Goal: Task Accomplishment & Management: Manage account settings

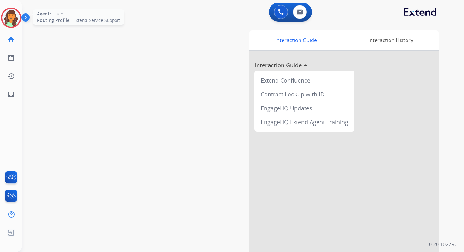
click at [10, 18] on img at bounding box center [11, 18] width 18 height 18
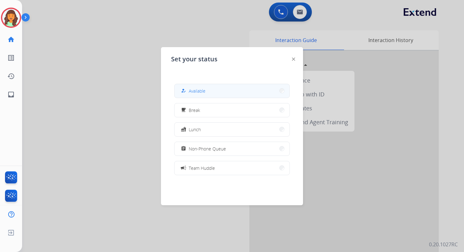
click at [213, 87] on button "how_to_reg Available" at bounding box center [232, 91] width 115 height 14
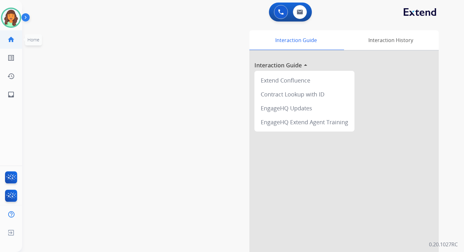
click at [12, 39] on mat-icon "home" at bounding box center [11, 40] width 8 height 8
click at [299, 19] on button at bounding box center [300, 12] width 14 height 14
select select "**********"
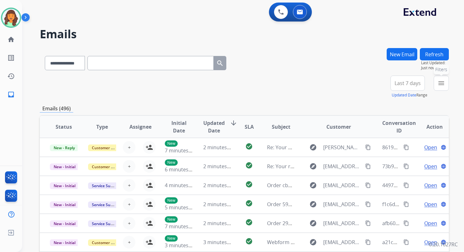
click at [442, 84] on mat-icon "menu" at bounding box center [442, 83] width 8 height 8
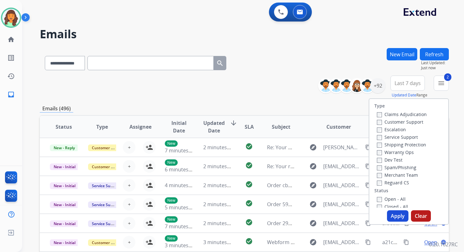
click at [390, 217] on button "Apply" at bounding box center [397, 215] width 21 height 11
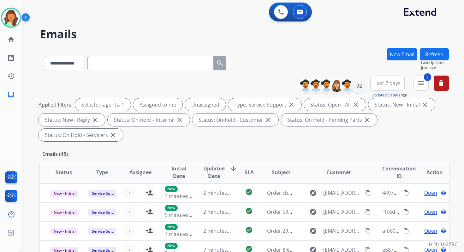
scroll to position [153, 0]
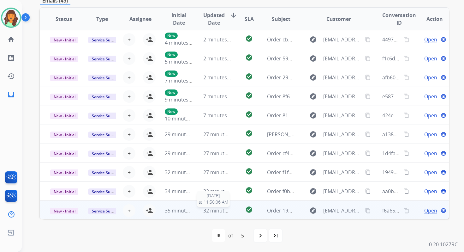
click at [213, 210] on span "32 minutes ago" at bounding box center [221, 210] width 37 height 7
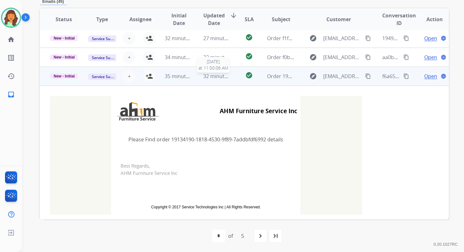
scroll to position [140, 0]
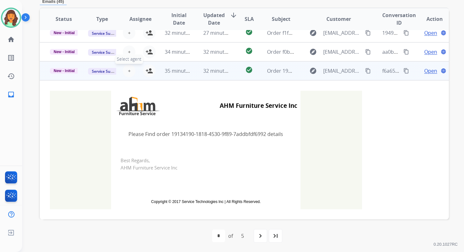
click at [128, 69] on span "+" at bounding box center [129, 71] width 3 height 8
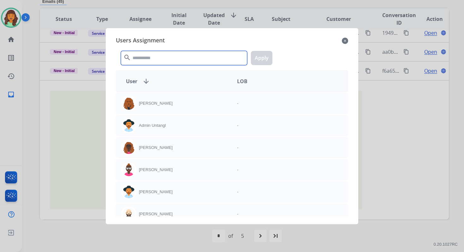
click at [142, 57] on input "text" at bounding box center [184, 58] width 126 height 14
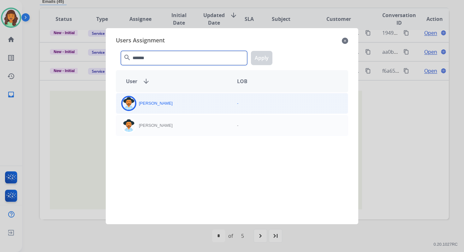
type input "*******"
click at [154, 111] on div "[PERSON_NAME] -" at bounding box center [232, 103] width 232 height 21
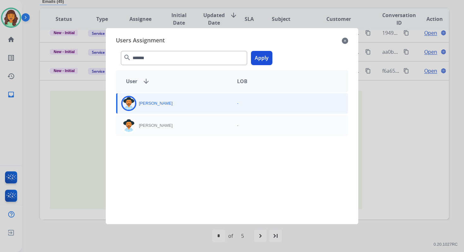
click at [261, 59] on button "Apply" at bounding box center [261, 58] width 21 height 14
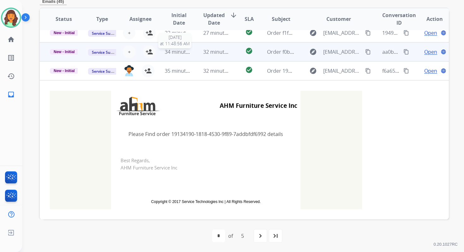
click at [190, 51] on span "34 minutes ago" at bounding box center [183, 51] width 37 height 7
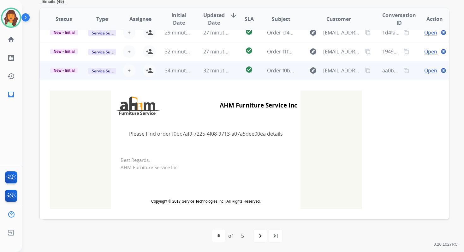
scroll to position [102, 0]
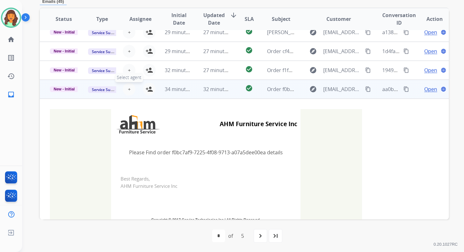
click at [128, 88] on span "+" at bounding box center [129, 89] width 3 height 8
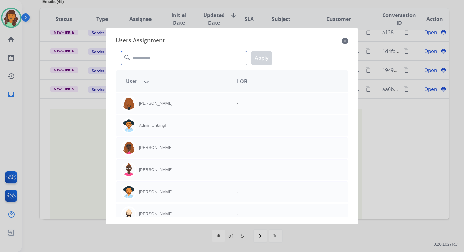
click at [144, 60] on input "text" at bounding box center [184, 58] width 126 height 14
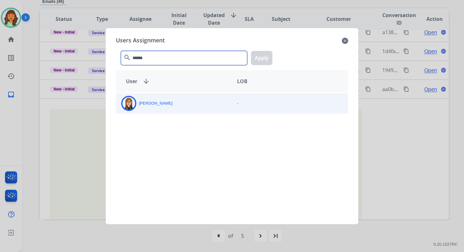
type input "******"
click at [148, 105] on p "[PERSON_NAME]" at bounding box center [156, 103] width 34 height 6
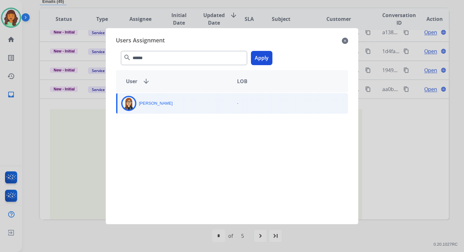
click at [261, 56] on button "Apply" at bounding box center [261, 58] width 21 height 14
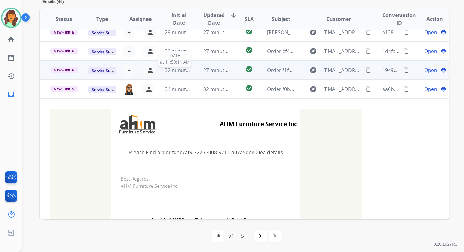
click at [190, 70] on span "32 minutes ago" at bounding box center [183, 70] width 37 height 7
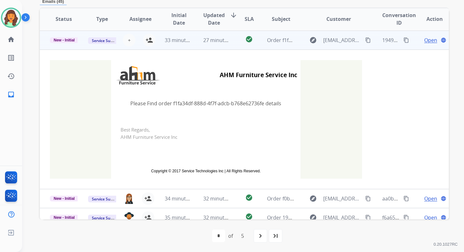
scroll to position [133, 0]
click at [129, 36] on span "+" at bounding box center [129, 40] width 3 height 8
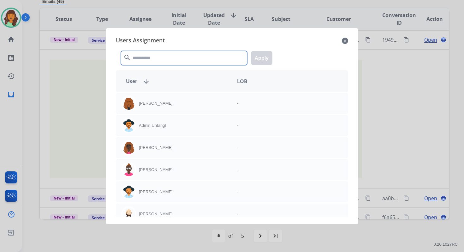
click at [142, 58] on input "text" at bounding box center [184, 58] width 126 height 14
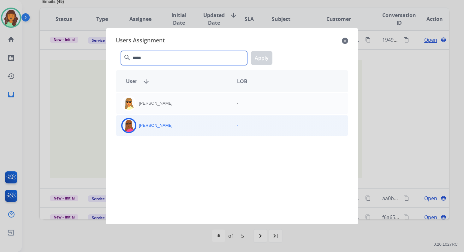
type input "*****"
click at [155, 131] on div "[PERSON_NAME]" at bounding box center [174, 125] width 116 height 15
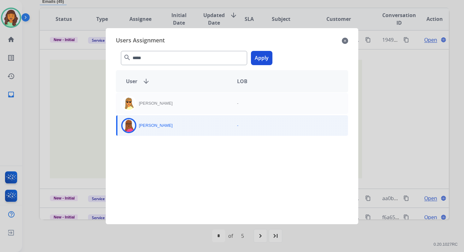
click at [260, 57] on button "Apply" at bounding box center [261, 58] width 21 height 14
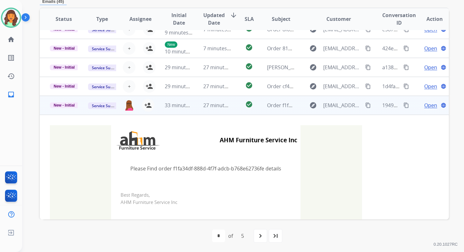
scroll to position [35, 0]
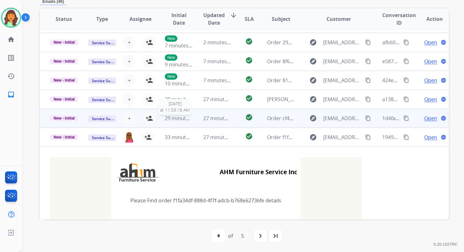
click at [188, 119] on span "29 minutes ago" at bounding box center [183, 118] width 37 height 7
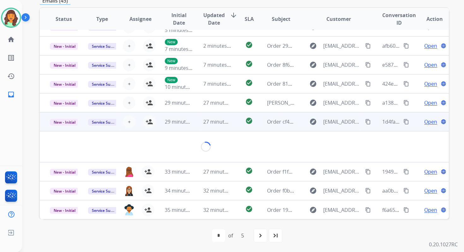
scroll to position [0, 0]
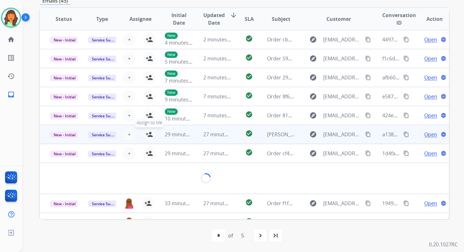
click at [151, 134] on mat-icon "person_add" at bounding box center [150, 134] width 8 height 8
click at [194, 139] on td "27 minutes ago" at bounding box center [212, 134] width 38 height 19
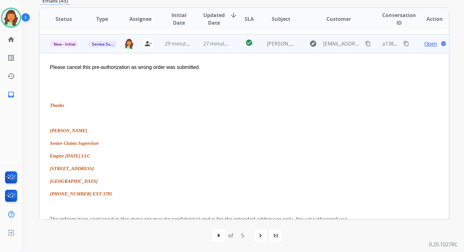
scroll to position [95, 0]
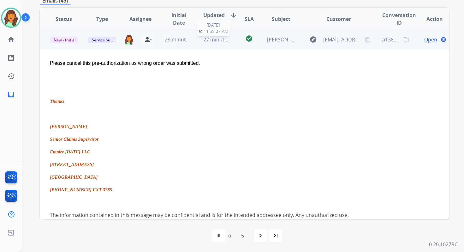
click at [203, 40] on span "27 minutes ago" at bounding box center [221, 39] width 37 height 7
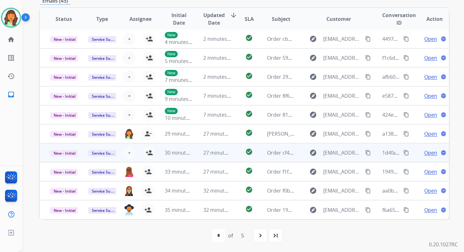
click at [200, 154] on td "27 minutes ago" at bounding box center [212, 152] width 38 height 19
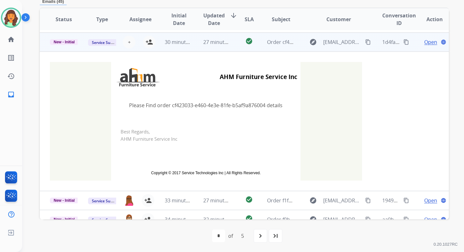
scroll to position [114, 0]
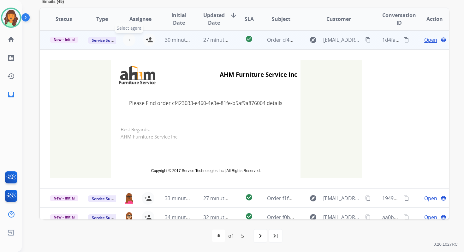
click at [128, 37] on span "+" at bounding box center [129, 40] width 3 height 8
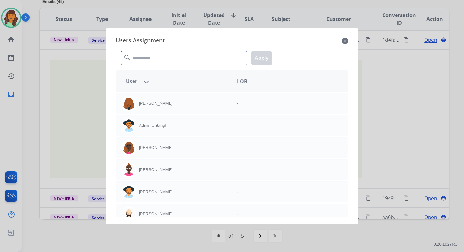
click at [144, 61] on input "text" at bounding box center [184, 58] width 126 height 14
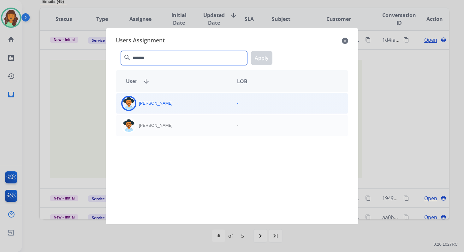
type input "*******"
click at [155, 109] on div "[PERSON_NAME]" at bounding box center [174, 103] width 116 height 15
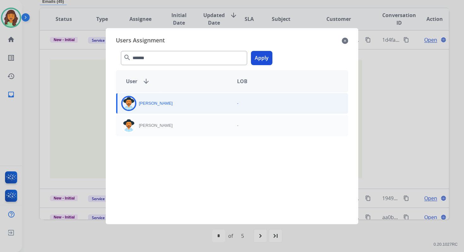
click at [264, 56] on button "Apply" at bounding box center [261, 58] width 21 height 14
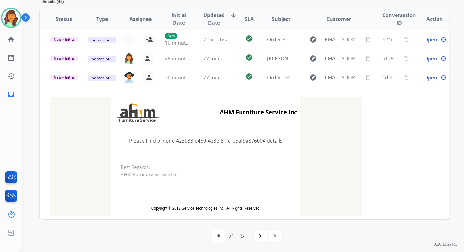
scroll to position [44, 0]
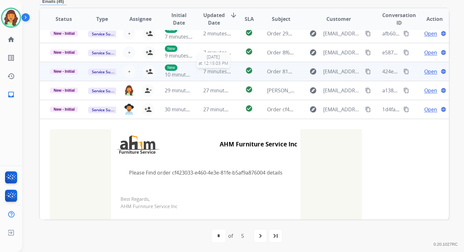
click at [203, 74] on span "7 minutes ago" at bounding box center [220, 71] width 34 height 7
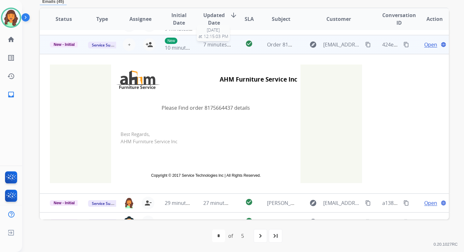
scroll to position [76, 0]
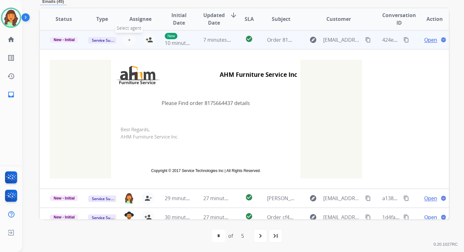
click at [128, 40] on span "+" at bounding box center [129, 40] width 3 height 8
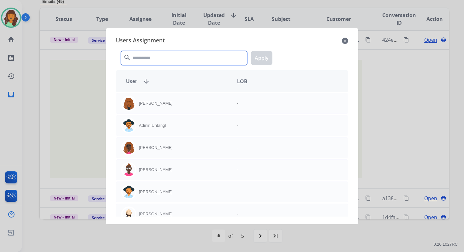
click at [146, 60] on input "text" at bounding box center [184, 58] width 126 height 14
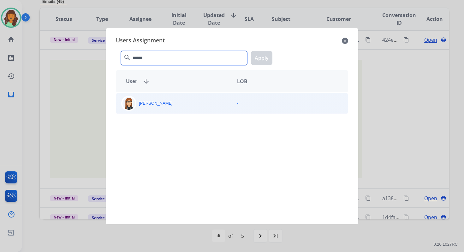
type input "******"
click at [148, 98] on div "[PERSON_NAME]" at bounding box center [174, 103] width 116 height 15
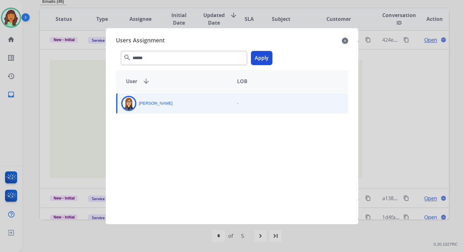
click at [258, 54] on button "Apply" at bounding box center [261, 58] width 21 height 14
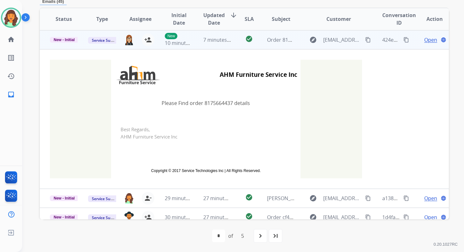
scroll to position [0, 0]
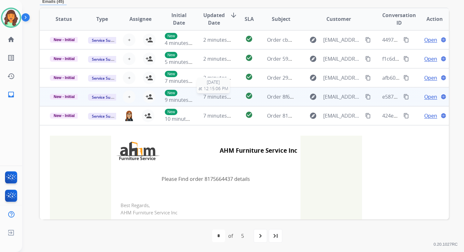
click at [207, 99] on span "7 minutes ago" at bounding box center [220, 96] width 34 height 7
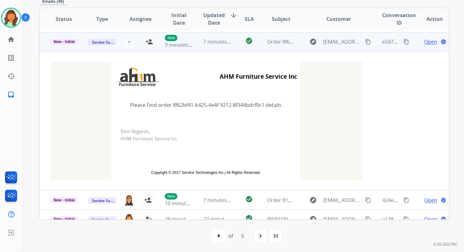
scroll to position [57, 0]
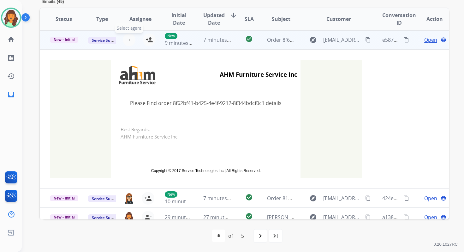
click at [128, 38] on span "+" at bounding box center [129, 40] width 3 height 8
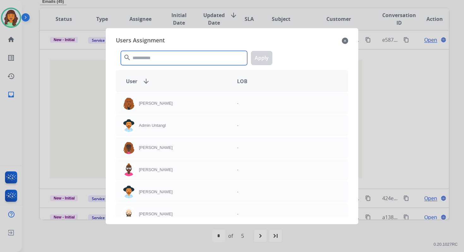
click at [148, 59] on input "text" at bounding box center [184, 58] width 126 height 14
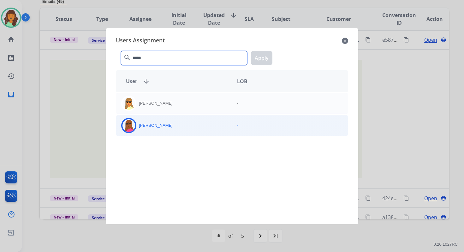
type input "*****"
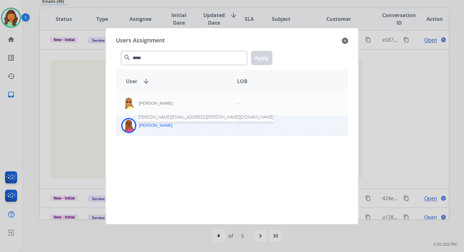
click at [165, 127] on p "[PERSON_NAME]" at bounding box center [156, 125] width 34 height 6
click at [262, 53] on button "Apply" at bounding box center [261, 58] width 21 height 14
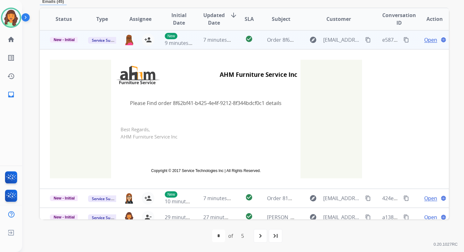
scroll to position [0, 0]
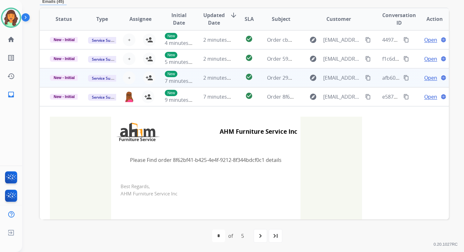
click at [195, 75] on td "2 minutes ago" at bounding box center [212, 77] width 38 height 19
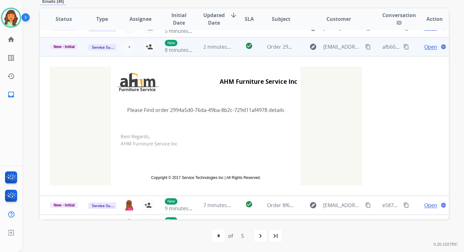
scroll to position [38, 0]
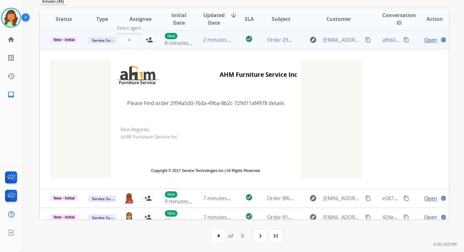
click at [129, 39] on span "+" at bounding box center [129, 40] width 3 height 8
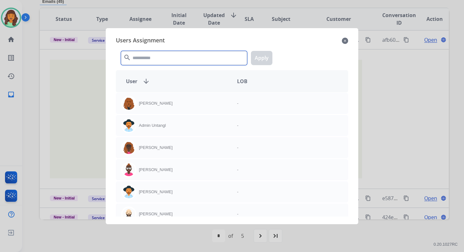
click at [150, 55] on input "text" at bounding box center [184, 58] width 126 height 14
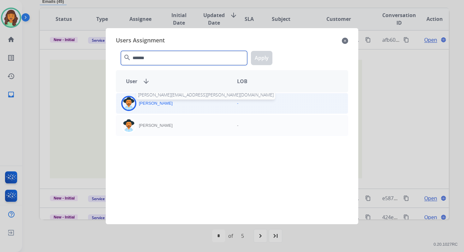
type input "*******"
click at [162, 106] on div "Heather Hocker heather.hocker@extend.com" at bounding box center [174, 103] width 116 height 15
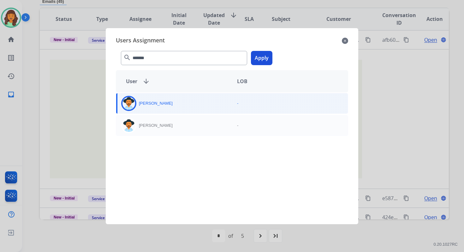
click at [262, 57] on button "Apply" at bounding box center [261, 58] width 21 height 14
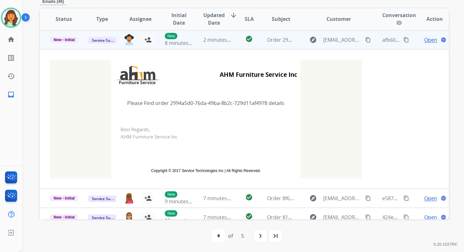
scroll to position [0, 0]
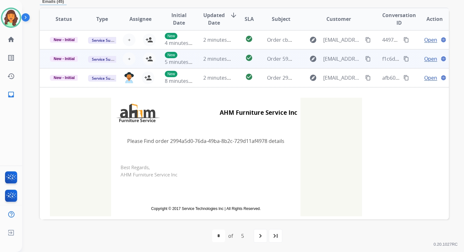
click at [210, 63] on td "2 minutes ago" at bounding box center [212, 58] width 38 height 19
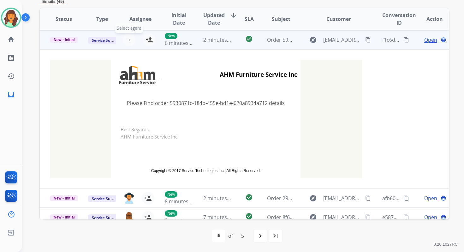
click at [128, 40] on span "+" at bounding box center [129, 40] width 3 height 8
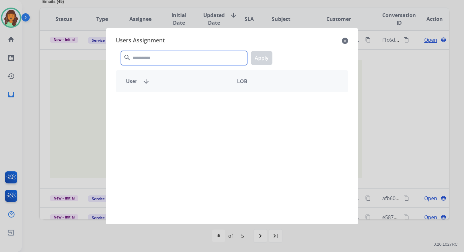
click at [148, 58] on input "text" at bounding box center [184, 58] width 126 height 14
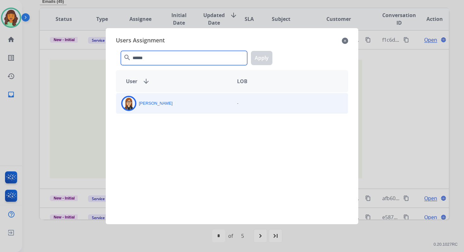
type input "******"
click at [158, 107] on div "[PERSON_NAME]" at bounding box center [174, 103] width 116 height 15
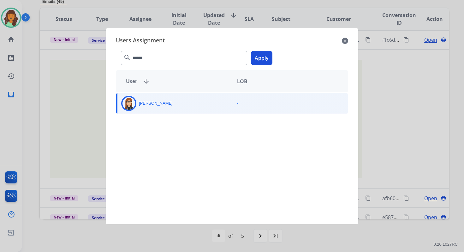
click at [253, 58] on button "Apply" at bounding box center [261, 58] width 21 height 14
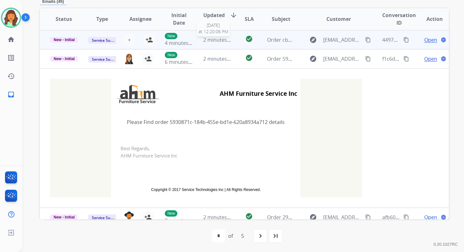
click at [207, 37] on span "2 minutes ago" at bounding box center [220, 39] width 34 height 7
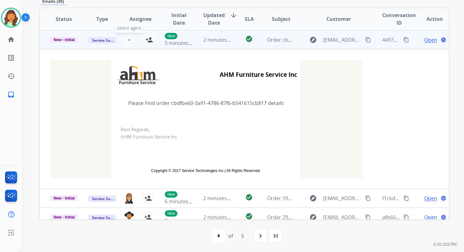
click at [129, 39] on span "+" at bounding box center [129, 40] width 3 height 8
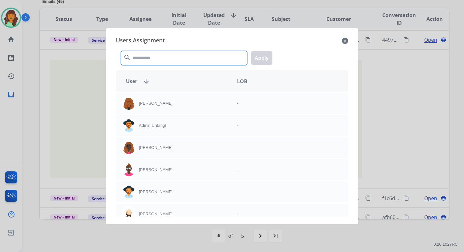
click at [146, 57] on input "text" at bounding box center [184, 58] width 126 height 14
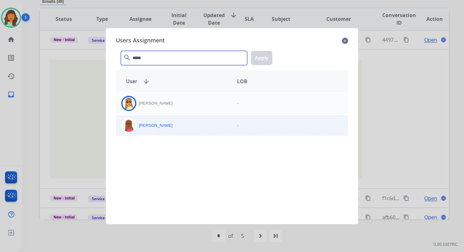
type input "*****"
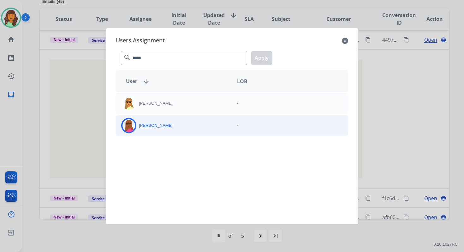
click at [168, 124] on div "[PERSON_NAME]" at bounding box center [174, 125] width 116 height 15
click at [263, 66] on div "***** search Apply" at bounding box center [232, 57] width 232 height 22
click at [263, 61] on button "Apply" at bounding box center [261, 58] width 21 height 14
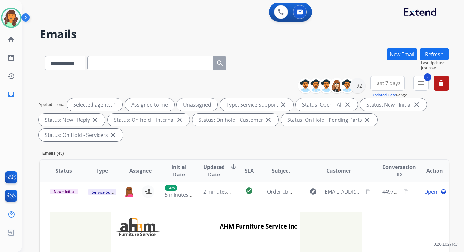
click at [424, 54] on button "Refresh" at bounding box center [434, 54] width 29 height 12
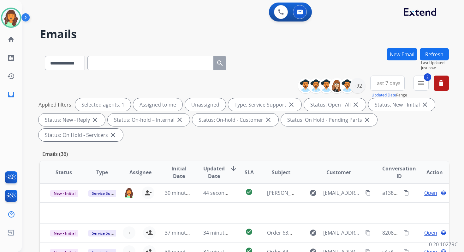
scroll to position [153, 0]
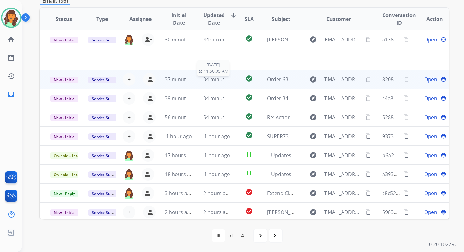
click at [201, 79] on td "34 minutes ago 9/30/2025 at 11:50:05 AM" at bounding box center [212, 79] width 38 height 19
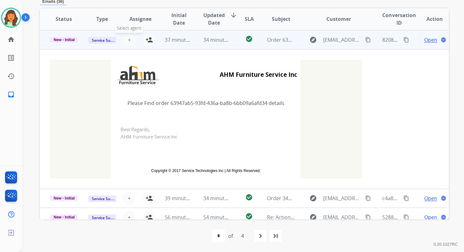
click at [128, 39] on span "+" at bounding box center [129, 40] width 3 height 8
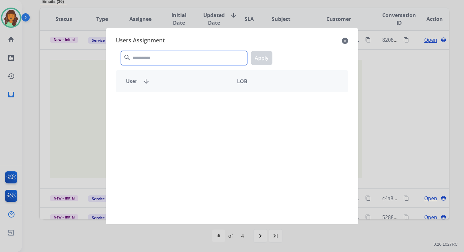
click at [142, 57] on input "text" at bounding box center [184, 58] width 126 height 14
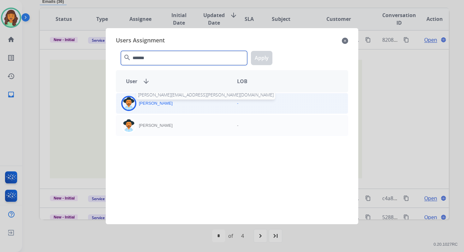
type input "*******"
click at [159, 105] on p "[PERSON_NAME]" at bounding box center [156, 103] width 34 height 6
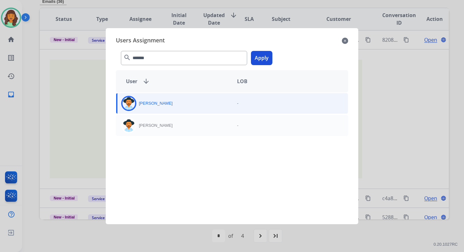
click at [264, 54] on button "Apply" at bounding box center [261, 58] width 21 height 14
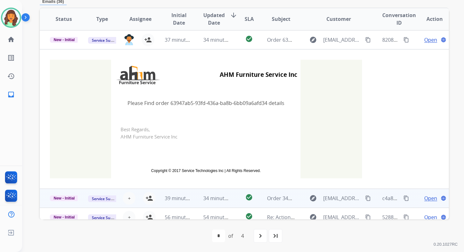
click at [193, 200] on td "34 minutes ago" at bounding box center [212, 198] width 38 height 19
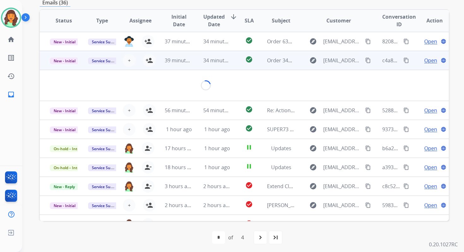
scroll to position [152, 0]
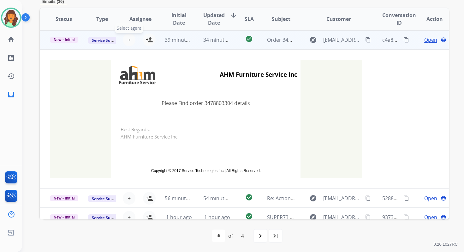
click at [129, 39] on span "+" at bounding box center [129, 40] width 3 height 8
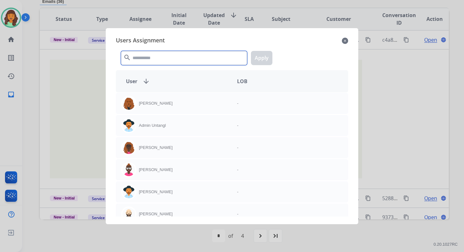
click at [145, 61] on input "text" at bounding box center [184, 58] width 126 height 14
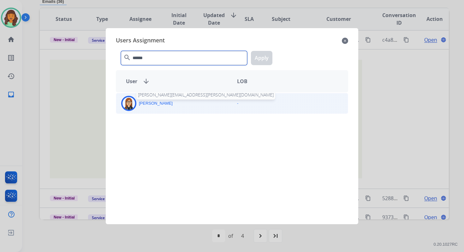
type input "******"
click at [162, 104] on p "[PERSON_NAME]" at bounding box center [156, 103] width 34 height 6
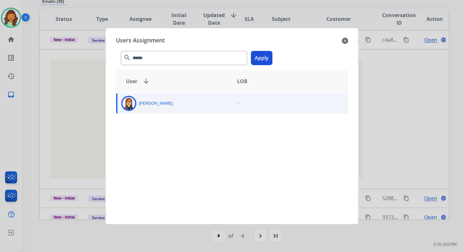
click at [258, 56] on button "Apply" at bounding box center [261, 58] width 21 height 14
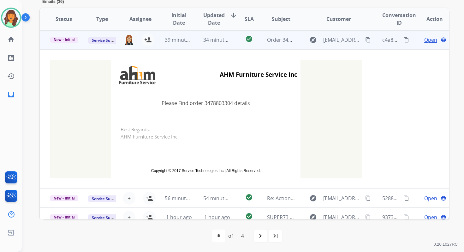
scroll to position [140, 0]
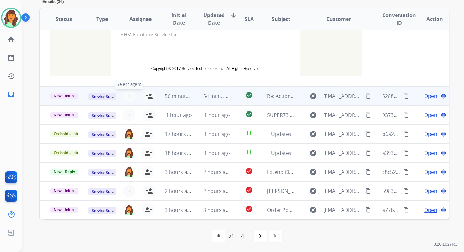
click at [130, 96] on button "+ Select agent" at bounding box center [129, 96] width 13 height 13
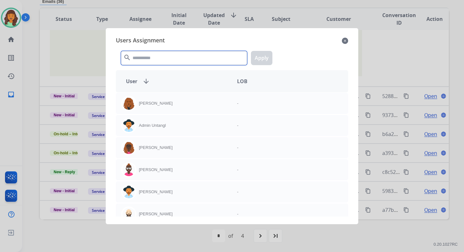
click at [148, 56] on input "text" at bounding box center [184, 58] width 126 height 14
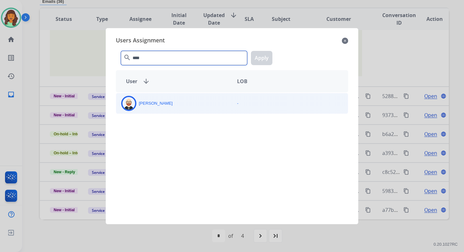
type input "****"
click at [169, 106] on div "[PERSON_NAME]" at bounding box center [174, 103] width 116 height 15
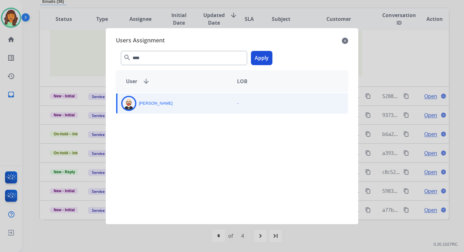
click at [262, 62] on button "Apply" at bounding box center [261, 58] width 21 height 14
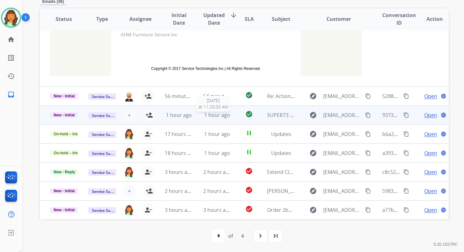
click at [211, 113] on span "1 hour ago" at bounding box center [217, 114] width 26 height 7
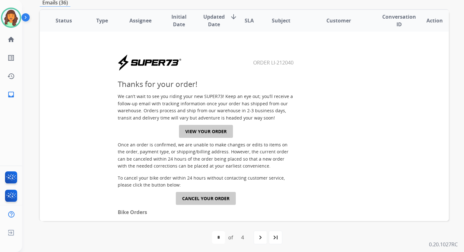
scroll to position [76, 0]
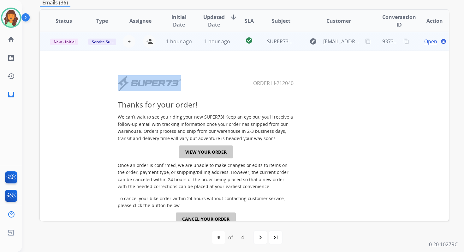
drag, startPoint x: 251, startPoint y: 82, endPoint x: 306, endPoint y: 82, distance: 55.3
click at [306, 82] on center "Order LI-212040" at bounding box center [206, 83] width 311 height 17
copy table
click at [404, 39] on mat-icon "content_copy" at bounding box center [407, 42] width 6 height 6
click at [152, 39] on button "person_add Assign to Me" at bounding box center [149, 41] width 13 height 13
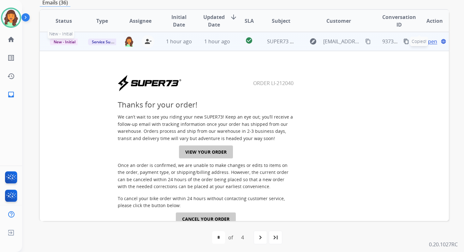
click at [69, 41] on span "New - Initial" at bounding box center [64, 42] width 29 height 7
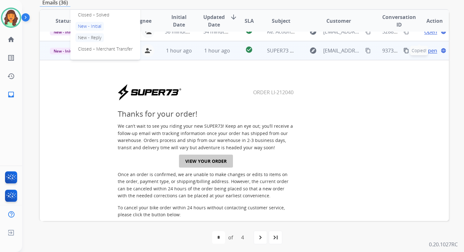
scroll to position [54, 0]
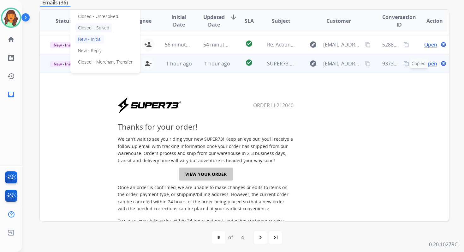
click at [89, 30] on p "Closed – Solved" at bounding box center [93, 27] width 36 height 9
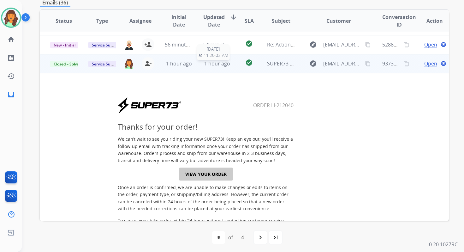
click at [217, 65] on span "1 hour ago" at bounding box center [217, 63] width 26 height 7
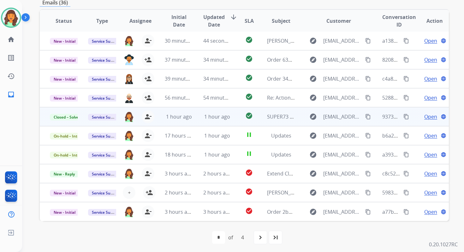
scroll to position [1, 0]
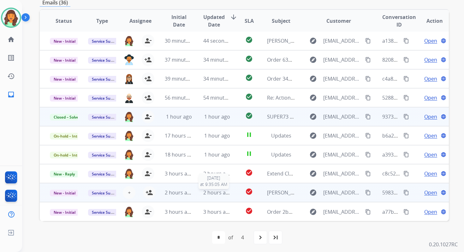
click at [213, 193] on span "2 hours ago" at bounding box center [217, 192] width 28 height 7
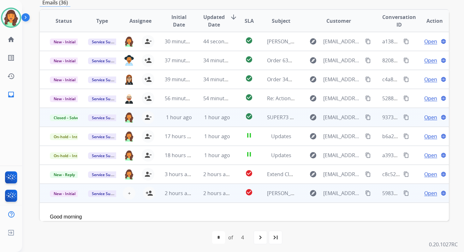
scroll to position [0, 0]
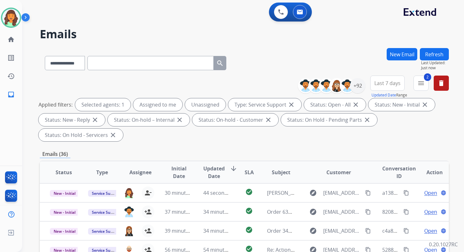
click at [431, 52] on button "Refresh" at bounding box center [434, 54] width 29 height 12
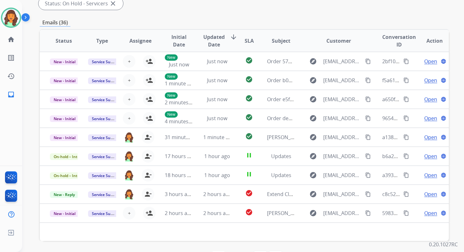
scroll to position [153, 0]
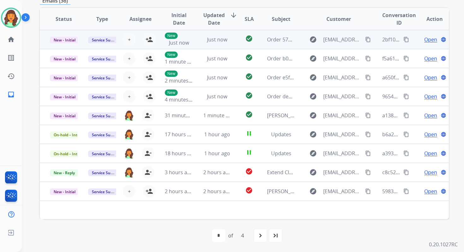
click at [203, 41] on div "Just now" at bounding box center [217, 40] width 28 height 8
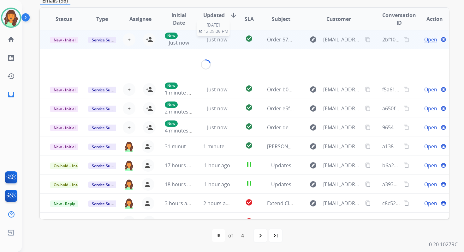
scroll to position [152, 0]
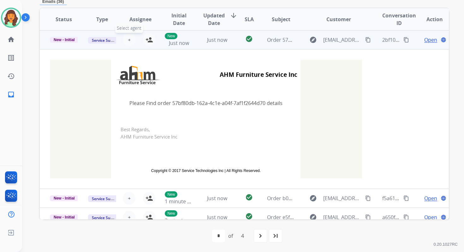
click at [130, 40] on button "+ Select agent" at bounding box center [129, 39] width 13 height 13
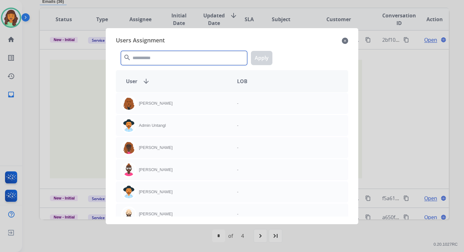
click at [136, 52] on input "text" at bounding box center [184, 58] width 126 height 14
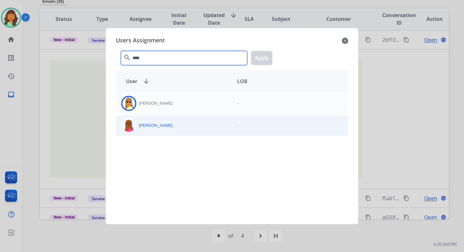
type input "****"
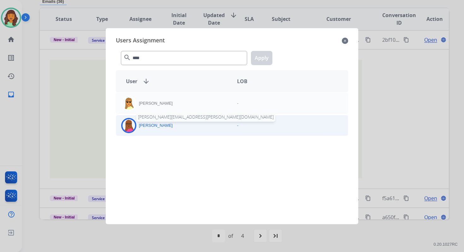
click at [155, 125] on p "[PERSON_NAME]" at bounding box center [156, 125] width 34 height 6
click at [262, 61] on button "Apply" at bounding box center [261, 58] width 21 height 14
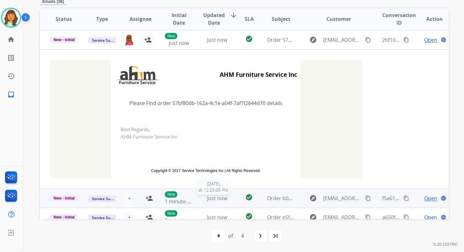
click at [212, 198] on span "Just now" at bounding box center [217, 198] width 20 height 7
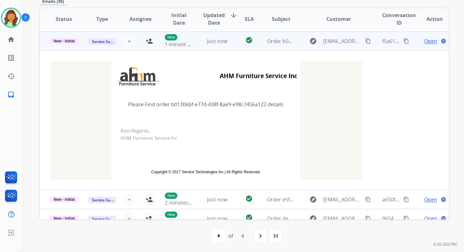
scroll to position [19, 0]
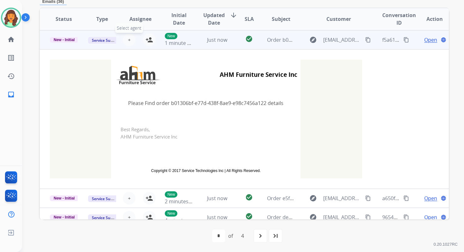
click at [128, 39] on span "+" at bounding box center [129, 40] width 3 height 8
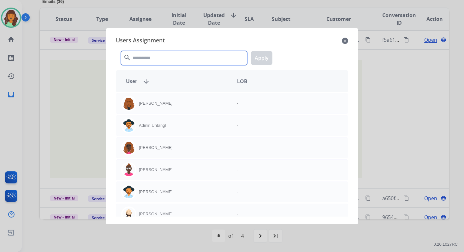
click at [142, 56] on input "text" at bounding box center [184, 58] width 126 height 14
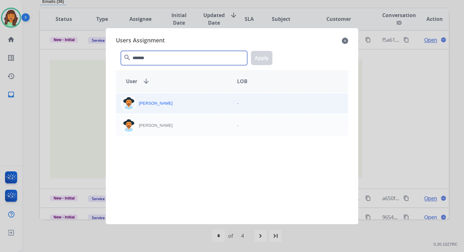
type input "*******"
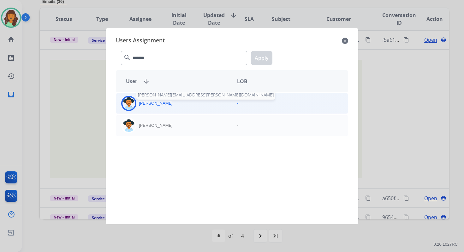
click at [158, 102] on p "[PERSON_NAME]" at bounding box center [156, 103] width 34 height 6
click at [260, 57] on button "Apply" at bounding box center [261, 58] width 21 height 14
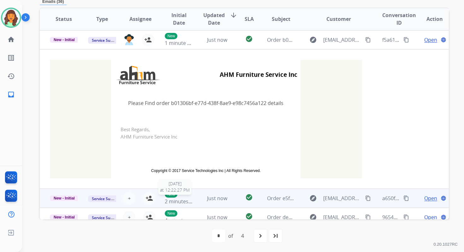
click at [174, 198] on span "2 minutes ago" at bounding box center [182, 201] width 34 height 7
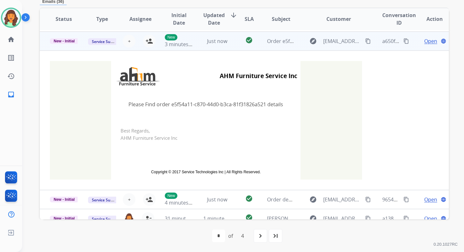
scroll to position [38, 0]
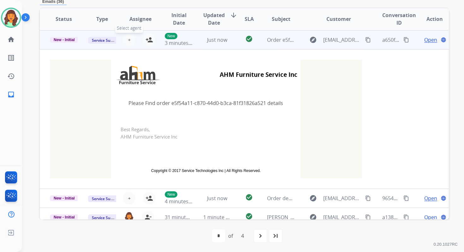
click at [129, 39] on span "+" at bounding box center [129, 40] width 3 height 8
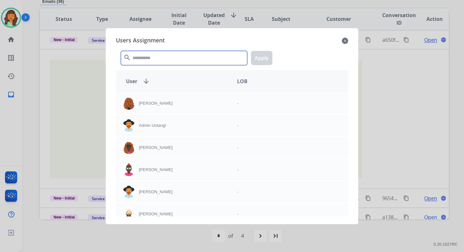
click at [147, 60] on input "text" at bounding box center [184, 58] width 126 height 14
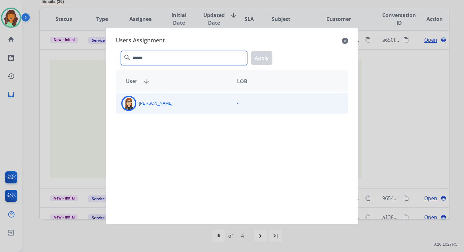
type input "******"
click at [159, 102] on p "[PERSON_NAME]" at bounding box center [156, 103] width 34 height 6
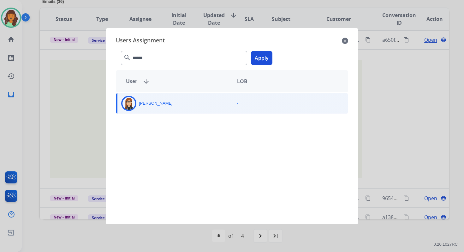
click at [262, 56] on button "Apply" at bounding box center [261, 58] width 21 height 14
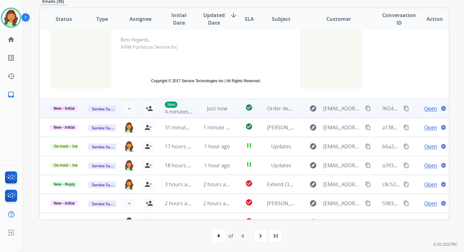
click at [214, 112] on td "Just now" at bounding box center [212, 108] width 38 height 19
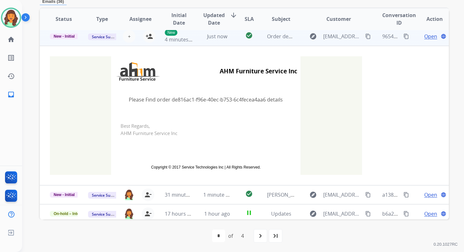
scroll to position [57, 0]
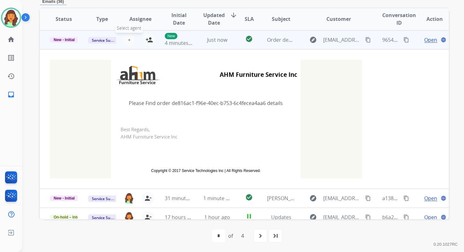
click at [128, 41] on span "+" at bounding box center [129, 40] width 3 height 8
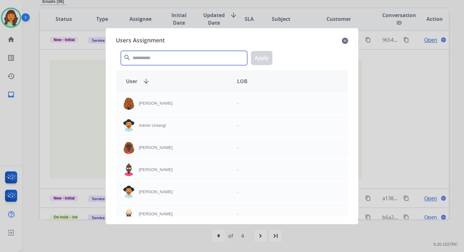
click at [146, 59] on input "text" at bounding box center [184, 58] width 126 height 14
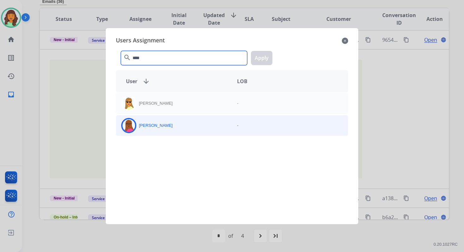
type input "****"
click at [171, 131] on div "[PERSON_NAME]" at bounding box center [174, 125] width 116 height 15
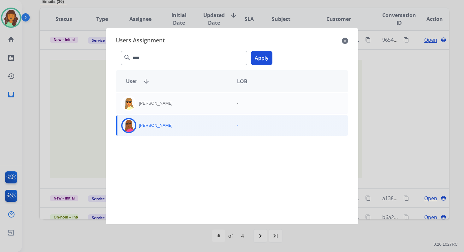
click at [263, 57] on button "Apply" at bounding box center [261, 58] width 21 height 14
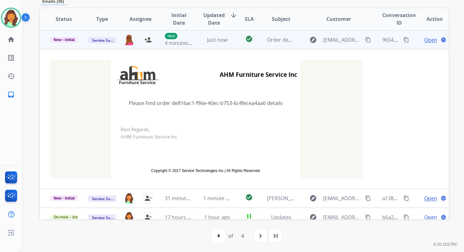
click at [208, 42] on span "Just now" at bounding box center [217, 39] width 20 height 7
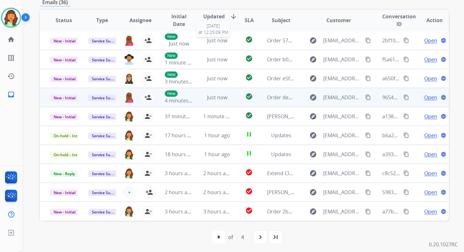
scroll to position [151, 0]
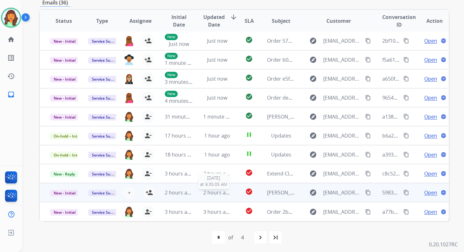
click at [215, 193] on span "2 hours ago" at bounding box center [217, 192] width 28 height 7
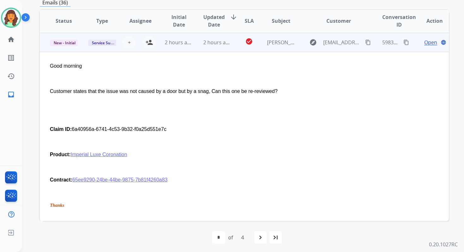
scroll to position [152, 0]
click at [128, 40] on span "+" at bounding box center [129, 42] width 3 height 8
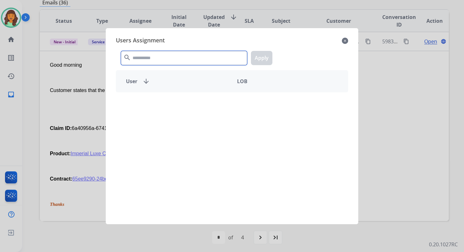
click at [155, 58] on input "text" at bounding box center [184, 58] width 126 height 14
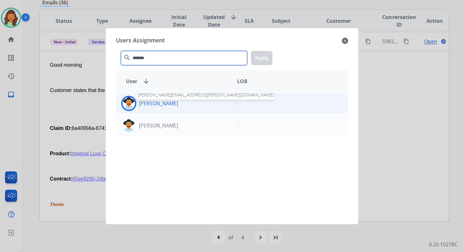
type input "*******"
click at [169, 101] on p "[PERSON_NAME]" at bounding box center [158, 103] width 39 height 8
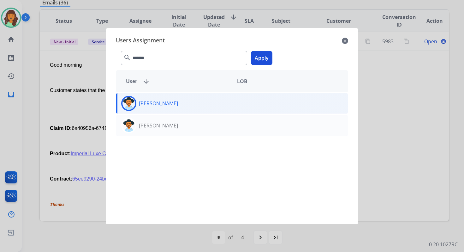
click at [265, 51] on div "******* search Apply" at bounding box center [232, 57] width 232 height 22
click at [256, 60] on button "Apply" at bounding box center [261, 58] width 21 height 14
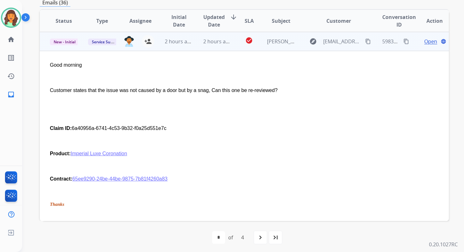
click at [214, 37] on td "2 hours ago" at bounding box center [212, 41] width 38 height 19
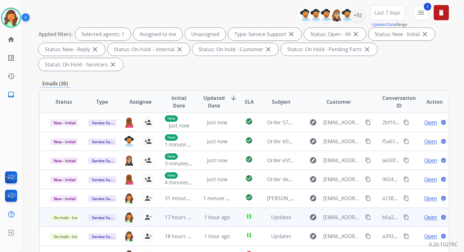
scroll to position [0, 0]
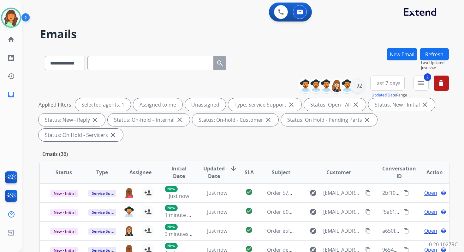
click at [438, 57] on button "Refresh" at bounding box center [434, 54] width 29 height 12
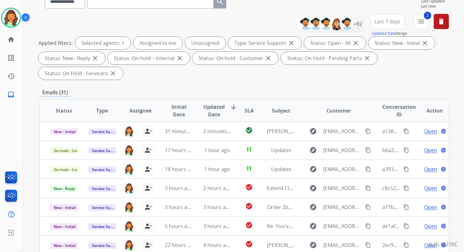
scroll to position [153, 0]
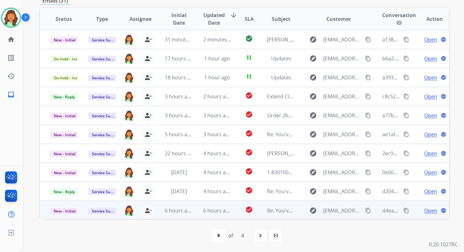
click at [232, 208] on td "check_circle" at bounding box center [245, 210] width 26 height 19
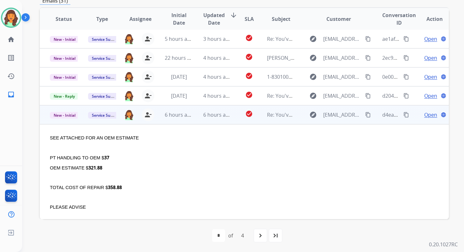
scroll to position [89, 0]
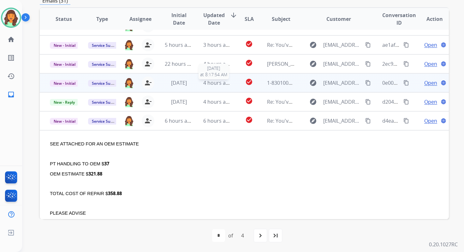
click at [203, 81] on span "4 hours ago" at bounding box center [217, 82] width 28 height 7
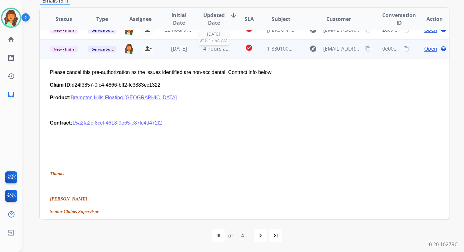
scroll to position [133, 0]
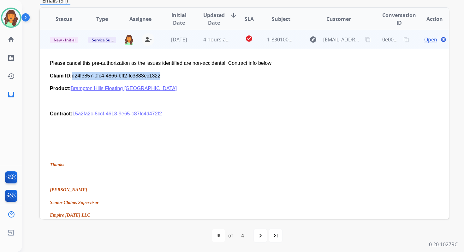
drag, startPoint x: 72, startPoint y: 76, endPoint x: 175, endPoint y: 77, distance: 103.0
click at [175, 77] on p "Claim ID: d24f3857-0fc4-4866-bff2-fc3883ec1322" at bounding box center [206, 76] width 312 height 8
copy p "d24f3857-0fc4-4866-bff2-fc3883ec1322"
click at [365, 39] on mat-icon "content_copy" at bounding box center [368, 40] width 6 height 6
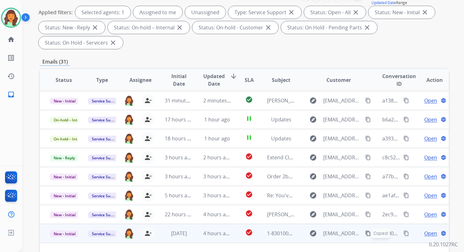
scroll to position [0, 0]
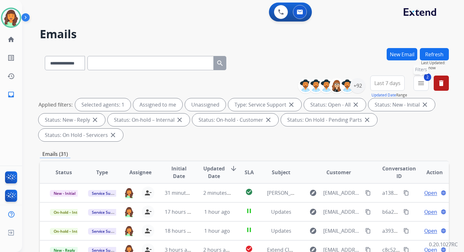
click at [421, 88] on button "2 menu Filters" at bounding box center [421, 82] width 15 height 15
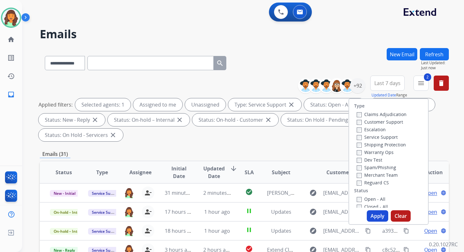
click at [377, 216] on button "Apply" at bounding box center [377, 215] width 21 height 11
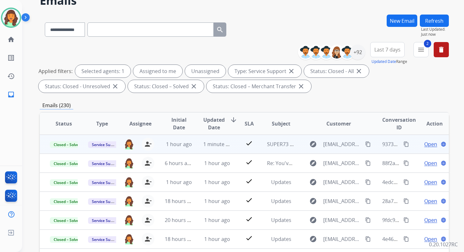
scroll to position [138, 0]
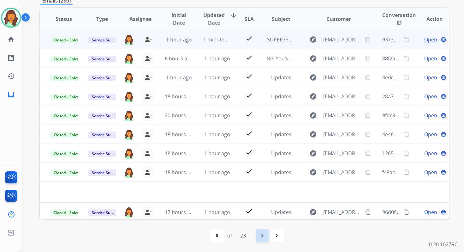
click at [263, 231] on div "navigate_next" at bounding box center [263, 235] width 14 height 14
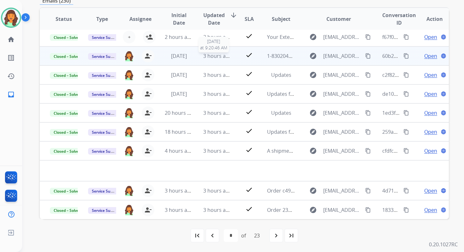
click at [220, 55] on span "3 hours ago" at bounding box center [217, 55] width 28 height 7
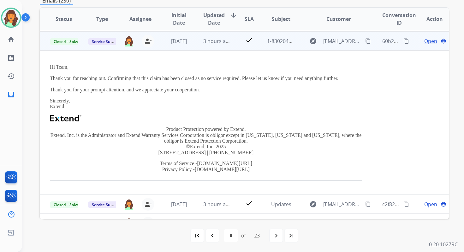
scroll to position [38, 0]
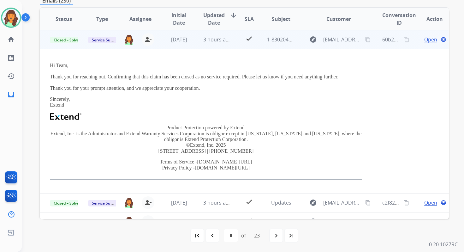
click at [425, 39] on span "Open" at bounding box center [431, 40] width 13 height 8
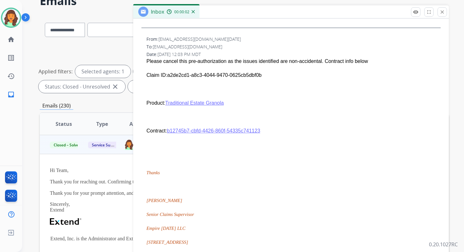
scroll to position [270, 0]
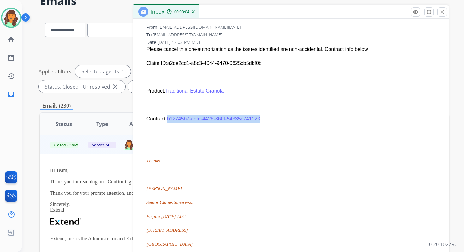
drag, startPoint x: 265, startPoint y: 121, endPoint x: 167, endPoint y: 121, distance: 98.2
click at [167, 121] on p "Contract: b12745b7-cbfd-4426-860f-54335c741123" at bounding box center [294, 119] width 294 height 8
copy link "b12745b7-cbfd-4426-860f-54335c741123"
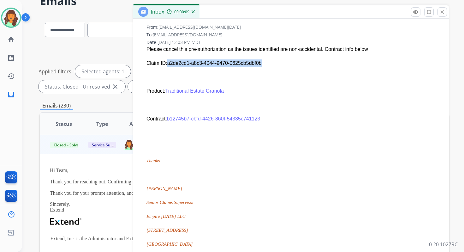
copy p "a2de2cd1-a8c3-4044-9470-0625cb5dbf0b"
drag, startPoint x: 264, startPoint y: 62, endPoint x: 168, endPoint y: 62, distance: 96.7
click at [168, 62] on p "Claim ID: a2de2cd1-a8c3-4044-9470-0625cb5dbf0b" at bounding box center [294, 63] width 294 height 8
click at [440, 9] on mat-icon "close" at bounding box center [443, 12] width 6 height 6
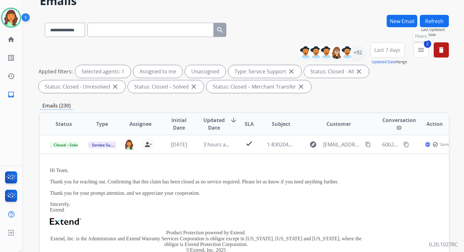
click at [419, 47] on mat-icon "menu" at bounding box center [422, 50] width 8 height 8
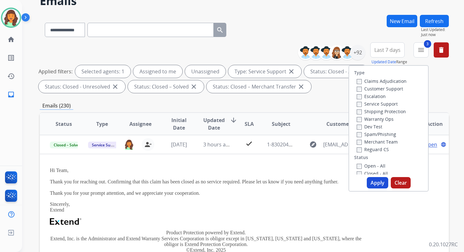
click at [357, 170] on div "Closed - All" at bounding box center [390, 173] width 66 height 8
click at [357, 171] on label "Closed - All" at bounding box center [372, 173] width 31 height 6
click at [377, 181] on button "Apply" at bounding box center [377, 182] width 21 height 11
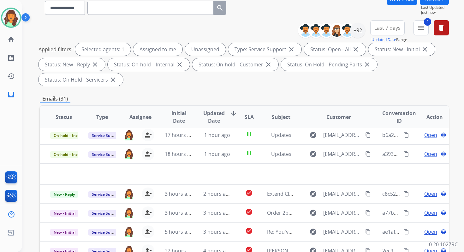
scroll to position [153, 0]
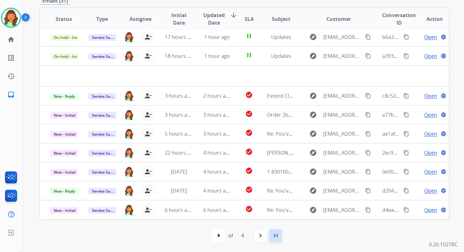
click at [279, 235] on mat-icon "last_page" at bounding box center [276, 236] width 8 height 8
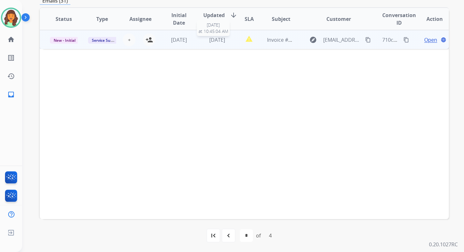
click at [225, 41] on span "[DATE]" at bounding box center [217, 39] width 16 height 7
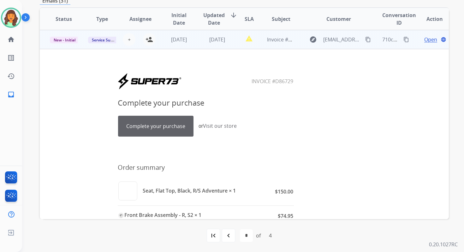
click at [404, 41] on mat-icon "content_copy" at bounding box center [407, 40] width 6 height 6
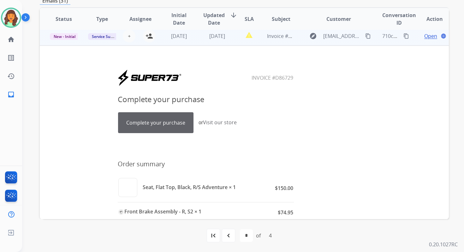
scroll to position [0, 0]
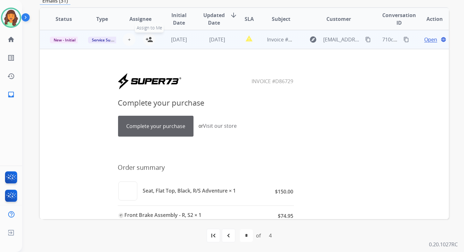
click at [148, 38] on mat-icon "person_add" at bounding box center [150, 40] width 8 height 8
click at [74, 39] on span "New - Initial" at bounding box center [64, 40] width 29 height 7
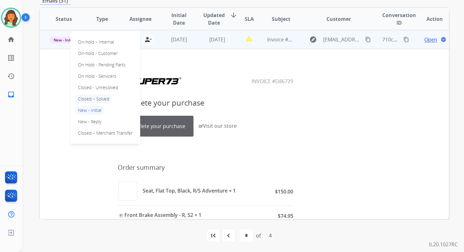
click at [94, 99] on p "Closed – Solved" at bounding box center [93, 98] width 36 height 9
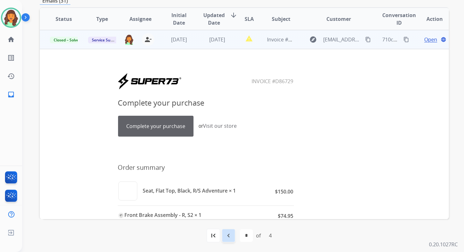
click at [226, 235] on mat-icon "navigate_before" at bounding box center [229, 236] width 8 height 8
select select "*"
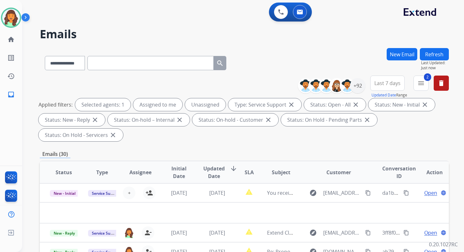
scroll to position [153, 0]
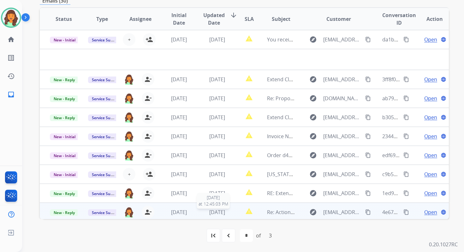
click at [225, 214] on span "[DATE]" at bounding box center [217, 211] width 16 height 7
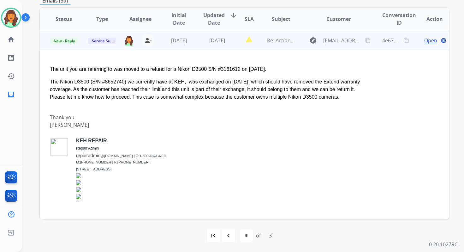
scroll to position [152, 0]
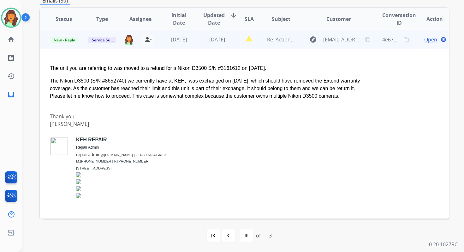
click at [426, 40] on span "Open" at bounding box center [431, 40] width 13 height 8
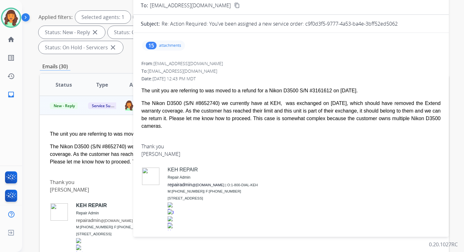
scroll to position [84, 0]
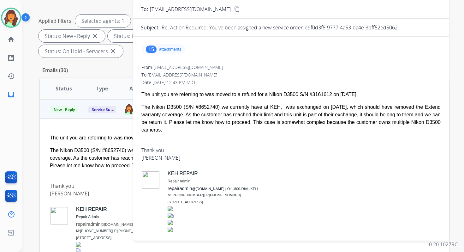
drag, startPoint x: 304, startPoint y: 27, endPoint x: 402, endPoint y: 26, distance: 97.3
click at [402, 26] on div "Re: Action Required: You've been assigned a new service order: c9f0d3f5-9777-4a…" at bounding box center [302, 28] width 280 height 8
copy p "c9f0d3f5-9777-4a53-ba4e-3bff52ed5062"
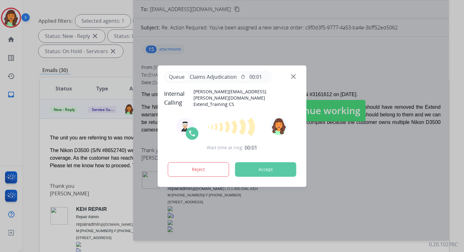
click at [260, 172] on button "Accept" at bounding box center [265, 169] width 61 height 15
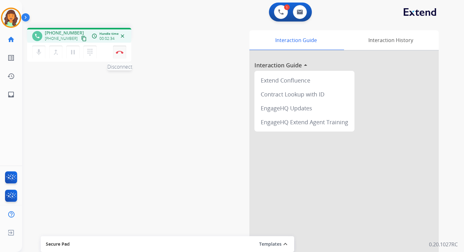
click at [122, 51] on img at bounding box center [120, 52] width 8 height 3
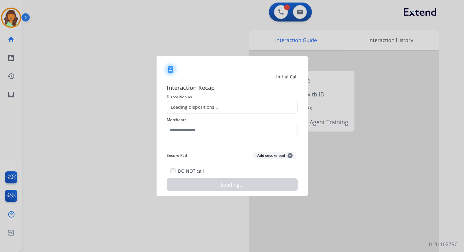
click at [209, 106] on div "Loading dispositions..." at bounding box center [192, 107] width 51 height 6
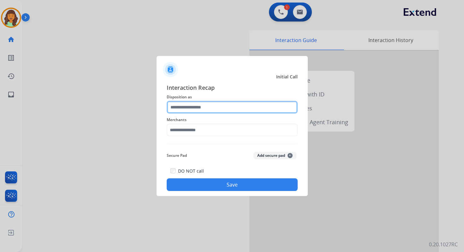
click at [193, 108] on input "text" at bounding box center [232, 107] width 131 height 13
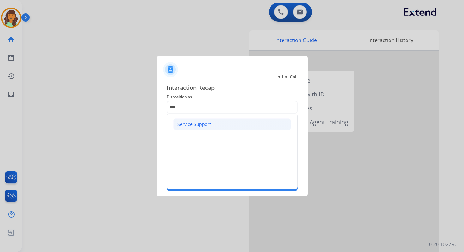
click at [199, 123] on div "Service Support" at bounding box center [194, 124] width 33 height 6
type input "**********"
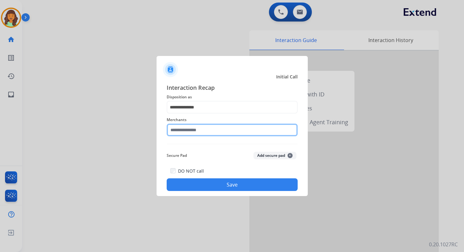
click at [199, 127] on input "text" at bounding box center [232, 129] width 131 height 13
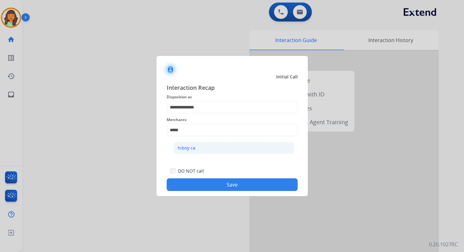
click at [206, 147] on li "hiboy ca" at bounding box center [234, 148] width 120 height 12
type input "********"
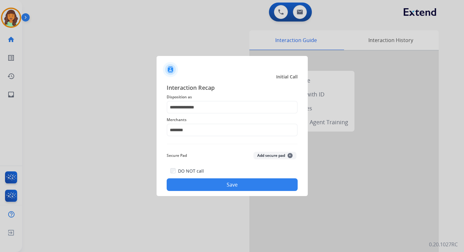
click at [230, 185] on button "Save" at bounding box center [232, 184] width 131 height 13
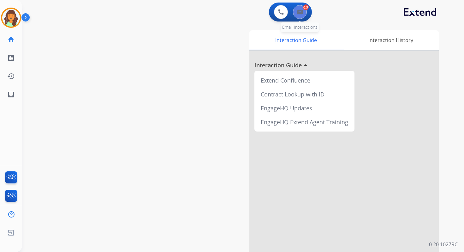
click at [300, 12] on img at bounding box center [300, 11] width 6 height 5
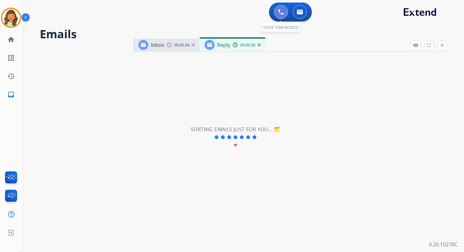
click at [283, 12] on img at bounding box center [281, 12] width 6 height 6
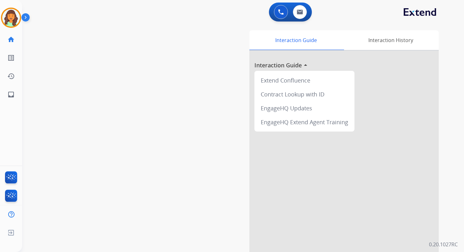
click at [283, 12] on img at bounding box center [281, 12] width 6 height 6
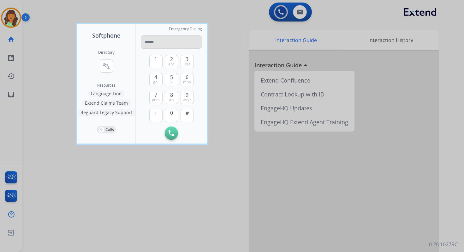
click at [167, 44] on input "tel" at bounding box center [171, 41] width 61 height 13
type input "**********"
click at [173, 131] on img at bounding box center [172, 133] width 6 height 6
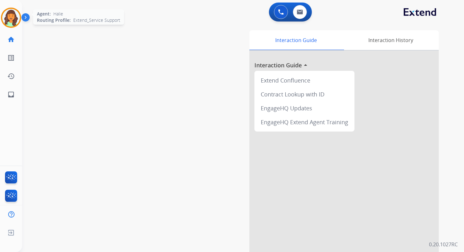
click at [11, 19] on img at bounding box center [11, 18] width 18 height 18
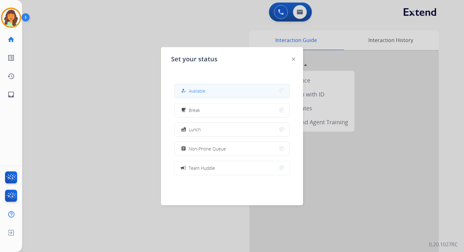
click at [207, 94] on button "how_to_reg Available" at bounding box center [232, 91] width 115 height 14
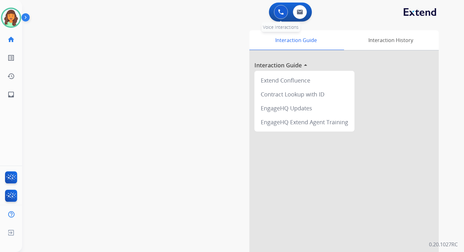
click at [280, 13] on img at bounding box center [281, 12] width 6 height 6
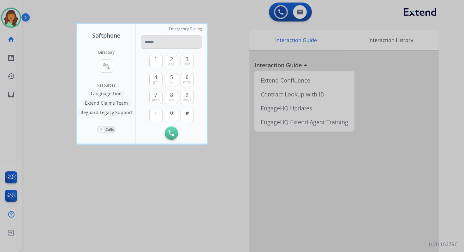
click at [169, 46] on input "tel" at bounding box center [171, 41] width 61 height 13
type input "**********"
click at [178, 129] on div "Initiate Call Remove Number" at bounding box center [171, 132] width 61 height 13
click at [172, 130] on button "Initiate Call" at bounding box center [171, 132] width 13 height 13
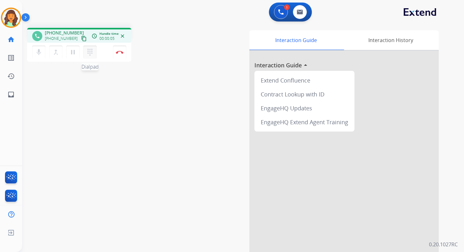
click at [90, 50] on mat-icon "dialpad" at bounding box center [90, 52] width 8 height 8
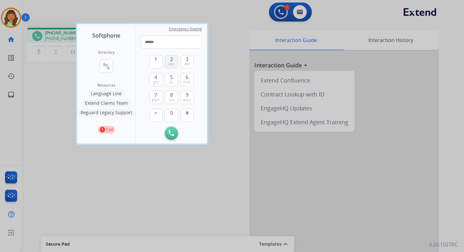
click at [171, 61] on span "2" at bounding box center [171, 59] width 3 height 8
type input "*"
click at [153, 9] on div at bounding box center [232, 126] width 464 height 252
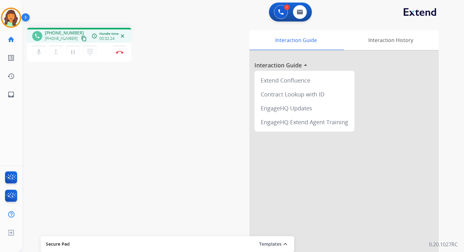
click at [229, 21] on div "1 Voice Interactions 0 Email Interactions" at bounding box center [239, 13] width 419 height 20
click at [121, 53] on img at bounding box center [120, 52] width 8 height 3
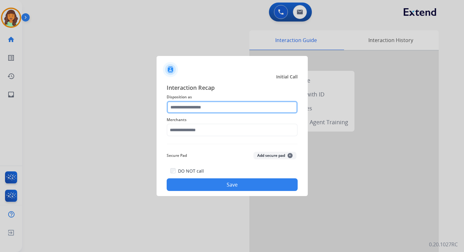
click at [193, 108] on input "text" at bounding box center [232, 107] width 131 height 13
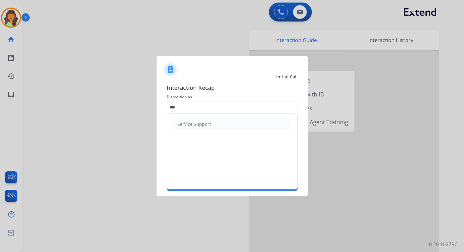
click at [197, 122] on div "Service Support" at bounding box center [194, 124] width 33 height 6
type input "**********"
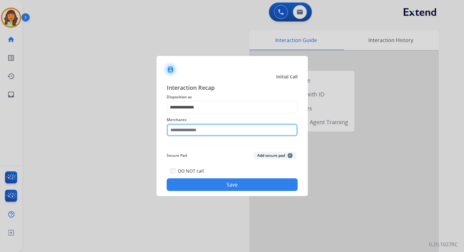
click at [201, 134] on input "text" at bounding box center [232, 129] width 131 height 13
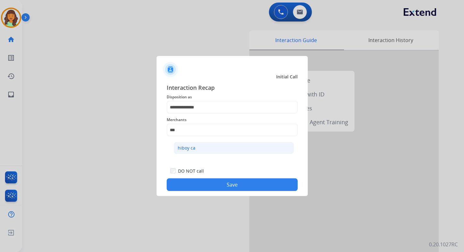
click at [208, 148] on li "hiboy ca" at bounding box center [234, 148] width 120 height 12
type input "********"
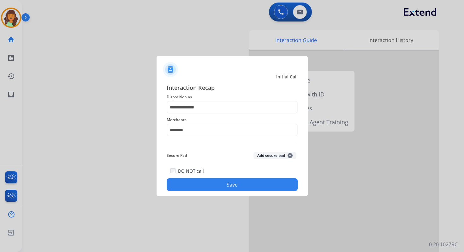
click at [222, 183] on button "Save" at bounding box center [232, 184] width 131 height 13
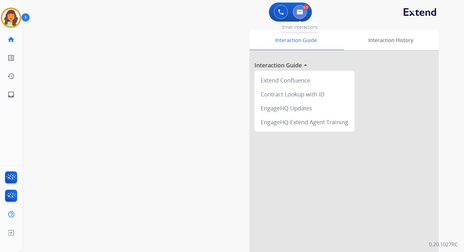
click at [300, 15] on button at bounding box center [300, 12] width 14 height 14
select select "**********"
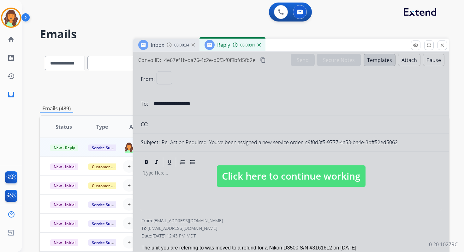
select select "**********"
click at [298, 170] on span "Click here to continue working" at bounding box center [291, 175] width 149 height 21
select select
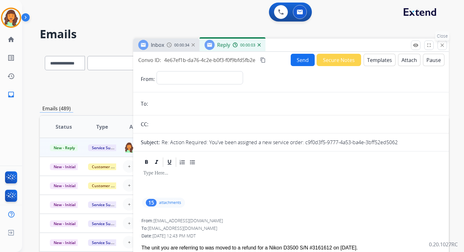
click at [441, 45] on mat-icon "close" at bounding box center [443, 45] width 6 height 6
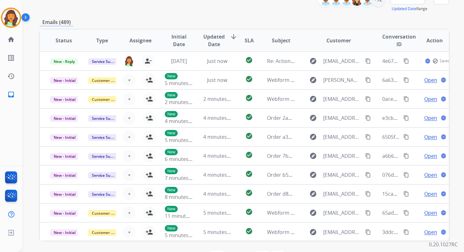
scroll to position [108, 0]
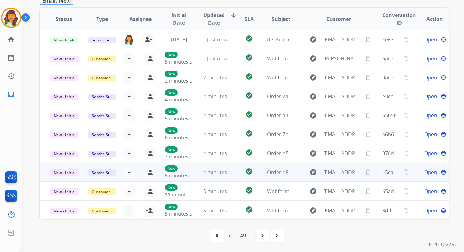
click at [195, 173] on td "4 minutes ago" at bounding box center [212, 172] width 38 height 19
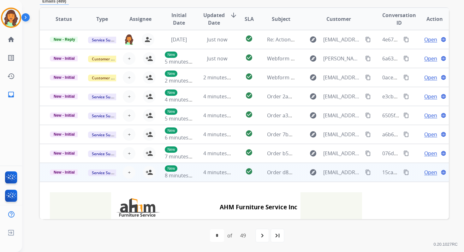
scroll to position [106, 0]
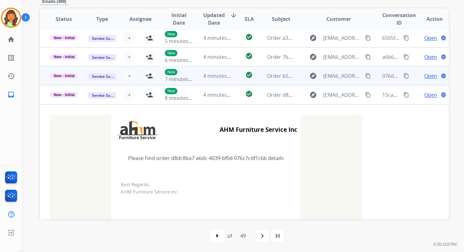
click at [198, 78] on td "4 minutes ago" at bounding box center [212, 75] width 38 height 19
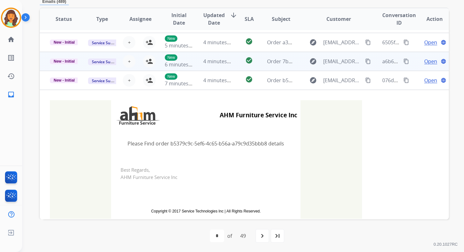
click at [200, 61] on td "4 minutes ago" at bounding box center [212, 61] width 38 height 19
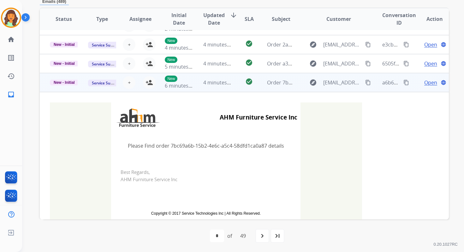
click at [200, 61] on td "4 minutes ago" at bounding box center [212, 63] width 38 height 19
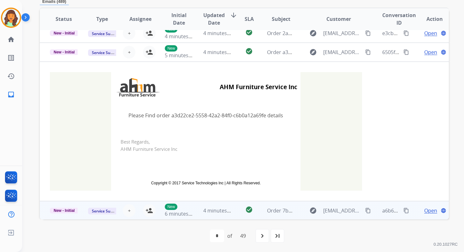
scroll to position [31, 0]
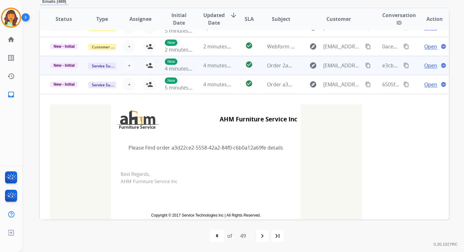
click at [200, 63] on td "4 minutes ago" at bounding box center [212, 65] width 38 height 19
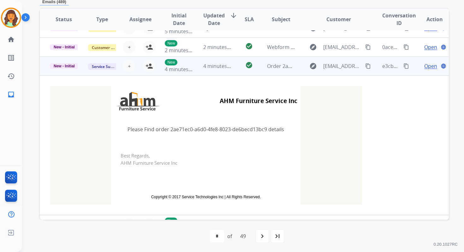
scroll to position [106, 0]
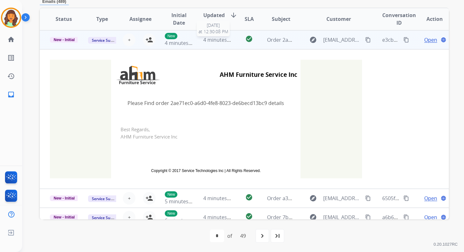
click at [203, 43] on div "4 minutes ago" at bounding box center [217, 40] width 28 height 8
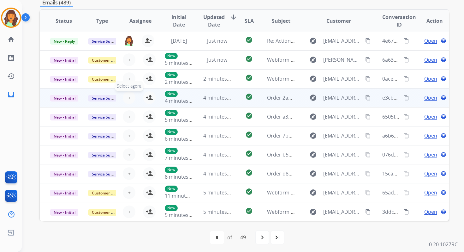
click at [128, 98] on span "+" at bounding box center [129, 98] width 3 height 8
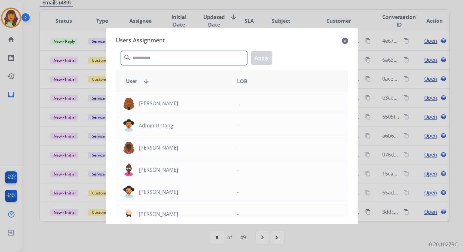
click at [155, 59] on input "text" at bounding box center [184, 58] width 126 height 14
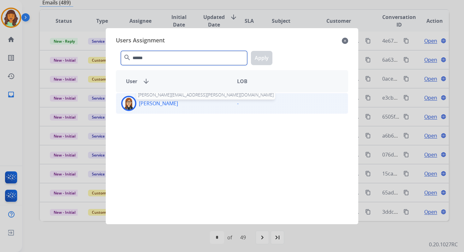
type input "******"
click at [165, 105] on p "[PERSON_NAME]" at bounding box center [158, 103] width 39 height 8
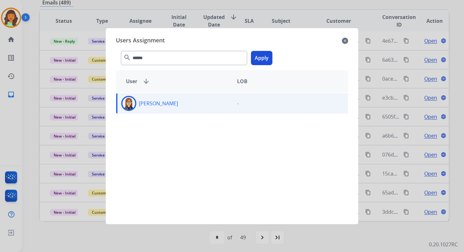
click at [257, 57] on button "Apply" at bounding box center [261, 58] width 21 height 14
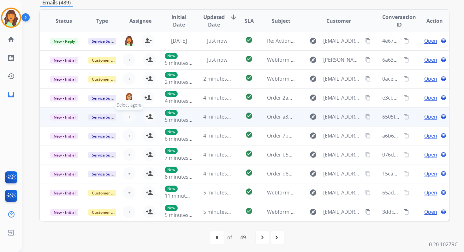
click at [129, 117] on span "+" at bounding box center [129, 117] width 3 height 8
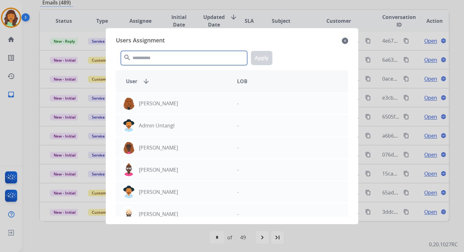
click at [142, 56] on input "text" at bounding box center [184, 58] width 126 height 14
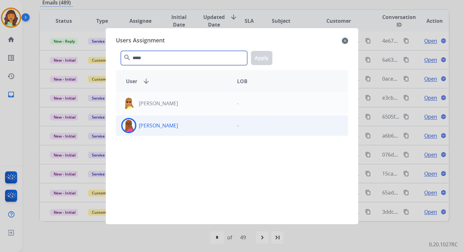
type input "*****"
click at [164, 130] on div "[PERSON_NAME]" at bounding box center [174, 125] width 116 height 15
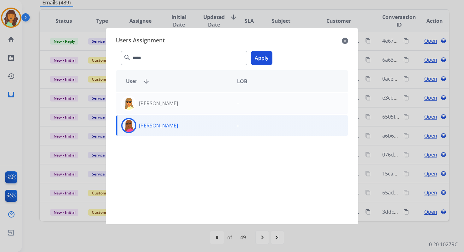
click at [259, 60] on button "Apply" at bounding box center [261, 58] width 21 height 14
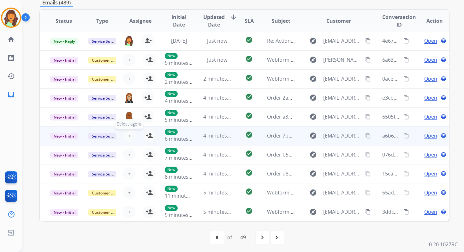
click at [128, 134] on span "+" at bounding box center [129, 136] width 3 height 8
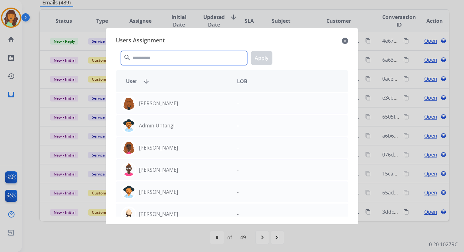
click at [159, 57] on input "text" at bounding box center [184, 58] width 126 height 14
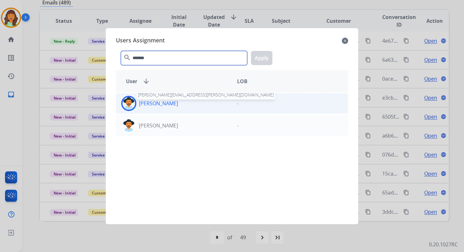
type input "*******"
click at [167, 105] on p "[PERSON_NAME]" at bounding box center [158, 103] width 39 height 8
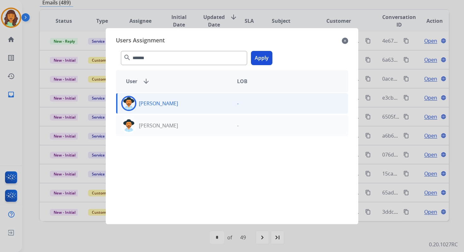
click at [261, 58] on button "Apply" at bounding box center [261, 58] width 21 height 14
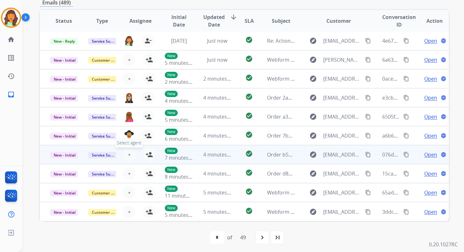
click at [129, 153] on span "+" at bounding box center [129, 155] width 3 height 8
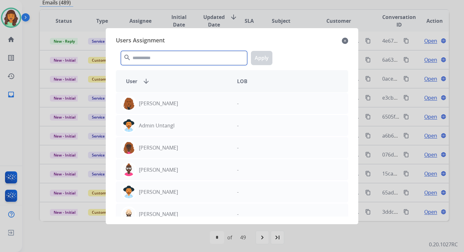
click at [147, 57] on input "text" at bounding box center [184, 58] width 126 height 14
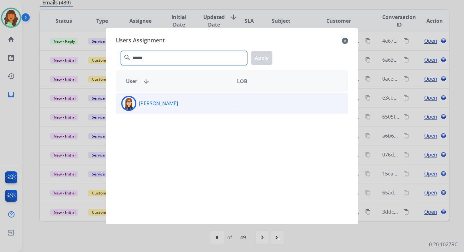
type input "******"
click at [154, 106] on p "[PERSON_NAME]" at bounding box center [158, 103] width 39 height 8
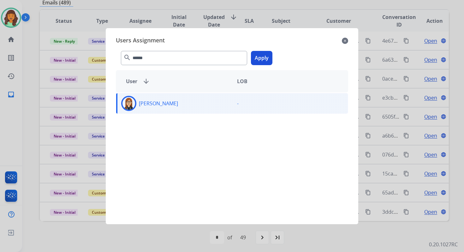
click at [261, 58] on button "Apply" at bounding box center [261, 58] width 21 height 14
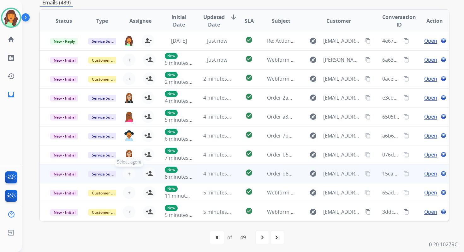
click at [129, 170] on span "+" at bounding box center [129, 174] width 3 height 8
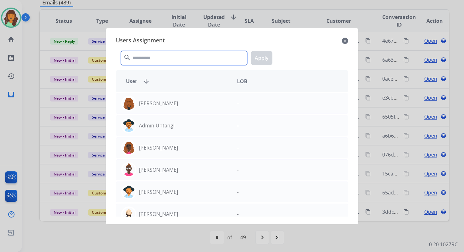
click at [152, 58] on input "text" at bounding box center [184, 58] width 126 height 14
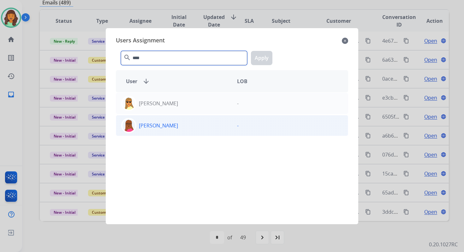
type input "****"
click at [165, 132] on div "[PERSON_NAME]" at bounding box center [174, 125] width 116 height 15
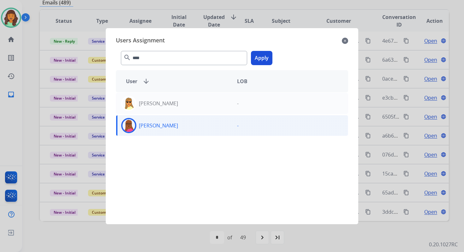
click at [270, 53] on button "Apply" at bounding box center [261, 58] width 21 height 14
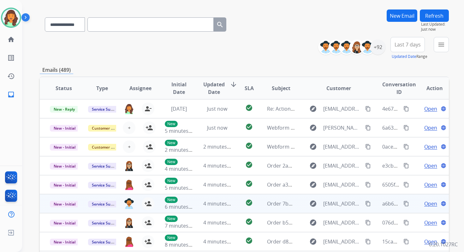
scroll to position [24, 0]
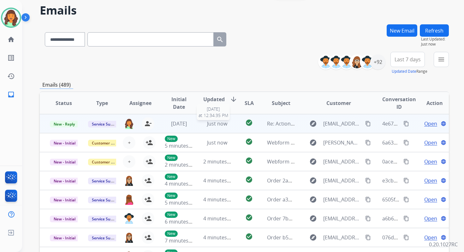
click at [215, 123] on span "Just now" at bounding box center [217, 123] width 20 height 7
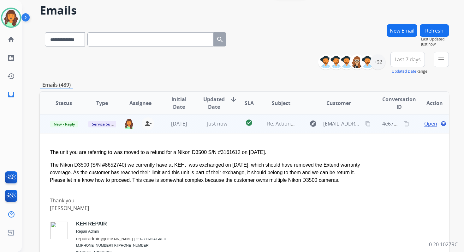
click at [425, 124] on span "Open" at bounding box center [431, 124] width 13 height 8
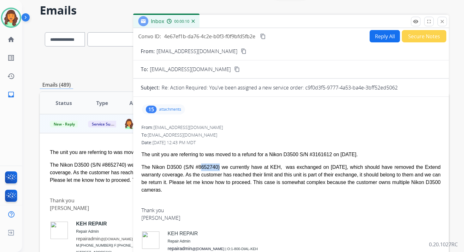
copy div "8652740"
drag, startPoint x: 197, startPoint y: 167, endPoint x: 216, endPoint y: 168, distance: 19.0
click at [216, 168] on div "The Nikon D3500 (S/N #8652740) we currently have at KEH, was exchanged on 1/28/…" at bounding box center [291, 178] width 299 height 30
click at [379, 37] on button "Reply All" at bounding box center [385, 36] width 30 height 12
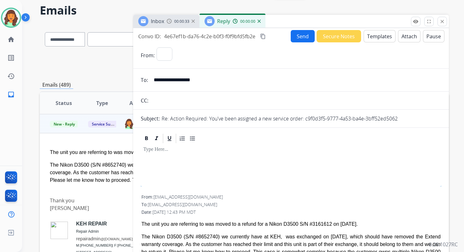
click at [379, 37] on button "Templates" at bounding box center [380, 36] width 32 height 12
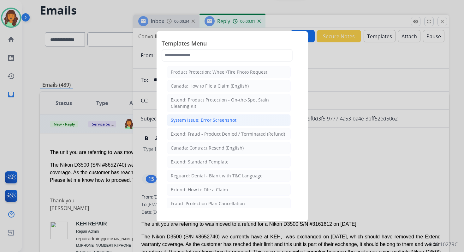
select select "**********"
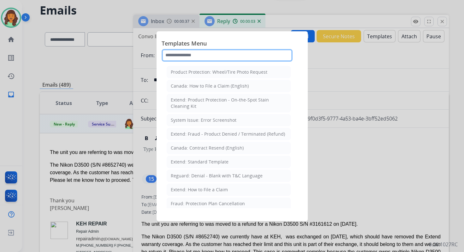
click at [202, 54] on input "text" at bounding box center [227, 55] width 131 height 13
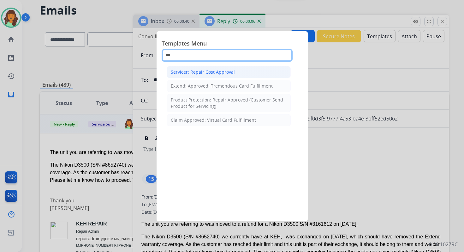
type input "***"
click at [220, 71] on div "Servicer: Repair Cost Approval" at bounding box center [203, 72] width 64 height 6
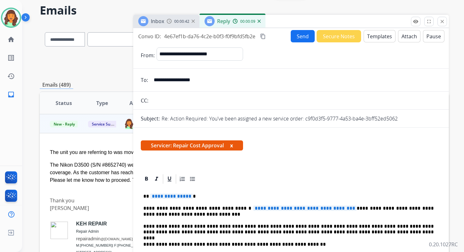
drag, startPoint x: 305, startPoint y: 119, endPoint x: 405, endPoint y: 121, distance: 99.5
click at [405, 121] on div "Re: Action Required: You've been assigned a new service order: c9f0d3f5-9777-4a…" at bounding box center [302, 119] width 280 height 8
copy p "c9f0d3f5-9777-4a53-ba4e-3bff52ed5062"
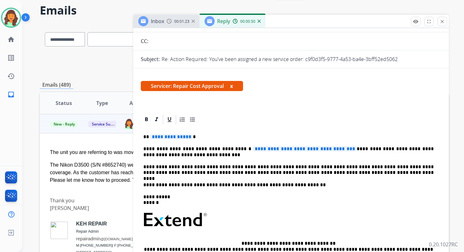
scroll to position [109, 0]
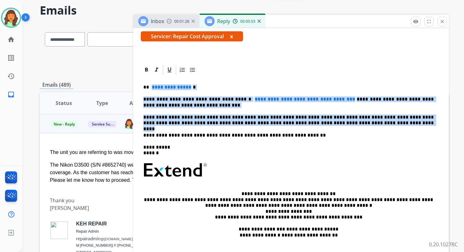
drag, startPoint x: 150, startPoint y: 87, endPoint x: 348, endPoint y: 120, distance: 200.5
click at [348, 120] on div "**********" at bounding box center [291, 166] width 301 height 183
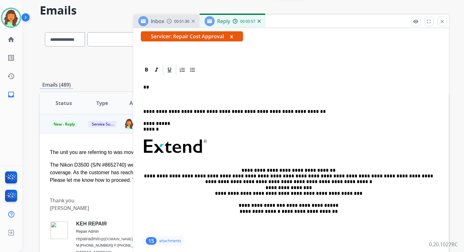
click at [168, 88] on p "**" at bounding box center [288, 87] width 291 height 6
click at [154, 97] on p at bounding box center [291, 99] width 296 height 6
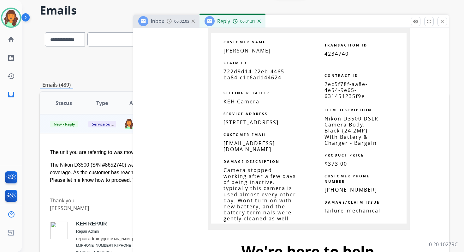
scroll to position [1922, 0]
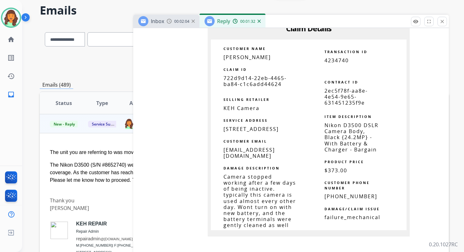
click at [336, 92] on span "2ec5f78f-aa8e-4e54-9e65-631451235f9e" at bounding box center [346, 96] width 43 height 19
copy table "2ec5f78f-aa8e-4e54-9e65-631451235f9e"
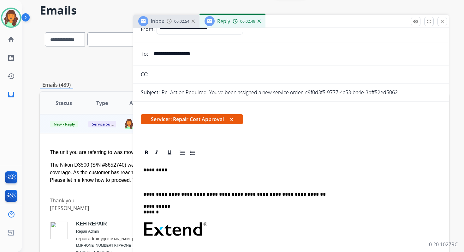
scroll to position [0, 0]
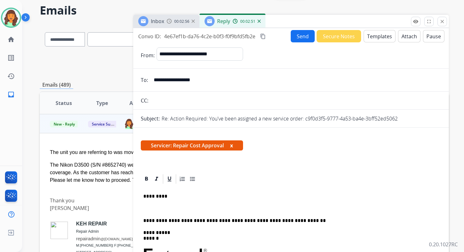
drag, startPoint x: 208, startPoint y: 210, endPoint x: 197, endPoint y: 209, distance: 10.8
click at [197, 209] on p "**********" at bounding box center [288, 208] width 291 height 6
click at [212, 208] on p "**********" at bounding box center [288, 208] width 291 height 6
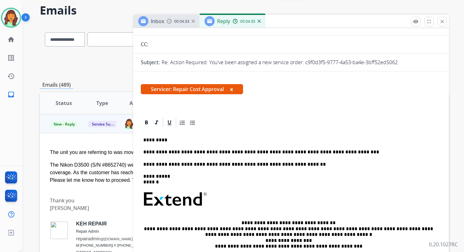
scroll to position [77, 0]
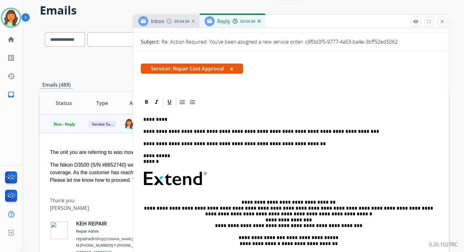
click at [280, 131] on p "**********" at bounding box center [288, 132] width 291 height 6
click at [298, 131] on p "**********" at bounding box center [288, 132] width 291 height 6
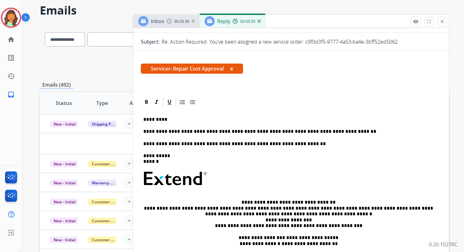
click at [346, 133] on p "**********" at bounding box center [288, 132] width 291 height 6
click at [370, 131] on p "**********" at bounding box center [288, 132] width 291 height 6
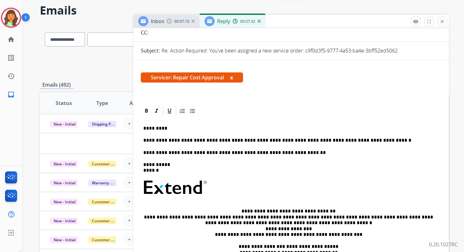
scroll to position [0, 0]
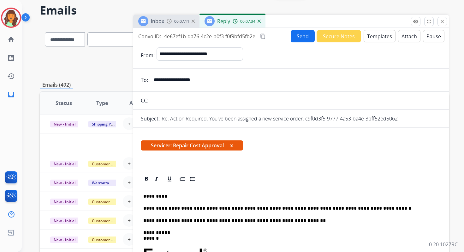
drag, startPoint x: 305, startPoint y: 119, endPoint x: 411, endPoint y: 119, distance: 105.5
click at [411, 119] on div "Re: Action Required: You've been assigned a new service order: c9f0d3f5-9777-4a…" at bounding box center [302, 119] width 280 height 8
copy p "c9f0d3f5-9777-4a53-ba4e-3bff52ed5062"
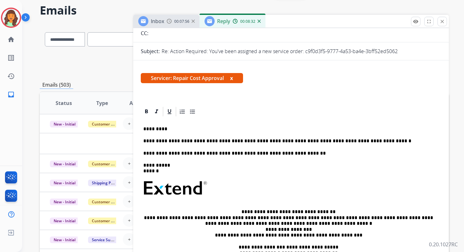
scroll to position [102, 0]
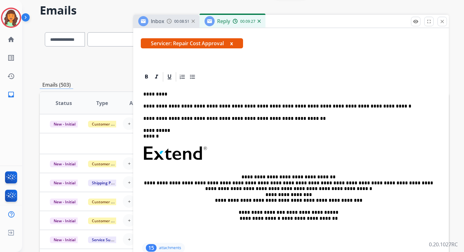
click at [369, 106] on p "**********" at bounding box center [288, 106] width 291 height 6
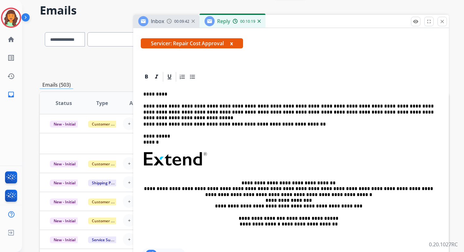
click at [200, 112] on p "**********" at bounding box center [288, 109] width 291 height 12
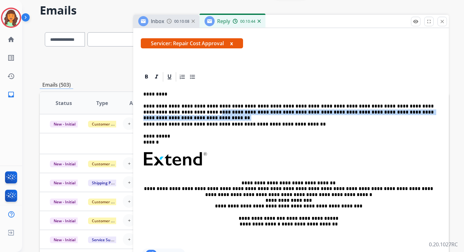
drag, startPoint x: 164, startPoint y: 112, endPoint x: 220, endPoint y: 117, distance: 56.5
click at [220, 117] on div "**********" at bounding box center [291, 164] width 301 height 165
click at [220, 110] on p "**********" at bounding box center [288, 109] width 291 height 12
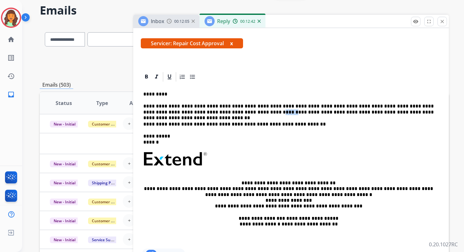
click at [220, 110] on p "**********" at bounding box center [288, 109] width 291 height 12
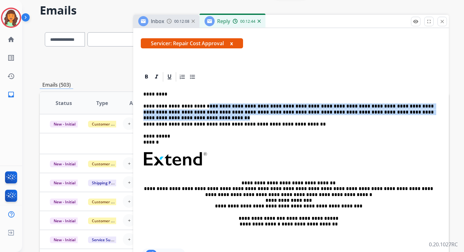
drag, startPoint x: 197, startPoint y: 105, endPoint x: 404, endPoint y: 114, distance: 207.1
click at [404, 114] on p "**********" at bounding box center [288, 109] width 291 height 12
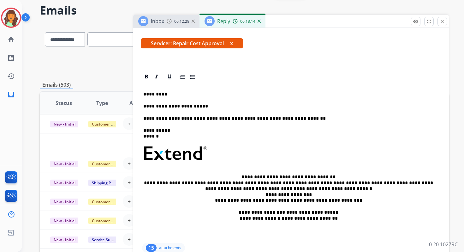
scroll to position [49, 0]
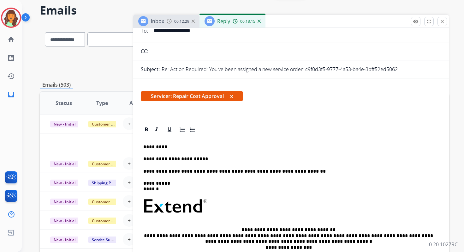
click at [208, 160] on p "**********" at bounding box center [288, 159] width 291 height 6
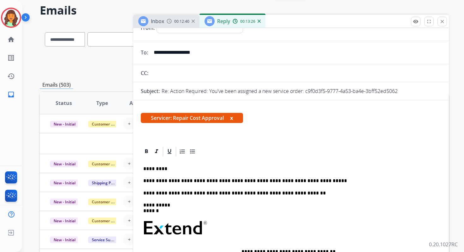
scroll to position [0, 0]
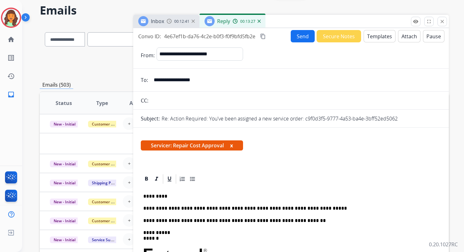
click at [403, 36] on button "Attach" at bounding box center [409, 36] width 22 height 12
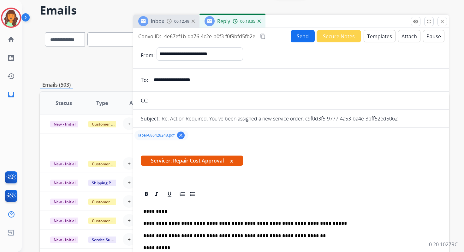
click at [300, 38] on button "Send" at bounding box center [303, 36] width 24 height 12
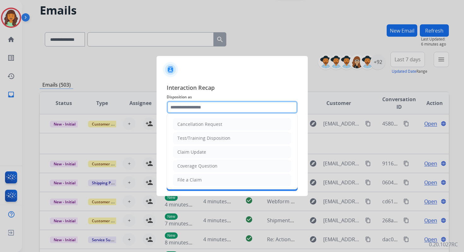
click at [195, 108] on input "text" at bounding box center [232, 107] width 131 height 13
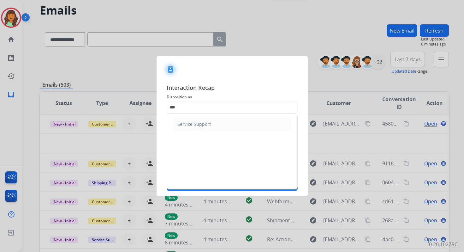
click at [196, 131] on ul "Service Support" at bounding box center [232, 124] width 130 height 21
click at [193, 126] on div "Service Support" at bounding box center [194, 124] width 33 height 6
type input "**********"
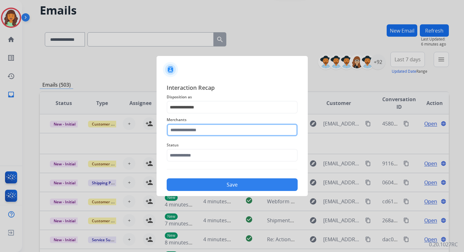
click at [196, 132] on input "text" at bounding box center [232, 129] width 131 height 13
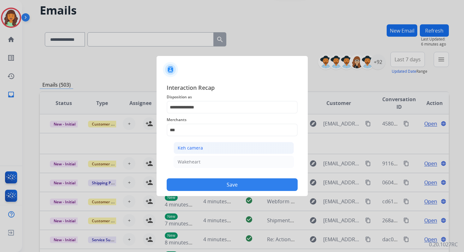
click at [198, 151] on li "Keh camera" at bounding box center [234, 148] width 120 height 12
type input "**********"
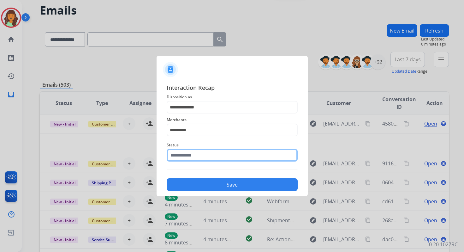
click at [198, 153] on input "text" at bounding box center [232, 155] width 131 height 13
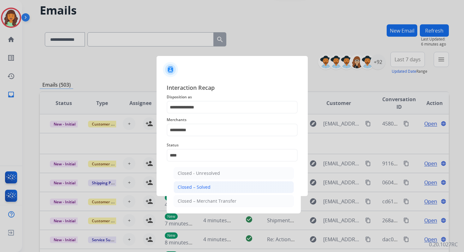
click at [208, 184] on div "Closed – Solved" at bounding box center [194, 187] width 33 height 6
type input "**********"
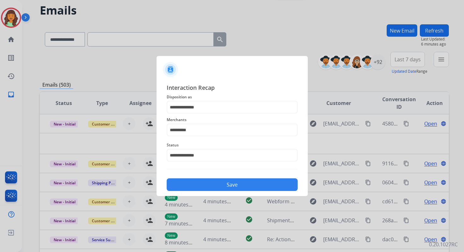
click at [208, 183] on button "Save" at bounding box center [232, 184] width 131 height 13
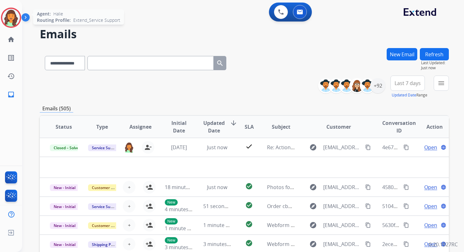
click at [17, 16] on img at bounding box center [11, 18] width 18 height 18
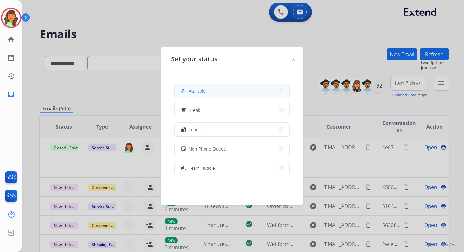
click at [205, 94] on button "how_to_reg Available" at bounding box center [232, 91] width 115 height 14
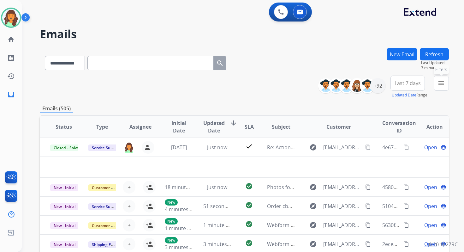
click at [440, 81] on mat-icon "menu" at bounding box center [442, 83] width 8 height 8
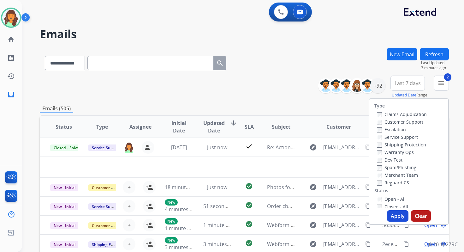
click at [395, 213] on button "Apply" at bounding box center [397, 215] width 21 height 11
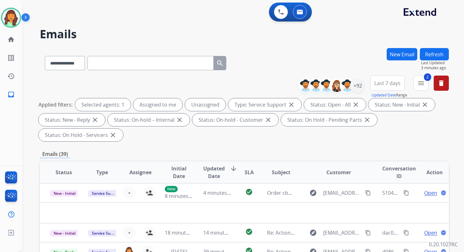
click at [217, 142] on div "**********" at bounding box center [244, 109] width 409 height 68
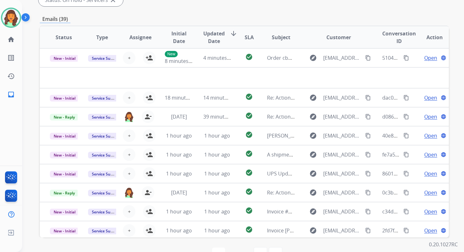
scroll to position [153, 0]
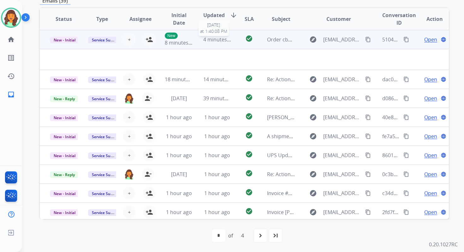
click at [211, 39] on span "4 minutes ago" at bounding box center [220, 39] width 34 height 7
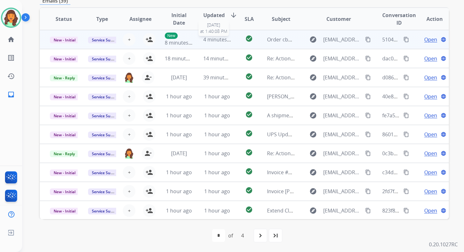
click at [211, 39] on span "4 minutes ago" at bounding box center [220, 39] width 34 height 7
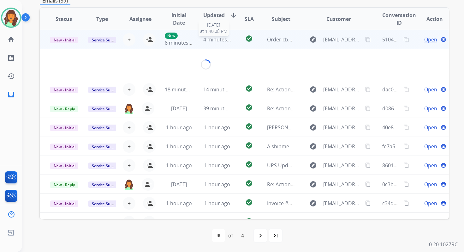
scroll to position [152, 0]
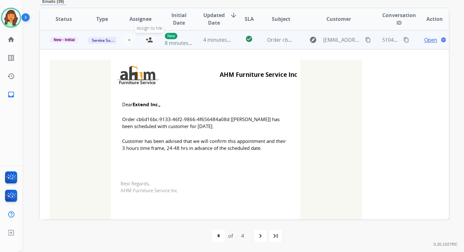
click at [148, 40] on mat-icon "person_add" at bounding box center [150, 40] width 8 height 8
click at [73, 40] on span "New - Initial" at bounding box center [64, 40] width 29 height 6
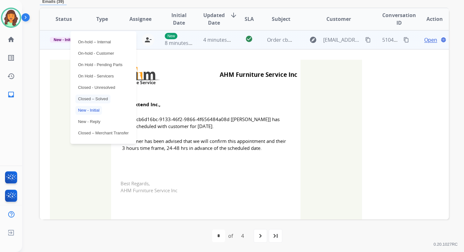
click at [91, 98] on p "Closed – Solved" at bounding box center [92, 98] width 35 height 9
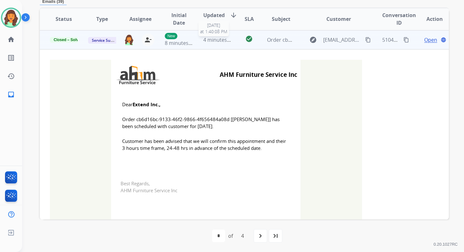
click at [204, 43] on div "4 minutes ago" at bounding box center [217, 40] width 28 height 8
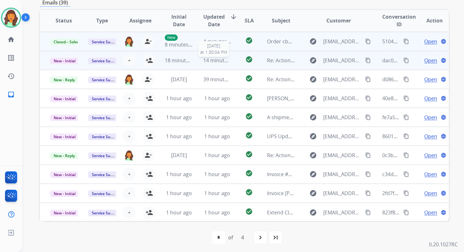
click at [208, 63] on span "14 minutes ago" at bounding box center [221, 60] width 37 height 7
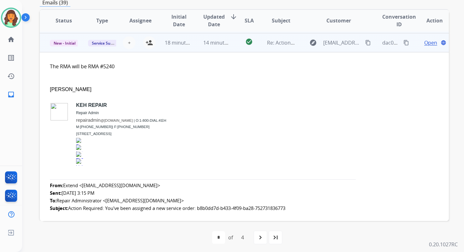
scroll to position [19, 0]
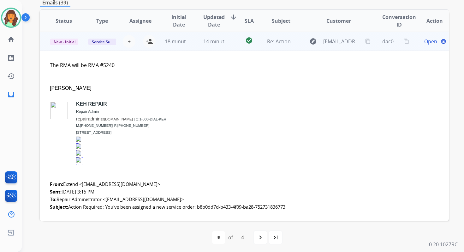
click at [425, 41] on span "Open" at bounding box center [431, 42] width 13 height 8
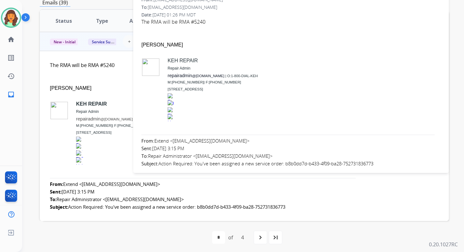
scroll to position [69, 0]
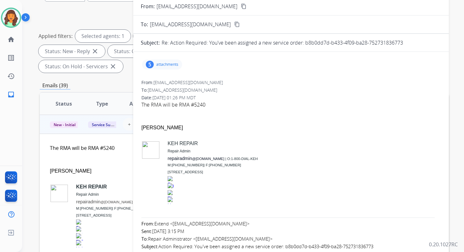
drag, startPoint x: 305, startPoint y: 42, endPoint x: 423, endPoint y: 42, distance: 118.1
click at [423, 42] on div "Re: Action Required: You've been assigned a new service order: b8b0dd7d-b433-4f…" at bounding box center [302, 43] width 280 height 8
copy p "b8b0dd7d-b433-4f09-ba28-752731836773"
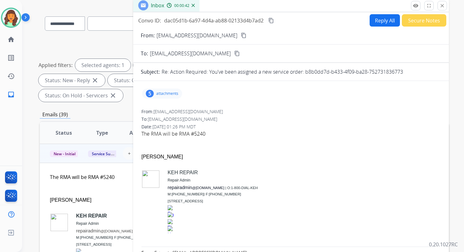
scroll to position [0, 0]
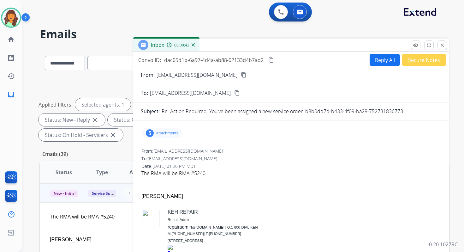
click at [374, 63] on button "Reply All" at bounding box center [385, 60] width 30 height 12
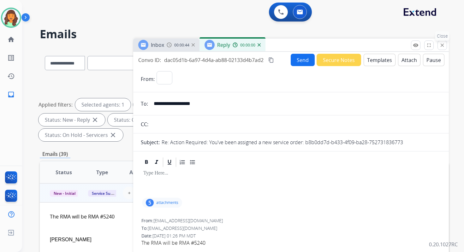
select select "**********"
click at [442, 44] on mat-icon "close" at bounding box center [443, 45] width 6 height 6
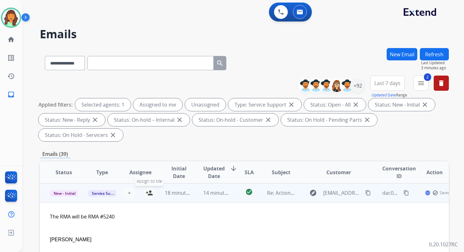
click at [148, 191] on mat-icon "person_add" at bounding box center [150, 193] width 8 height 8
click at [70, 192] on span "New - Initial" at bounding box center [64, 193] width 29 height 7
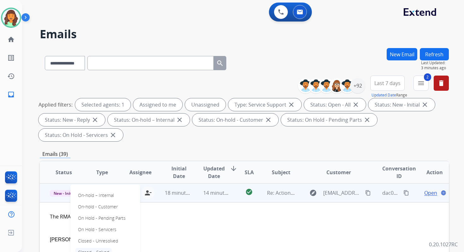
click at [93, 250] on p "Closed – Solved" at bounding box center [93, 252] width 36 height 9
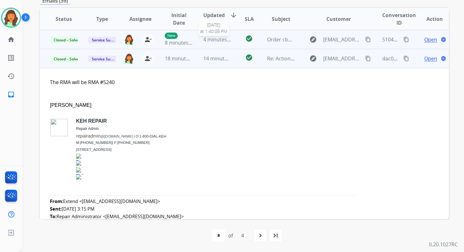
click at [221, 43] on div "4 minutes ago" at bounding box center [217, 40] width 28 height 8
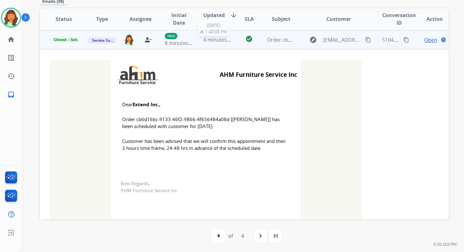
click at [209, 43] on div "4 minutes ago" at bounding box center [217, 40] width 28 height 8
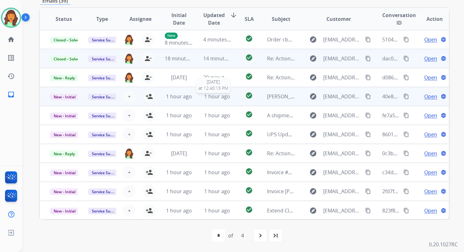
click at [217, 99] on span "1 hour ago" at bounding box center [217, 96] width 26 height 7
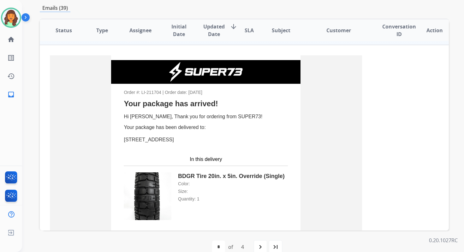
scroll to position [0, 0]
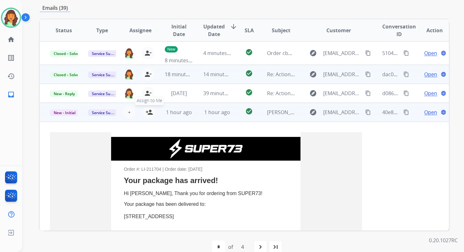
click at [146, 108] on button "person_add Assign to Me" at bounding box center [149, 112] width 13 height 13
click at [68, 111] on span "New - Initial" at bounding box center [64, 112] width 29 height 7
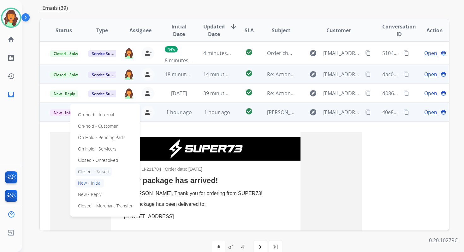
click at [92, 171] on p "Closed – Solved" at bounding box center [93, 171] width 36 height 9
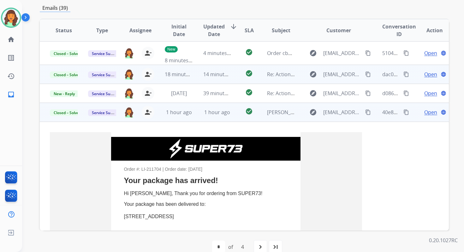
click at [203, 114] on div "1 hour ago" at bounding box center [217, 112] width 28 height 8
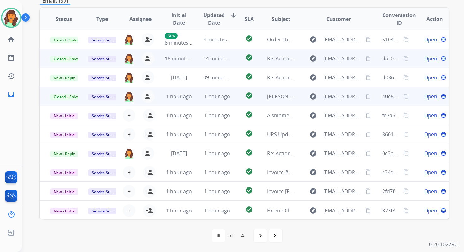
scroll to position [150, 0]
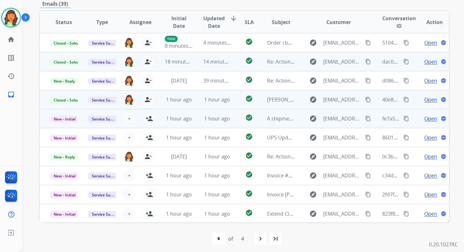
click at [207, 123] on td "1 hour ago" at bounding box center [212, 118] width 38 height 19
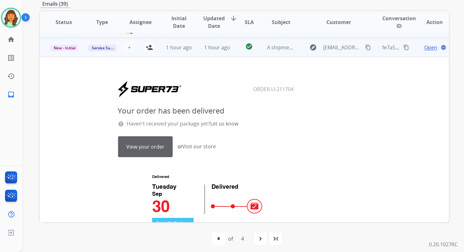
scroll to position [76, 0]
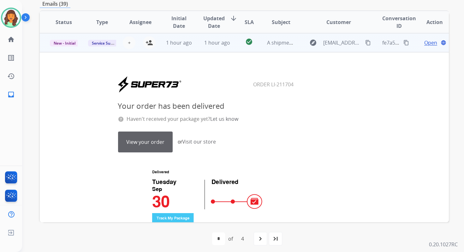
click at [150, 147] on link "View your order" at bounding box center [145, 142] width 54 height 20
click at [151, 45] on mat-icon "person_add" at bounding box center [150, 43] width 8 height 8
click at [68, 43] on span "New - Initial" at bounding box center [64, 43] width 29 height 7
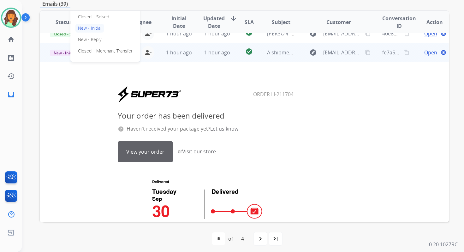
scroll to position [44, 0]
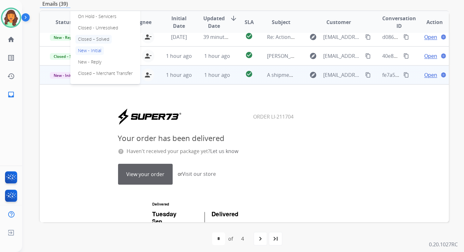
click at [95, 39] on p "Closed – Solved" at bounding box center [93, 39] width 36 height 9
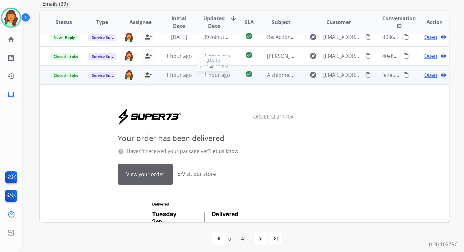
click at [207, 75] on span "1 hour ago" at bounding box center [217, 74] width 26 height 7
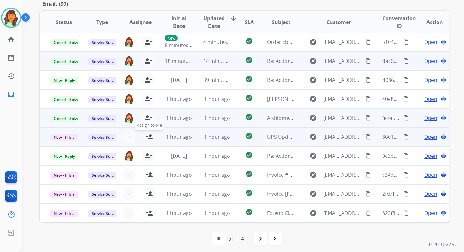
click at [148, 137] on mat-icon "person_add" at bounding box center [150, 137] width 8 height 8
click at [71, 138] on span "New - Initial" at bounding box center [64, 137] width 29 height 7
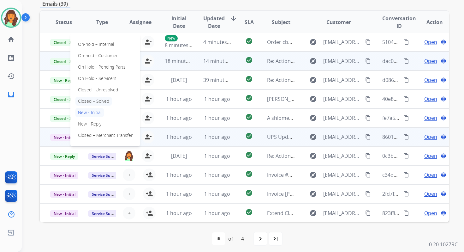
click at [94, 98] on p "Closed – Solved" at bounding box center [93, 101] width 36 height 9
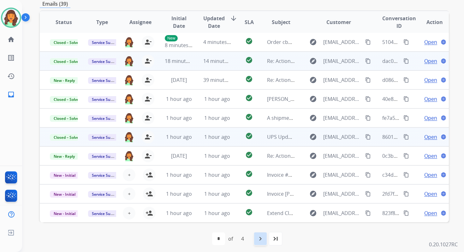
click at [261, 235] on mat-icon "navigate_next" at bounding box center [261, 239] width 8 height 8
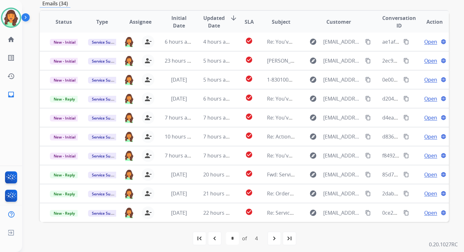
scroll to position [153, 0]
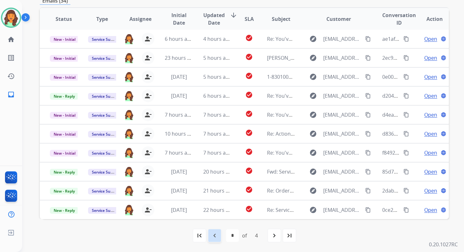
click at [217, 237] on mat-icon "navigate_before" at bounding box center [215, 236] width 8 height 8
select select "*"
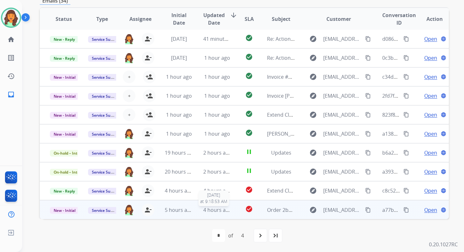
click at [212, 211] on span "4 hours ago" at bounding box center [217, 209] width 28 height 7
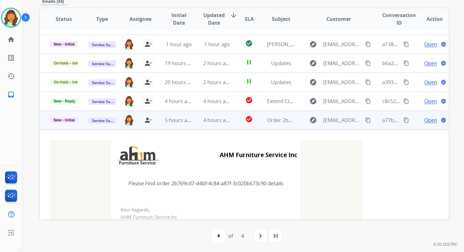
scroll to position [76, 0]
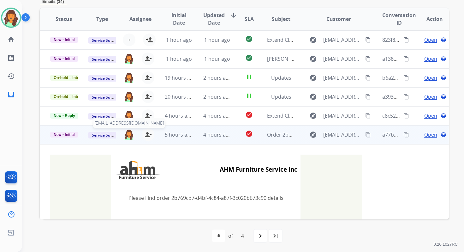
click at [129, 135] on img at bounding box center [129, 134] width 10 height 11
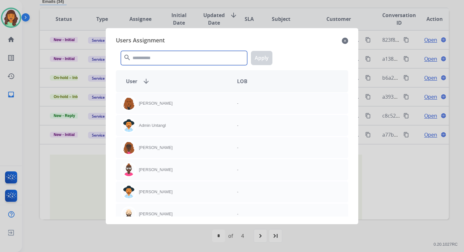
click at [166, 60] on input "text" at bounding box center [184, 58] width 126 height 14
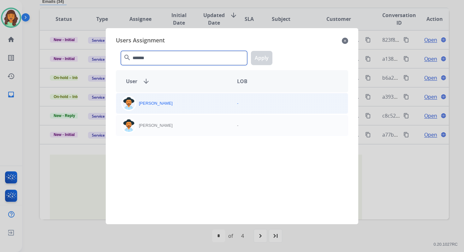
type input "*******"
click at [172, 109] on div "Heather Hocker" at bounding box center [174, 103] width 116 height 15
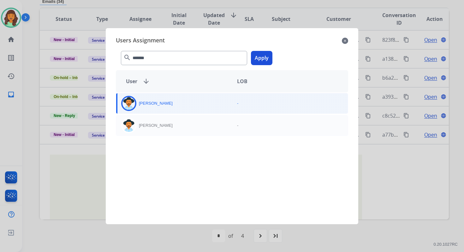
click at [258, 60] on button "Apply" at bounding box center [261, 58] width 21 height 14
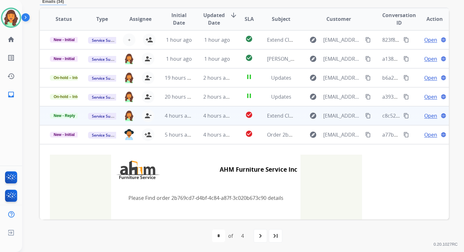
click at [201, 112] on td "4 hours ago" at bounding box center [212, 115] width 38 height 19
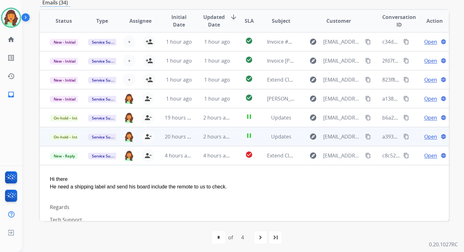
scroll to position [34, 0]
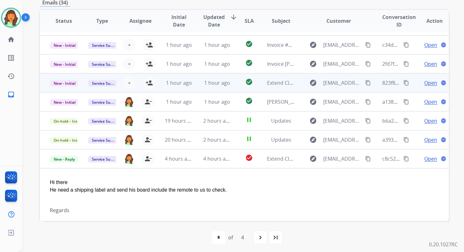
click at [203, 86] on td "1 hour ago" at bounding box center [212, 82] width 38 height 19
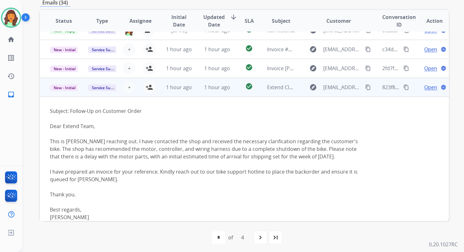
scroll to position [27, 0]
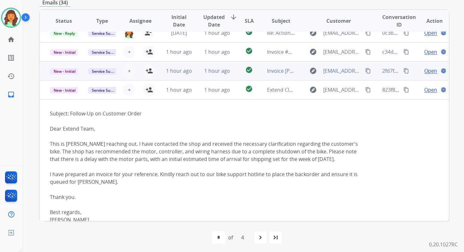
click at [199, 70] on td "1 hour ago" at bounding box center [212, 70] width 38 height 19
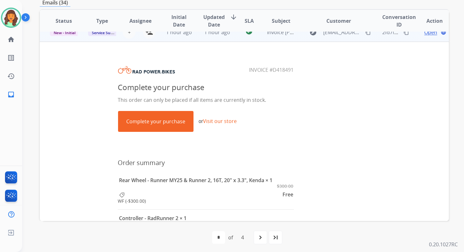
scroll to position [41, 0]
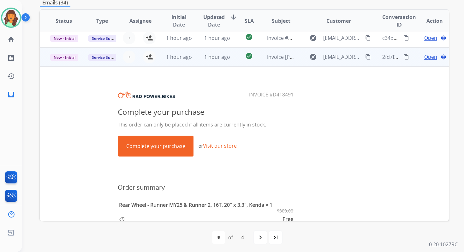
click at [156, 143] on link "Complete your purchase" at bounding box center [155, 146] width 75 height 20
click at [128, 57] on span "+" at bounding box center [129, 57] width 3 height 8
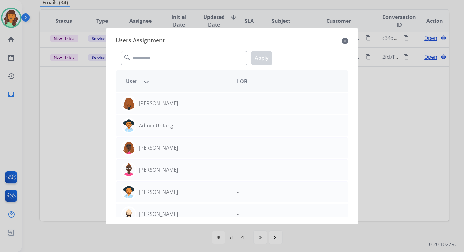
click at [345, 40] on mat-icon "close" at bounding box center [345, 41] width 6 height 8
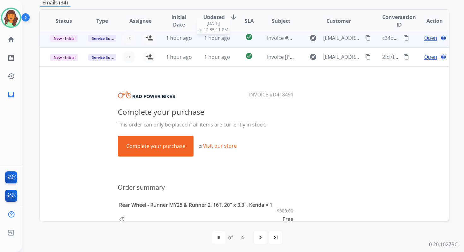
click at [218, 38] on span "1 hour ago" at bounding box center [217, 37] width 26 height 7
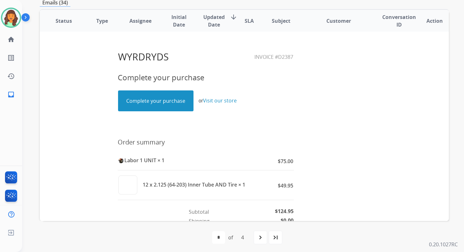
scroll to position [18, 0]
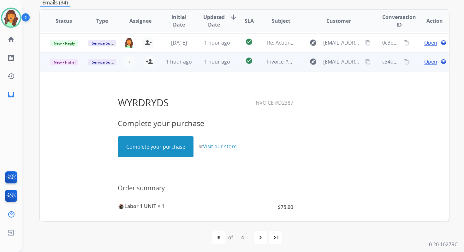
click at [425, 60] on span "Open" at bounding box center [431, 62] width 13 height 8
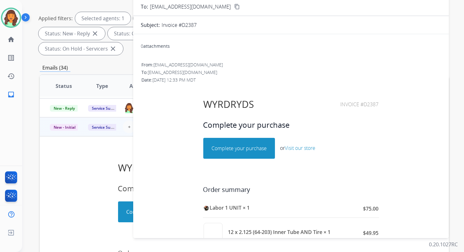
scroll to position [79, 0]
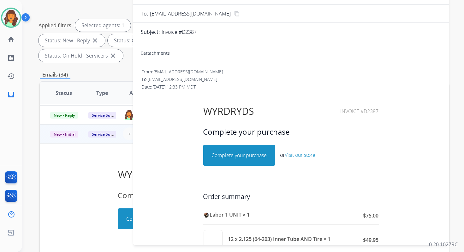
click at [238, 154] on link "Complete your purchase" at bounding box center [239, 155] width 71 height 20
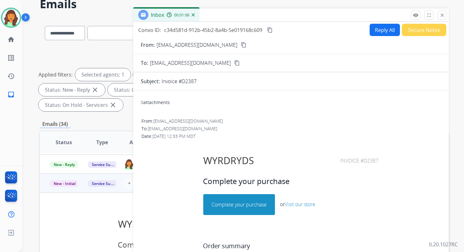
scroll to position [0, 0]
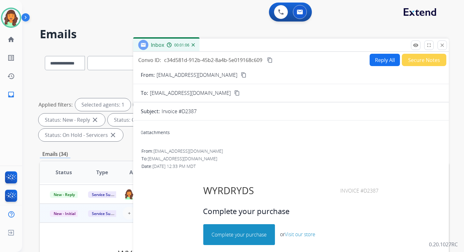
click at [269, 57] on button "content_copy" at bounding box center [270, 60] width 8 height 8
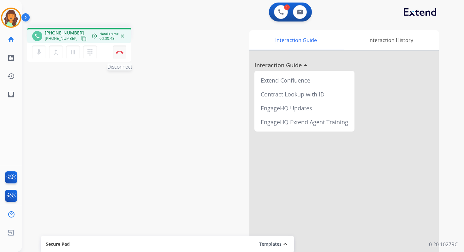
click at [122, 50] on button "Disconnect" at bounding box center [119, 51] width 13 height 13
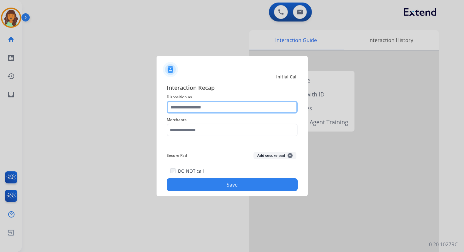
click at [192, 103] on input "text" at bounding box center [232, 107] width 131 height 13
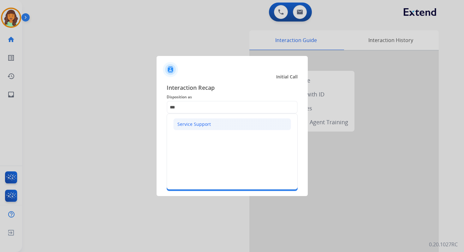
click at [195, 123] on div "Service Support" at bounding box center [194, 124] width 33 height 6
type input "**********"
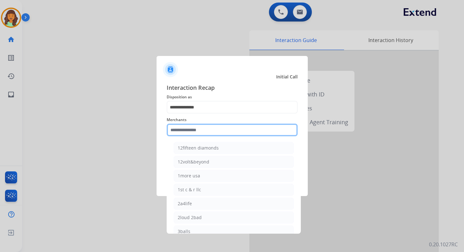
click at [198, 132] on input "text" at bounding box center [232, 129] width 131 height 13
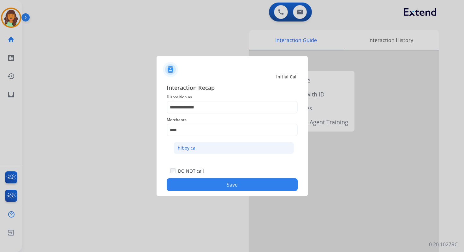
click at [202, 152] on li "hiboy ca" at bounding box center [234, 148] width 120 height 12
type input "********"
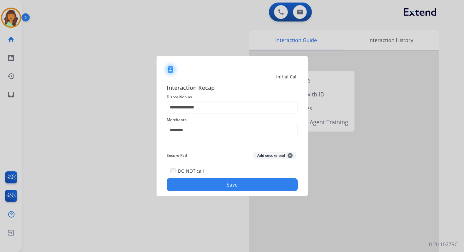
click at [233, 187] on button "Save" at bounding box center [232, 184] width 131 height 13
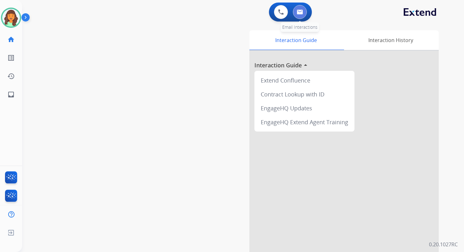
click at [304, 12] on button at bounding box center [300, 12] width 14 height 14
select select "**********"
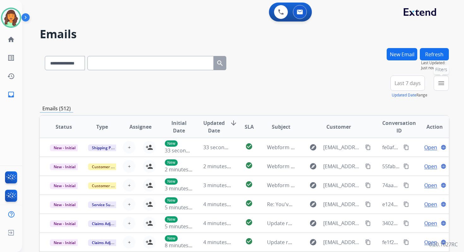
click at [441, 82] on mat-icon "menu" at bounding box center [442, 83] width 8 height 8
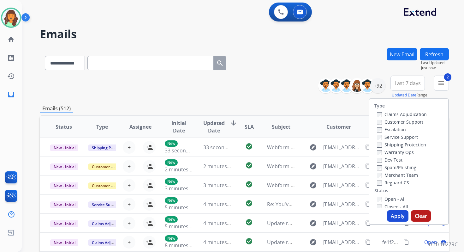
click at [394, 219] on button "Apply" at bounding box center [397, 215] width 21 height 11
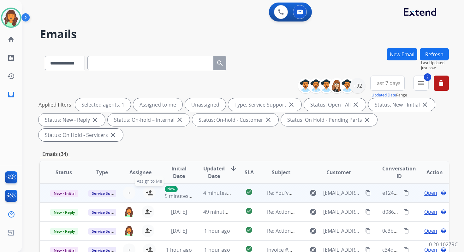
click at [151, 190] on mat-icon "person_add" at bounding box center [150, 193] width 8 height 8
click at [208, 193] on span "4 minutes ago" at bounding box center [220, 192] width 34 height 7
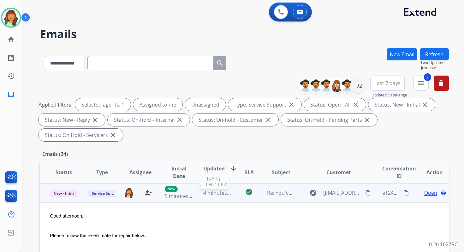
click at [208, 193] on span "4 minutes ago" at bounding box center [220, 192] width 34 height 7
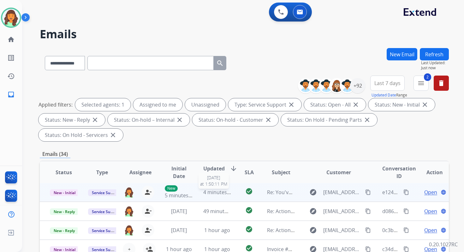
scroll to position [153, 0]
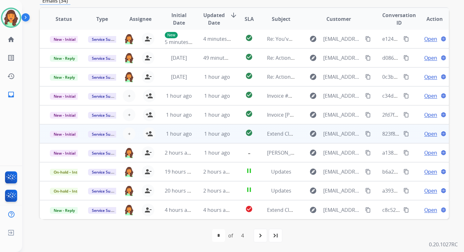
click at [200, 137] on td "1 hour ago" at bounding box center [212, 133] width 38 height 19
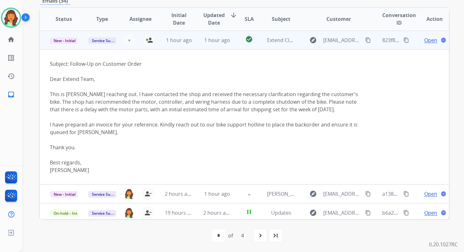
scroll to position [95, 0]
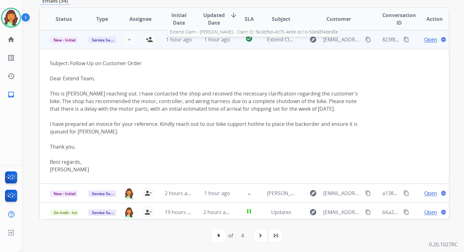
click at [274, 41] on span "Extend Claim - Brian Mills - Claim ID: fac9bfbd-4d75-4e0e-bc1b-50e98f4de08e" at bounding box center [365, 39] width 196 height 7
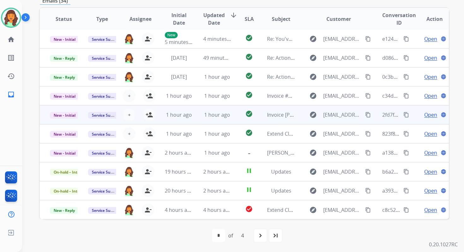
click at [428, 117] on span "Open" at bounding box center [431, 115] width 13 height 8
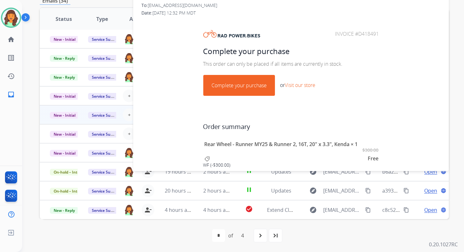
scroll to position [33, 0]
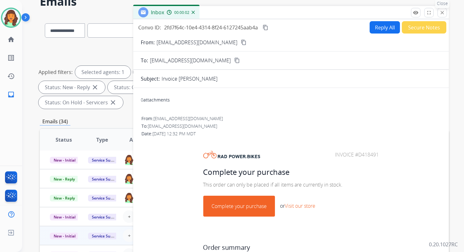
click at [439, 13] on button "close Close" at bounding box center [442, 12] width 9 height 9
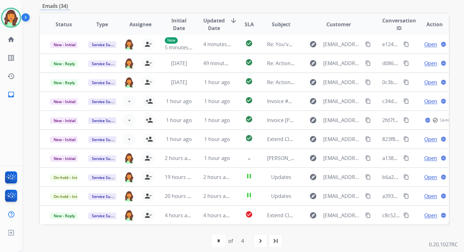
scroll to position [153, 0]
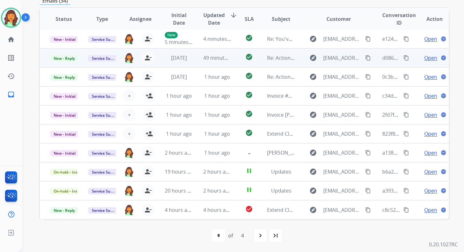
click at [220, 62] on td "49 minutes ago" at bounding box center [212, 57] width 38 height 19
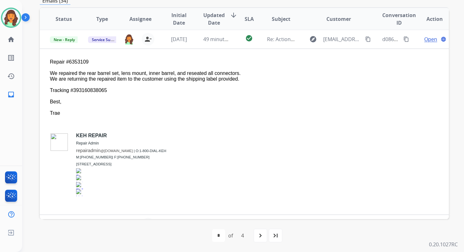
scroll to position [19, 0]
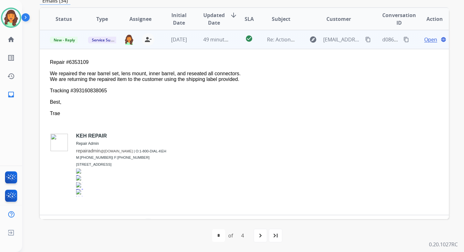
click at [425, 40] on span "Open" at bounding box center [431, 40] width 13 height 8
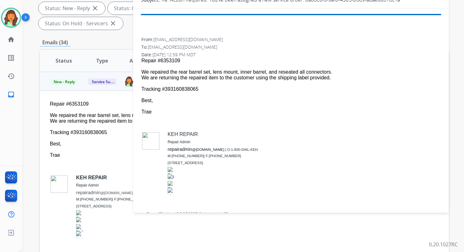
scroll to position [31, 0]
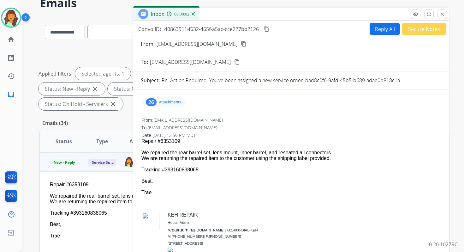
drag, startPoint x: 306, startPoint y: 80, endPoint x: 425, endPoint y: 81, distance: 119.1
click at [425, 81] on div "Re: Action Required: You've been assigned a new service order: bad8c0f6-9afd-45…" at bounding box center [302, 80] width 280 height 8
drag, startPoint x: 142, startPoint y: 151, endPoint x: 213, endPoint y: 169, distance: 73.5
click at [213, 169] on span "Repair #6353109 We repaired the rear barrel set, lens mount, inner barrel, and …" at bounding box center [291, 210] width 299 height 145
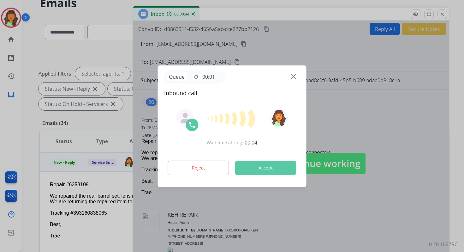
click at [281, 164] on button "Accept" at bounding box center [265, 167] width 61 height 15
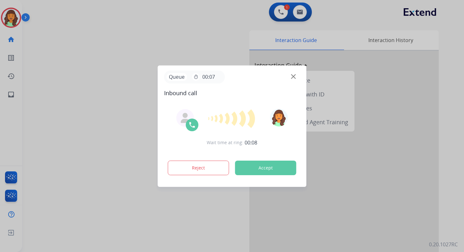
click at [301, 13] on div at bounding box center [232, 126] width 464 height 252
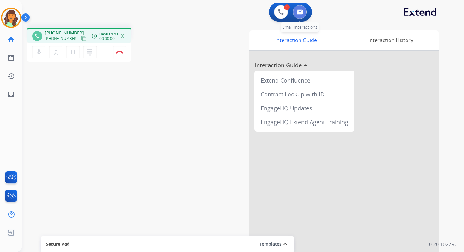
click at [301, 13] on img at bounding box center [300, 11] width 6 height 5
select select "**********"
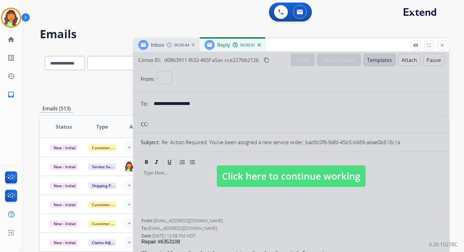
select select "**********"
click at [285, 174] on span "Click here to continue working" at bounding box center [291, 175] width 149 height 21
select select
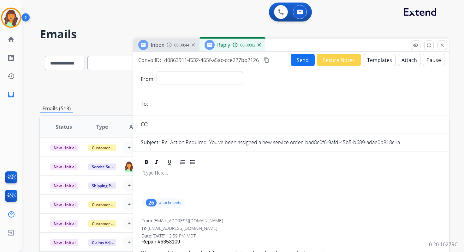
click at [267, 60] on mat-icon "content_copy" at bounding box center [267, 60] width 6 height 6
click at [443, 45] on mat-icon "close" at bounding box center [443, 45] width 6 height 6
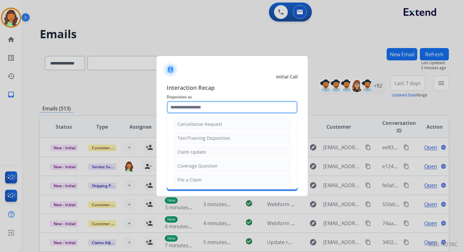
click at [199, 108] on input "text" at bounding box center [232, 107] width 131 height 13
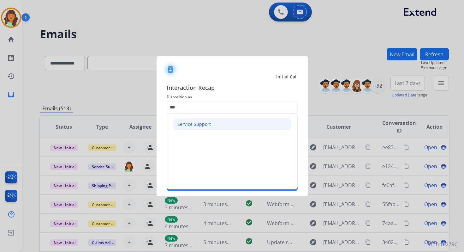
click at [198, 123] on div "Service Support" at bounding box center [194, 124] width 33 height 6
type input "**********"
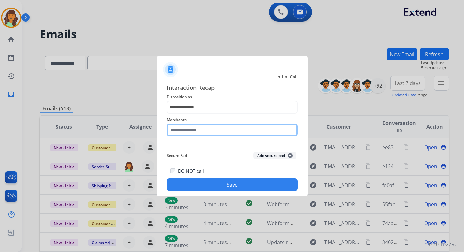
click at [198, 131] on input "text" at bounding box center [232, 129] width 131 height 13
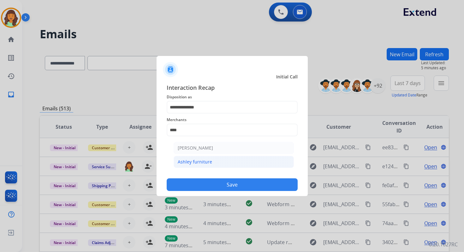
click at [207, 163] on div "Ashley furniture" at bounding box center [195, 162] width 34 height 6
type input "**********"
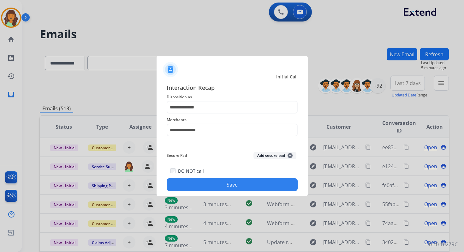
click at [235, 190] on button "Save" at bounding box center [232, 184] width 131 height 13
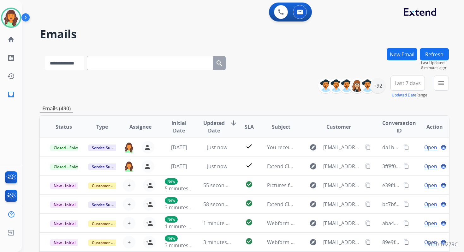
click at [69, 60] on select "**********" at bounding box center [64, 63] width 39 height 14
select select "**********"
click at [45, 56] on select "**********" at bounding box center [64, 63] width 39 height 14
click at [114, 68] on input "text" at bounding box center [150, 63] width 126 height 14
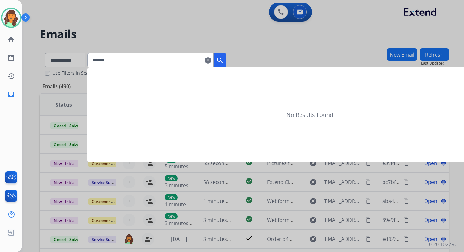
type input "********"
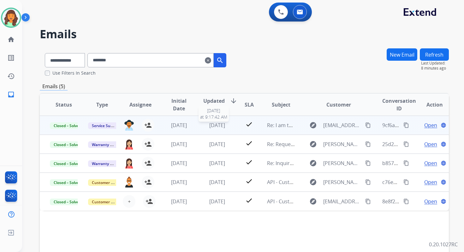
click at [222, 126] on span "4 days ago" at bounding box center [217, 125] width 16 height 7
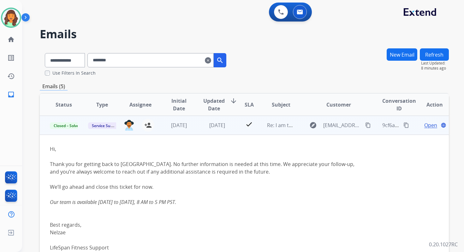
click at [427, 124] on span "Open" at bounding box center [431, 125] width 13 height 8
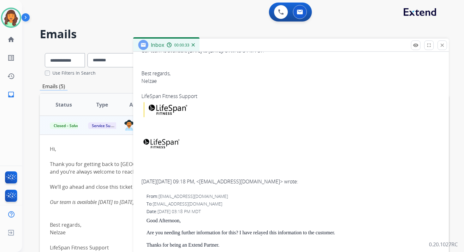
scroll to position [111, 0]
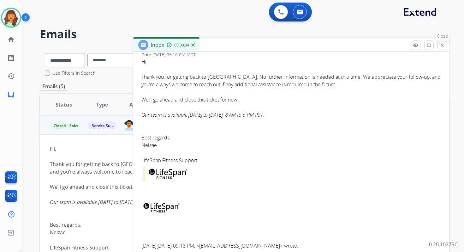
click at [443, 45] on mat-icon "close" at bounding box center [443, 45] width 6 height 6
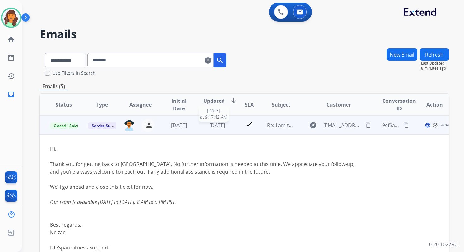
click at [216, 125] on span "4 days ago" at bounding box center [217, 125] width 16 height 7
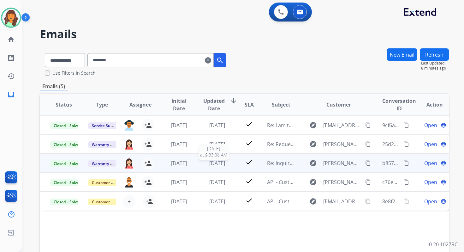
click at [211, 159] on td "2 months ago 7/15/2025 at 9:33:08 AM" at bounding box center [212, 163] width 38 height 19
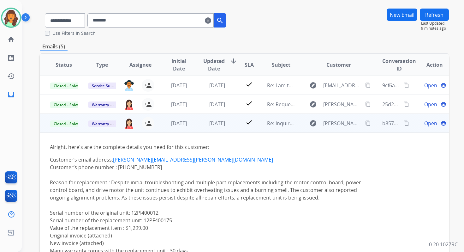
scroll to position [19, 0]
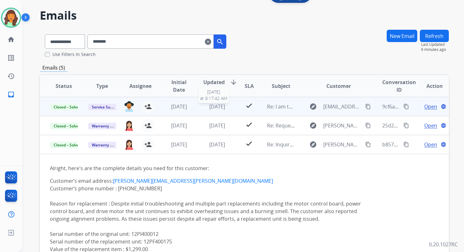
click at [215, 105] on span "4 days ago" at bounding box center [217, 106] width 16 height 7
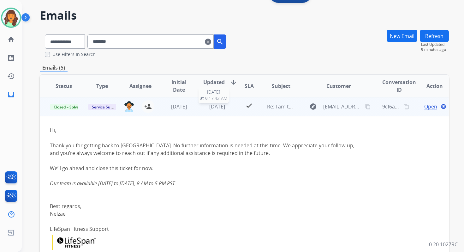
click at [215, 105] on span "4 days ago" at bounding box center [217, 106] width 16 height 7
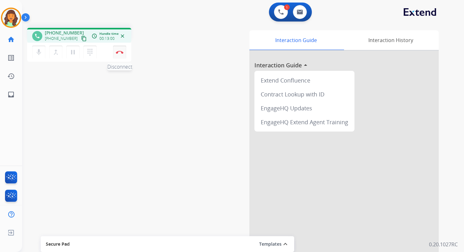
click at [122, 54] on button "Disconnect" at bounding box center [119, 51] width 13 height 13
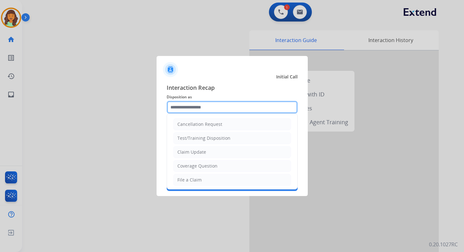
click at [194, 104] on input "text" at bounding box center [232, 107] width 131 height 13
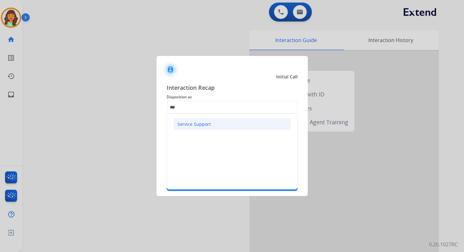
click at [198, 122] on div "Service Support" at bounding box center [194, 124] width 33 height 6
type input "**********"
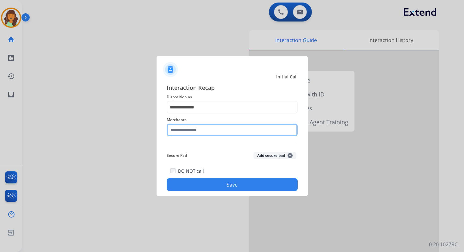
click at [200, 128] on input "text" at bounding box center [232, 129] width 131 height 13
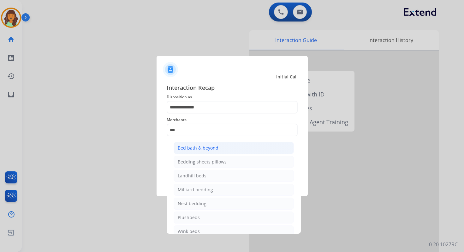
click at [199, 146] on div "Bed bath & beyond" at bounding box center [198, 148] width 41 height 6
type input "**********"
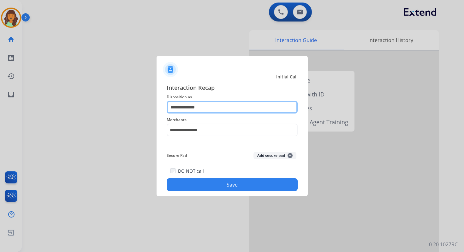
click at [192, 109] on input "**********" at bounding box center [232, 107] width 131 height 13
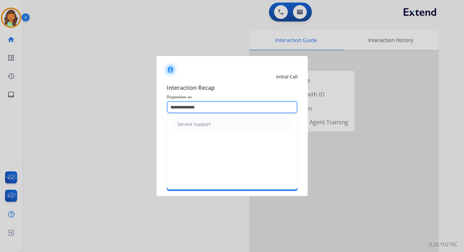
click at [192, 109] on input "**********" at bounding box center [232, 107] width 131 height 13
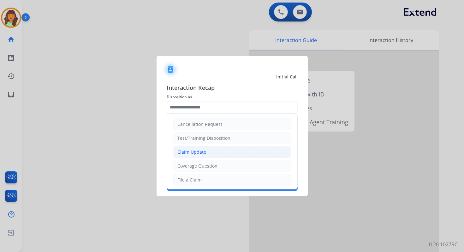
click at [201, 151] on div "Claim Update" at bounding box center [192, 152] width 29 height 6
type input "**********"
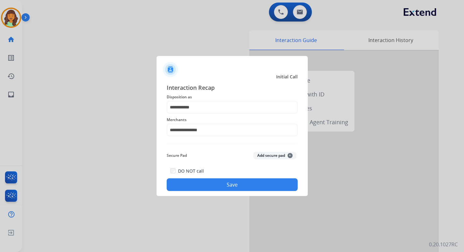
click at [230, 181] on button "Save" at bounding box center [232, 184] width 131 height 13
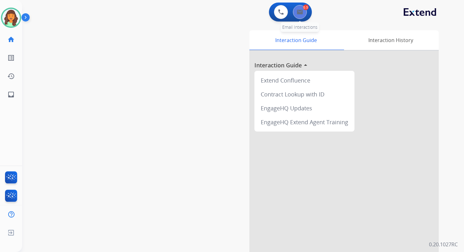
click at [301, 15] on button at bounding box center [300, 12] width 14 height 14
select select "**********"
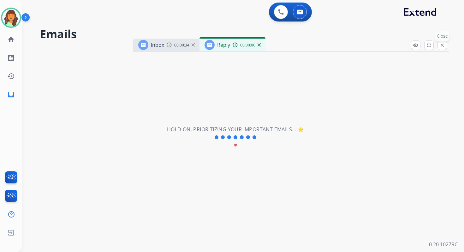
click at [443, 42] on mat-icon "close" at bounding box center [443, 45] width 6 height 6
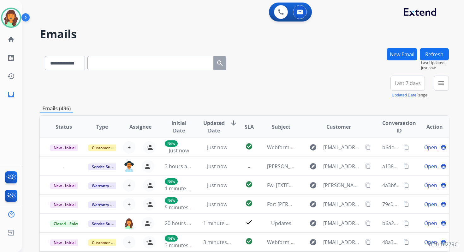
click at [439, 54] on button "Refresh" at bounding box center [434, 54] width 29 height 12
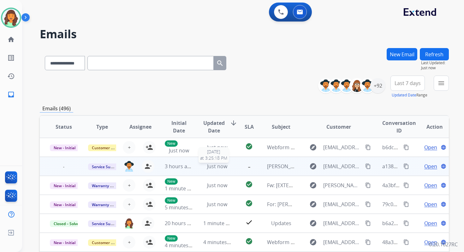
click at [218, 163] on span "Just now" at bounding box center [217, 166] width 20 height 7
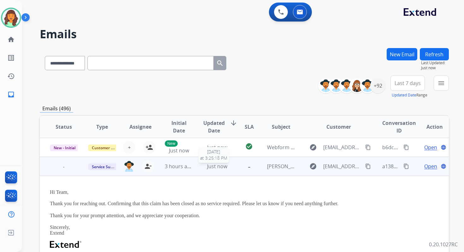
scroll to position [19, 0]
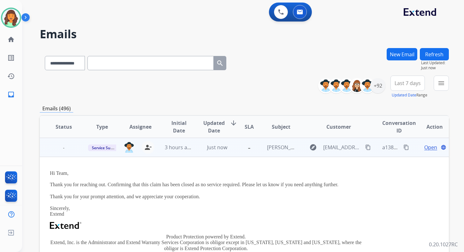
click at [404, 148] on mat-icon "content_copy" at bounding box center [407, 147] width 6 height 6
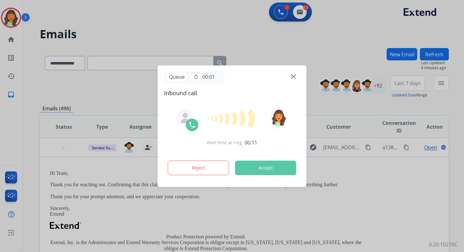
click at [264, 172] on button "Accept" at bounding box center [265, 167] width 61 height 15
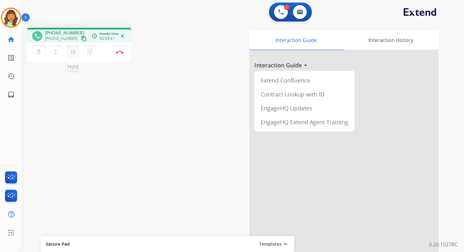
click at [74, 49] on mat-icon "pause" at bounding box center [73, 52] width 8 height 8
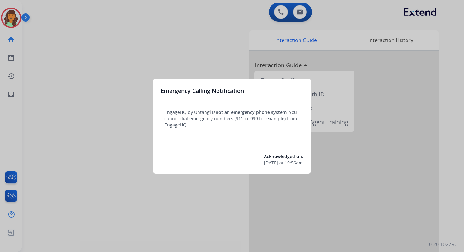
click at [301, 14] on div at bounding box center [232, 126] width 464 height 252
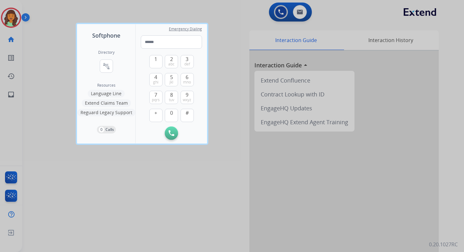
click at [301, 14] on div at bounding box center [232, 126] width 464 height 252
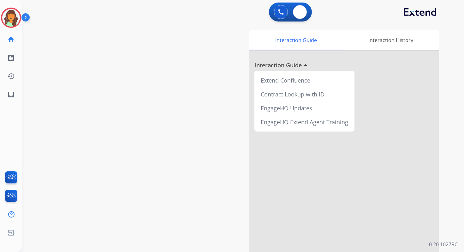
click at [301, 14] on img at bounding box center [300, 11] width 6 height 5
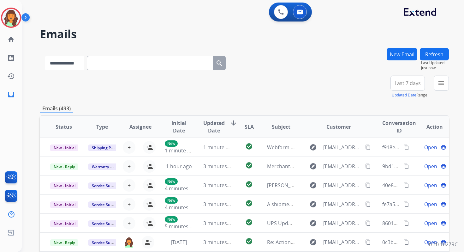
click at [70, 63] on select "**********" at bounding box center [64, 63] width 39 height 14
select select "**********"
click at [45, 56] on select "**********" at bounding box center [64, 63] width 39 height 14
click at [111, 63] on input "text" at bounding box center [150, 63] width 126 height 14
paste input "**********"
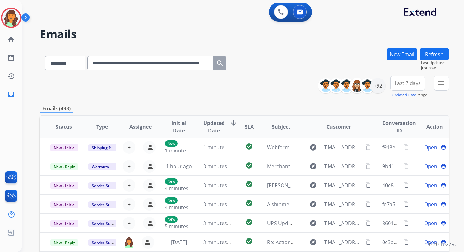
scroll to position [0, 26]
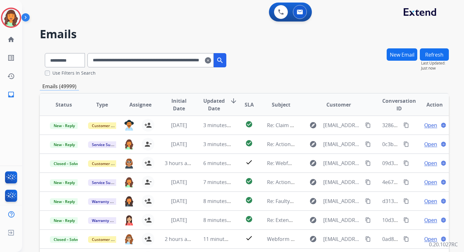
click at [111, 60] on input "**********" at bounding box center [150, 60] width 126 height 14
paste input "text"
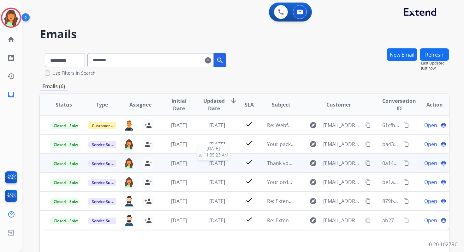
click at [209, 163] on span "[DATE]" at bounding box center [217, 163] width 16 height 7
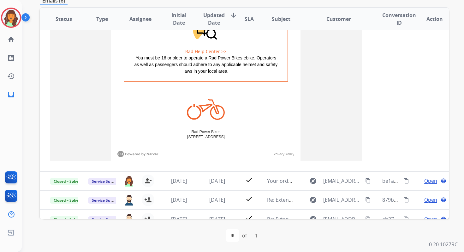
scroll to position [516, 0]
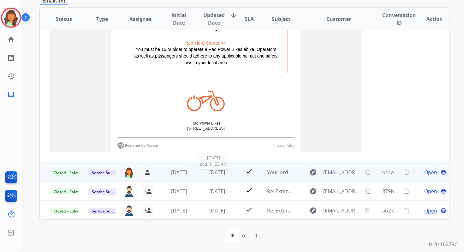
click at [212, 174] on span "[DATE]" at bounding box center [217, 172] width 16 height 7
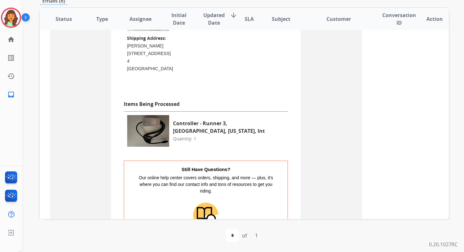
scroll to position [459, 0]
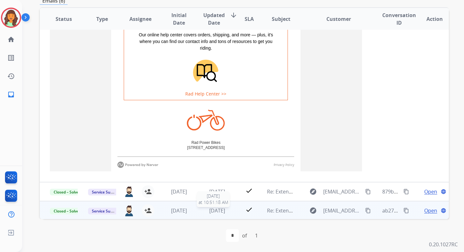
click at [211, 211] on span "[DATE]" at bounding box center [217, 210] width 16 height 7
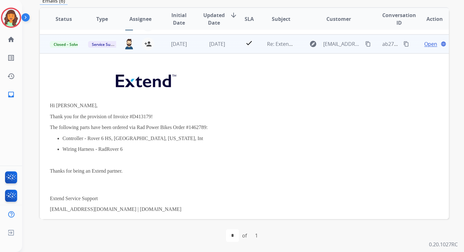
scroll to position [0, 0]
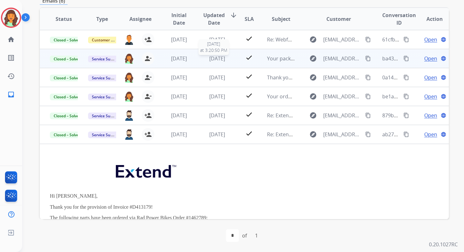
click at [214, 60] on span "[DATE]" at bounding box center [217, 58] width 16 height 7
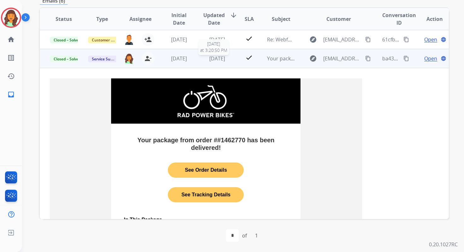
click at [216, 57] on span "[DATE]" at bounding box center [217, 58] width 16 height 7
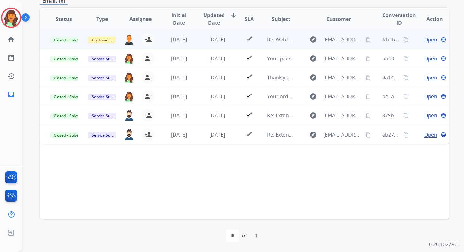
click at [214, 43] on td "[DATE]" at bounding box center [212, 39] width 38 height 19
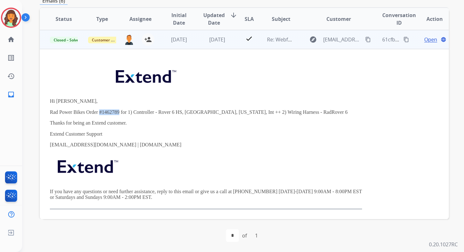
drag, startPoint x: 99, startPoint y: 113, endPoint x: 119, endPoint y: 112, distance: 19.9
click at [119, 112] on p "Rad Power Bikes Order #1462789 for 1) Controller - Rover 6 HS, USA, Indiana, In…" at bounding box center [206, 112] width 312 height 6
copy p "#1462789"
click at [223, 37] on span "[DATE]" at bounding box center [217, 39] width 16 height 7
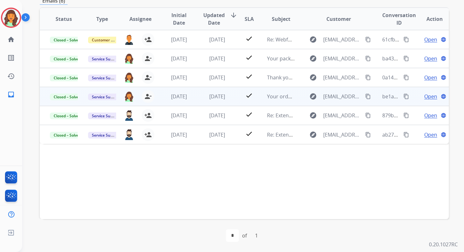
click at [232, 96] on td "check" at bounding box center [245, 96] width 26 height 19
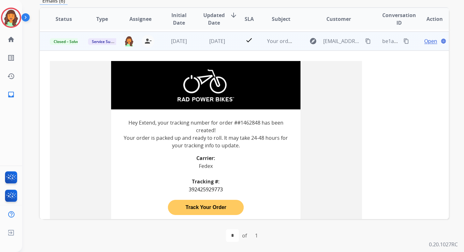
scroll to position [57, 0]
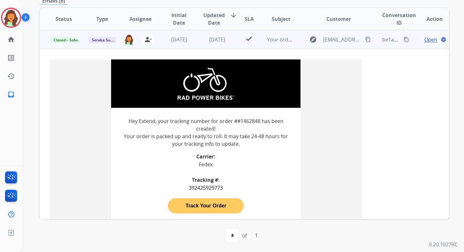
click at [425, 39] on span "Open" at bounding box center [431, 40] width 13 height 8
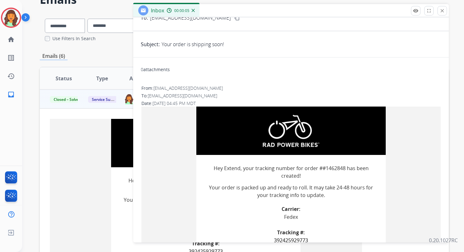
scroll to position [0, 0]
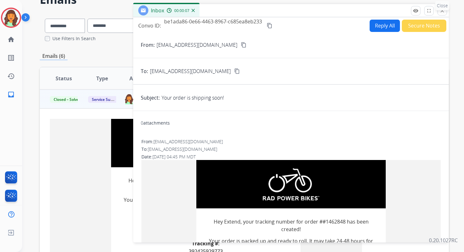
click at [441, 10] on p "Close" at bounding box center [443, 5] width 14 height 9
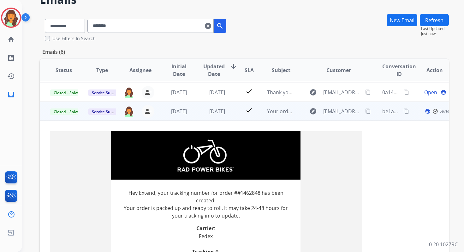
scroll to position [35, 0]
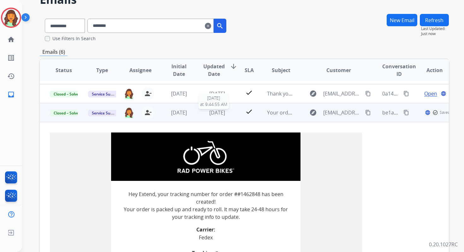
click at [218, 116] on div "[DATE]" at bounding box center [217, 113] width 28 height 8
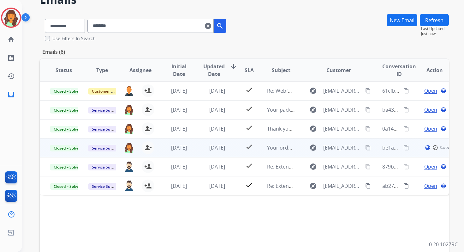
scroll to position [0, 0]
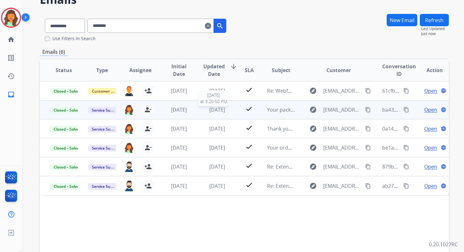
click at [214, 108] on span "[DATE]" at bounding box center [217, 109] width 16 height 7
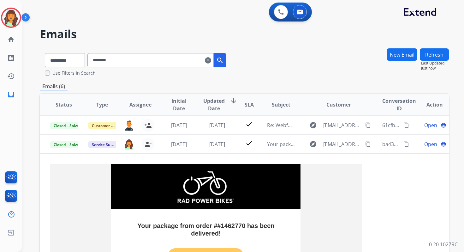
click at [110, 60] on input "********" at bounding box center [150, 60] width 126 height 14
paste input "******"
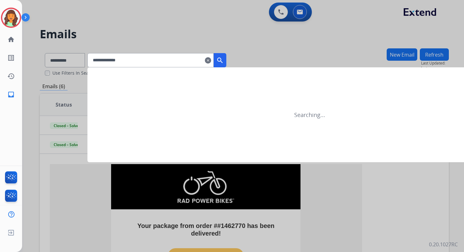
type input "**********"
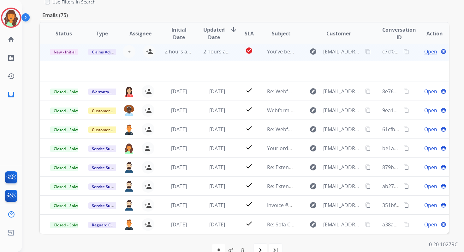
scroll to position [86, 0]
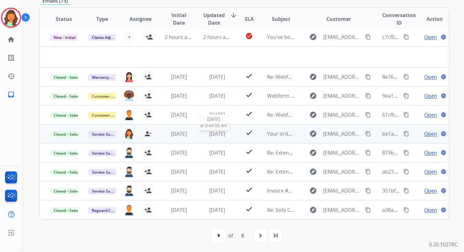
click at [219, 130] on span "[DATE]" at bounding box center [217, 133] width 16 height 7
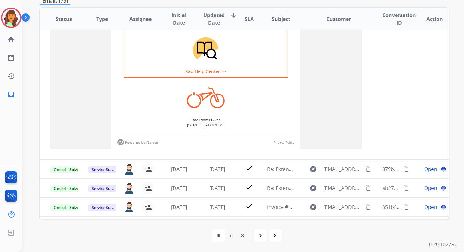
scroll to position [535, 0]
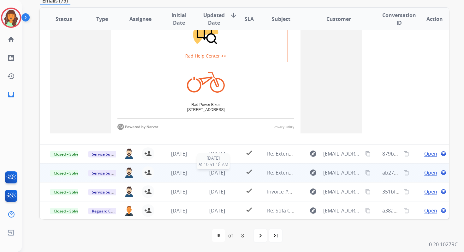
click at [217, 172] on span "[DATE]" at bounding box center [217, 172] width 16 height 7
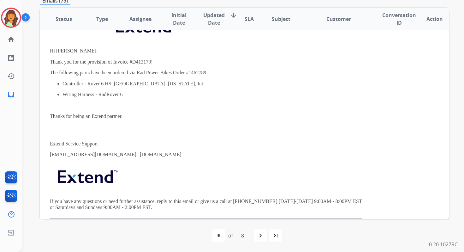
scroll to position [234, 0]
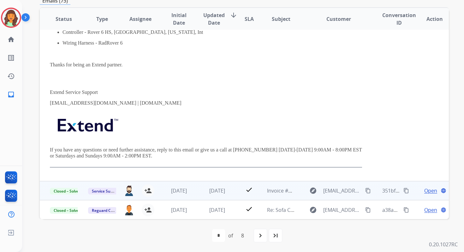
click at [222, 197] on td "[DATE]" at bounding box center [212, 190] width 38 height 19
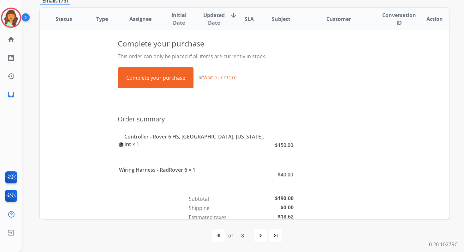
scroll to position [188, 0]
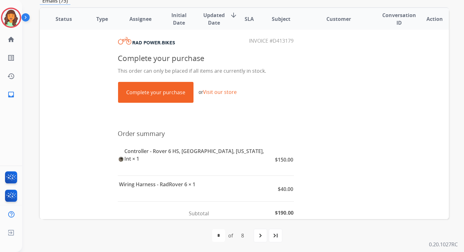
click at [159, 95] on link "Complete your purchase" at bounding box center [155, 92] width 75 height 20
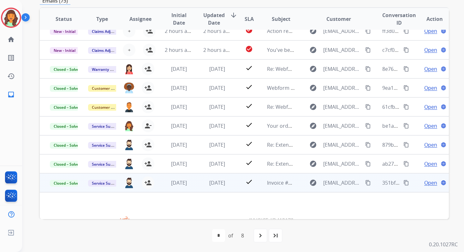
scroll to position [0, 0]
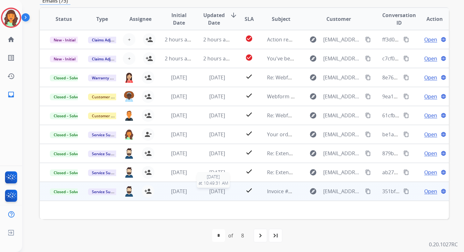
click at [209, 190] on span "[DATE]" at bounding box center [217, 191] width 16 height 7
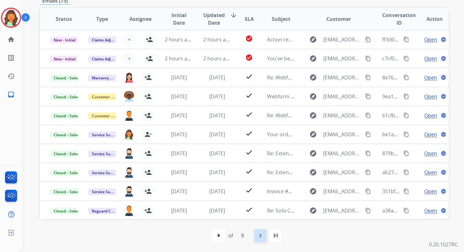
click at [262, 236] on mat-icon "navigate_next" at bounding box center [261, 236] width 8 height 8
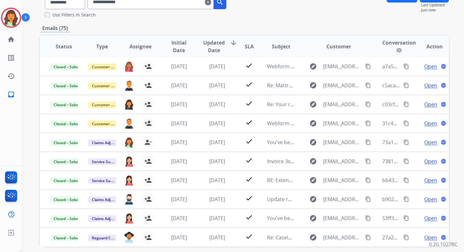
scroll to position [86, 0]
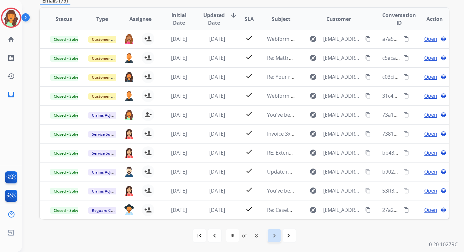
click at [272, 236] on mat-icon "navigate_next" at bounding box center [275, 236] width 8 height 8
select select "*"
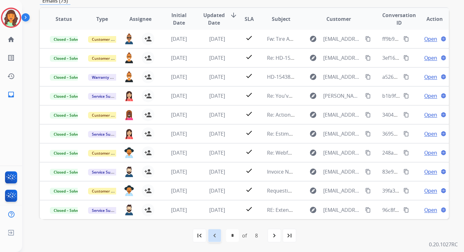
click at [215, 237] on mat-icon "navigate_before" at bounding box center [215, 236] width 8 height 8
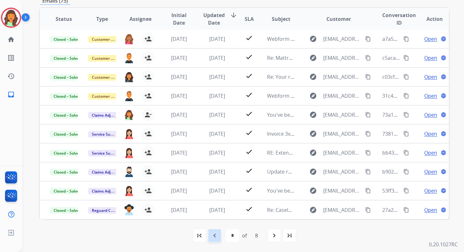
click at [217, 234] on mat-icon "navigate_before" at bounding box center [215, 236] width 8 height 8
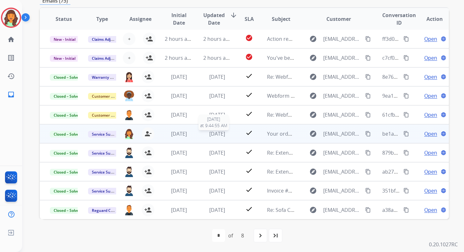
click at [209, 132] on span "[DATE]" at bounding box center [217, 133] width 16 height 7
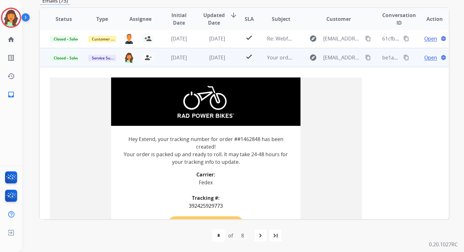
scroll to position [57, 0]
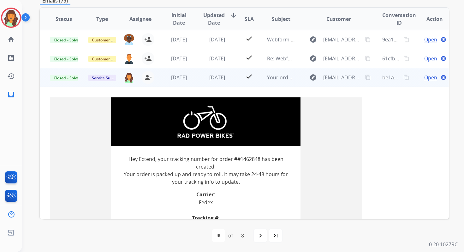
click at [365, 76] on mat-icon "content_copy" at bounding box center [368, 78] width 6 height 6
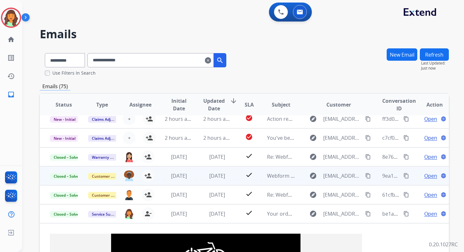
scroll to position [0, 0]
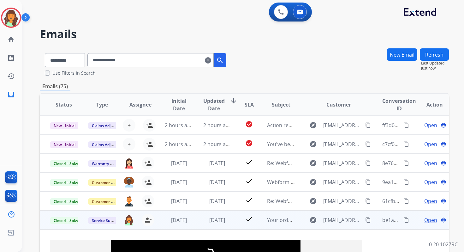
click at [425, 220] on span "Open" at bounding box center [431, 220] width 13 height 8
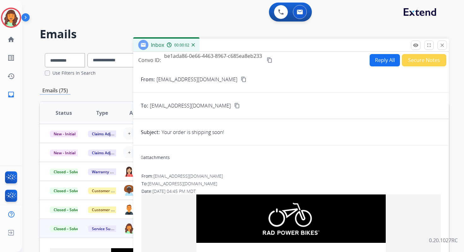
drag, startPoint x: 161, startPoint y: 132, endPoint x: 268, endPoint y: 134, distance: 106.5
click at [268, 134] on div "Subject: Your order is shipping soon!" at bounding box center [291, 132] width 316 height 16
copy p "Your order is shipping soon!"
click at [441, 48] on button "close Close" at bounding box center [442, 44] width 9 height 9
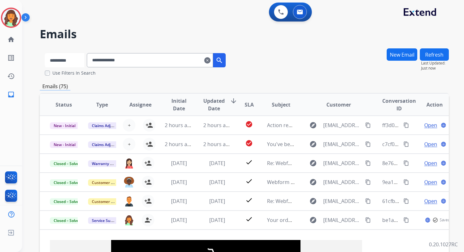
click at [56, 63] on select "**********" at bounding box center [64, 60] width 39 height 14
select select "*******"
click at [45, 53] on select "**********" at bounding box center [64, 60] width 39 height 14
click at [111, 61] on input "**********" at bounding box center [150, 60] width 126 height 14
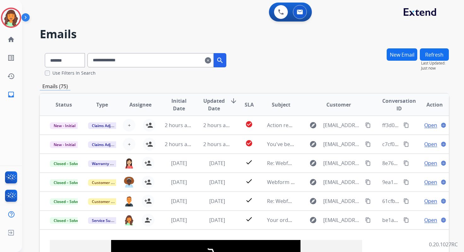
click at [111, 61] on input "**********" at bounding box center [150, 60] width 126 height 14
paste input "**********"
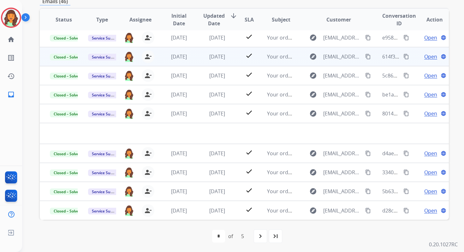
scroll to position [86, 0]
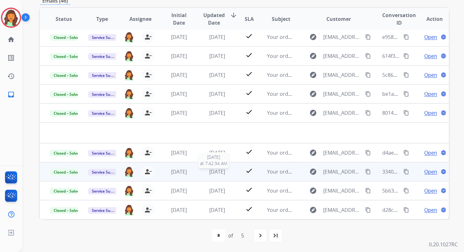
click at [213, 170] on span "[DATE]" at bounding box center [217, 171] width 16 height 7
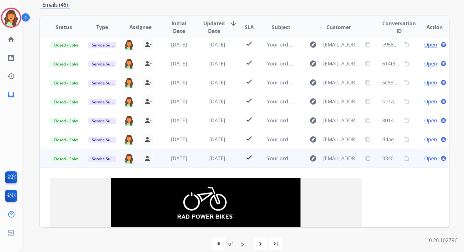
scroll to position [0, 0]
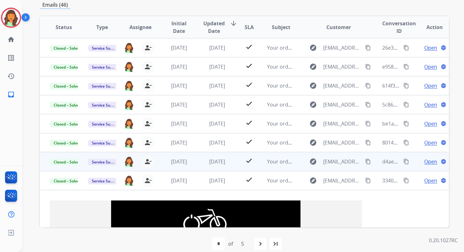
click at [211, 163] on span "[DATE]" at bounding box center [217, 161] width 16 height 7
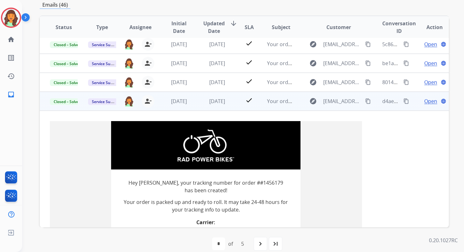
scroll to position [8, 0]
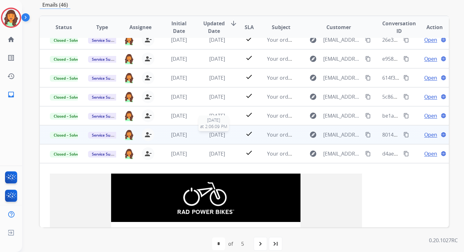
click at [211, 132] on span "[DATE]" at bounding box center [217, 134] width 16 height 7
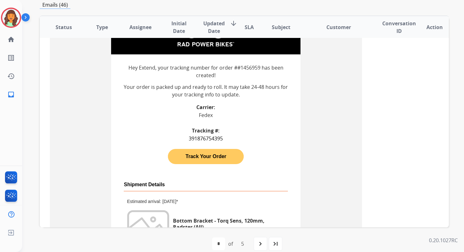
scroll to position [0, 0]
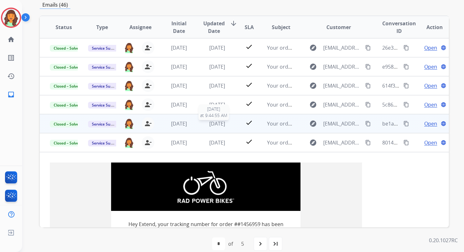
click at [209, 126] on span "[DATE]" at bounding box center [217, 123] width 16 height 7
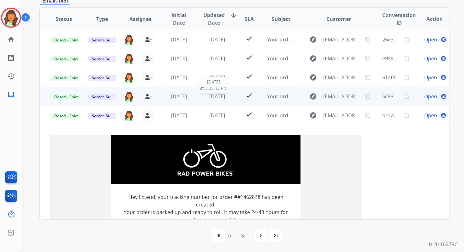
click at [210, 99] on span "[DATE]" at bounding box center [217, 96] width 16 height 7
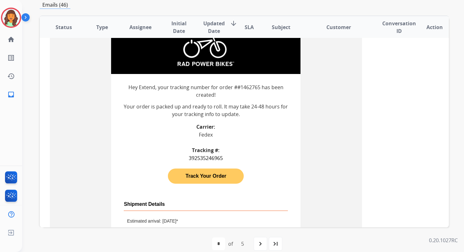
scroll to position [25, 0]
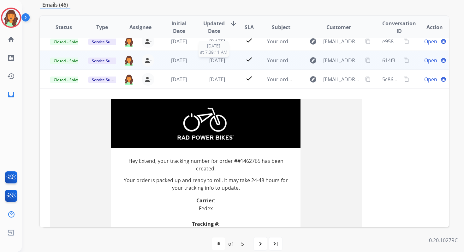
click at [211, 60] on span "[DATE]" at bounding box center [217, 60] width 16 height 7
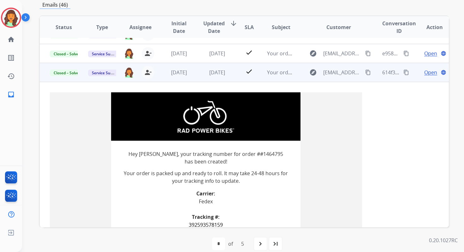
scroll to position [0, 0]
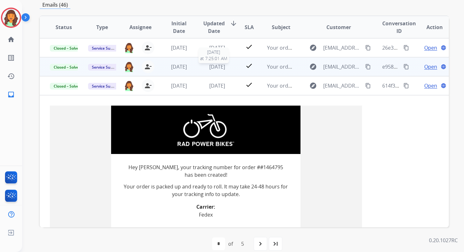
click at [214, 67] on span "[DATE]" at bounding box center [217, 66] width 16 height 7
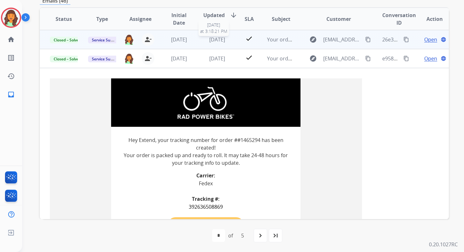
click at [212, 38] on span "[DATE]" at bounding box center [217, 39] width 16 height 7
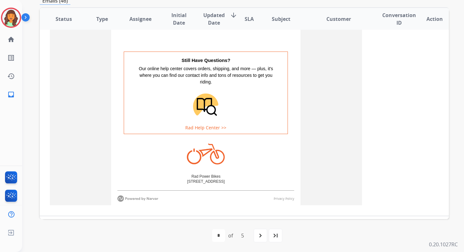
scroll to position [764, 0]
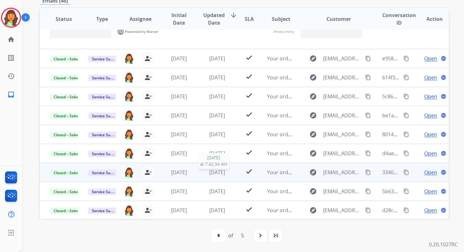
click at [215, 174] on span "[DATE]" at bounding box center [217, 172] width 16 height 7
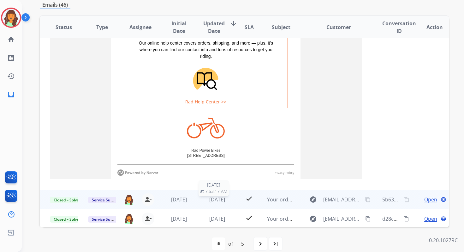
click at [215, 198] on span "2 months ago" at bounding box center [217, 199] width 16 height 7
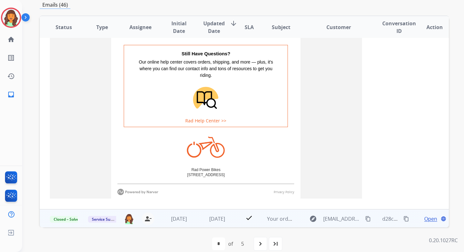
click at [217, 225] on td "2 months ago" at bounding box center [212, 218] width 38 height 19
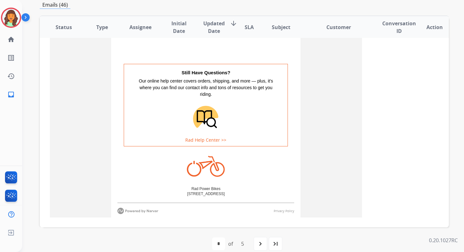
scroll to position [94, 0]
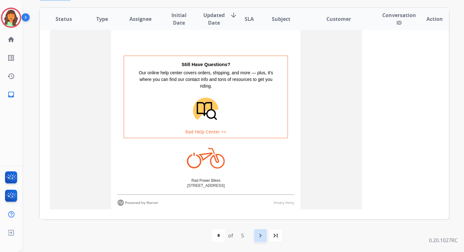
click at [257, 233] on mat-icon "navigate_next" at bounding box center [261, 236] width 8 height 8
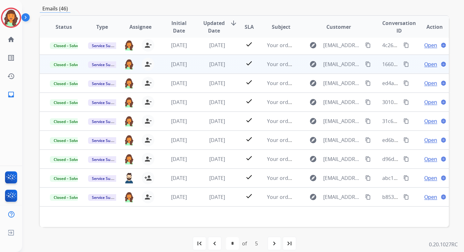
scroll to position [86, 0]
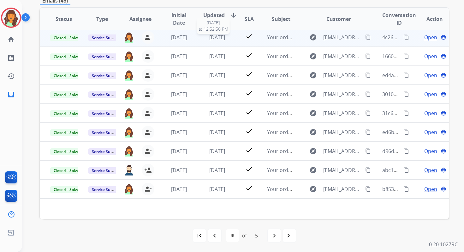
click at [213, 38] on span "3 months ago" at bounding box center [217, 37] width 16 height 7
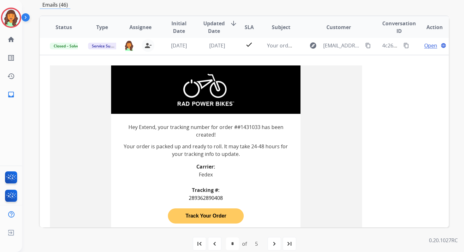
scroll to position [19, 0]
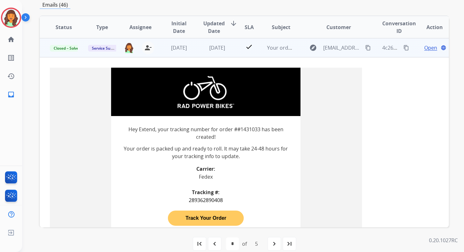
click at [365, 45] on mat-icon "content_copy" at bounding box center [368, 48] width 6 height 6
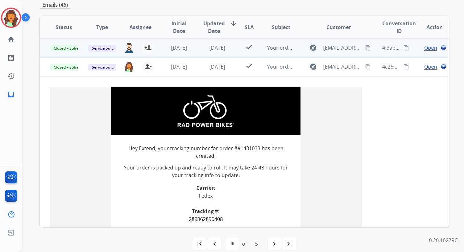
scroll to position [0, 0]
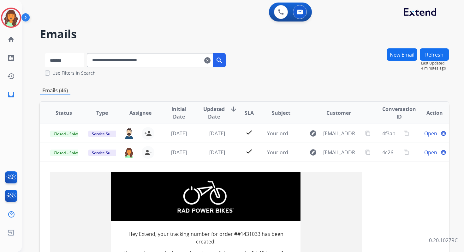
click at [73, 61] on select "**********" at bounding box center [64, 60] width 39 height 14
click at [110, 59] on input "**********" at bounding box center [150, 60] width 126 height 14
paste input "****"
type input "**********"
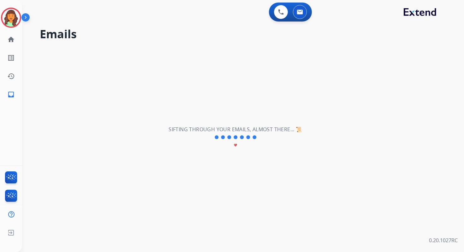
select select "*"
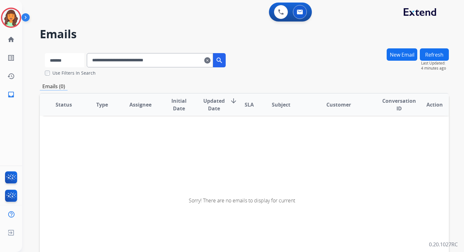
click at [70, 57] on select "**********" at bounding box center [64, 60] width 39 height 14
click at [45, 53] on select "**********" at bounding box center [64, 60] width 39 height 14
click at [144, 60] on input "**********" at bounding box center [150, 60] width 126 height 14
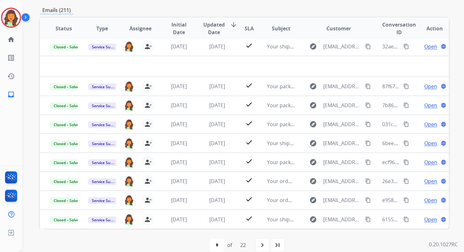
scroll to position [86, 0]
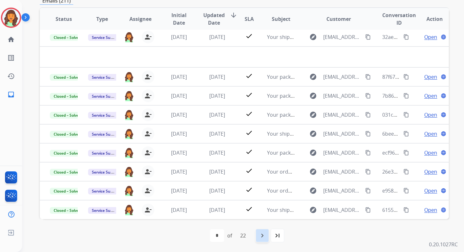
click at [263, 232] on mat-icon "navigate_next" at bounding box center [263, 236] width 8 height 8
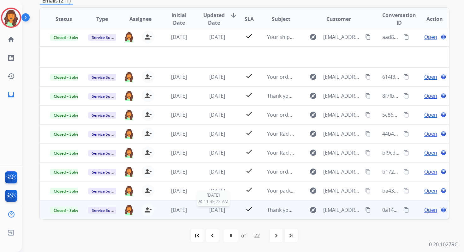
click at [222, 209] on span "[DATE]" at bounding box center [217, 209] width 16 height 7
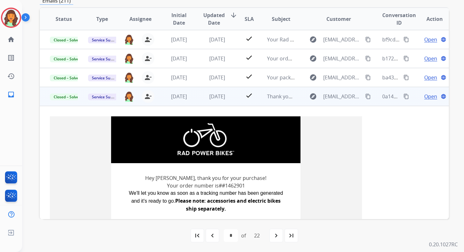
scroll to position [0, 0]
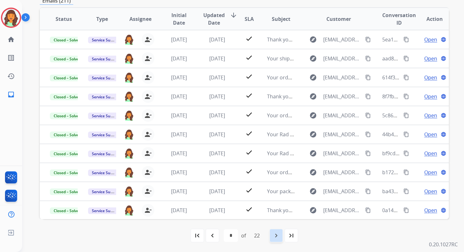
click at [279, 235] on mat-icon "navigate_next" at bounding box center [277, 236] width 8 height 8
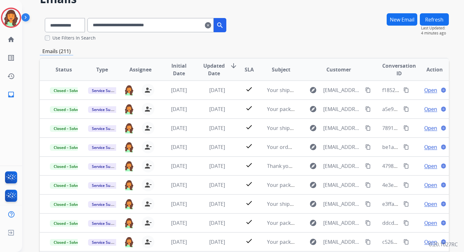
scroll to position [86, 0]
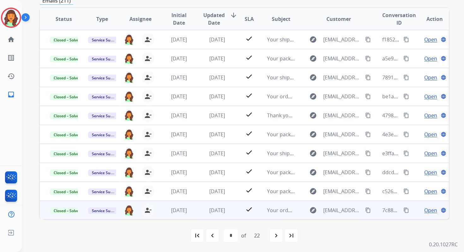
click at [210, 204] on td "[DATE]" at bounding box center [212, 210] width 38 height 19
click at [214, 210] on span "[DATE]" at bounding box center [217, 210] width 16 height 7
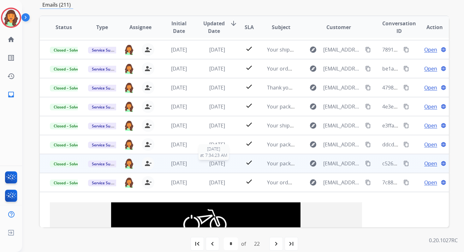
click at [210, 164] on span "[DATE]" at bounding box center [217, 163] width 16 height 7
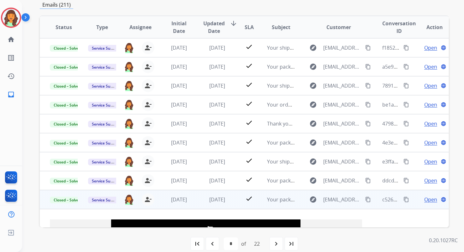
scroll to position [0, 0]
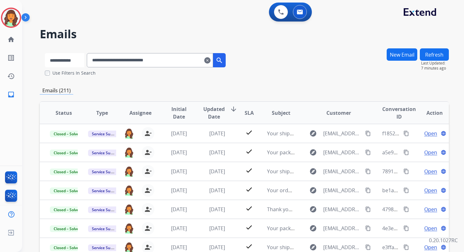
click at [72, 61] on select "**********" at bounding box center [64, 60] width 39 height 14
select select "**********"
click at [45, 53] on select "**********" at bounding box center [64, 60] width 39 height 14
click at [117, 57] on input "**********" at bounding box center [150, 60] width 126 height 14
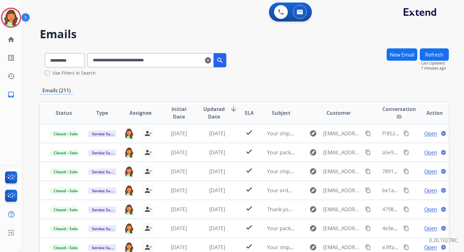
click at [117, 57] on input "**********" at bounding box center [150, 60] width 126 height 14
paste input "text"
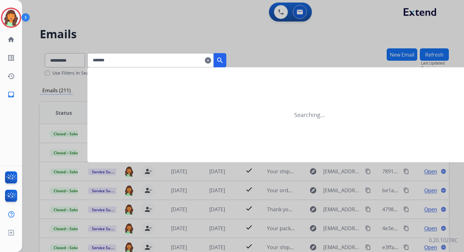
type input "*******"
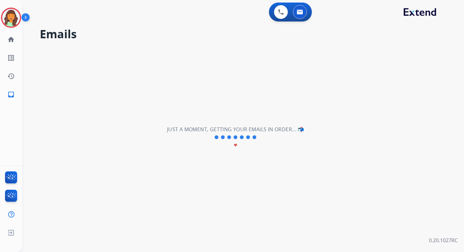
select select "*"
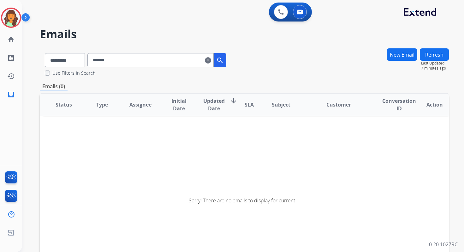
click at [132, 61] on input "*******" at bounding box center [150, 60] width 126 height 14
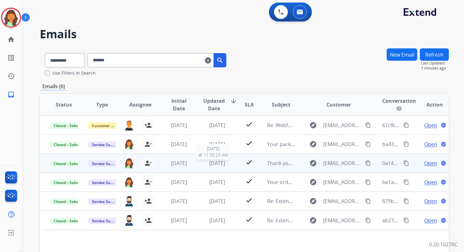
click at [209, 161] on span "[DATE]" at bounding box center [217, 163] width 16 height 7
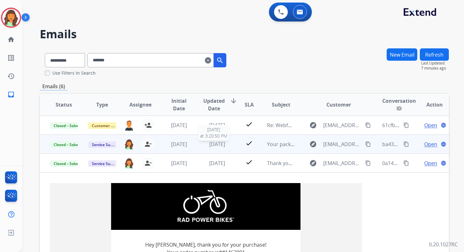
click at [209, 141] on span "[DATE]" at bounding box center [217, 144] width 16 height 7
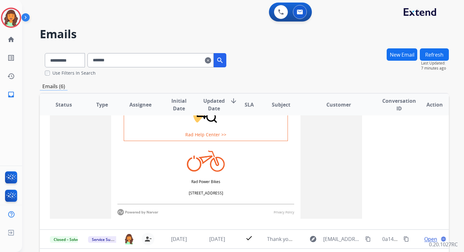
scroll to position [86, 0]
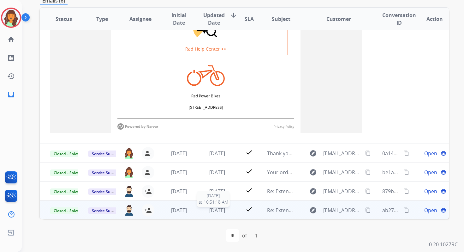
click at [212, 207] on span "[DATE]" at bounding box center [217, 210] width 16 height 7
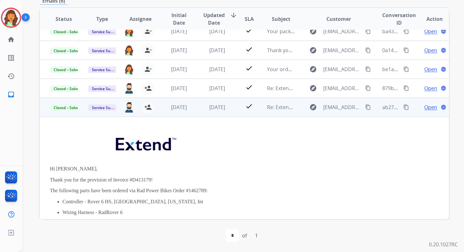
scroll to position [19, 0]
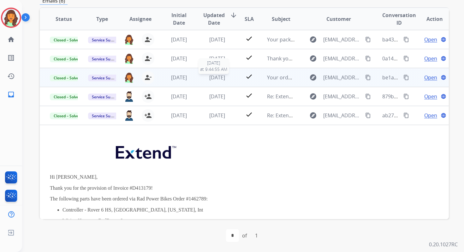
click at [210, 78] on span "[DATE]" at bounding box center [217, 77] width 16 height 7
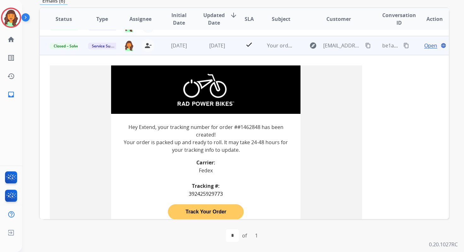
scroll to position [0, 0]
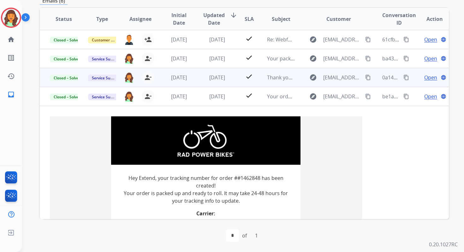
click at [216, 81] on td "[DATE]" at bounding box center [212, 77] width 38 height 19
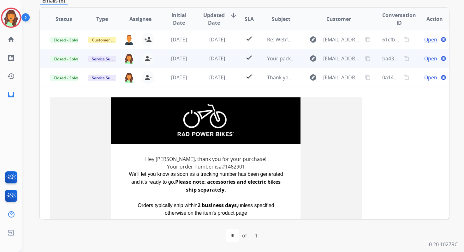
click at [221, 58] on span "[DATE]" at bounding box center [217, 58] width 16 height 7
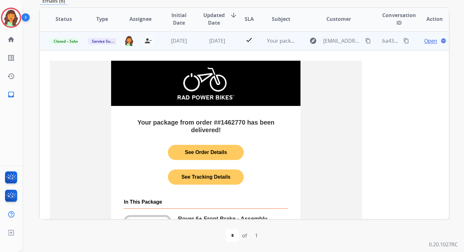
scroll to position [19, 0]
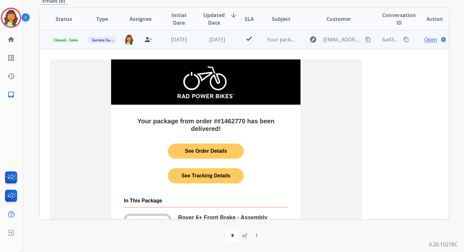
click at [365, 39] on mat-icon "content_copy" at bounding box center [368, 40] width 6 height 6
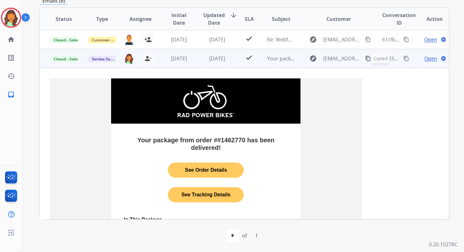
scroll to position [0, 0]
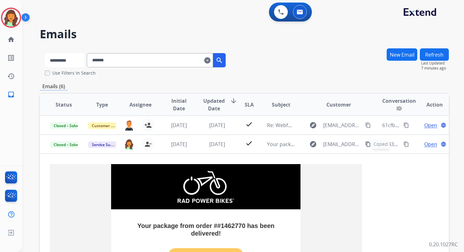
click at [71, 63] on select "**********" at bounding box center [64, 60] width 39 height 14
select select "**********"
click at [45, 53] on select "**********" at bounding box center [64, 60] width 39 height 14
click at [112, 58] on input "*******" at bounding box center [150, 60] width 126 height 14
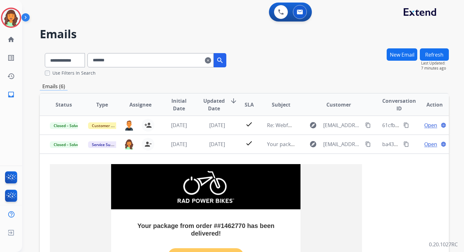
click at [112, 58] on input "*******" at bounding box center [150, 60] width 126 height 14
paste input "**********"
type input "**********"
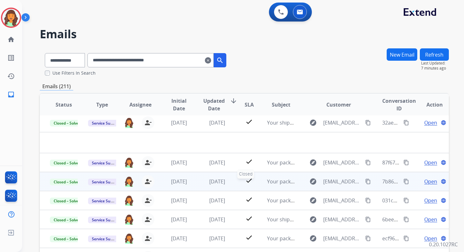
scroll to position [86, 0]
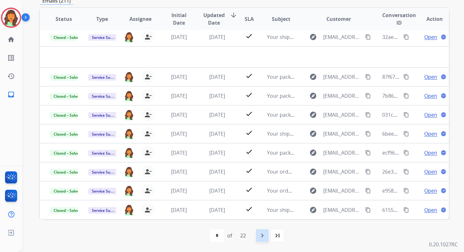
click at [266, 238] on mat-icon "navigate_next" at bounding box center [263, 236] width 8 height 8
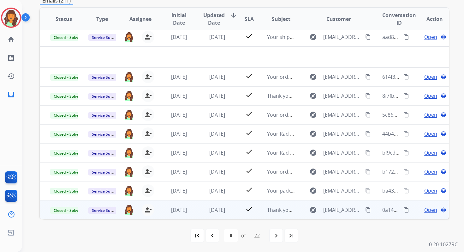
click at [216, 205] on td "[DATE]" at bounding box center [212, 209] width 38 height 19
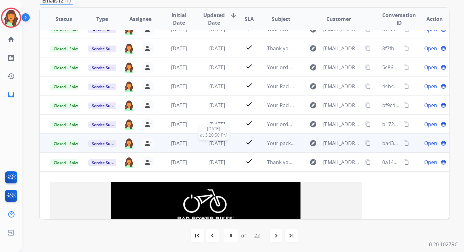
click at [221, 141] on span "[DATE]" at bounding box center [217, 143] width 16 height 7
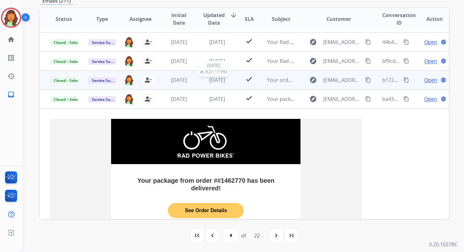
click at [220, 82] on span "[DATE]" at bounding box center [217, 79] width 16 height 7
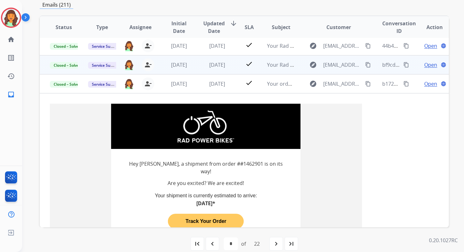
click at [215, 58] on td "[DATE]" at bounding box center [212, 64] width 38 height 19
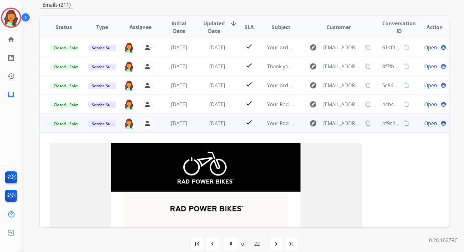
scroll to position [9, 0]
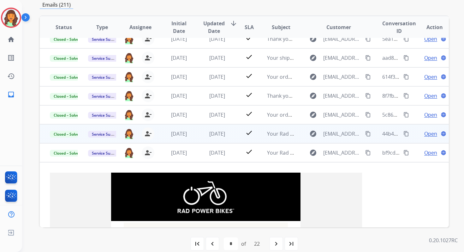
click at [216, 138] on td "[DATE]" at bounding box center [212, 133] width 38 height 19
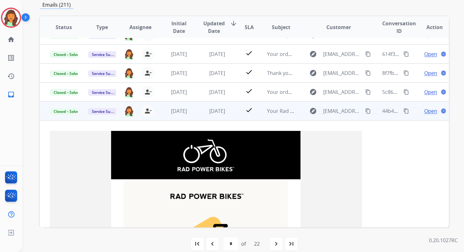
scroll to position [0, 0]
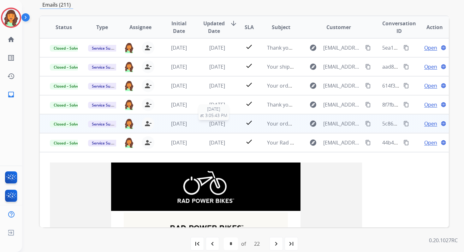
click at [211, 123] on span "[DATE]" at bounding box center [217, 123] width 16 height 7
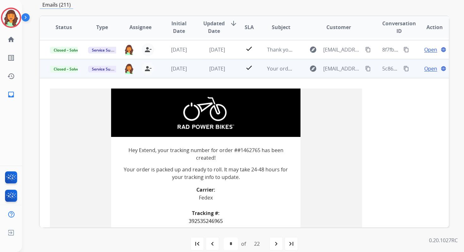
scroll to position [6, 0]
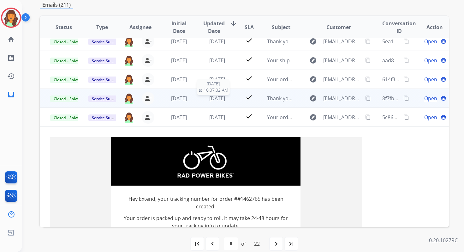
click at [209, 96] on span "[DATE]" at bounding box center [217, 98] width 16 height 7
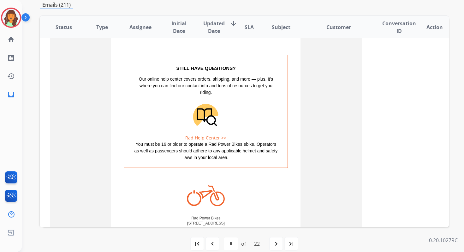
scroll to position [592, 0]
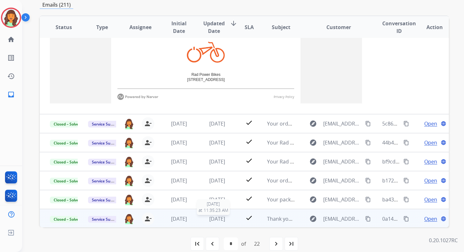
click at [222, 219] on span "[DATE]" at bounding box center [217, 218] width 16 height 7
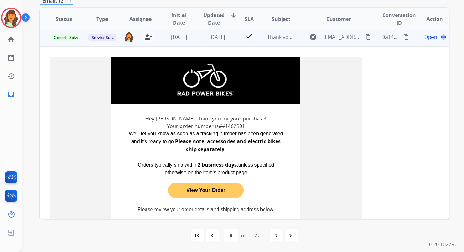
scroll to position [171, 0]
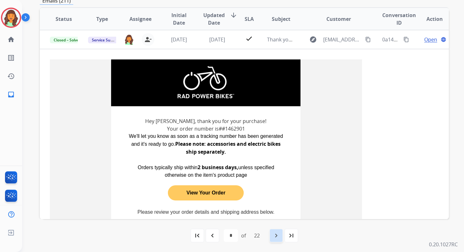
click at [277, 235] on mat-icon "navigate_next" at bounding box center [277, 236] width 8 height 8
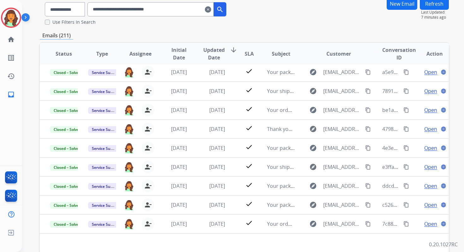
scroll to position [86, 0]
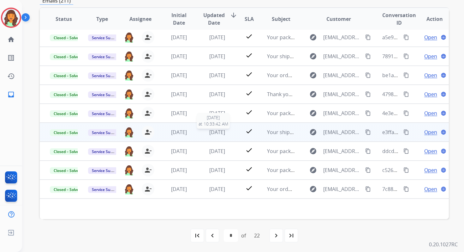
click at [220, 134] on span "[DATE]" at bounding box center [217, 132] width 16 height 7
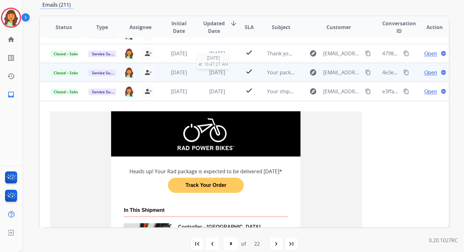
click at [211, 71] on span "[DATE]" at bounding box center [217, 72] width 16 height 7
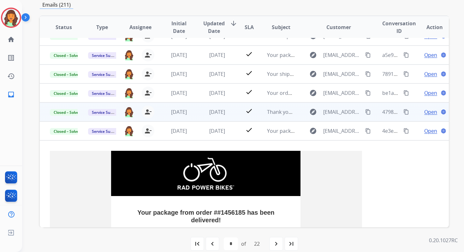
scroll to position [2, 0]
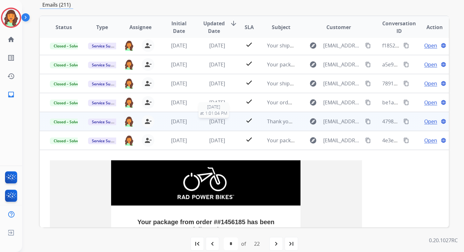
click at [218, 124] on span "[DATE]" at bounding box center [217, 121] width 16 height 7
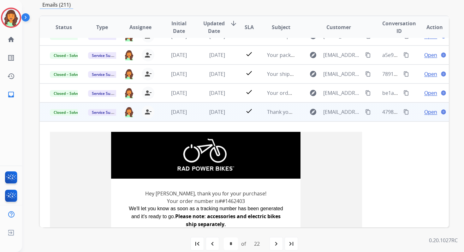
scroll to position [0, 0]
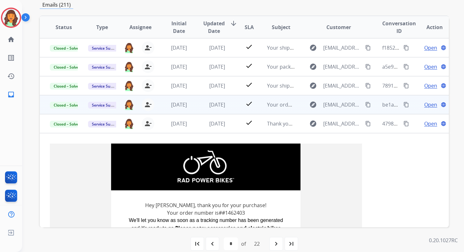
click at [214, 105] on span "[DATE]" at bounding box center [217, 104] width 16 height 7
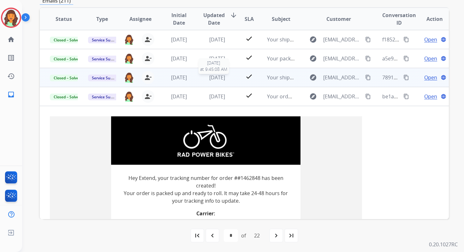
click at [210, 77] on span "[DATE]" at bounding box center [217, 77] width 16 height 7
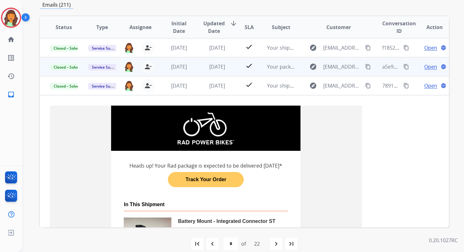
click at [214, 70] on div "[DATE]" at bounding box center [217, 67] width 28 height 8
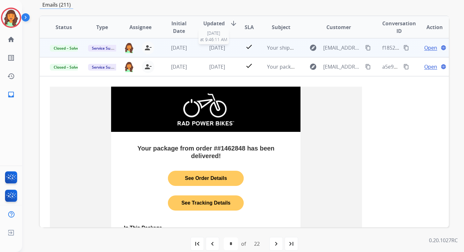
click at [212, 47] on span "[DATE]" at bounding box center [217, 47] width 16 height 7
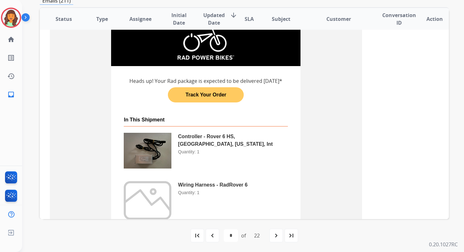
scroll to position [22, 0]
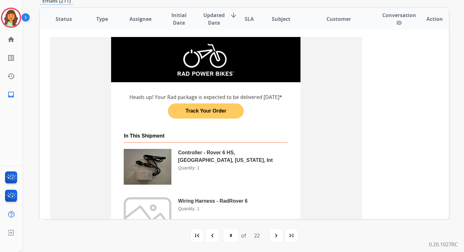
click at [210, 117] on link "Track Your Order" at bounding box center [206, 111] width 76 height 12
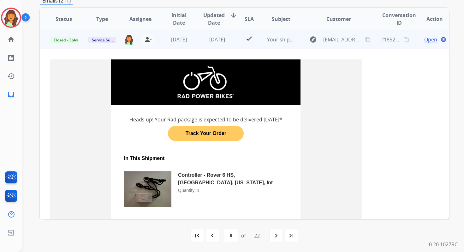
click at [405, 40] on mat-icon "content_copy" at bounding box center [407, 40] width 6 height 6
click at [201, 139] on link "Track Your Order" at bounding box center [206, 133] width 76 height 12
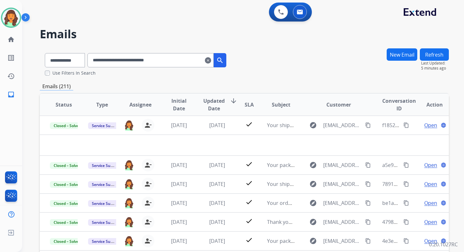
select select "*"
click at [211, 59] on mat-icon "clear" at bounding box center [208, 61] width 6 height 8
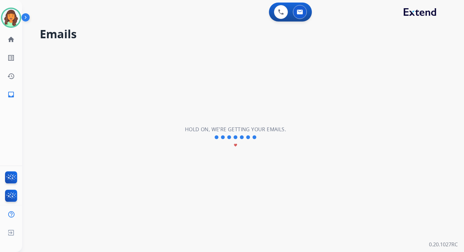
select select "**********"
select select "*"
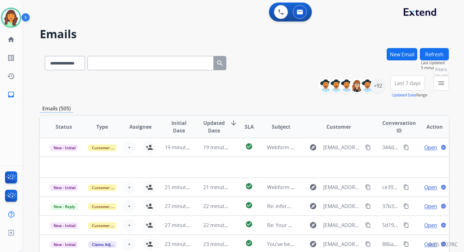
click at [443, 85] on mat-icon "menu" at bounding box center [442, 83] width 8 height 8
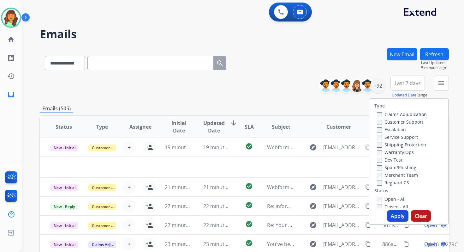
click at [386, 70] on div "**********" at bounding box center [244, 61] width 409 height 27
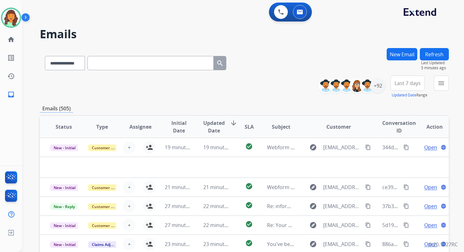
click at [433, 57] on button "Refresh" at bounding box center [434, 54] width 29 height 12
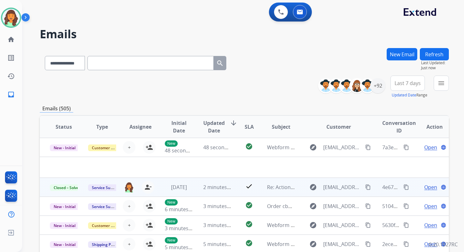
click at [403, 184] on button "content_copy" at bounding box center [407, 187] width 8 height 8
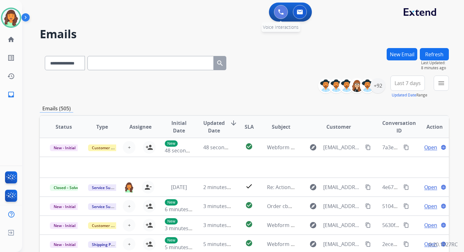
click at [280, 8] on button at bounding box center [281, 12] width 14 height 14
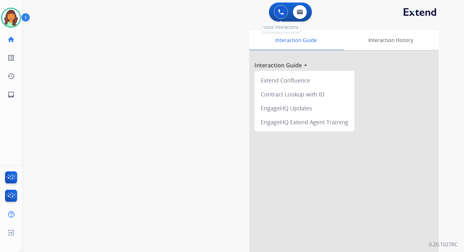
click at [282, 15] on img at bounding box center [281, 12] width 6 height 6
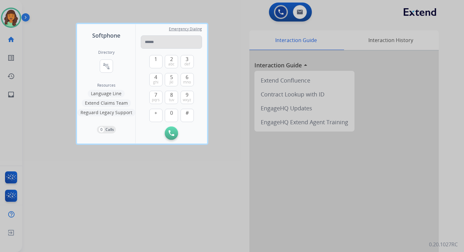
click at [175, 45] on input "tel" at bounding box center [171, 41] width 61 height 13
type input "**********"
click at [171, 128] on button "Initiate Call" at bounding box center [171, 132] width 13 height 13
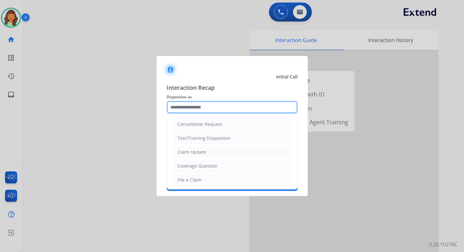
click at [215, 105] on input "text" at bounding box center [232, 107] width 131 height 13
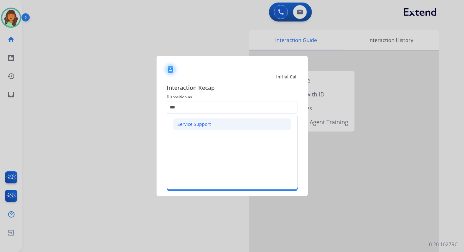
click at [191, 122] on div "Service Support" at bounding box center [194, 124] width 33 height 6
type input "**********"
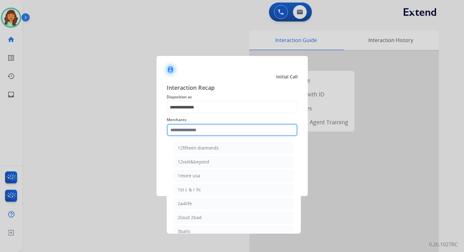
click at [191, 130] on input "text" at bounding box center [232, 129] width 131 height 13
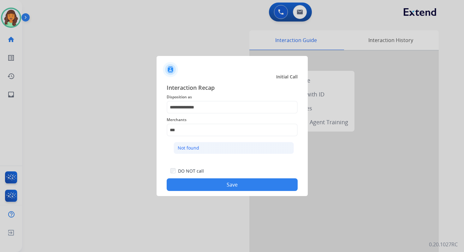
click at [197, 150] on div "Not found" at bounding box center [188, 148] width 21 height 6
type input "*********"
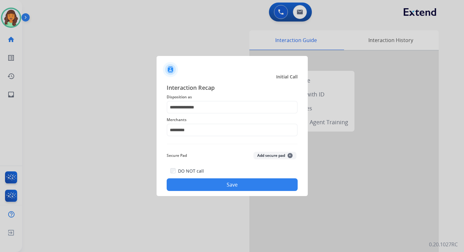
click at [226, 184] on button "Save" at bounding box center [232, 184] width 131 height 13
click at [235, 186] on button "Save" at bounding box center [232, 184] width 131 height 13
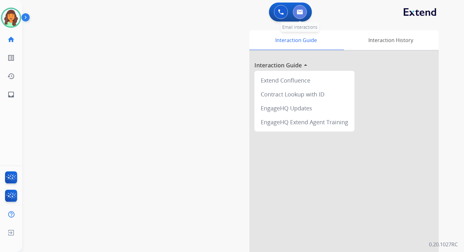
click at [300, 11] on img at bounding box center [300, 11] width 6 height 5
select select "**********"
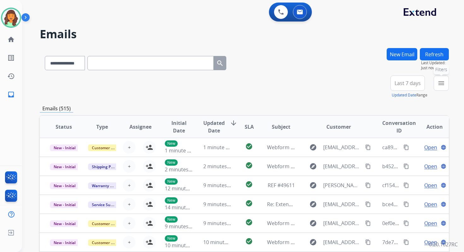
click at [436, 80] on button "menu Filters" at bounding box center [441, 82] width 15 height 15
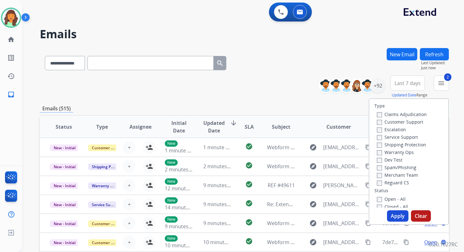
click at [391, 212] on button "Apply" at bounding box center [397, 215] width 21 height 11
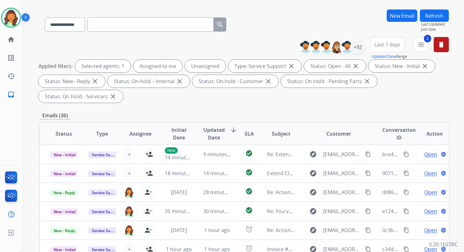
scroll to position [153, 0]
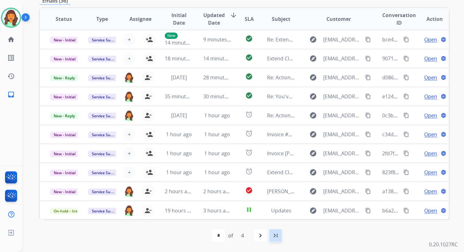
click at [275, 236] on mat-icon "last_page" at bounding box center [276, 236] width 8 height 8
select select "*"
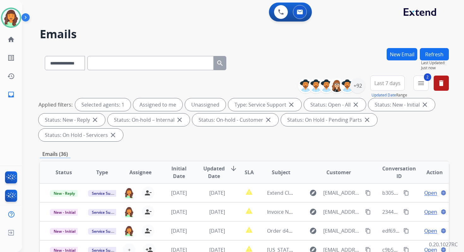
click at [279, 152] on div "Emails (36)" at bounding box center [244, 154] width 409 height 8
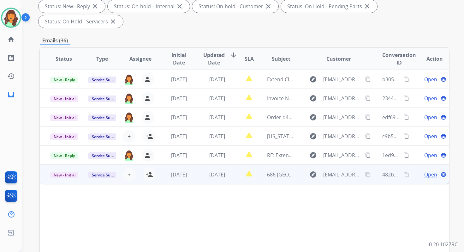
scroll to position [153, 0]
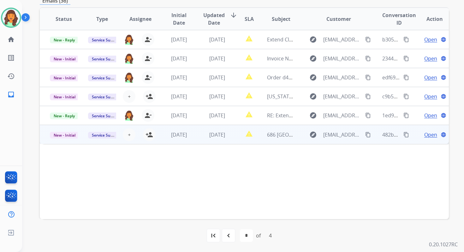
click at [214, 134] on span "[DATE]" at bounding box center [217, 134] width 16 height 7
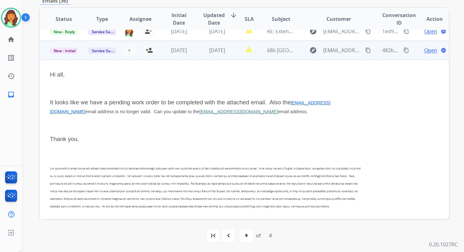
scroll to position [84, 0]
copy span "btrusty@mgmresorts.com"
drag, startPoint x: 344, startPoint y: 102, endPoint x: 292, endPoint y: 104, distance: 51.5
click at [292, 104] on span "btrusty@mgmresorts.com email address is no longer valid. Can you update to the …" at bounding box center [190, 107] width 281 height 14
drag, startPoint x: 153, startPoint y: 112, endPoint x: 216, endPoint y: 112, distance: 62.9
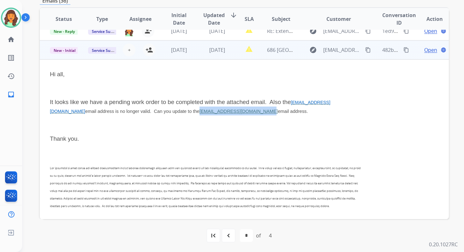
click at [216, 112] on span "btrusty@mgmresorts.com email address is no longer valid. Can you update to the …" at bounding box center [190, 107] width 281 height 14
copy link "Brittanyleehodson@gmail.com"
click at [425, 50] on span "Open" at bounding box center [431, 50] width 13 height 8
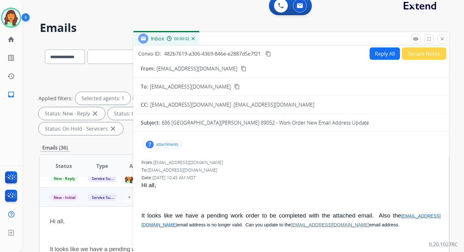
scroll to position [0, 0]
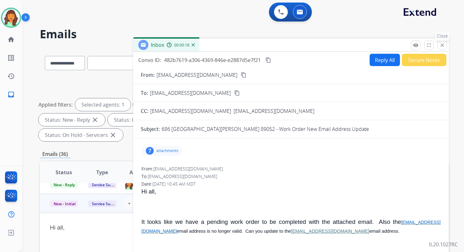
click at [442, 43] on mat-icon "close" at bounding box center [443, 45] width 6 height 6
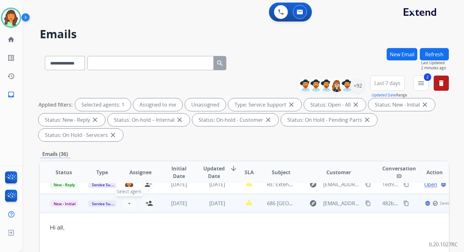
click at [128, 205] on span "+" at bounding box center [129, 203] width 3 height 8
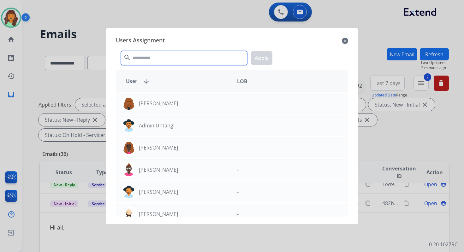
click at [160, 64] on input "text" at bounding box center [184, 58] width 126 height 14
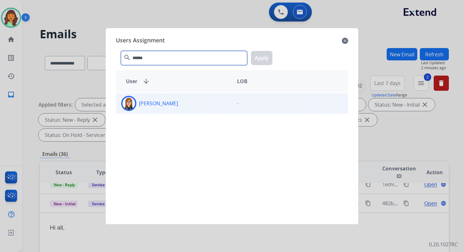
type input "******"
click at [181, 106] on div "[PERSON_NAME]" at bounding box center [174, 103] width 116 height 15
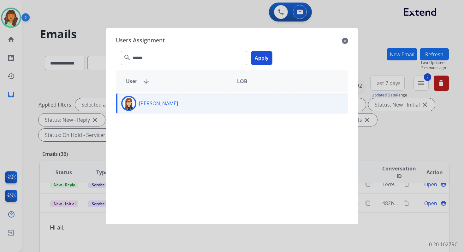
click at [261, 57] on button "Apply" at bounding box center [261, 58] width 21 height 14
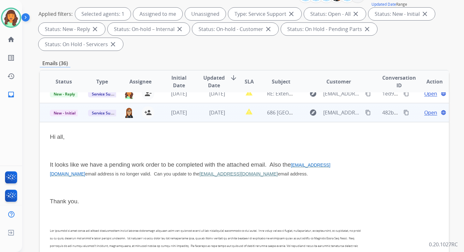
scroll to position [99, 0]
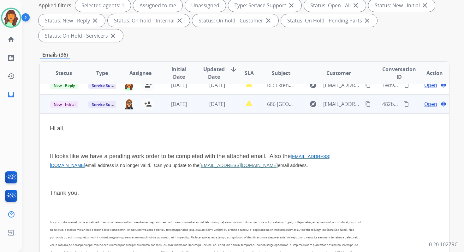
drag, startPoint x: 152, startPoint y: 166, endPoint x: 218, endPoint y: 165, distance: 66.0
click at [218, 165] on span "btrusty@mgmresorts.com email address is no longer valid. Can you update to the …" at bounding box center [190, 161] width 281 height 14
drag, startPoint x: 216, startPoint y: 166, endPoint x: 154, endPoint y: 168, distance: 62.3
click at [154, 168] on p "It looks like we have a pending work order to be completed with the attached em…" at bounding box center [206, 161] width 312 height 18
copy link "Brittanyleehodson@gmail.com"
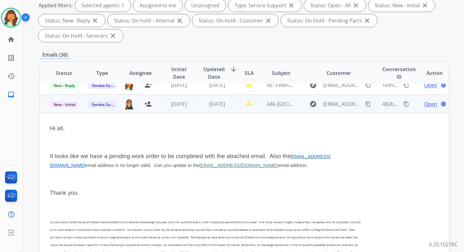
click at [219, 101] on span "[DATE]" at bounding box center [217, 103] width 16 height 7
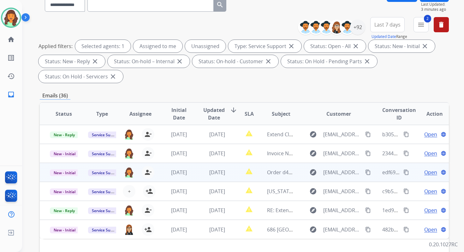
scroll to position [0, 0]
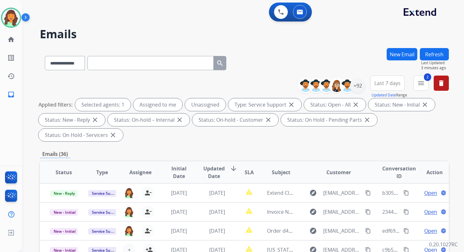
click at [439, 55] on button "Refresh" at bounding box center [434, 54] width 29 height 12
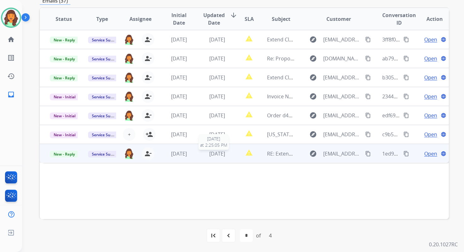
click at [228, 153] on div "[DATE]" at bounding box center [217, 154] width 28 height 8
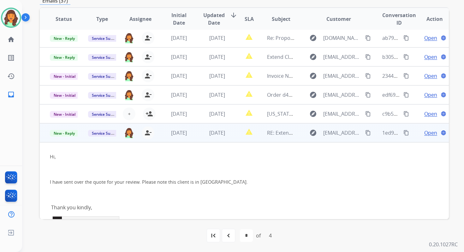
scroll to position [18, 0]
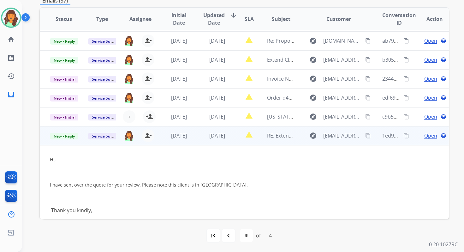
click at [425, 136] on span "Open" at bounding box center [431, 136] width 13 height 8
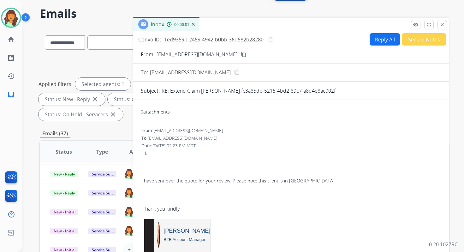
scroll to position [0, 0]
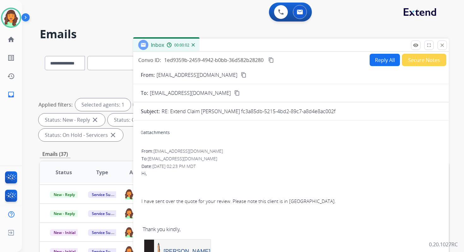
drag, startPoint x: 265, startPoint y: 112, endPoint x: 388, endPoint y: 111, distance: 122.6
click at [388, 111] on div "RE: Extend Claim [PERSON_NAME] fc3a85db-5215-4bd2-89c7-a8d4e8ac002f" at bounding box center [302, 111] width 280 height 8
copy p "fc3a85db-5215-4bd2-89c7-a8d4e8ac002f"
drag, startPoint x: 201, startPoint y: 111, endPoint x: 250, endPoint y: 111, distance: 49.0
click at [250, 111] on p "RE: Extend Claim [PERSON_NAME] fc3a85db-5215-4bd2-89c7-a8d4e8ac002f" at bounding box center [249, 111] width 174 height 8
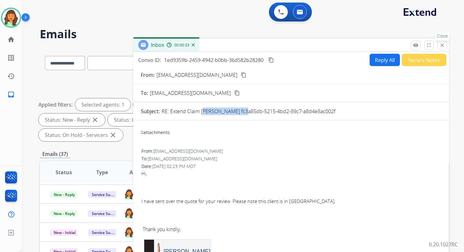
click at [442, 42] on button "close Close" at bounding box center [442, 44] width 9 height 9
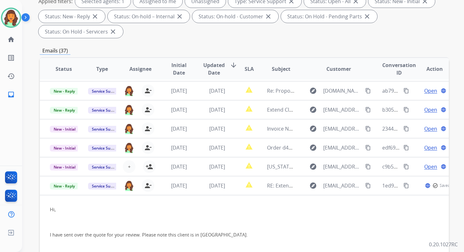
scroll to position [153, 0]
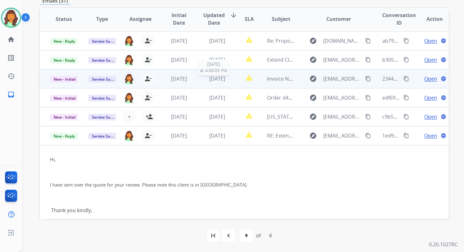
click at [220, 81] on span "3 days ago" at bounding box center [217, 78] width 16 height 7
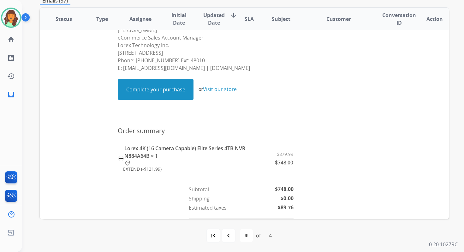
scroll to position [268, 0]
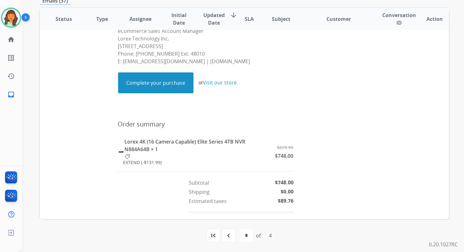
click at [163, 82] on link "Complete your purchase" at bounding box center [155, 83] width 75 height 20
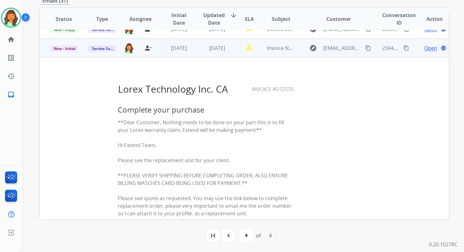
scroll to position [28, 0]
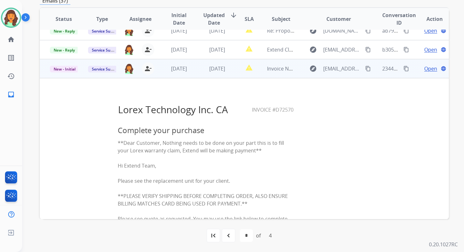
click at [252, 111] on span "Invoice #D72570" at bounding box center [273, 109] width 42 height 7
drag, startPoint x: 270, startPoint y: 110, endPoint x: 299, endPoint y: 110, distance: 28.4
click at [298, 110] on center "Lorex Technology Inc. CA Invoice #D72570" at bounding box center [206, 109] width 311 height 15
copy table "Lorex Technology Inc. CA Invoice"
click at [404, 69] on mat-icon "content_copy" at bounding box center [407, 69] width 6 height 6
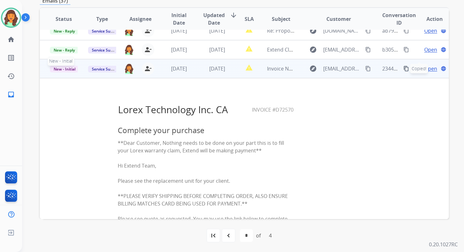
click at [62, 69] on span "New - Initial" at bounding box center [64, 69] width 29 height 7
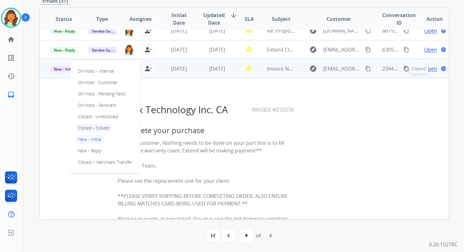
click at [92, 127] on p "Closed – Solved" at bounding box center [93, 127] width 36 height 9
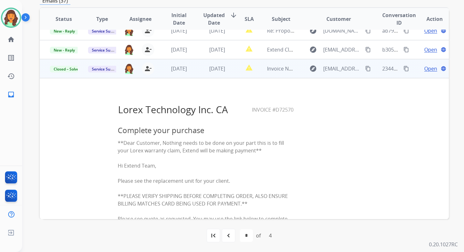
click at [431, 69] on span "Open" at bounding box center [431, 69] width 13 height 8
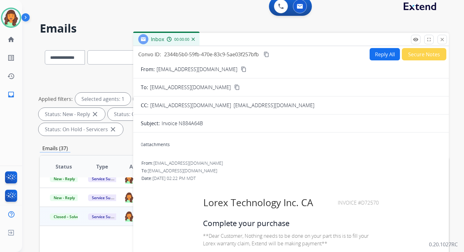
scroll to position [0, 0]
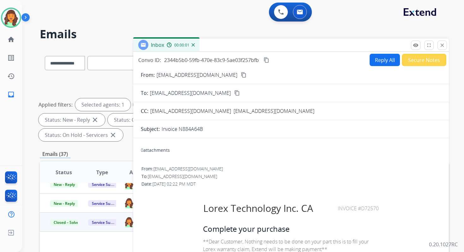
click at [383, 62] on button "Reply All" at bounding box center [385, 60] width 30 height 12
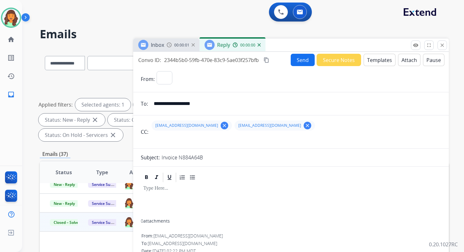
select select "**********"
click at [386, 61] on button "Templates" at bounding box center [380, 60] width 32 height 12
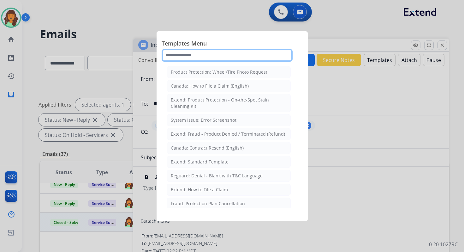
click at [194, 53] on input "text" at bounding box center [227, 55] width 131 height 13
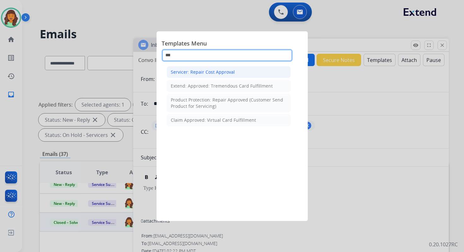
type input "***"
click at [206, 68] on li "Servicer: Repair Cost Approval" at bounding box center [229, 72] width 124 height 12
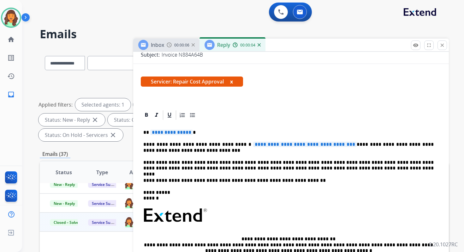
scroll to position [110, 0]
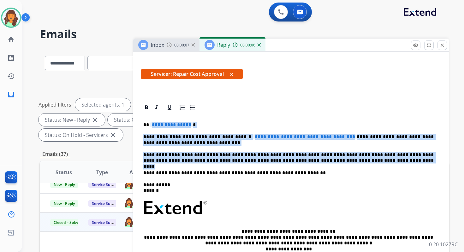
drag, startPoint x: 150, startPoint y: 125, endPoint x: 353, endPoint y: 161, distance: 206.3
click at [353, 161] on div "**********" at bounding box center [291, 208] width 301 height 190
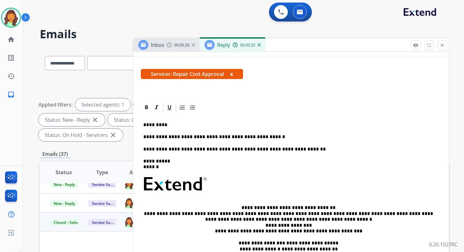
click at [264, 138] on p "**********" at bounding box center [288, 137] width 291 height 6
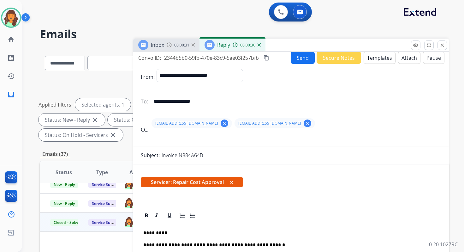
scroll to position [0, 0]
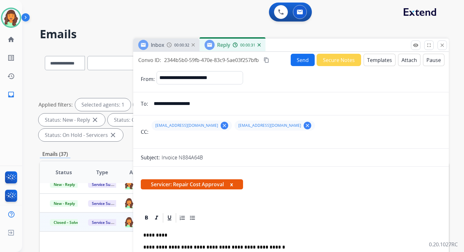
click at [268, 58] on mat-icon "content_copy" at bounding box center [267, 60] width 6 height 6
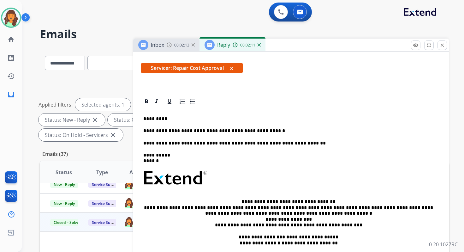
scroll to position [118, 0]
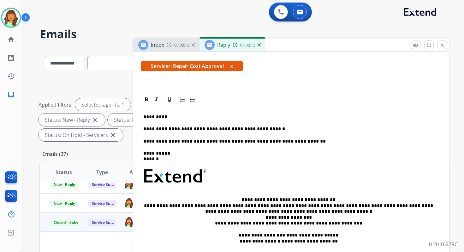
click at [267, 132] on div "**********" at bounding box center [291, 188] width 301 height 166
click at [273, 132] on div "**********" at bounding box center [291, 188] width 301 height 166
click at [272, 130] on p "**********" at bounding box center [288, 129] width 291 height 6
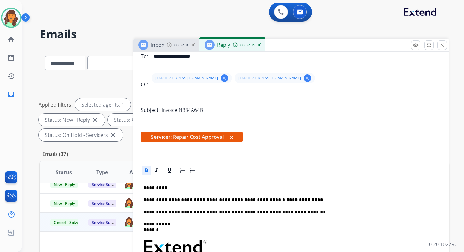
scroll to position [0, 0]
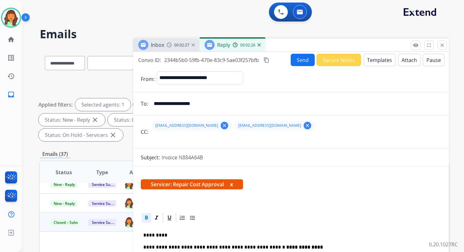
click at [296, 59] on button "Send" at bounding box center [303, 60] width 24 height 12
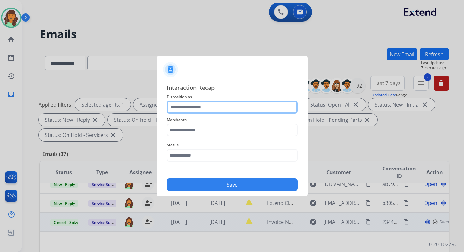
click at [187, 109] on input "text" at bounding box center [232, 107] width 131 height 13
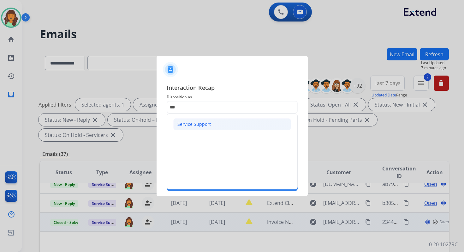
click at [189, 128] on li "Service Support" at bounding box center [232, 124] width 118 height 12
type input "**********"
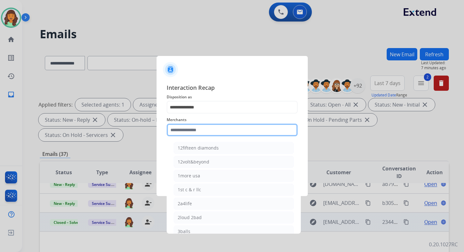
click at [190, 129] on input "text" at bounding box center [232, 129] width 131 height 13
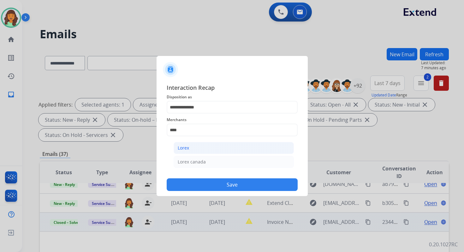
click at [197, 152] on li "Lorex" at bounding box center [234, 148] width 120 height 12
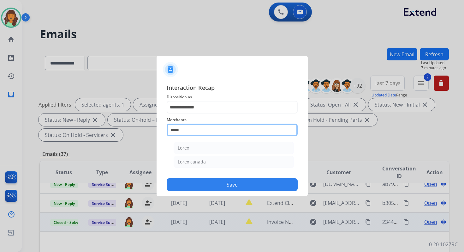
click at [190, 131] on input "*****" at bounding box center [232, 129] width 131 height 13
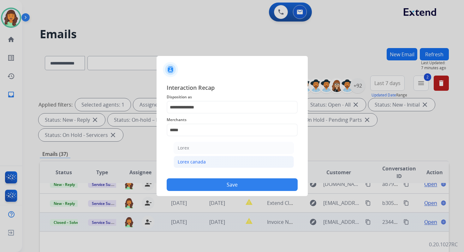
click at [196, 156] on li "Lorex canada" at bounding box center [234, 162] width 120 height 12
type input "**********"
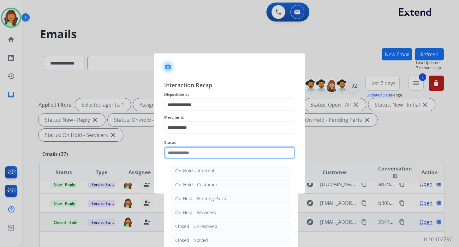
click at [194, 154] on input "text" at bounding box center [229, 152] width 131 height 13
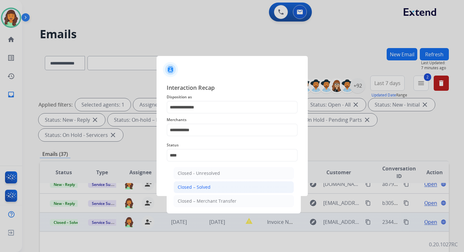
click at [203, 184] on div "Closed – Solved" at bounding box center [194, 187] width 33 height 6
type input "**********"
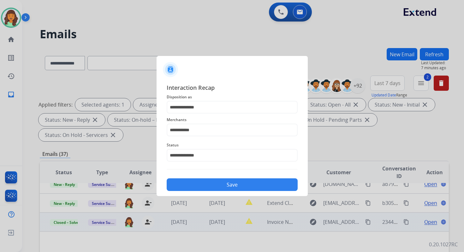
click at [203, 184] on button "Save" at bounding box center [232, 184] width 131 height 13
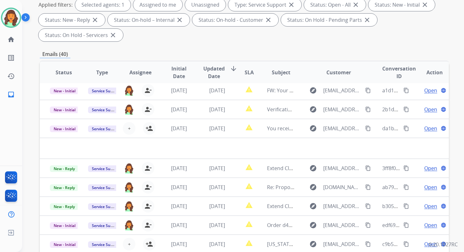
scroll to position [153, 0]
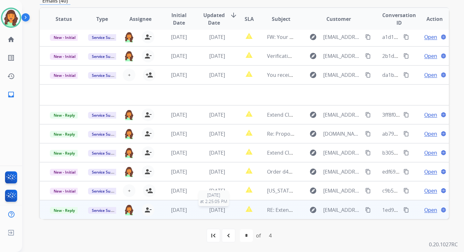
click at [211, 208] on span "[DATE]" at bounding box center [217, 209] width 16 height 7
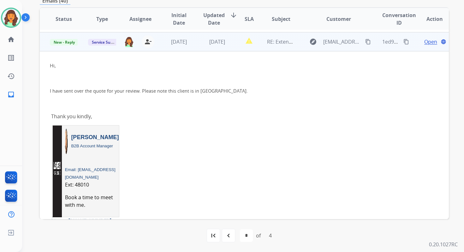
scroll to position [171, 0]
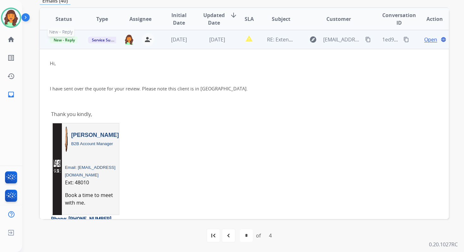
click at [65, 39] on span "New - Reply" at bounding box center [64, 40] width 29 height 7
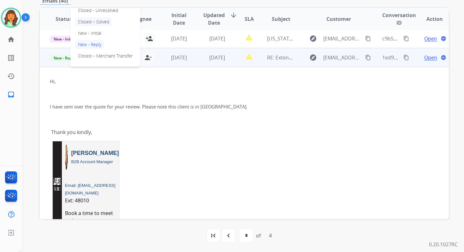
click at [94, 25] on p "Closed – Solved" at bounding box center [93, 21] width 36 height 9
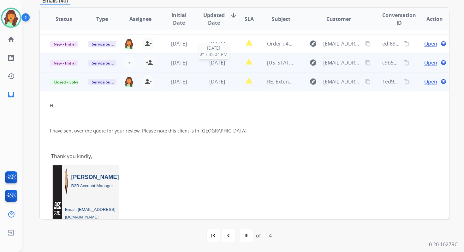
click at [214, 64] on span "[DATE]" at bounding box center [217, 62] width 16 height 7
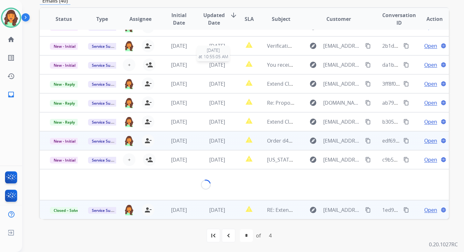
scroll to position [102, 0]
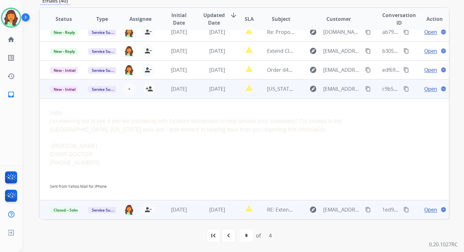
click at [429, 90] on span "Open" at bounding box center [431, 89] width 13 height 8
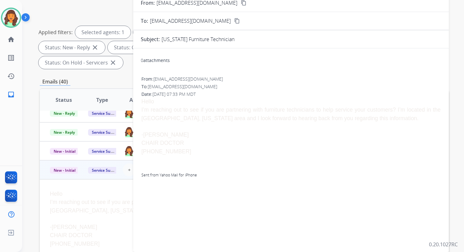
scroll to position [0, 0]
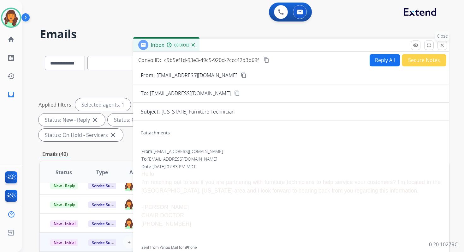
click at [443, 45] on mat-icon "close" at bounding box center [443, 45] width 6 height 6
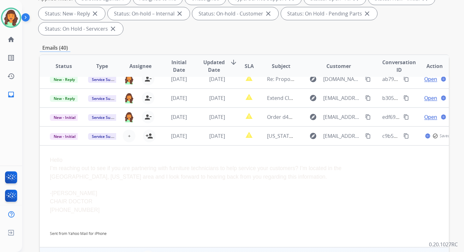
scroll to position [153, 0]
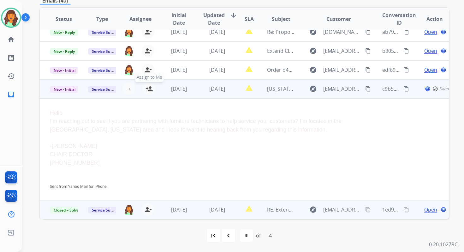
click at [149, 87] on mat-icon "person_add" at bounding box center [150, 89] width 8 height 8
click at [65, 86] on span "New - Initial" at bounding box center [64, 89] width 29 height 7
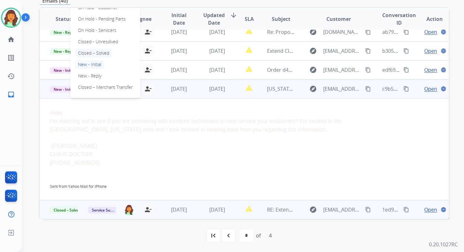
click at [89, 54] on p "Closed – Solved" at bounding box center [93, 53] width 36 height 9
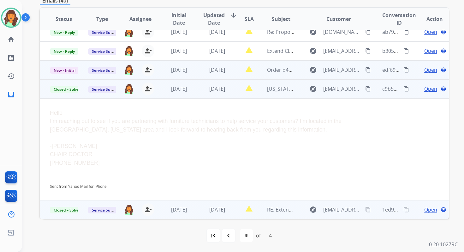
click at [205, 74] on td "[DATE]" at bounding box center [212, 69] width 38 height 19
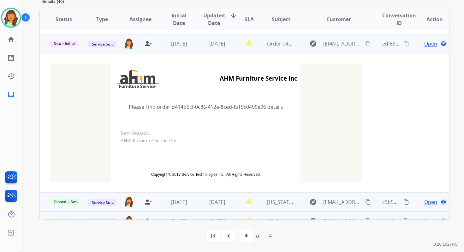
scroll to position [133, 0]
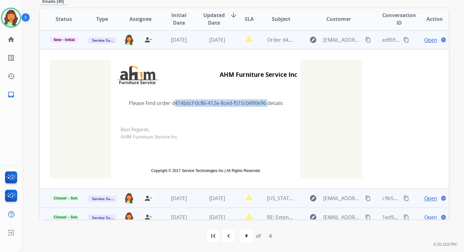
drag, startPoint x: 170, startPoint y: 103, endPoint x: 264, endPoint y: 105, distance: 94.1
click at [264, 105] on td "Please Find order d414b6cf-0c86-412e-8ced-f515c0490e96 details" at bounding box center [206, 103] width 190 height 27
copy td "d414b6cf-0c86-412e-8ced-f515c0490e96"
click at [62, 38] on span "New - Initial" at bounding box center [64, 40] width 29 height 6
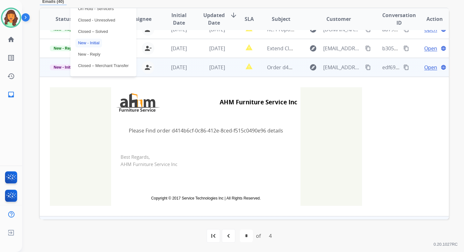
scroll to position [85, 0]
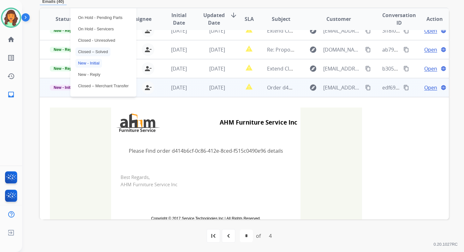
click at [90, 52] on p "Closed – Solved" at bounding box center [92, 51] width 35 height 9
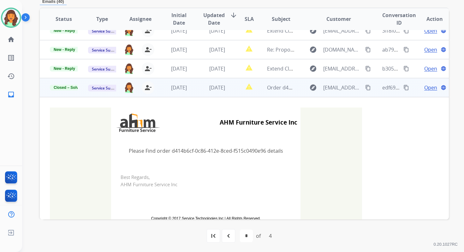
click at [425, 88] on span "Open" at bounding box center [431, 88] width 13 height 8
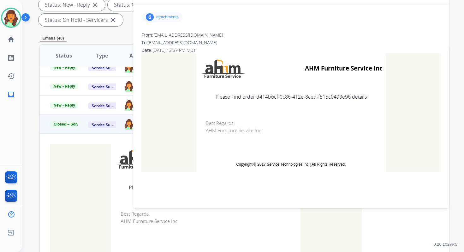
scroll to position [0, 0]
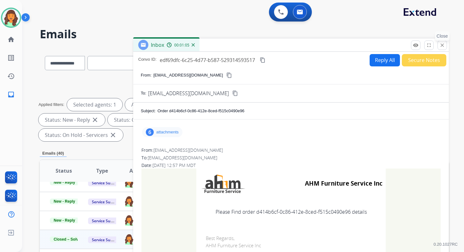
click at [441, 46] on mat-icon "close" at bounding box center [443, 45] width 6 height 6
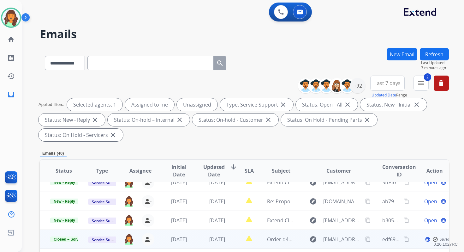
scroll to position [152, 0]
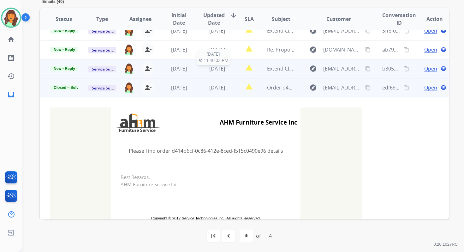
click at [203, 70] on div "[DATE]" at bounding box center [217, 69] width 28 height 8
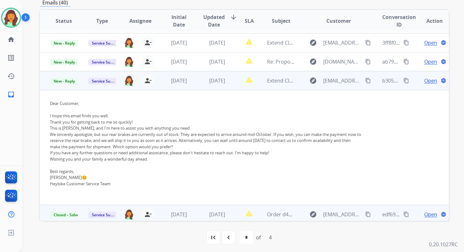
scroll to position [51, 0]
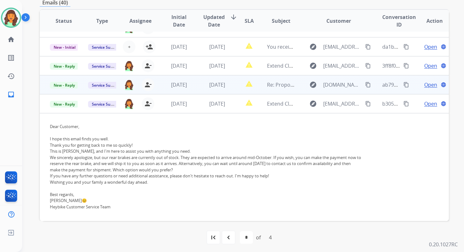
click at [425, 85] on span "Open" at bounding box center [431, 85] width 13 height 8
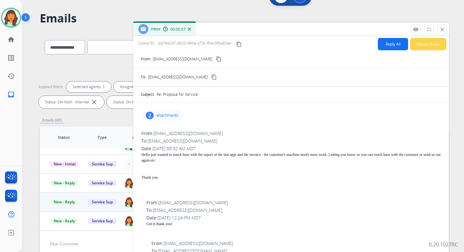
scroll to position [10, 0]
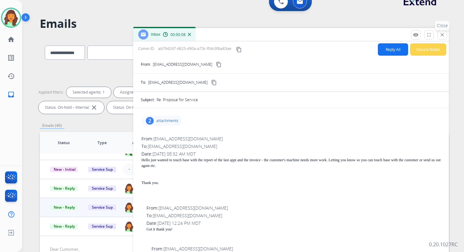
click at [443, 33] on mat-icon "close" at bounding box center [443, 35] width 6 height 6
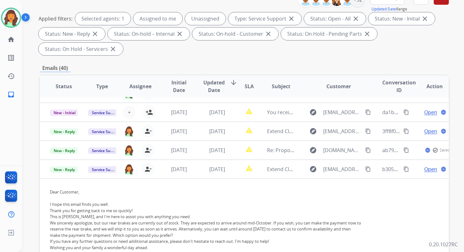
scroll to position [153, 0]
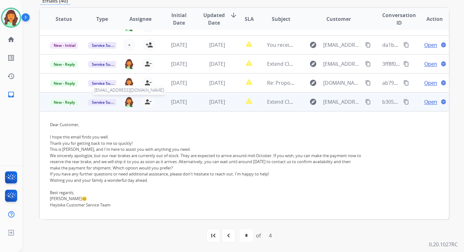
click at [128, 103] on img at bounding box center [129, 101] width 10 height 11
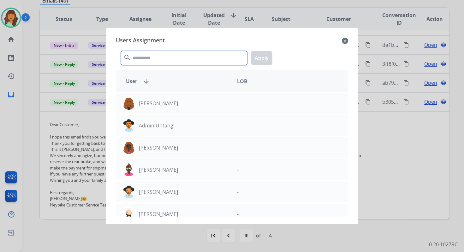
click at [148, 62] on input "text" at bounding box center [184, 58] width 126 height 14
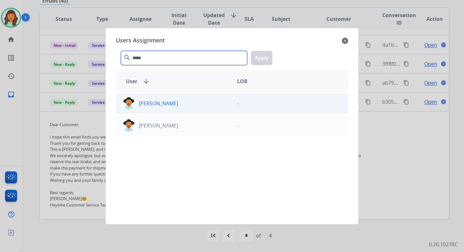
type input "*****"
click at [166, 109] on div "[PERSON_NAME]" at bounding box center [174, 103] width 116 height 15
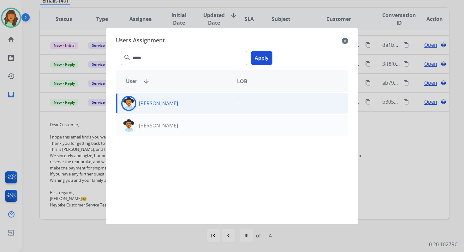
click at [264, 55] on button "Apply" at bounding box center [261, 58] width 21 height 14
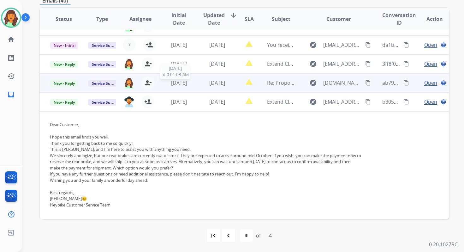
click at [183, 83] on span "[DATE]" at bounding box center [179, 82] width 16 height 7
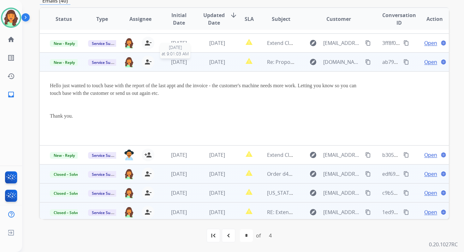
scroll to position [75, 0]
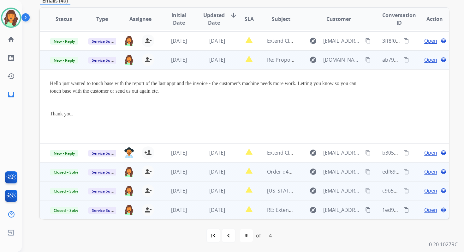
click at [430, 61] on span "Open" at bounding box center [431, 60] width 13 height 8
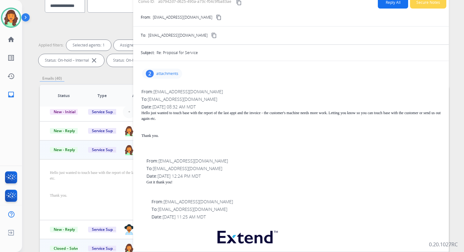
scroll to position [47, 0]
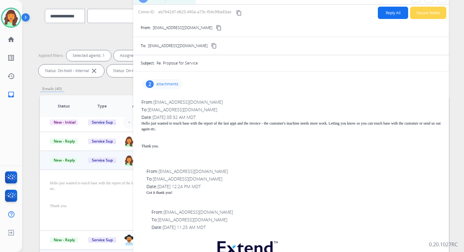
click at [165, 86] on p "attachments" at bounding box center [167, 83] width 22 height 5
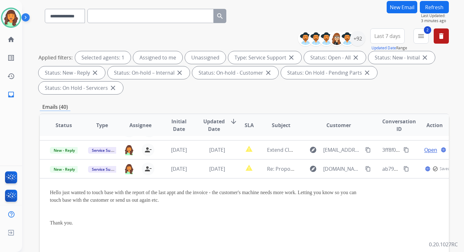
scroll to position [75, 0]
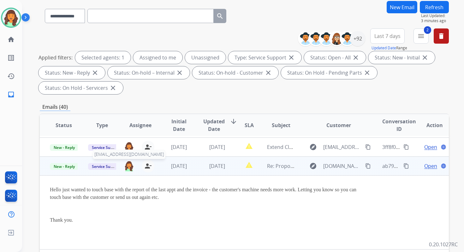
click at [130, 166] on img at bounding box center [129, 165] width 10 height 11
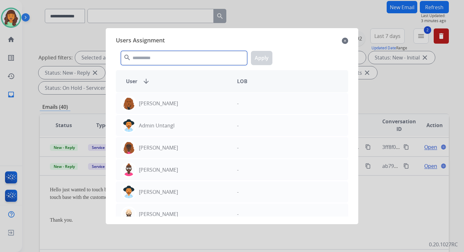
click at [164, 55] on input "text" at bounding box center [184, 58] width 126 height 14
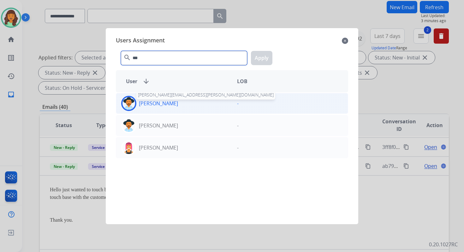
type input "***"
click at [176, 105] on p "[PERSON_NAME]" at bounding box center [158, 103] width 39 height 8
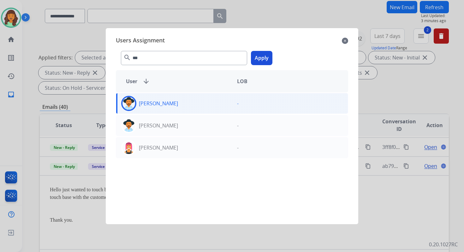
click at [258, 58] on button "Apply" at bounding box center [261, 58] width 21 height 14
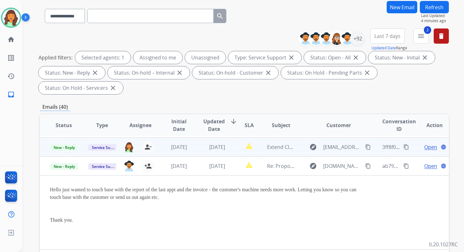
click at [198, 149] on td "[DATE]" at bounding box center [212, 146] width 38 height 19
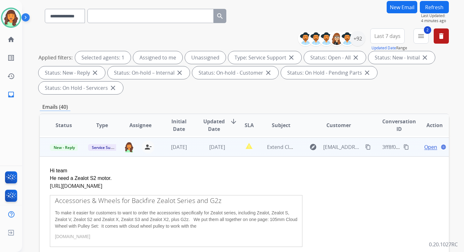
scroll to position [76, 0]
click at [426, 146] on span "Open" at bounding box center [431, 146] width 13 height 8
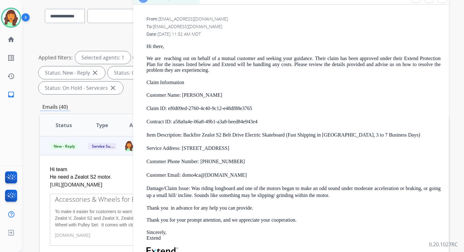
scroll to position [375, 0]
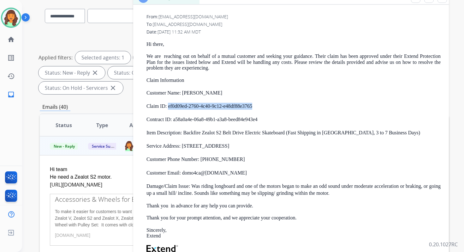
drag, startPoint x: 168, startPoint y: 106, endPoint x: 273, endPoint y: 106, distance: 104.2
click at [273, 106] on p "Claim ID: ef0d09ed-2760-4c40-9c12-e48df88e3765" at bounding box center [294, 106] width 294 height 7
copy p "ef0d09ed-2760-4c40-9c12-e48df88e3765"
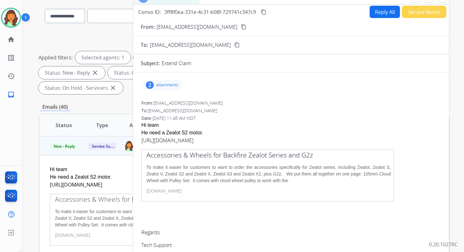
scroll to position [0, 0]
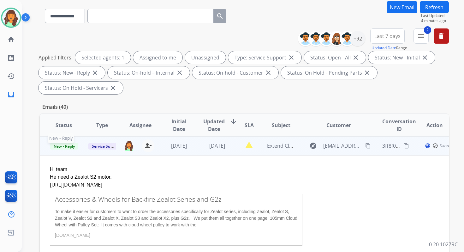
click at [68, 146] on span "New - Reply" at bounding box center [64, 146] width 29 height 7
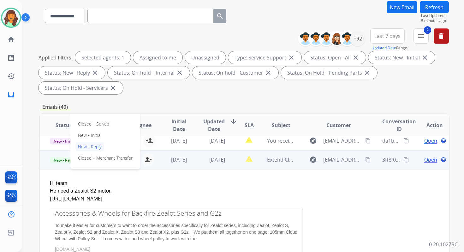
scroll to position [52, 0]
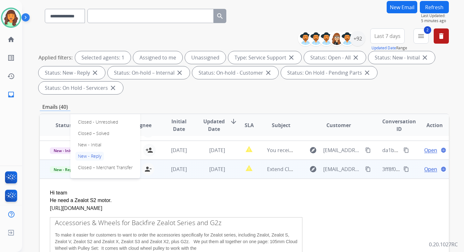
click at [87, 134] on p "Closed – Solved" at bounding box center [93, 133] width 36 height 9
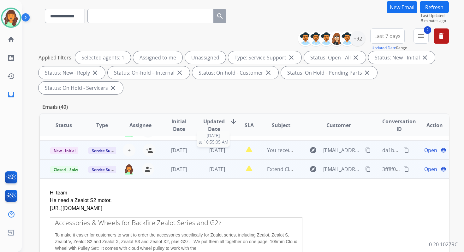
click at [209, 150] on span "[DATE]" at bounding box center [217, 150] width 16 height 7
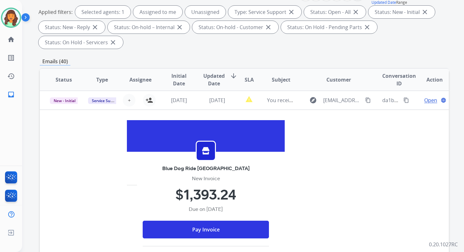
scroll to position [153, 0]
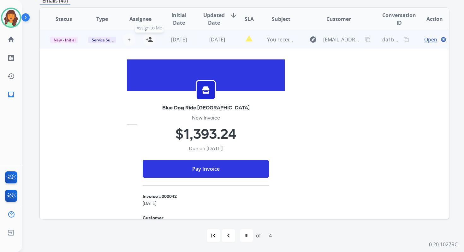
click at [151, 39] on mat-icon "person_add" at bounding box center [150, 40] width 8 height 8
click at [60, 40] on span "New - Initial" at bounding box center [64, 40] width 29 height 7
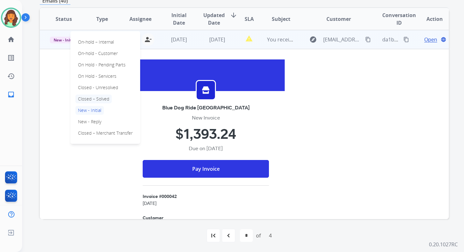
click at [93, 98] on p "Closed – Solved" at bounding box center [93, 98] width 36 height 9
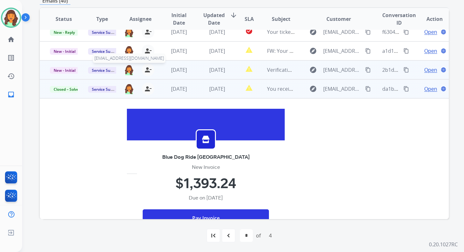
scroll to position [0, 0]
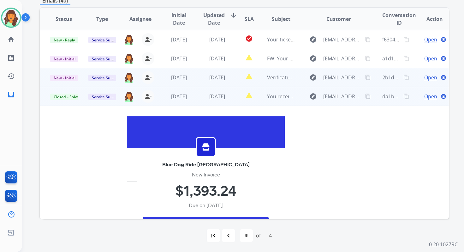
click at [198, 75] on td "[DATE]" at bounding box center [212, 77] width 38 height 19
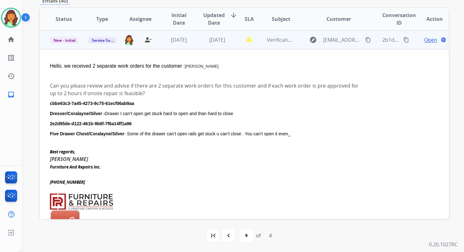
scroll to position [38, 0]
drag, startPoint x: 50, startPoint y: 104, endPoint x: 148, endPoint y: 103, distance: 97.9
click at [148, 103] on p "cbbe63c3-7a45-4273-9c75-61ecf06ab9aa" at bounding box center [206, 103] width 312 height 8
copy span "cbbe63c3-7a45-4273-9c75-61ecf06ab9aa"
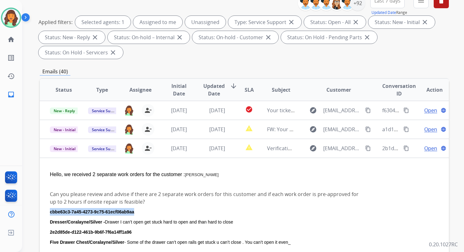
scroll to position [153, 0]
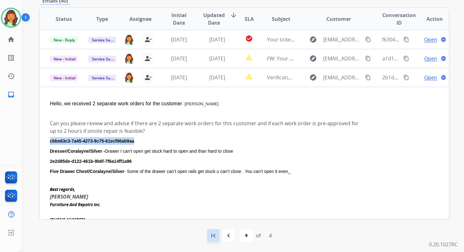
click at [214, 236] on mat-icon "first_page" at bounding box center [214, 236] width 8 height 8
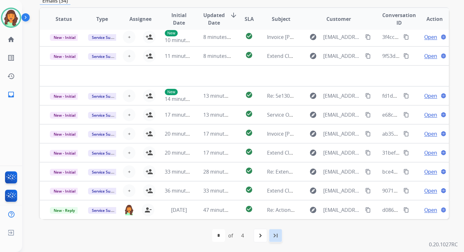
click at [275, 237] on mat-icon "last_page" at bounding box center [276, 236] width 8 height 8
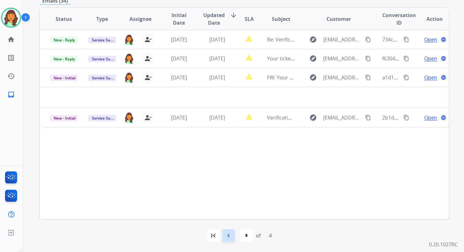
click at [232, 232] on div "navigate_before" at bounding box center [229, 235] width 14 height 14
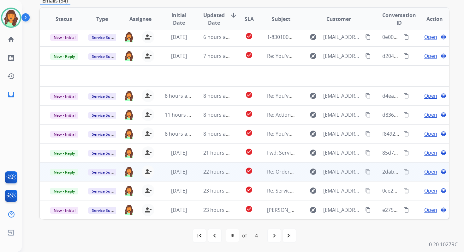
scroll to position [0, 0]
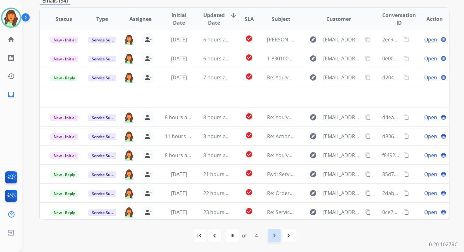
click at [280, 232] on div "navigate_next" at bounding box center [275, 235] width 14 height 14
select select "*"
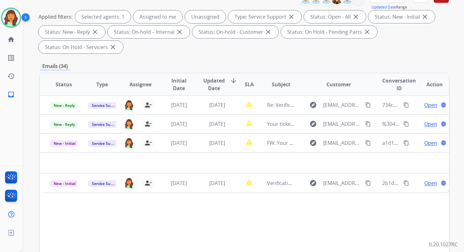
scroll to position [153, 0]
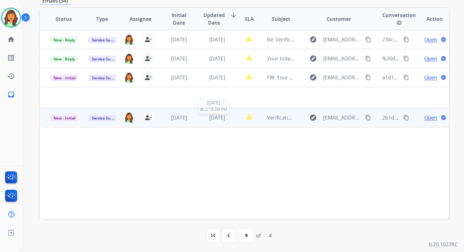
click at [225, 119] on span "[DATE]" at bounding box center [217, 117] width 16 height 7
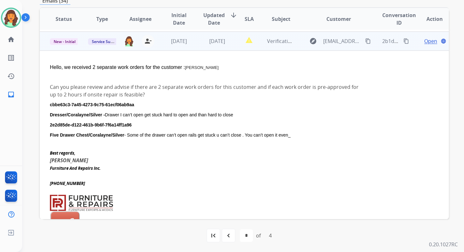
scroll to position [57, 0]
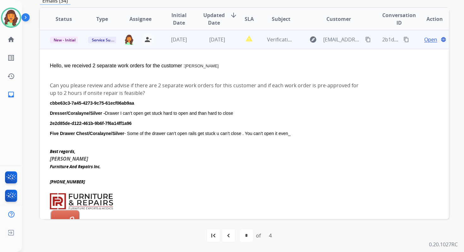
click at [427, 39] on span "Open" at bounding box center [431, 40] width 13 height 8
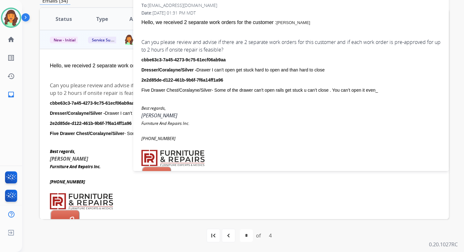
scroll to position [0, 0]
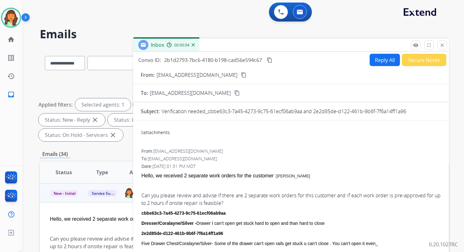
click at [376, 58] on button "Reply All" at bounding box center [385, 60] width 30 height 12
select select "**********"
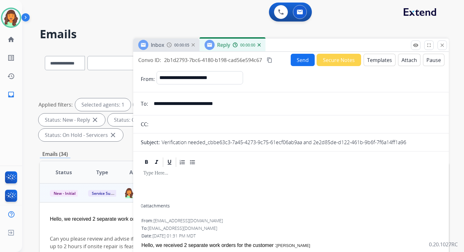
click at [376, 58] on button "Templates" at bounding box center [380, 60] width 32 height 12
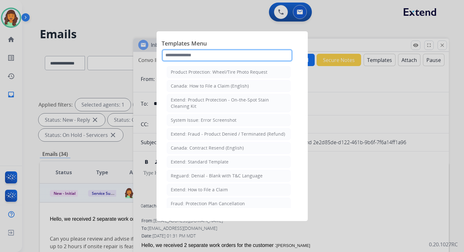
click at [190, 54] on input "text" at bounding box center [227, 55] width 131 height 13
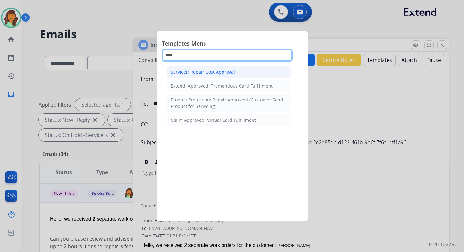
type input "****"
click at [202, 73] on div "Servicer: Repair Cost Approval" at bounding box center [203, 72] width 64 height 6
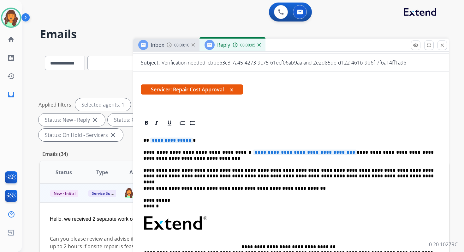
scroll to position [93, 0]
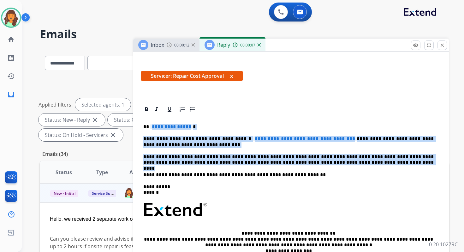
drag, startPoint x: 150, startPoint y: 126, endPoint x: 349, endPoint y: 162, distance: 202.3
click at [349, 162] on div "**********" at bounding box center [291, 210] width 301 height 190
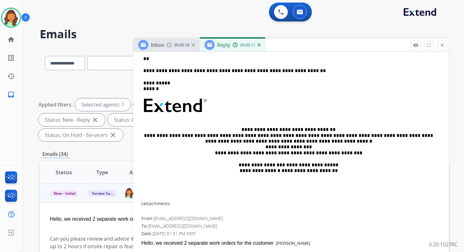
scroll to position [122, 0]
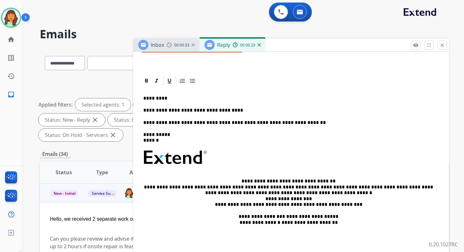
click at [215, 112] on p "**********" at bounding box center [288, 110] width 291 height 6
click at [227, 111] on p "**********" at bounding box center [288, 110] width 291 height 6
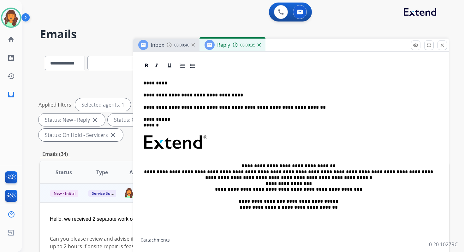
scroll to position [131, 0]
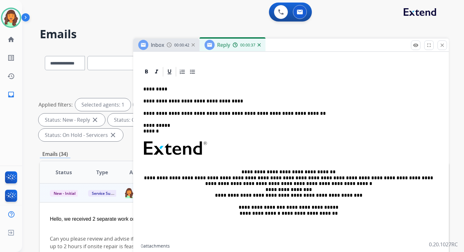
click at [227, 102] on p "**********" at bounding box center [288, 101] width 291 height 6
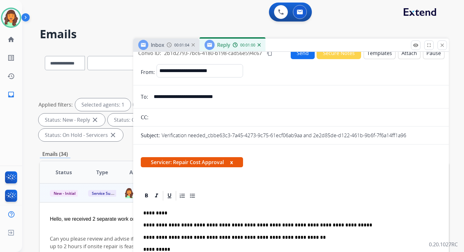
scroll to position [0, 0]
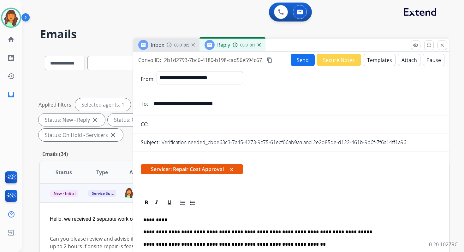
click at [269, 60] on mat-icon "content_copy" at bounding box center [270, 60] width 6 height 6
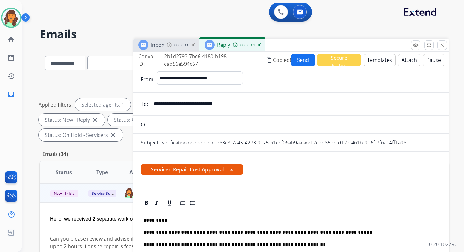
click at [288, 60] on span "Copied!" at bounding box center [282, 60] width 18 height 8
click at [298, 60] on button "Send" at bounding box center [303, 60] width 24 height 12
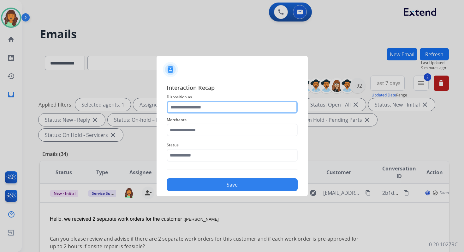
click at [220, 106] on input "text" at bounding box center [232, 107] width 131 height 13
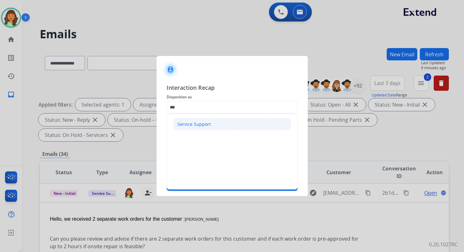
click at [202, 128] on li "Service Support" at bounding box center [232, 124] width 118 height 12
type input "**********"
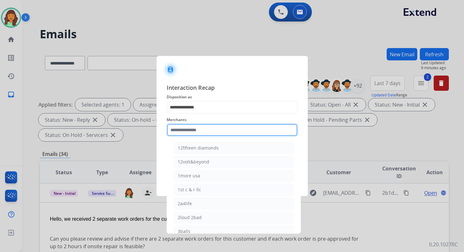
click at [202, 128] on input "text" at bounding box center [232, 129] width 131 height 13
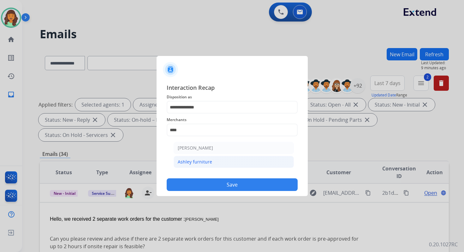
click at [214, 159] on li "Ashley furniture" at bounding box center [234, 162] width 120 height 12
type input "**********"
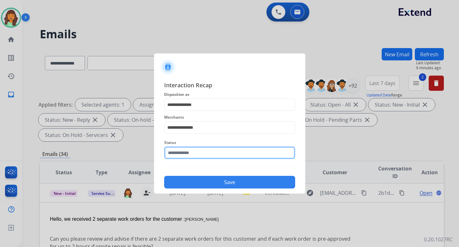
click at [211, 153] on input "text" at bounding box center [229, 152] width 131 height 13
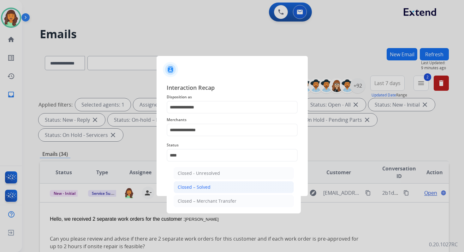
click at [217, 183] on li "Closed – Solved" at bounding box center [234, 187] width 120 height 12
type input "**********"
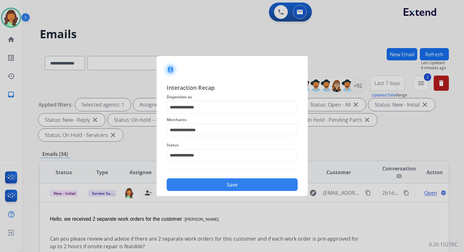
click at [217, 183] on button "Save" at bounding box center [232, 184] width 131 height 13
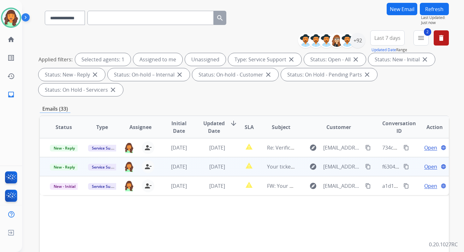
scroll to position [153, 0]
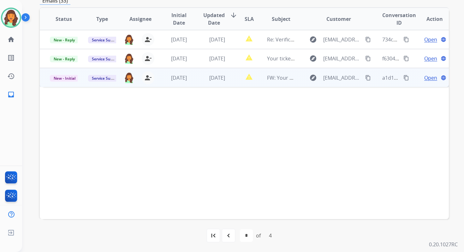
click at [217, 81] on div "[DATE]" at bounding box center [217, 78] width 28 height 8
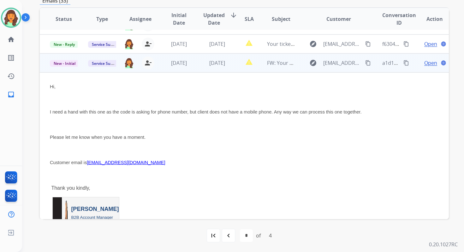
scroll to position [0, 0]
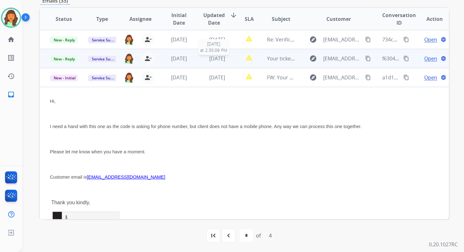
click at [213, 61] on span "[DATE]" at bounding box center [217, 58] width 16 height 7
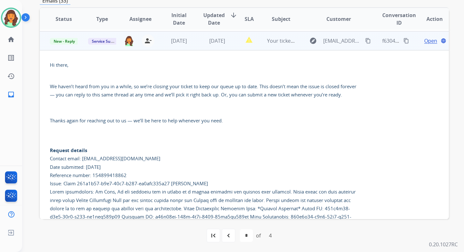
scroll to position [19, 0]
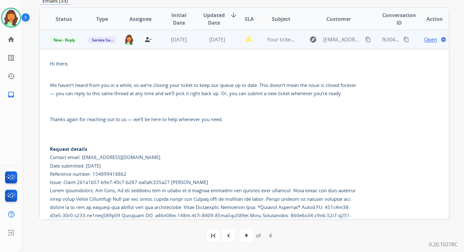
click at [425, 37] on span "Open" at bounding box center [431, 40] width 13 height 8
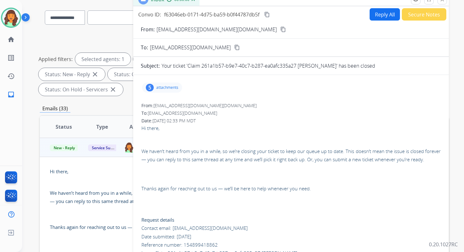
scroll to position [35, 0]
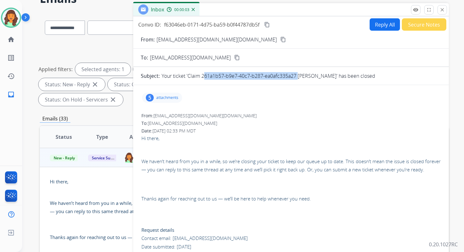
copy p "261a1b57-b9e7-40c7-b287-ea0afc335a27"
drag, startPoint x: 202, startPoint y: 76, endPoint x: 296, endPoint y: 76, distance: 94.1
click at [296, 76] on p "Your ticket 'Claim 261a1b57-b9e7-40c7-b287-ea0afc335a27 Abraham Lubowski' has b…" at bounding box center [269, 76] width 214 height 8
click at [443, 11] on mat-icon "close" at bounding box center [443, 10] width 6 height 6
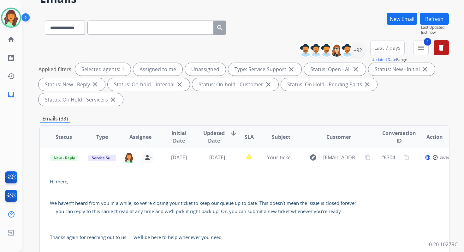
scroll to position [153, 0]
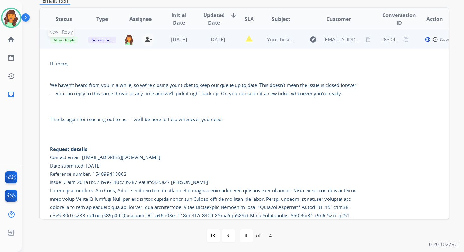
click at [67, 41] on span "New - Reply" at bounding box center [64, 40] width 29 height 7
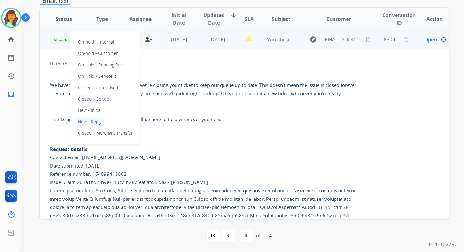
click at [90, 98] on p "Closed – Solved" at bounding box center [93, 98] width 36 height 9
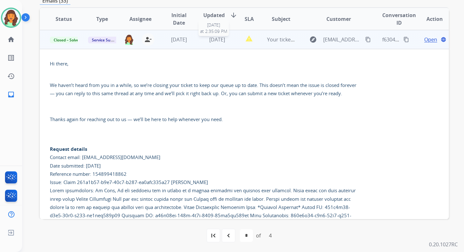
click at [209, 41] on span "1 day ago" at bounding box center [217, 39] width 16 height 7
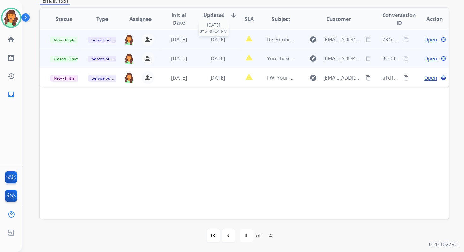
click at [210, 36] on span "1 day ago" at bounding box center [217, 39] width 16 height 7
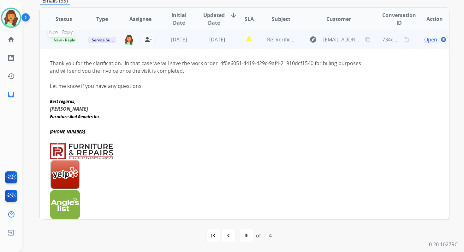
click at [67, 39] on span "New - Reply" at bounding box center [64, 40] width 29 height 7
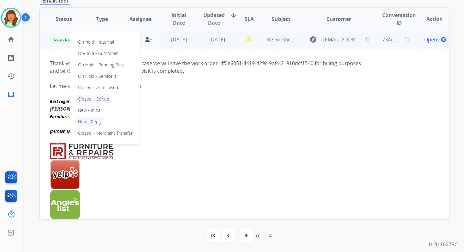
click at [96, 101] on p "Closed – Solved" at bounding box center [93, 98] width 36 height 9
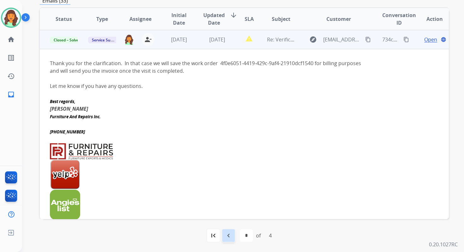
click at [232, 232] on mat-icon "navigate_before" at bounding box center [229, 236] width 8 height 8
select select "*"
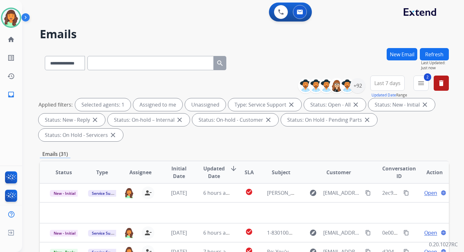
scroll to position [153, 0]
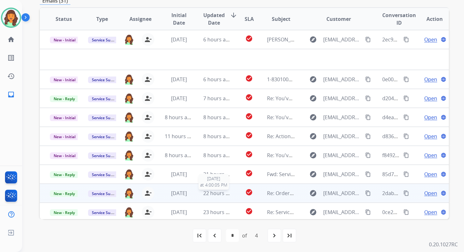
click at [223, 193] on span "22 hours ago" at bounding box center [218, 193] width 31 height 7
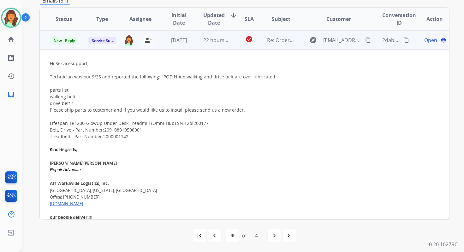
scroll to position [133, 0]
click at [430, 40] on span "Open" at bounding box center [431, 40] width 13 height 8
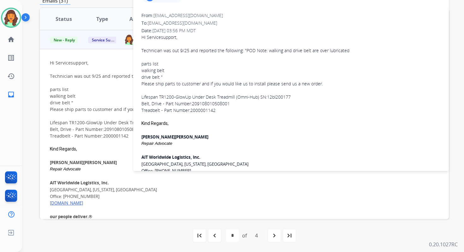
scroll to position [70, 0]
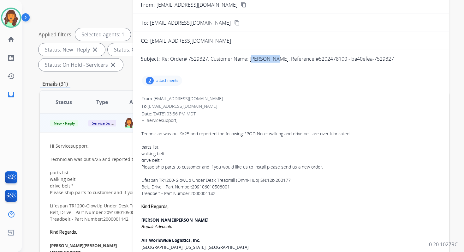
drag, startPoint x: 251, startPoint y: 59, endPoint x: 274, endPoint y: 59, distance: 23.4
click at [274, 59] on p "Re: Order# 7529327. Customer Name: Noah Korn. Reference #5202478100 - ba40efea-…" at bounding box center [278, 59] width 232 height 8
copy p "Noah Korn"
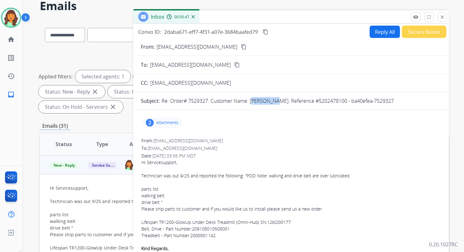
scroll to position [9, 0]
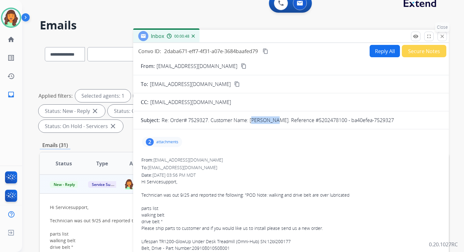
click at [441, 35] on mat-icon "close" at bounding box center [443, 36] width 6 height 6
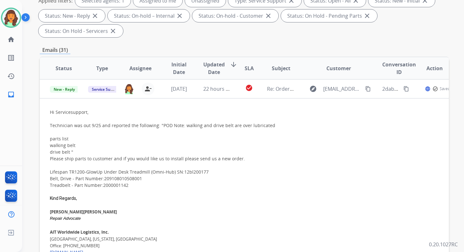
scroll to position [153, 0]
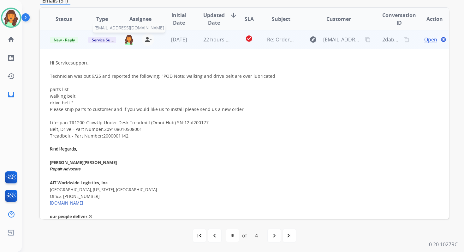
click at [128, 41] on img at bounding box center [129, 39] width 10 height 11
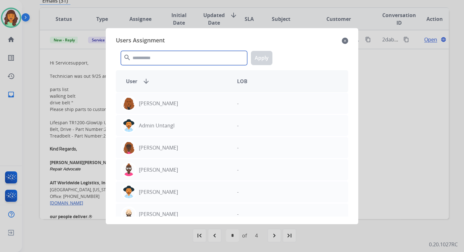
click at [148, 58] on input "text" at bounding box center [184, 58] width 126 height 14
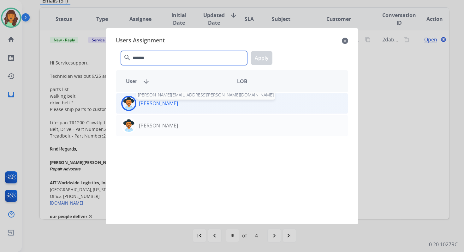
type input "*******"
click at [167, 102] on p "[PERSON_NAME]" at bounding box center [158, 103] width 39 height 8
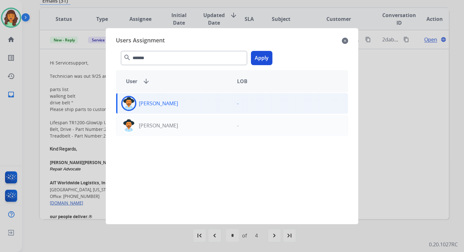
click at [260, 64] on button "Apply" at bounding box center [261, 58] width 21 height 14
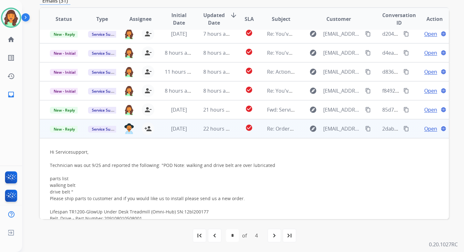
scroll to position [31, 0]
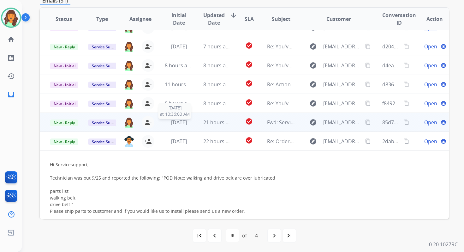
click at [187, 124] on span "2 weeks ago" at bounding box center [179, 122] width 16 height 7
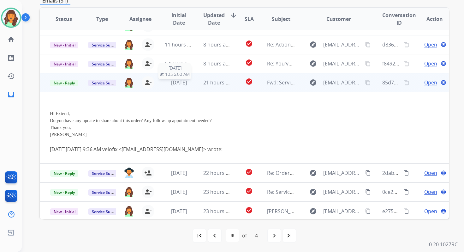
scroll to position [72, 0]
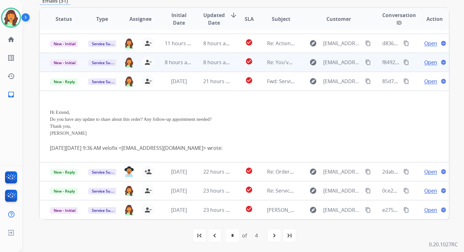
click at [198, 65] on td "8 hours ago" at bounding box center [212, 62] width 38 height 19
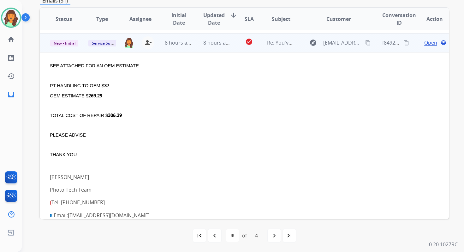
scroll to position [95, 0]
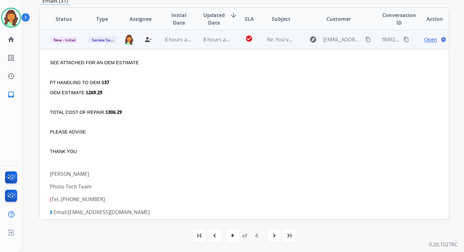
click at [425, 39] on span "Open" at bounding box center [431, 40] width 13 height 8
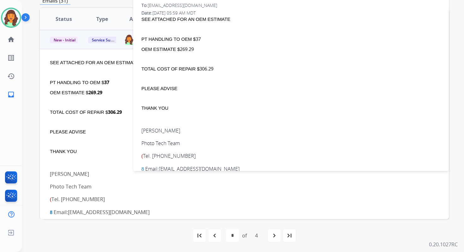
scroll to position [0, 0]
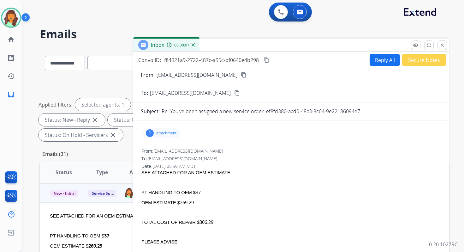
drag, startPoint x: 267, startPoint y: 112, endPoint x: 386, endPoint y: 114, distance: 119.1
click at [386, 114] on div "Re: You've been assigned a new service order: ef8fd380-acd0-48c3-8c64-9e2218609…" at bounding box center [302, 111] width 280 height 8
drag, startPoint x: 199, startPoint y: 222, endPoint x: 221, endPoint y: 222, distance: 22.1
click at [221, 222] on div "TOTAL COST OF REPAIR $ 306.29" at bounding box center [291, 222] width 299 height 7
click at [270, 58] on button "content_copy" at bounding box center [267, 60] width 8 height 8
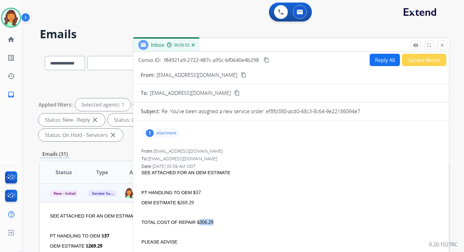
click at [267, 59] on mat-icon "content_copy" at bounding box center [267, 60] width 6 height 6
click at [378, 60] on button "Reply All" at bounding box center [385, 60] width 30 height 12
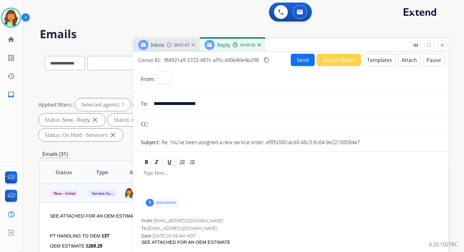
click at [378, 60] on button "Templates" at bounding box center [380, 60] width 32 height 12
select select "**********"
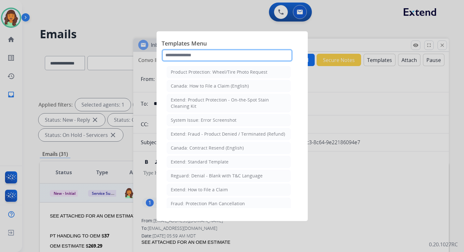
click at [244, 54] on input "text" at bounding box center [227, 55] width 131 height 13
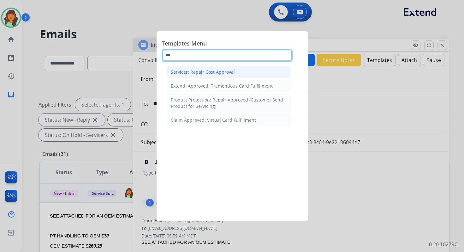
type input "***"
click at [233, 69] on li "Servicer: Repair Cost Approval" at bounding box center [229, 72] width 124 height 12
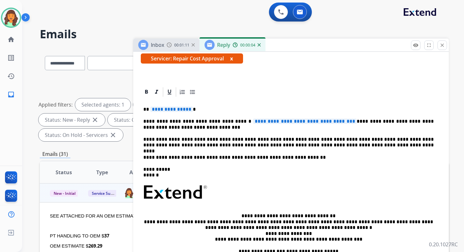
scroll to position [126, 0]
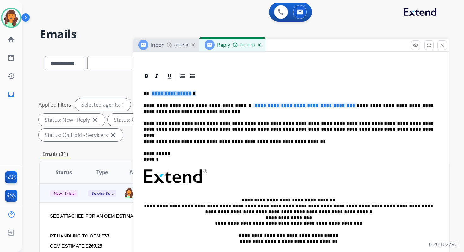
drag, startPoint x: 151, startPoint y: 94, endPoint x: 233, endPoint y: 92, distance: 82.5
click at [233, 92] on p "**********" at bounding box center [288, 94] width 291 height 6
click at [329, 104] on span "**********" at bounding box center [305, 105] width 104 height 5
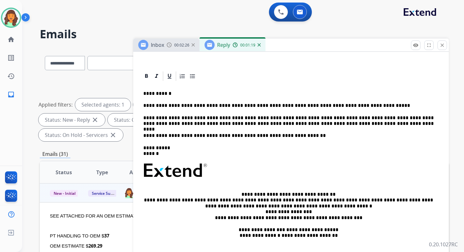
scroll to position [0, 0]
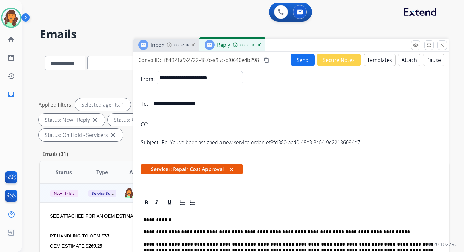
click at [269, 57] on mat-icon "content_copy" at bounding box center [267, 60] width 6 height 6
click at [303, 62] on button "Send" at bounding box center [303, 60] width 24 height 12
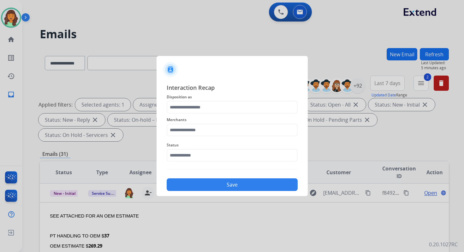
click at [209, 113] on div "Merchants" at bounding box center [232, 125] width 131 height 25
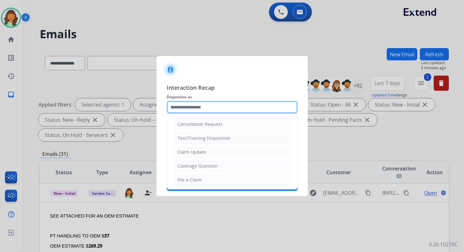
click at [208, 108] on input "text" at bounding box center [232, 107] width 131 height 13
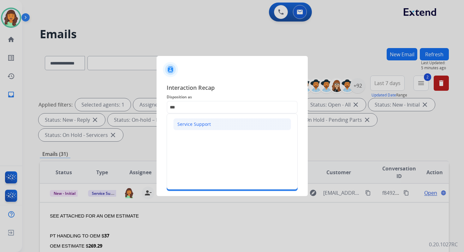
click at [203, 122] on div "Service Support" at bounding box center [194, 124] width 33 height 6
type input "**********"
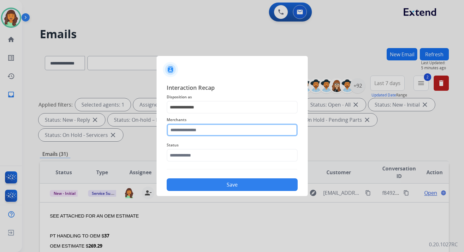
click at [203, 130] on input "text" at bounding box center [232, 129] width 131 height 13
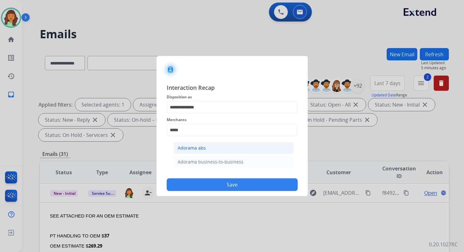
click at [205, 146] on li "Adorama abs" at bounding box center [234, 148] width 120 height 12
type input "**********"
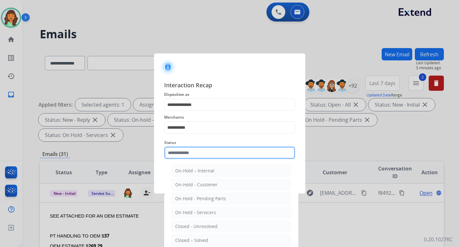
click at [205, 156] on input "text" at bounding box center [229, 152] width 131 height 13
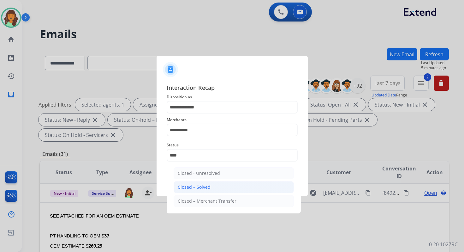
click at [209, 190] on li "Closed – Solved" at bounding box center [234, 187] width 120 height 12
type input "**********"
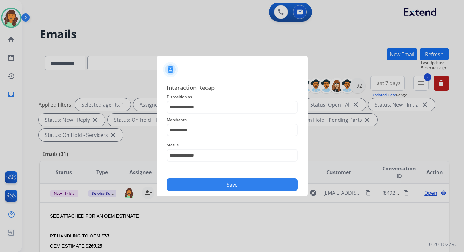
click at [214, 186] on button "Save" at bounding box center [232, 184] width 131 height 13
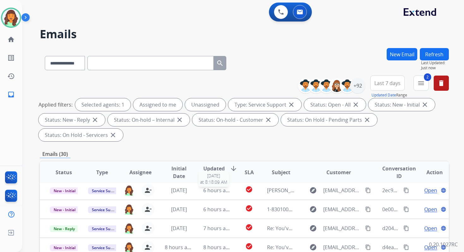
scroll to position [153, 0]
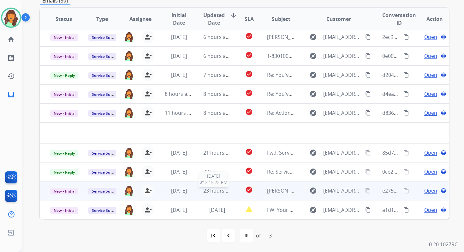
click at [220, 191] on span "23 hours ago" at bounding box center [218, 190] width 31 height 7
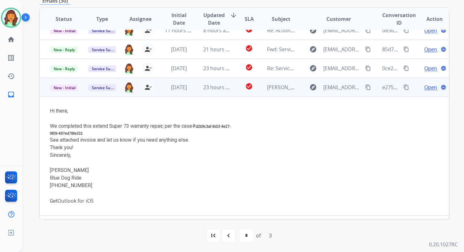
scroll to position [118, 0]
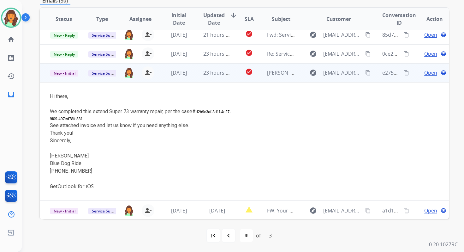
click at [425, 72] on span "Open" at bounding box center [431, 73] width 13 height 8
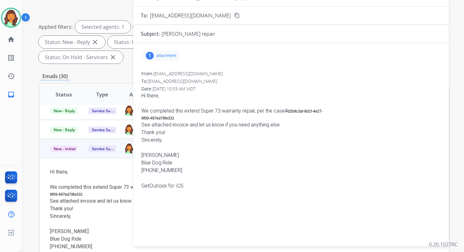
scroll to position [10, 0]
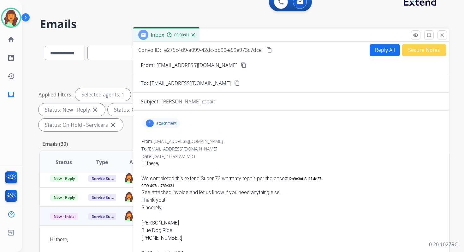
click at [378, 48] on button "Reply All" at bounding box center [385, 50] width 30 height 12
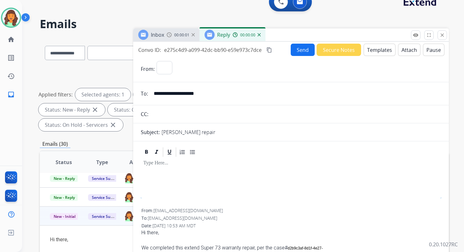
select select "**********"
click at [378, 48] on button "Templates" at bounding box center [380, 50] width 32 height 12
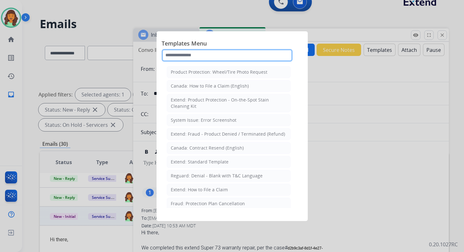
click at [193, 55] on input "text" at bounding box center [227, 55] width 131 height 13
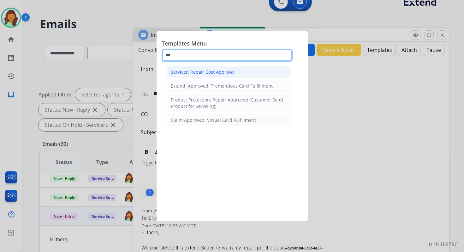
type input "***"
click at [209, 70] on div "Servicer: Repair Cost Approval" at bounding box center [203, 72] width 64 height 6
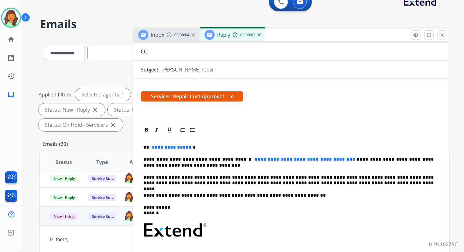
scroll to position [75, 0]
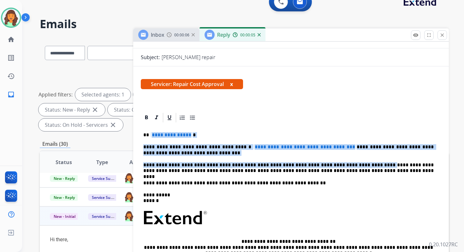
drag, startPoint x: 151, startPoint y: 135, endPoint x: 354, endPoint y: 170, distance: 206.7
click at [354, 170] on div "**********" at bounding box center [291, 214] width 301 height 183
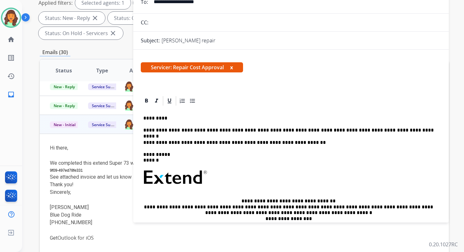
scroll to position [0, 0]
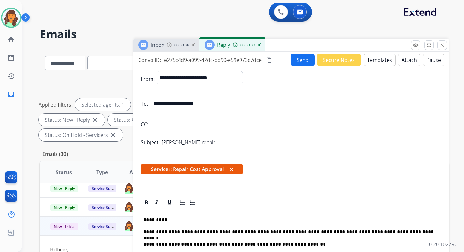
click at [295, 62] on button "Send" at bounding box center [303, 60] width 24 height 12
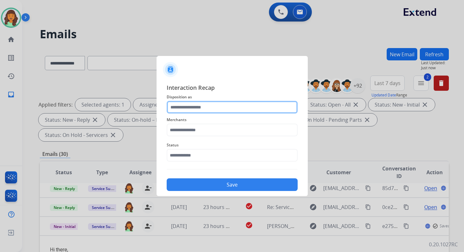
click at [223, 103] on input "text" at bounding box center [232, 107] width 131 height 13
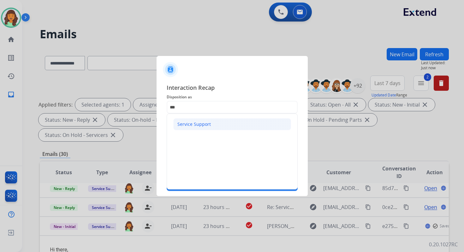
click at [206, 123] on div "Service Support" at bounding box center [194, 124] width 33 height 6
type input "**********"
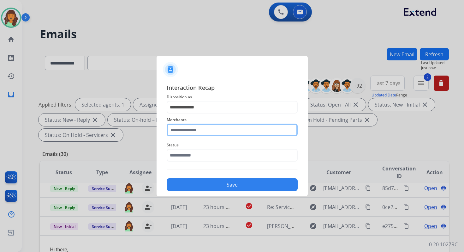
click at [206, 131] on input "text" at bounding box center [232, 129] width 131 height 13
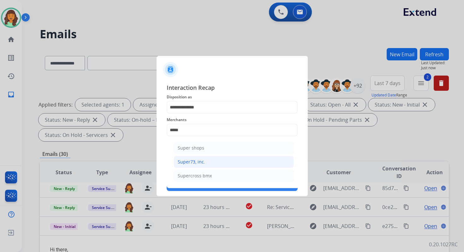
click at [209, 161] on li "Super73, inc." at bounding box center [234, 162] width 120 height 12
type input "**********"
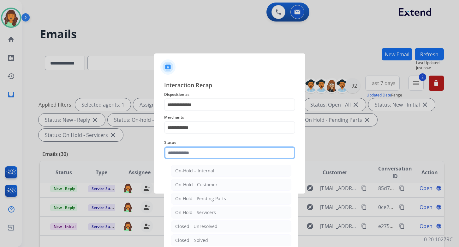
click at [207, 153] on input "text" at bounding box center [229, 152] width 131 height 13
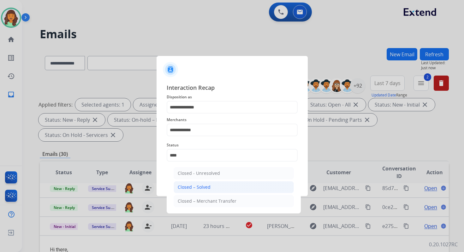
click at [212, 183] on li "Closed – Solved" at bounding box center [234, 187] width 120 height 12
type input "**********"
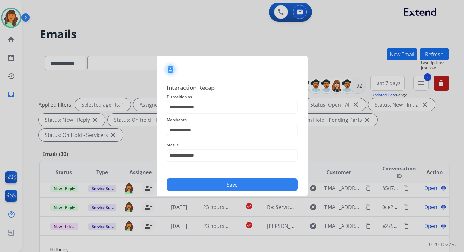
click at [212, 183] on button "Save" at bounding box center [232, 184] width 131 height 13
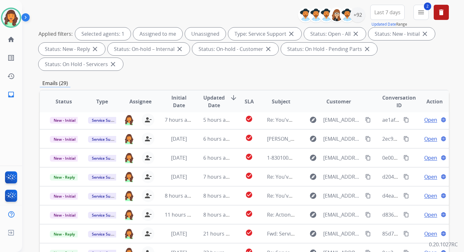
scroll to position [153, 0]
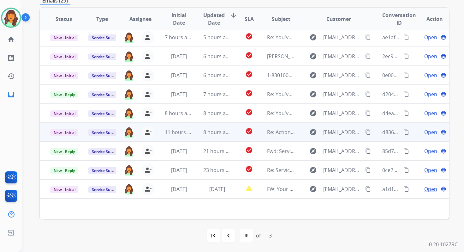
click at [216, 136] on div "8 hours ago" at bounding box center [217, 132] width 28 height 8
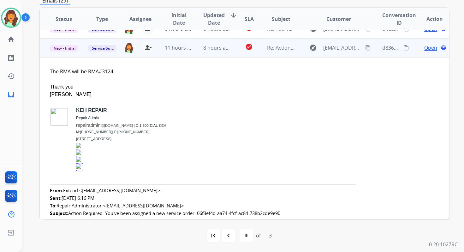
scroll to position [95, 0]
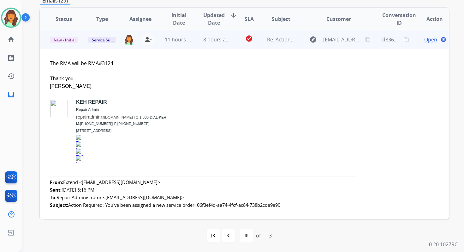
click at [425, 40] on span "Open" at bounding box center [431, 40] width 13 height 8
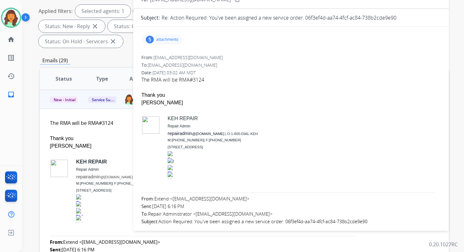
scroll to position [21, 0]
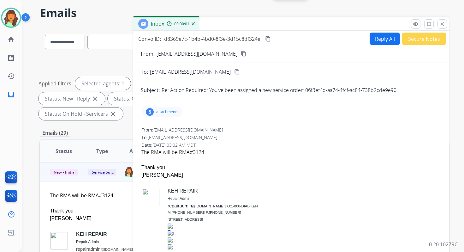
drag, startPoint x: 306, startPoint y: 91, endPoint x: 410, endPoint y: 89, distance: 103.9
click at [410, 89] on div "Re: Action Required: You've been assigned a new service order: 06f3ef4d-aa74-4f…" at bounding box center [302, 90] width 280 height 8
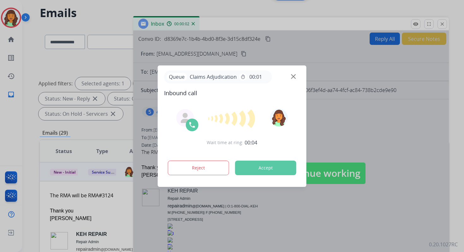
click at [272, 168] on button "Accept" at bounding box center [265, 167] width 61 height 15
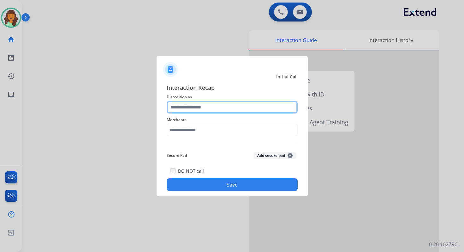
click at [208, 109] on input "text" at bounding box center [232, 107] width 131 height 13
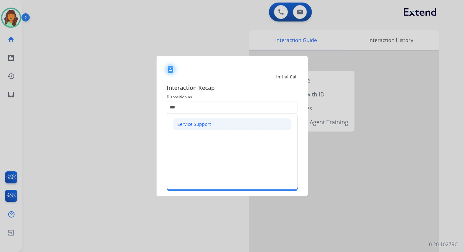
click at [209, 127] on div "Service Support" at bounding box center [194, 124] width 33 height 6
type input "**********"
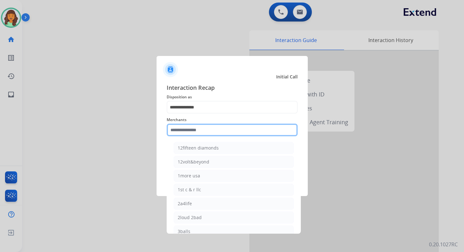
click at [209, 127] on input "text" at bounding box center [232, 129] width 131 height 13
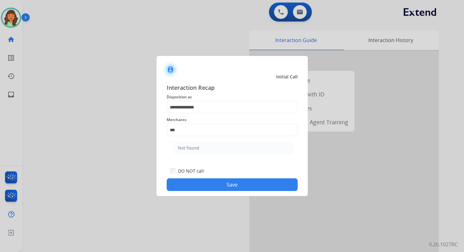
click at [213, 154] on ul "Not found" at bounding box center [234, 149] width 124 height 21
click at [212, 151] on li "Not found" at bounding box center [234, 148] width 120 height 12
type input "*********"
click at [220, 183] on button "Save" at bounding box center [232, 184] width 131 height 13
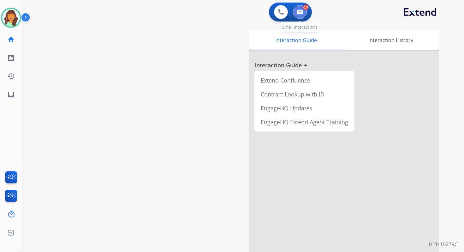
click at [298, 17] on button at bounding box center [300, 12] width 14 height 14
select select "**********"
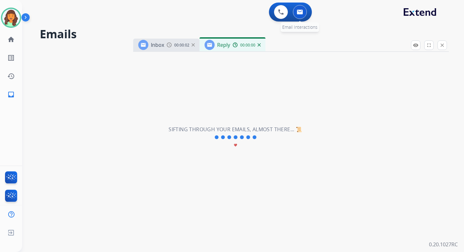
select select "**********"
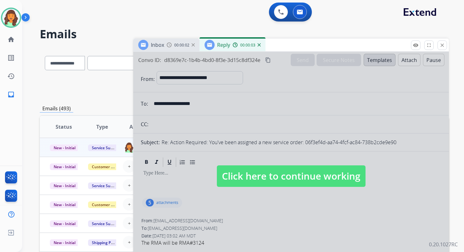
click at [256, 165] on span "Click here to continue working" at bounding box center [291, 175] width 149 height 21
select select
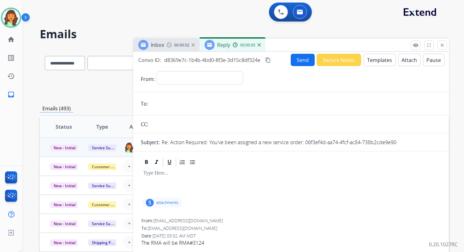
drag, startPoint x: 305, startPoint y: 142, endPoint x: 439, endPoint y: 141, distance: 133.9
click at [440, 141] on div "Subject: Re: Action Required: You've been assigned a new service order: 06f3ef4…" at bounding box center [291, 142] width 316 height 8
click at [269, 58] on mat-icon "content_copy" at bounding box center [268, 60] width 6 height 6
click at [444, 44] on mat-icon "close" at bounding box center [443, 45] width 6 height 6
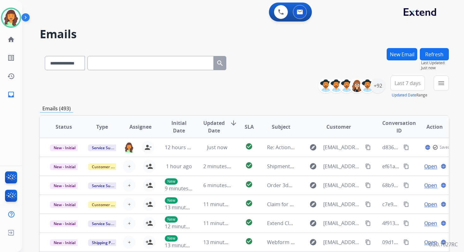
click at [137, 65] on input "text" at bounding box center [150, 63] width 126 height 14
paste input "**********"
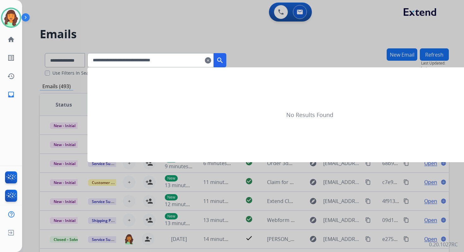
type input "**********"
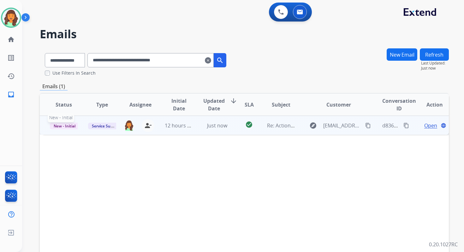
click at [70, 128] on span "New - Initial" at bounding box center [64, 126] width 29 height 7
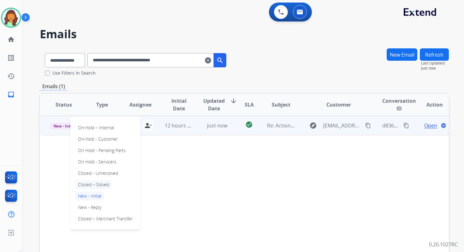
click at [92, 186] on p "Closed – Solved" at bounding box center [93, 184] width 36 height 9
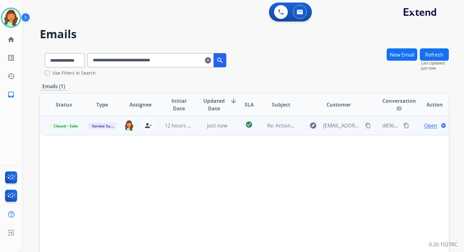
click at [211, 58] on mat-icon "clear" at bounding box center [208, 61] width 6 height 8
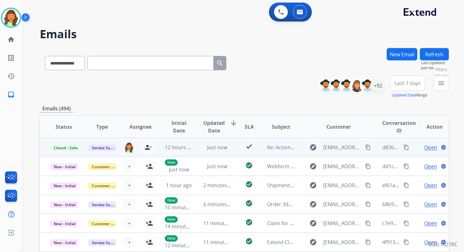
click at [442, 86] on mat-icon "menu" at bounding box center [442, 83] width 8 height 8
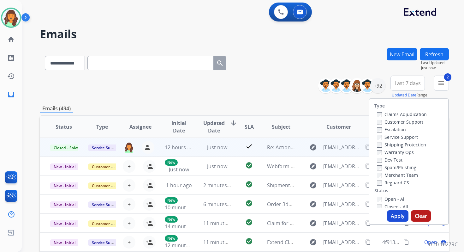
click at [400, 220] on button "Apply" at bounding box center [397, 215] width 21 height 11
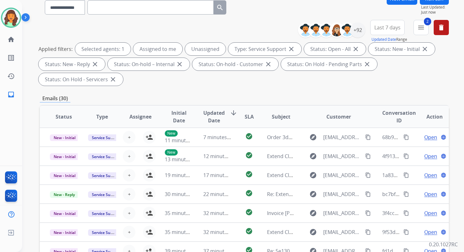
scroll to position [153, 0]
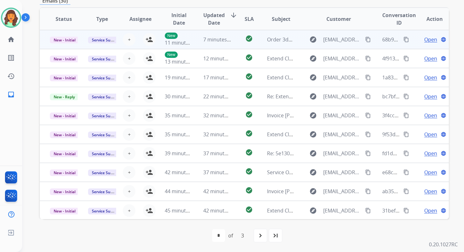
click at [225, 31] on td "7 minutes ago" at bounding box center [212, 39] width 38 height 19
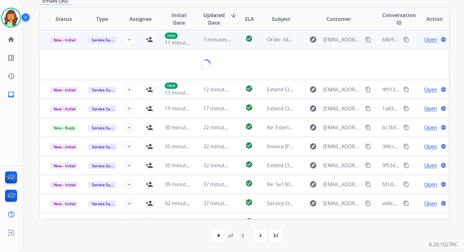
scroll to position [152, 0]
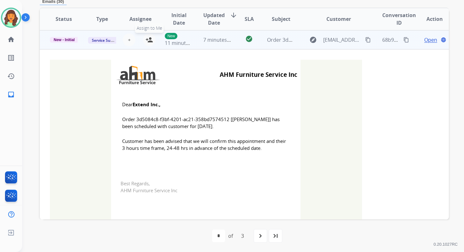
click at [148, 41] on mat-icon "person_add" at bounding box center [150, 40] width 8 height 8
click at [62, 40] on span "New - Initial" at bounding box center [64, 40] width 29 height 6
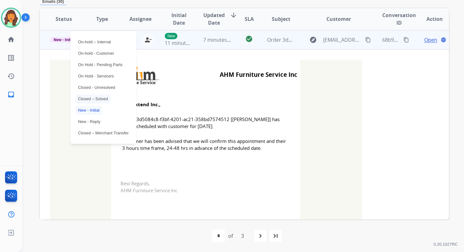
click at [92, 98] on p "Closed – Solved" at bounding box center [92, 98] width 35 height 9
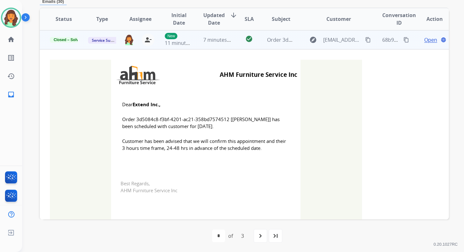
click at [194, 38] on td "7 minutes ago" at bounding box center [212, 39] width 38 height 19
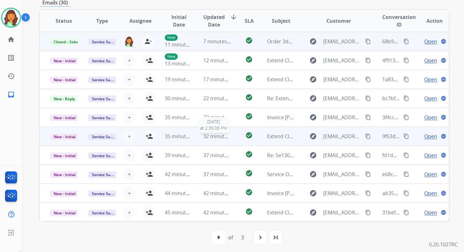
click at [212, 134] on span "32 minutes ago" at bounding box center [221, 136] width 37 height 7
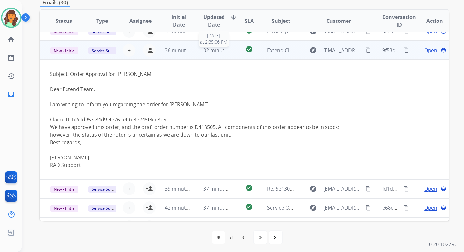
scroll to position [95, 0]
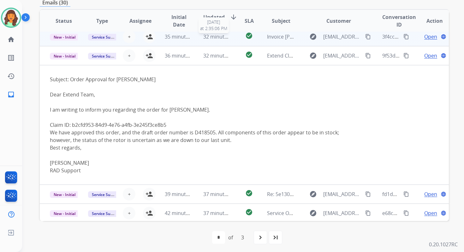
click at [206, 39] on span "32 minutes ago" at bounding box center [221, 36] width 37 height 7
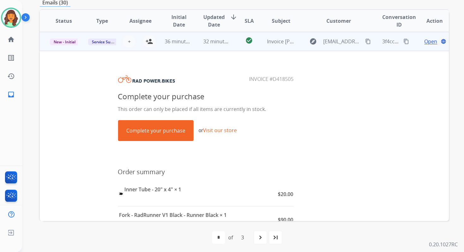
scroll to position [32, 0]
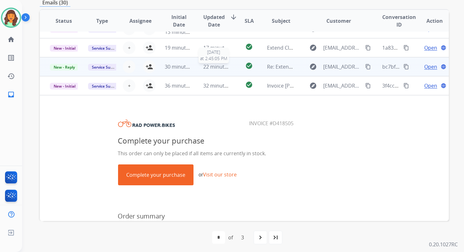
click at [210, 66] on span "22 minutes ago" at bounding box center [221, 66] width 37 height 7
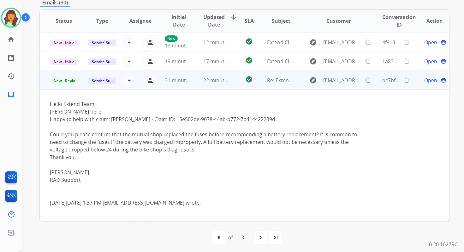
scroll to position [0, 0]
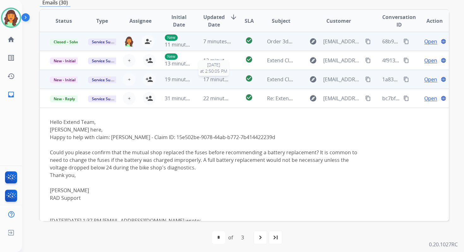
click at [212, 81] on span "17 minutes ago" at bounding box center [221, 79] width 37 height 7
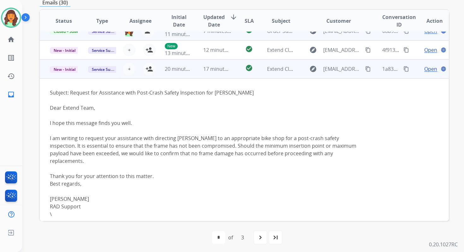
scroll to position [7, 0]
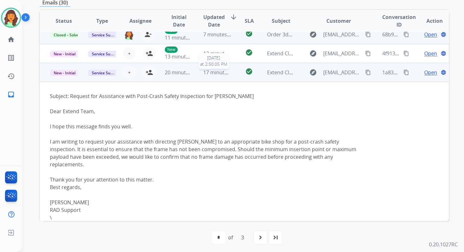
click at [212, 73] on span "17 minutes ago" at bounding box center [221, 72] width 37 height 7
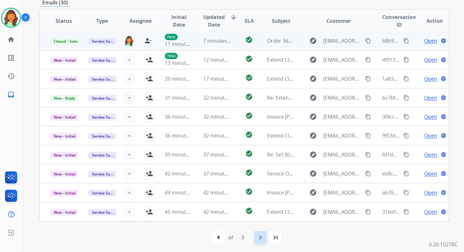
click at [261, 234] on mat-icon "navigate_next" at bounding box center [261, 237] width 8 height 8
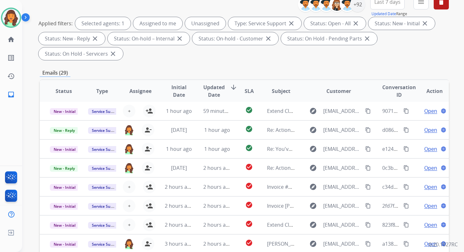
scroll to position [153, 0]
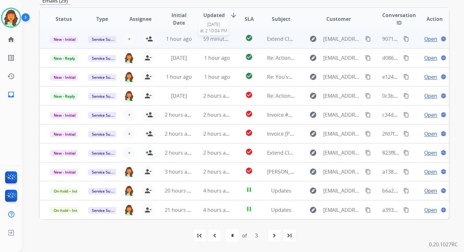
click at [215, 42] on span "59 minutes ago" at bounding box center [221, 38] width 37 height 7
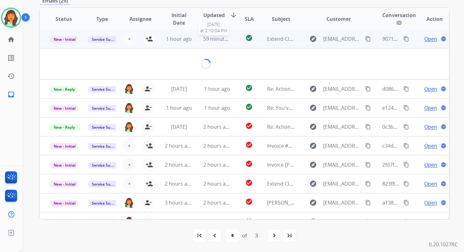
scroll to position [0, 0]
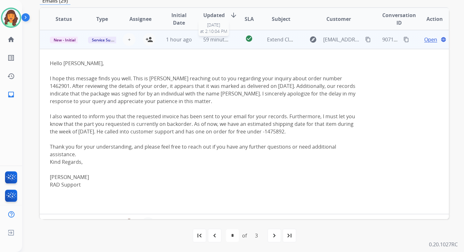
click at [215, 42] on span "59 minutes ago" at bounding box center [221, 39] width 37 height 7
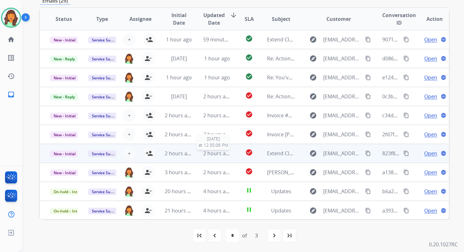
click at [218, 155] on span "2 hours ago" at bounding box center [217, 153] width 28 height 7
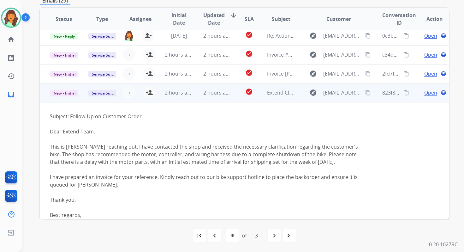
scroll to position [60, 0]
click at [203, 93] on span "2 hours ago" at bounding box center [217, 93] width 28 height 7
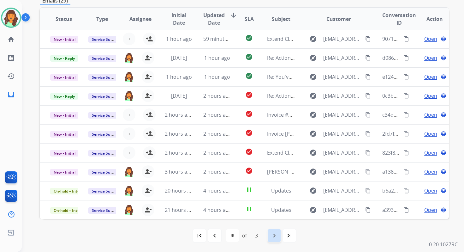
click at [273, 232] on mat-icon "navigate_next" at bounding box center [275, 236] width 8 height 8
select select "*"
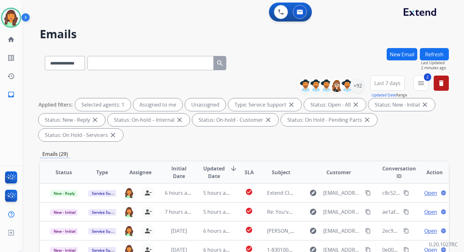
scroll to position [153, 0]
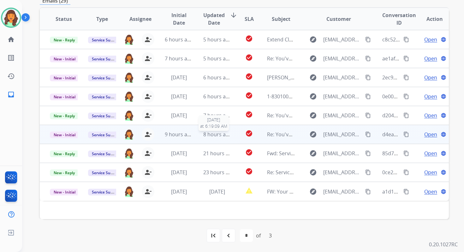
click at [213, 131] on span "8 hours ago" at bounding box center [217, 134] width 28 height 7
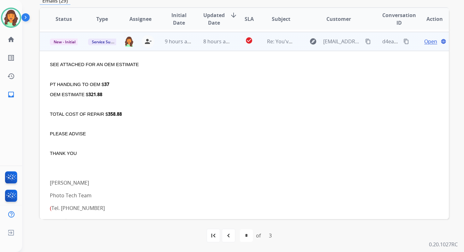
scroll to position [95, 0]
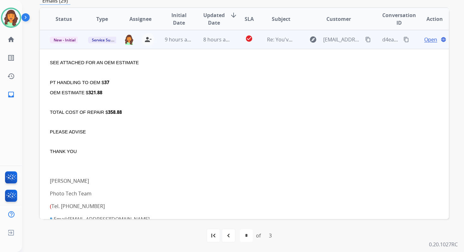
click at [426, 38] on span "Open" at bounding box center [431, 40] width 13 height 8
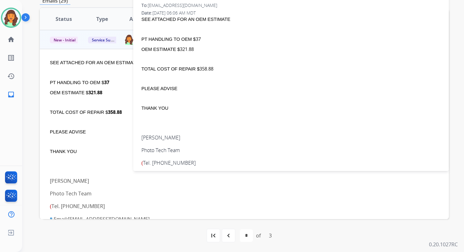
scroll to position [0, 0]
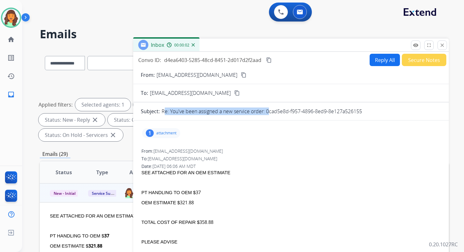
drag, startPoint x: 267, startPoint y: 110, endPoint x: 401, endPoint y: 105, distance: 133.7
click at [291, 111] on p "Re: You've been assigned a new service order: 0cad5e8d-f957-4896-8ed9-8e127a526…" at bounding box center [262, 111] width 201 height 8
drag, startPoint x: 266, startPoint y: 111, endPoint x: 367, endPoint y: 113, distance: 101.1
click at [367, 113] on div "Re: You've been assigned a new service order: 0cad5e8d-f957-4896-8ed9-8e127a526…" at bounding box center [302, 111] width 280 height 8
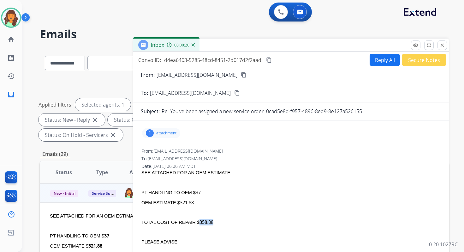
drag, startPoint x: 199, startPoint y: 222, endPoint x: 212, endPoint y: 222, distance: 12.9
click at [212, 222] on b "358.88" at bounding box center [207, 222] width 14 height 6
click at [269, 60] on mat-icon "content_copy" at bounding box center [269, 60] width 6 height 6
click at [378, 61] on button "Reply All" at bounding box center [385, 60] width 30 height 12
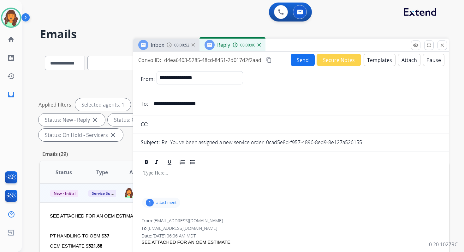
select select "**********"
click at [378, 61] on button "Templates" at bounding box center [380, 60] width 32 height 12
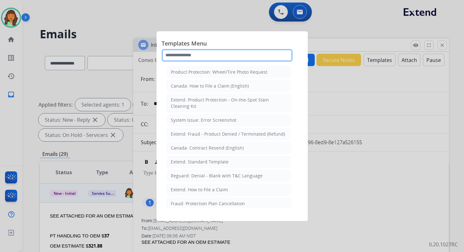
click at [211, 51] on input "text" at bounding box center [227, 55] width 131 height 13
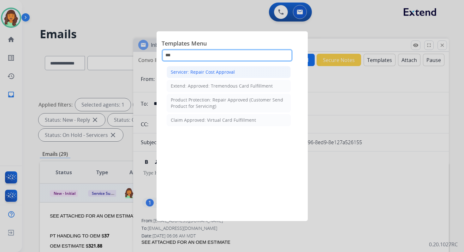
type input "***"
click at [218, 75] on li "Servicer: Repair Cost Approval" at bounding box center [229, 72] width 124 height 12
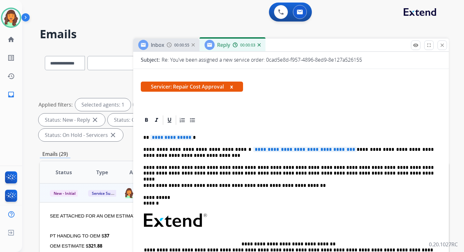
scroll to position [107, 0]
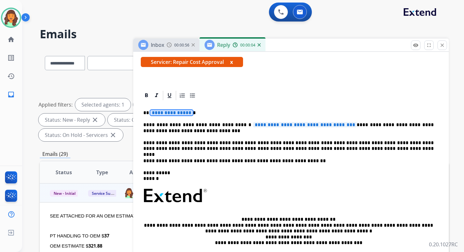
click at [172, 111] on span "**********" at bounding box center [171, 112] width 43 height 5
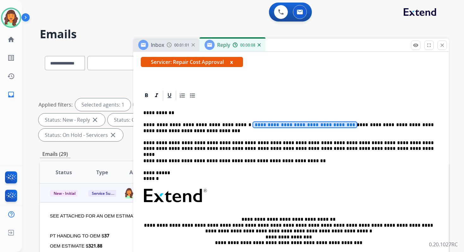
click at [260, 125] on span "**********" at bounding box center [305, 124] width 104 height 5
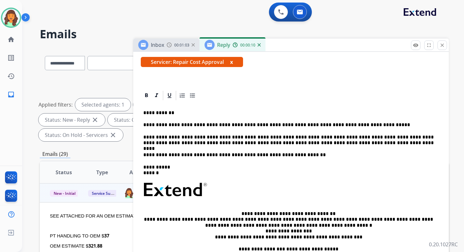
scroll to position [0, 0]
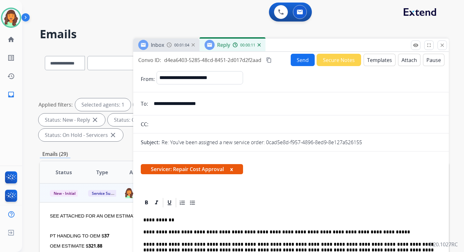
click at [305, 58] on button "Send" at bounding box center [303, 60] width 24 height 12
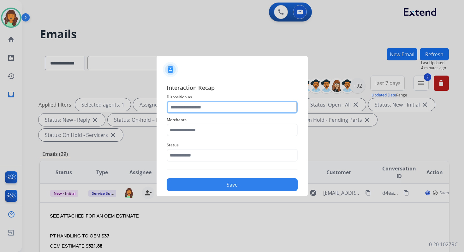
click at [202, 109] on input "text" at bounding box center [232, 107] width 131 height 13
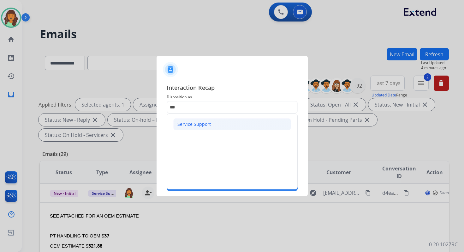
click at [196, 124] on div "Service Support" at bounding box center [194, 124] width 33 height 6
type input "**********"
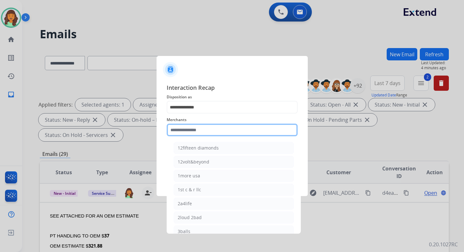
click at [197, 131] on input "text" at bounding box center [232, 129] width 131 height 13
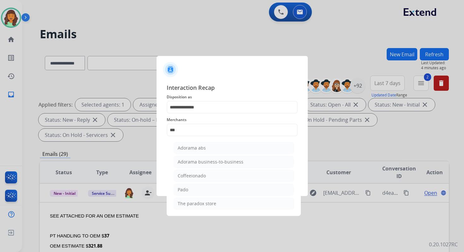
click at [202, 148] on div "Adorama abs" at bounding box center [192, 148] width 28 height 6
type input "**********"
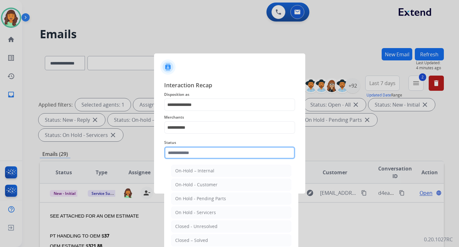
click at [202, 152] on input "text" at bounding box center [229, 152] width 131 height 13
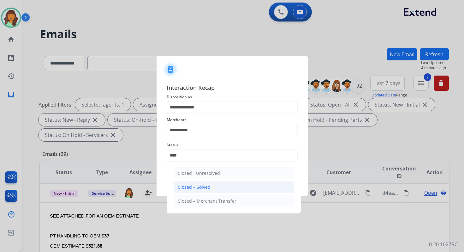
click at [200, 186] on div "Closed – Solved" at bounding box center [194, 187] width 33 height 6
type input "**********"
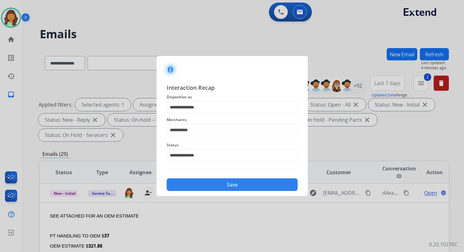
click at [200, 186] on button "Save" at bounding box center [232, 184] width 131 height 13
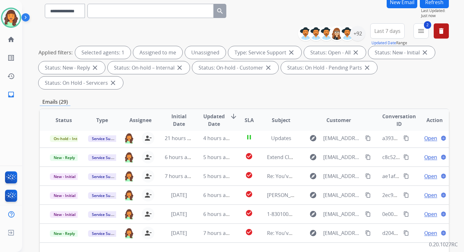
scroll to position [153, 0]
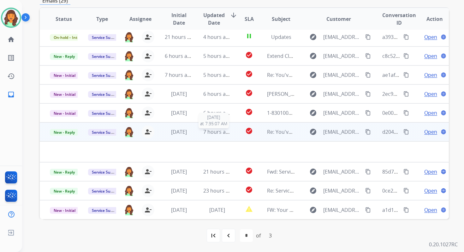
click at [207, 134] on span "7 hours ago" at bounding box center [217, 131] width 28 height 7
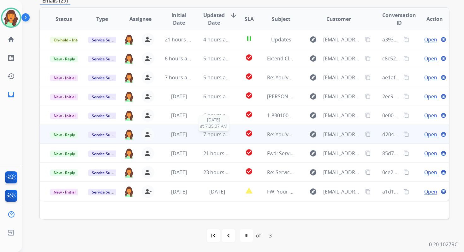
click at [212, 136] on span "7 hours ago" at bounding box center [217, 134] width 28 height 7
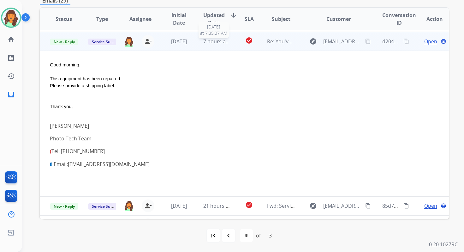
scroll to position [95, 0]
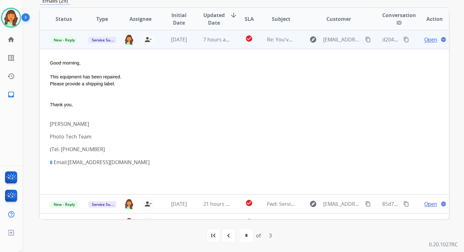
click at [425, 40] on span "Open" at bounding box center [431, 40] width 13 height 8
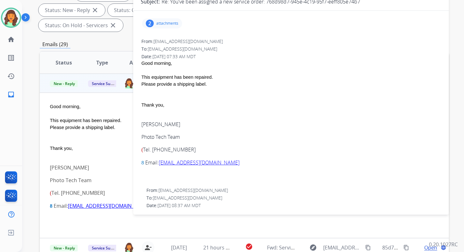
scroll to position [35, 0]
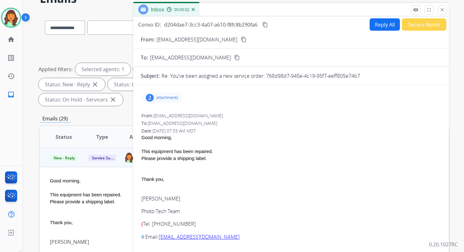
drag, startPoint x: 268, startPoint y: 76, endPoint x: 381, endPoint y: 75, distance: 113.1
click at [380, 75] on div "Re: You've been assigned a new service order: 768d98d7-945e-4c19-95f7-eeff805e7…" at bounding box center [302, 76] width 280 height 8
click at [376, 22] on button "Reply All" at bounding box center [385, 24] width 30 height 12
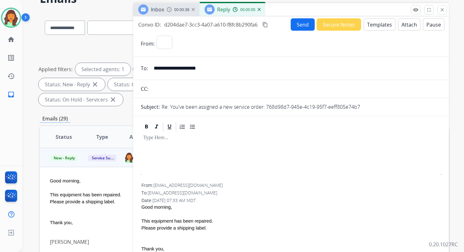
click at [376, 22] on button "Templates" at bounding box center [380, 24] width 32 height 12
select select "**********"
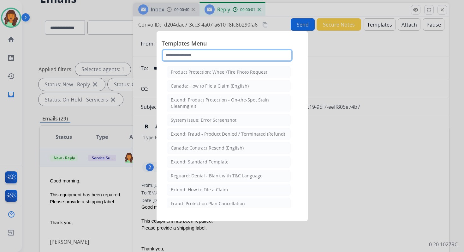
click at [210, 51] on input "text" at bounding box center [227, 55] width 131 height 13
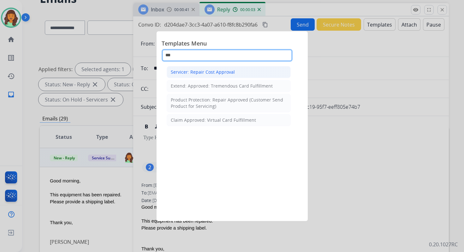
type input "***"
click at [219, 71] on div "Servicer: Repair Cost Approval" at bounding box center [203, 72] width 64 height 6
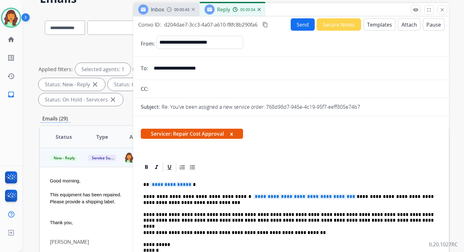
click at [403, 22] on button "Attach" at bounding box center [409, 24] width 22 height 12
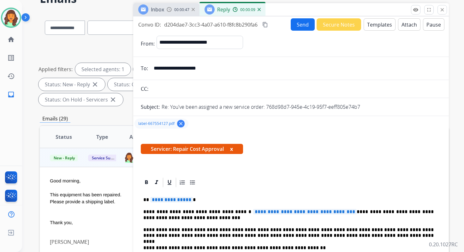
click at [166, 200] on span "**********" at bounding box center [171, 199] width 43 height 5
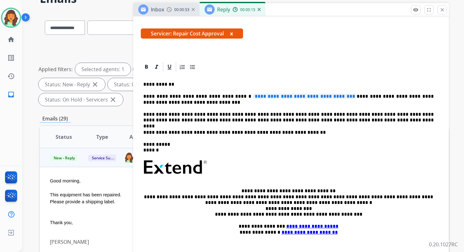
scroll to position [106, 0]
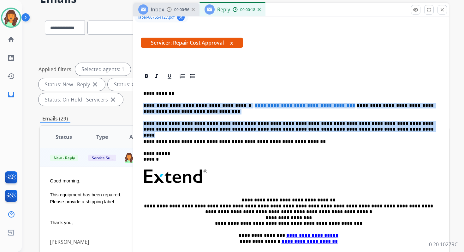
drag, startPoint x: 143, startPoint y: 106, endPoint x: 346, endPoint y: 128, distance: 203.7
click at [346, 128] on div "**********" at bounding box center [291, 173] width 301 height 183
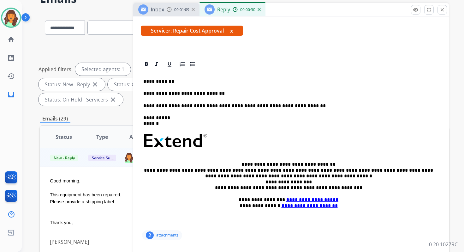
scroll to position [0, 0]
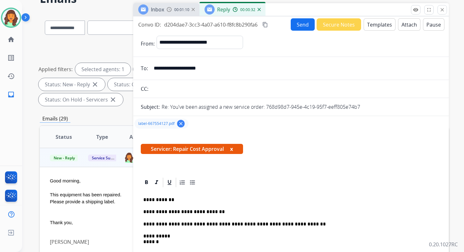
click at [266, 23] on mat-icon "content_copy" at bounding box center [265, 25] width 6 height 6
click at [299, 24] on button "Send" at bounding box center [303, 24] width 24 height 12
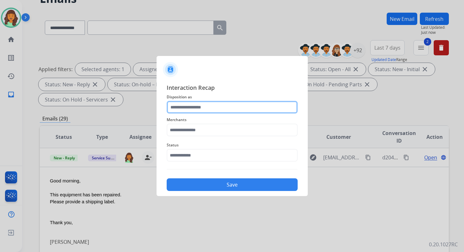
click at [200, 111] on input "text" at bounding box center [232, 107] width 131 height 13
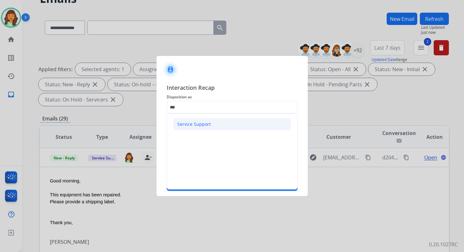
click at [190, 127] on li "Service Support" at bounding box center [232, 124] width 118 height 12
type input "**********"
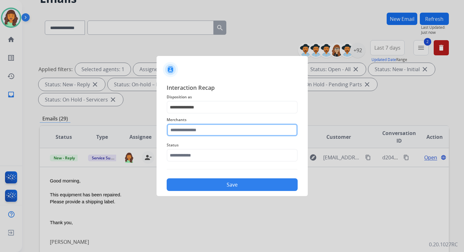
click at [194, 133] on input "text" at bounding box center [232, 129] width 131 height 13
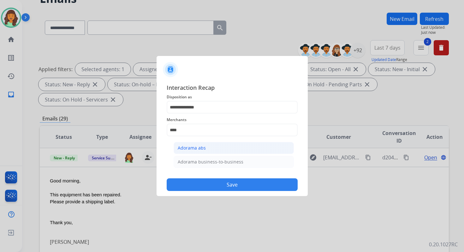
click at [200, 153] on li "Adorama abs" at bounding box center [234, 148] width 120 height 12
type input "**********"
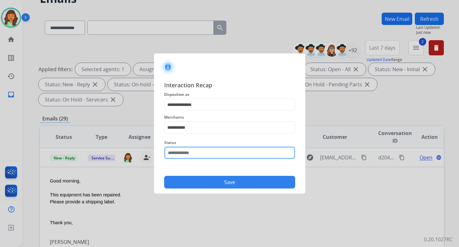
click at [199, 151] on input "text" at bounding box center [229, 152] width 131 height 13
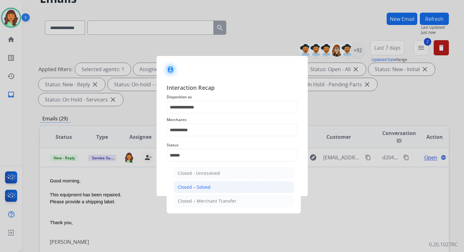
click at [200, 187] on div "Closed – Solved" at bounding box center [194, 187] width 33 height 6
type input "**********"
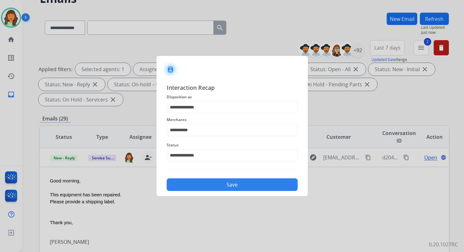
click at [200, 187] on button "Save" at bounding box center [232, 184] width 131 height 13
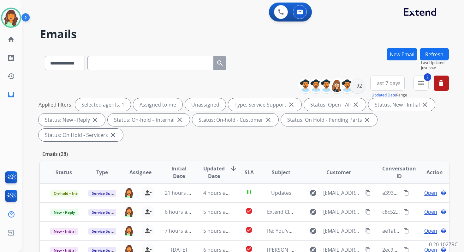
scroll to position [153, 0]
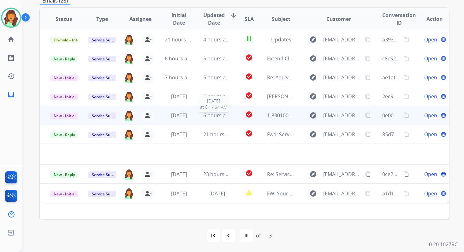
click at [227, 118] on span "6 hours ago" at bounding box center [217, 115] width 28 height 7
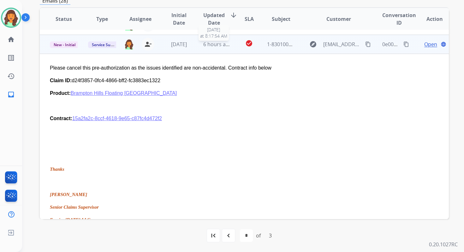
scroll to position [76, 0]
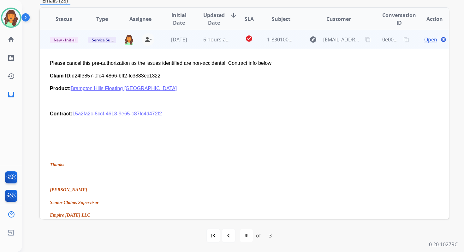
click at [425, 38] on span "Open" at bounding box center [431, 40] width 13 height 8
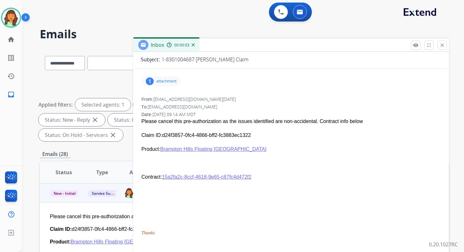
scroll to position [96, 0]
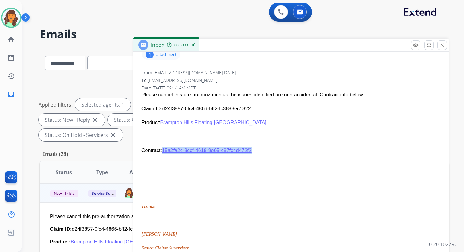
drag, startPoint x: 260, startPoint y: 152, endPoint x: 163, endPoint y: 149, distance: 97.3
click at [163, 149] on p "Contract: 15a2fa2c-8ccf-4618-9e65-c87fc4d472f2" at bounding box center [291, 151] width 299 height 8
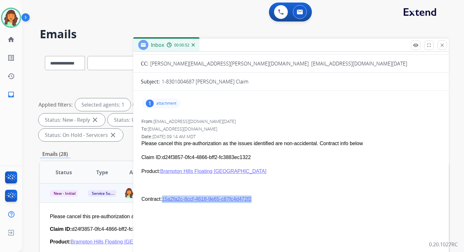
scroll to position [0, 0]
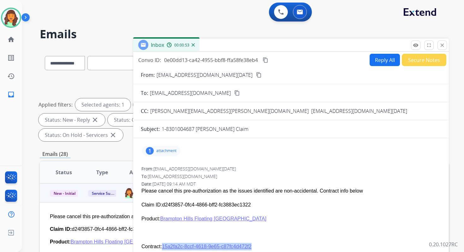
click at [269, 61] on button "content_copy" at bounding box center [266, 60] width 8 height 8
click at [381, 59] on button "Reply All" at bounding box center [385, 60] width 30 height 12
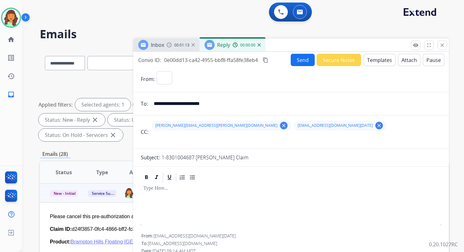
select select "**********"
click at [381, 59] on button "Templates" at bounding box center [380, 60] width 32 height 12
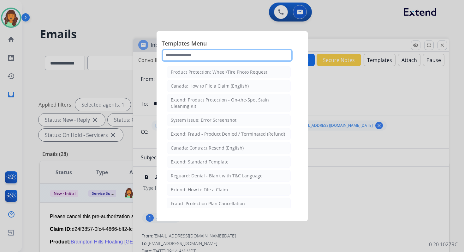
click at [203, 57] on input "text" at bounding box center [227, 55] width 131 height 13
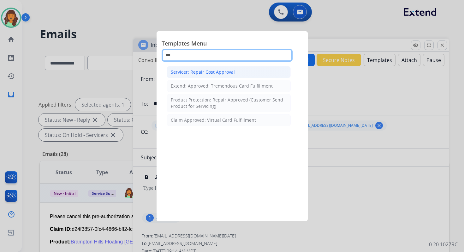
type input "***"
click at [212, 71] on div "Servicer: Repair Cost Approval" at bounding box center [203, 72] width 64 height 6
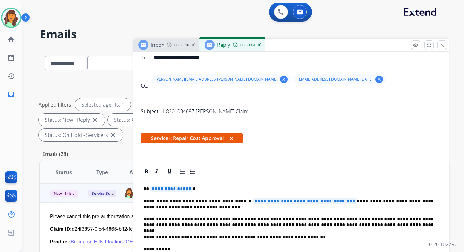
scroll to position [78, 0]
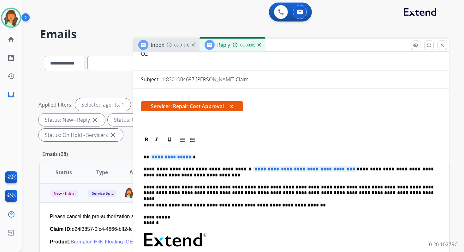
click at [173, 157] on span "**********" at bounding box center [171, 156] width 43 height 5
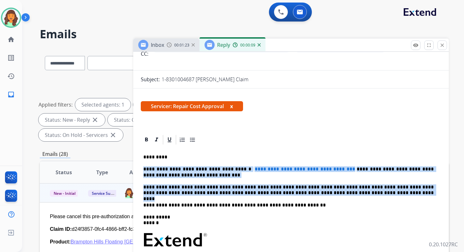
drag, startPoint x: 143, startPoint y: 169, endPoint x: 359, endPoint y: 192, distance: 217.0
click at [359, 192] on div "**********" at bounding box center [291, 236] width 301 height 183
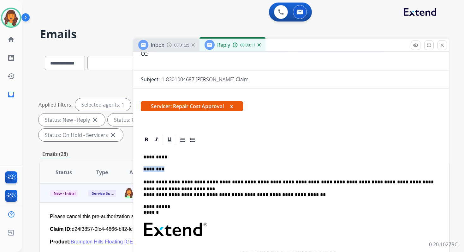
drag, startPoint x: 164, startPoint y: 170, endPoint x: 140, endPoint y: 170, distance: 23.7
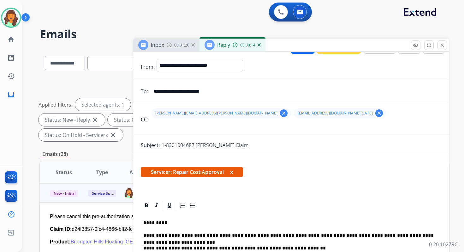
scroll to position [0, 0]
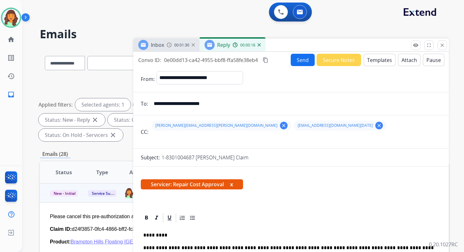
click at [266, 59] on mat-icon "content_copy" at bounding box center [266, 60] width 6 height 6
click at [304, 59] on button "Send" at bounding box center [303, 60] width 24 height 12
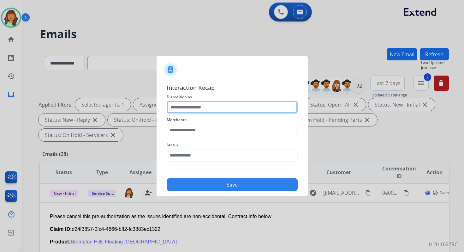
click at [210, 107] on input "text" at bounding box center [232, 107] width 131 height 13
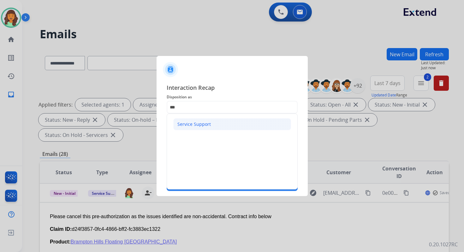
click at [200, 122] on div "Service Support" at bounding box center [194, 124] width 33 height 6
type input "**********"
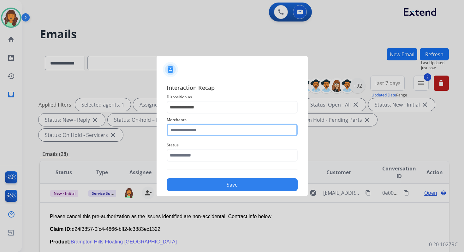
click at [200, 127] on input "text" at bounding box center [232, 129] width 131 height 13
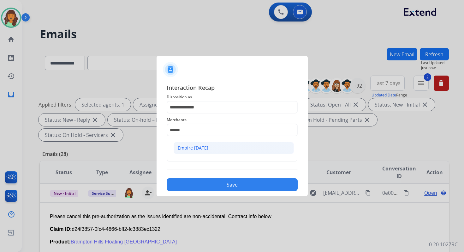
click at [204, 149] on div "Empire today" at bounding box center [193, 148] width 31 height 6
type input "**********"
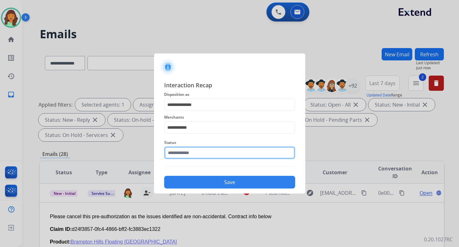
click at [204, 151] on input "text" at bounding box center [229, 152] width 131 height 13
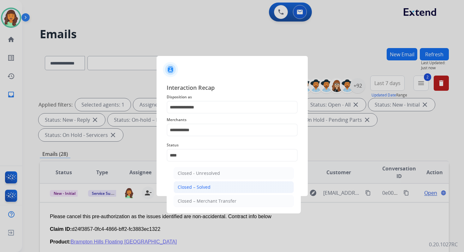
click at [216, 185] on li "Closed – Solved" at bounding box center [234, 187] width 120 height 12
type input "**********"
click at [216, 185] on button "Save" at bounding box center [232, 184] width 131 height 13
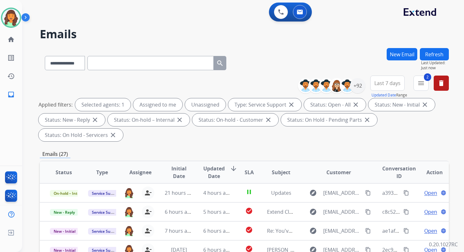
scroll to position [153, 0]
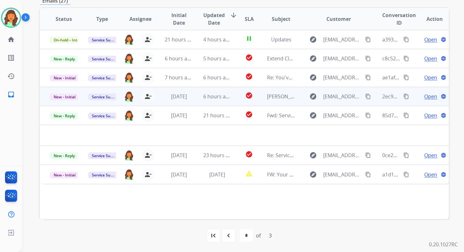
click at [214, 102] on td "6 hours ago" at bounding box center [212, 96] width 38 height 19
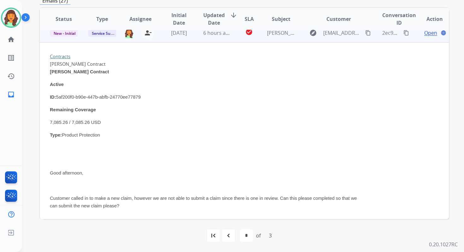
scroll to position [63, 0]
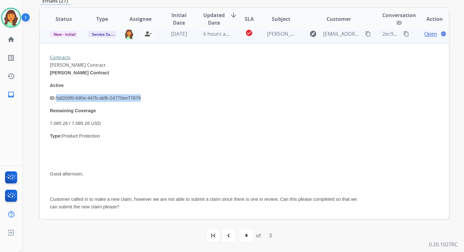
drag, startPoint x: 57, startPoint y: 99, endPoint x: 166, endPoint y: 98, distance: 109.9
click at [167, 99] on p "ID: 5af200f0-b90e-447b-abfb-24770ee77879" at bounding box center [206, 98] width 312 height 8
click at [426, 33] on span "Open" at bounding box center [431, 34] width 13 height 8
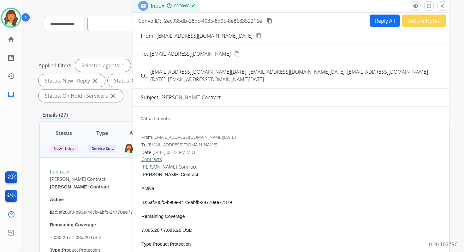
scroll to position [10, 0]
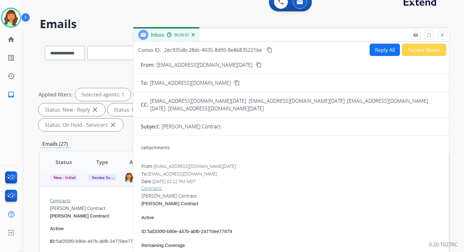
click at [388, 48] on button "Reply All" at bounding box center [385, 50] width 30 height 12
select select "**********"
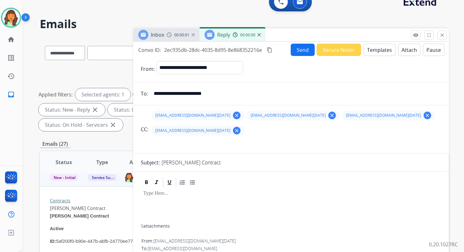
click at [388, 48] on button "Templates" at bounding box center [380, 50] width 32 height 12
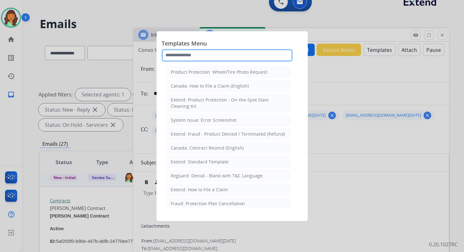
click at [190, 54] on input "text" at bounding box center [227, 55] width 131 height 13
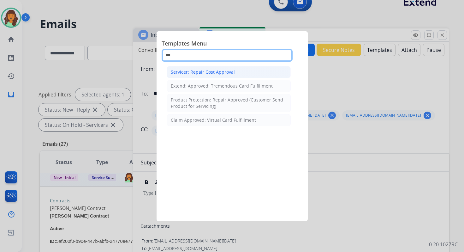
type input "***"
click at [204, 72] on div "Servicer: Repair Cost Approval" at bounding box center [203, 72] width 64 height 6
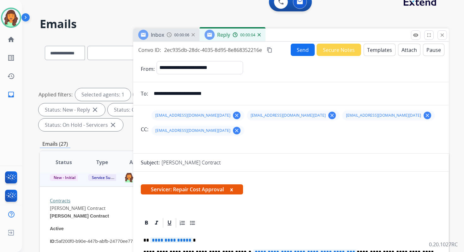
click at [233, 159] on div "MELISHA NEAL's Contract" at bounding box center [302, 163] width 280 height 8
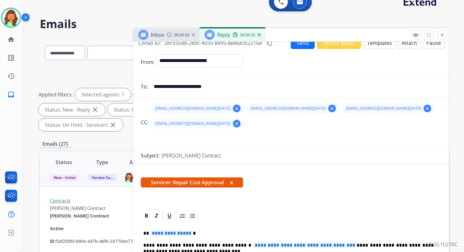
scroll to position [0, 0]
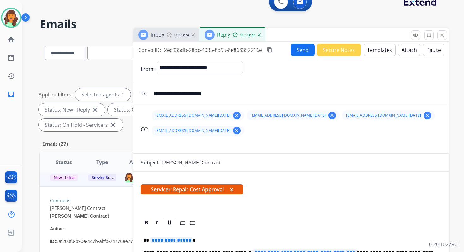
click at [272, 48] on mat-icon "content_copy" at bounding box center [270, 50] width 6 height 6
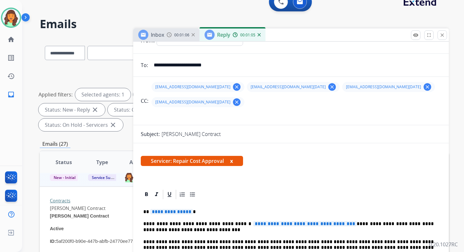
scroll to position [54, 0]
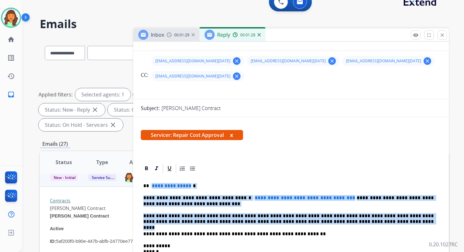
drag, startPoint x: 151, startPoint y: 168, endPoint x: 351, endPoint y: 207, distance: 203.9
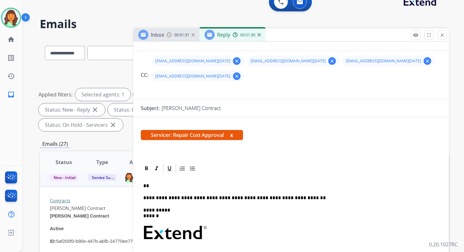
click at [154, 183] on p "**" at bounding box center [288, 186] width 291 height 6
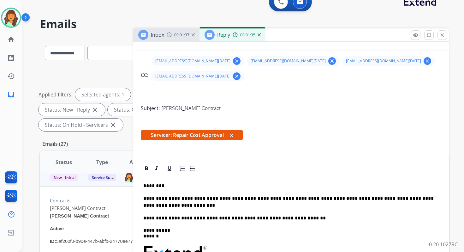
click at [262, 195] on p "**********" at bounding box center [288, 202] width 291 height 14
click at [245, 195] on p "**********" at bounding box center [288, 202] width 291 height 14
click at [433, 195] on p "**********" at bounding box center [288, 202] width 291 height 14
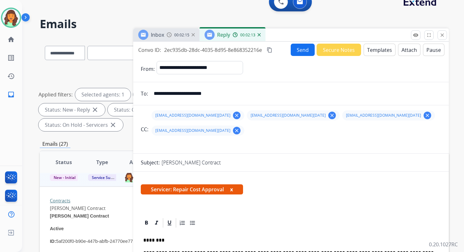
click at [301, 49] on button "Send" at bounding box center [303, 50] width 24 height 12
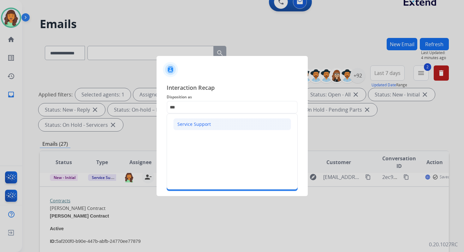
click at [185, 120] on li "Service Support" at bounding box center [232, 124] width 118 height 12
type input "**********"
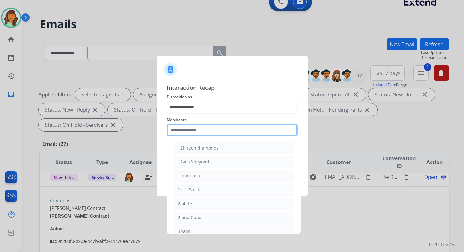
click at [185, 126] on input "text" at bounding box center [232, 129] width 131 height 13
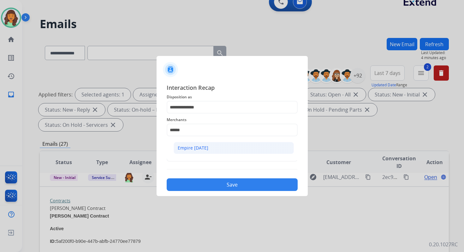
click at [192, 143] on li "Empire today" at bounding box center [234, 148] width 120 height 12
type input "**********"
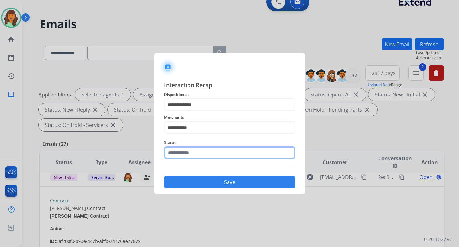
click at [193, 151] on input "text" at bounding box center [229, 152] width 131 height 13
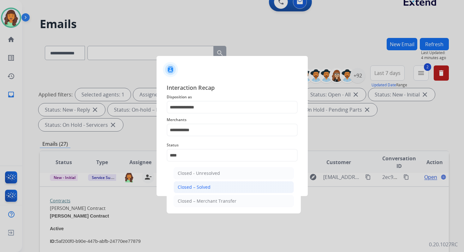
click at [196, 191] on li "Closed – Solved" at bounding box center [234, 187] width 120 height 12
type input "**********"
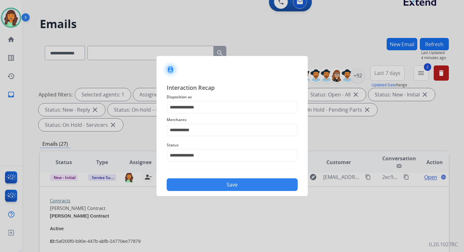
click at [211, 184] on button "Save" at bounding box center [232, 184] width 131 height 13
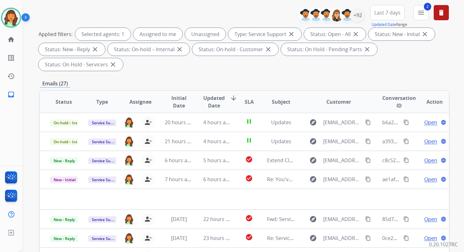
scroll to position [153, 0]
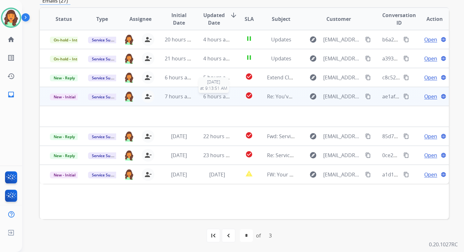
click at [214, 95] on span "6 hours ago" at bounding box center [217, 96] width 28 height 7
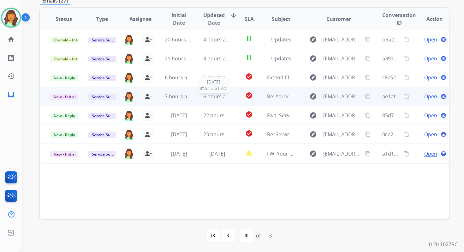
click at [214, 95] on span "6 hours ago" at bounding box center [217, 96] width 28 height 7
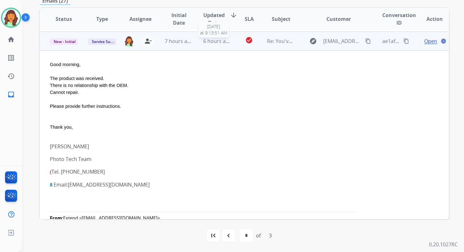
scroll to position [57, 0]
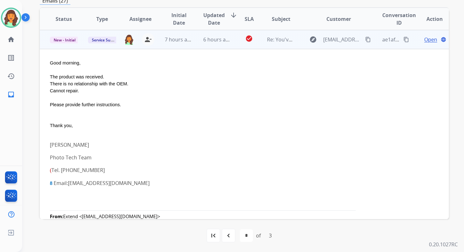
click at [425, 40] on span "Open" at bounding box center [431, 40] width 13 height 8
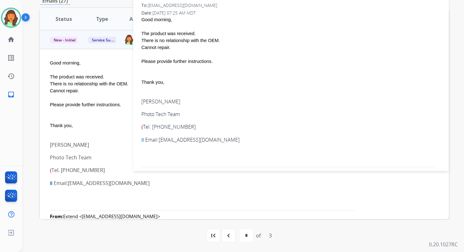
scroll to position [5, 0]
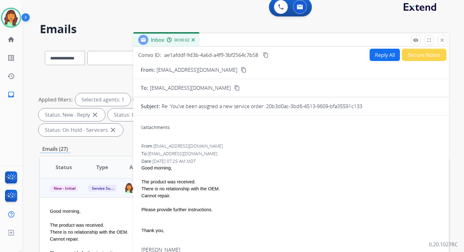
drag, startPoint x: 268, startPoint y: 105, endPoint x: 385, endPoint y: 107, distance: 117.5
click at [385, 106] on div "Re: You've been assigned a new service order: 20b3d0ac-3bd6-4513-9609-bfa35591c…" at bounding box center [302, 106] width 280 height 8
click at [268, 55] on mat-icon "content_copy" at bounding box center [266, 55] width 6 height 6
click at [379, 53] on button "Reply All" at bounding box center [385, 55] width 30 height 12
select select "**********"
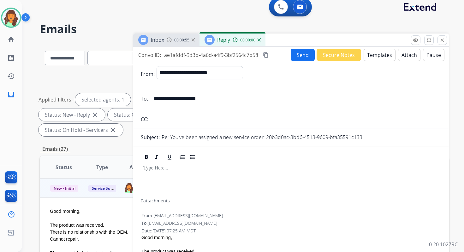
click at [379, 53] on button "Templates" at bounding box center [380, 55] width 32 height 12
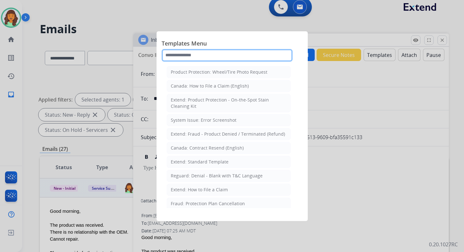
click at [208, 56] on input "text" at bounding box center [227, 55] width 131 height 13
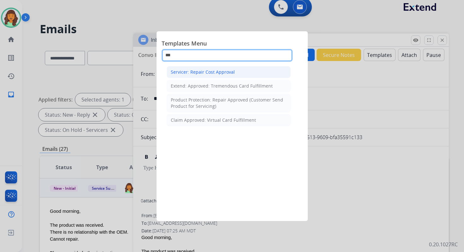
type input "***"
click at [214, 69] on div "Servicer: Repair Cost Approval" at bounding box center [203, 72] width 64 height 6
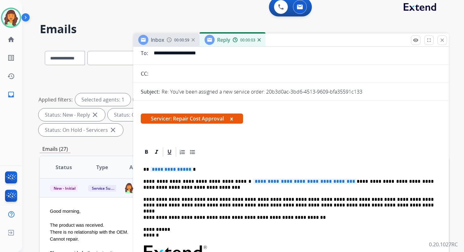
scroll to position [60, 0]
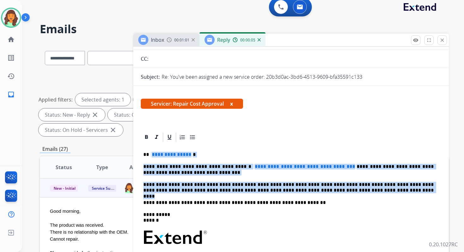
drag, startPoint x: 149, startPoint y: 155, endPoint x: 354, endPoint y: 190, distance: 207.9
click at [354, 190] on div "**********" at bounding box center [291, 238] width 301 height 190
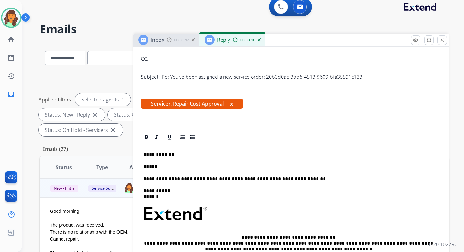
click at [231, 167] on p "*****" at bounding box center [288, 167] width 291 height 6
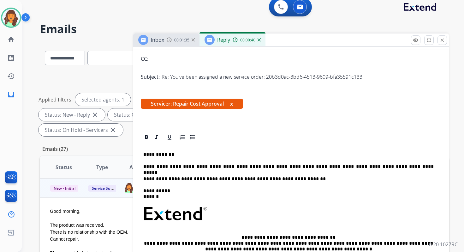
scroll to position [0, 0]
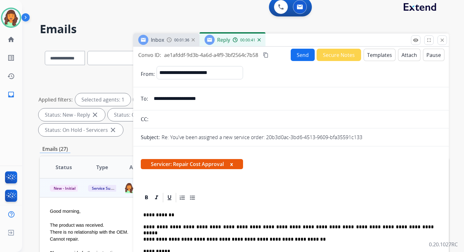
click at [267, 55] on mat-icon "content_copy" at bounding box center [266, 55] width 6 height 6
click at [293, 57] on button "Send" at bounding box center [303, 55] width 24 height 12
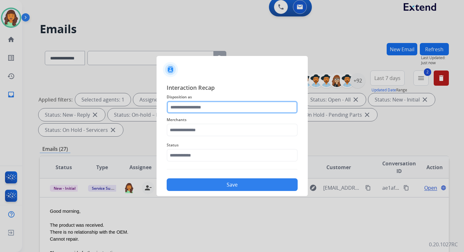
click at [224, 107] on input "text" at bounding box center [232, 107] width 131 height 13
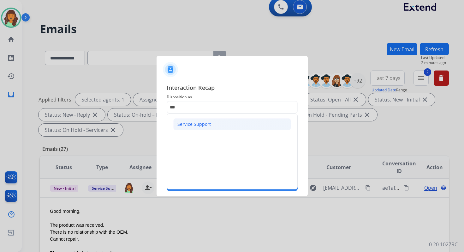
click at [203, 121] on div "Service Support" at bounding box center [194, 124] width 33 height 6
type input "**********"
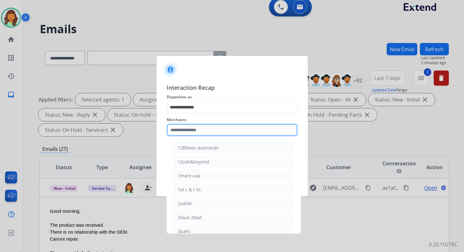
click at [202, 130] on input "text" at bounding box center [232, 129] width 131 height 13
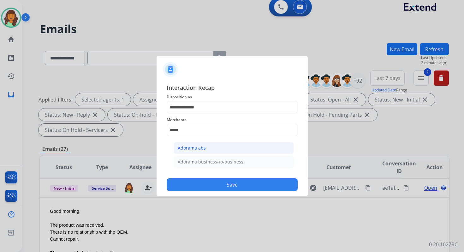
click at [206, 151] on li "Adorama abs" at bounding box center [234, 148] width 120 height 12
type input "**********"
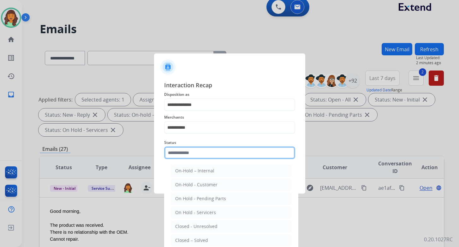
click at [206, 152] on input "text" at bounding box center [229, 152] width 131 height 13
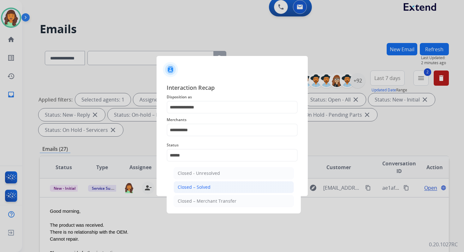
click at [206, 187] on div "Closed – Solved" at bounding box center [194, 187] width 33 height 6
type input "**********"
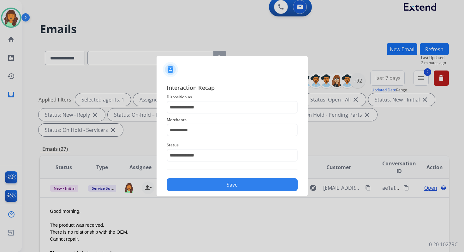
click at [206, 187] on button "Save" at bounding box center [232, 184] width 131 height 13
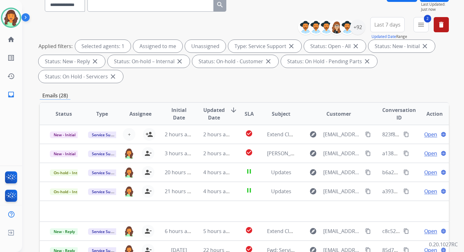
scroll to position [153, 0]
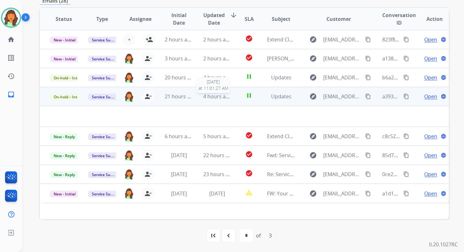
click at [219, 98] on span "4 hours ago" at bounding box center [217, 96] width 28 height 7
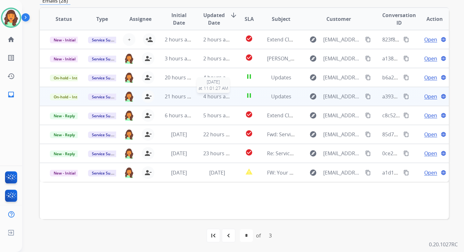
click at [219, 98] on span "4 hours ago" at bounding box center [217, 96] width 28 height 7
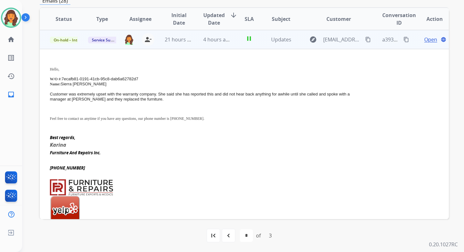
scroll to position [0, 0]
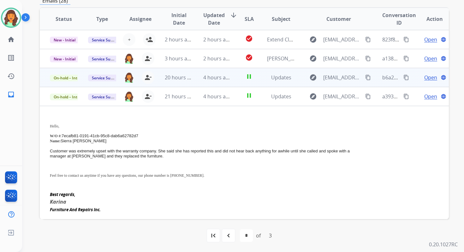
click at [214, 79] on span "4 hours ago" at bounding box center [217, 77] width 28 height 7
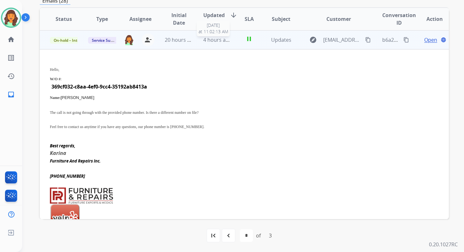
scroll to position [38, 0]
drag, startPoint x: 52, startPoint y: 86, endPoint x: 159, endPoint y: 86, distance: 106.8
click at [159, 86] on td "369cf032-c8aa-4ef0-9cc4-35192ab8413a" at bounding box center [169, 86] width 239 height 10
click at [425, 39] on span "Open" at bounding box center [431, 40] width 13 height 8
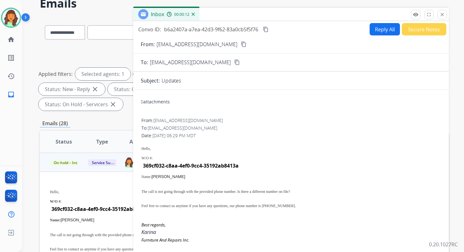
scroll to position [10, 0]
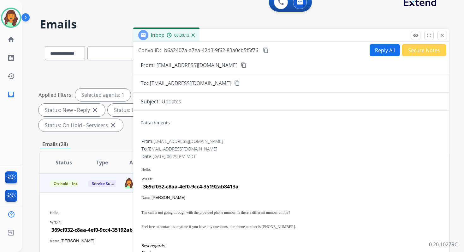
click at [381, 53] on button "Reply All" at bounding box center [385, 50] width 30 height 12
select select "**********"
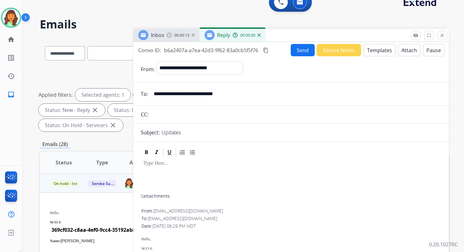
click at [381, 53] on button "Templates" at bounding box center [380, 50] width 32 height 12
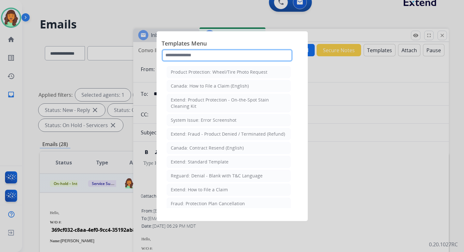
click at [184, 51] on input "text" at bounding box center [227, 55] width 131 height 13
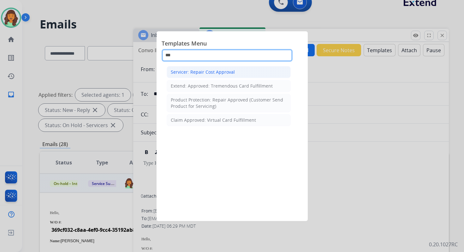
type input "***"
click at [199, 71] on div "Servicer: Repair Cost Approval" at bounding box center [203, 72] width 64 height 6
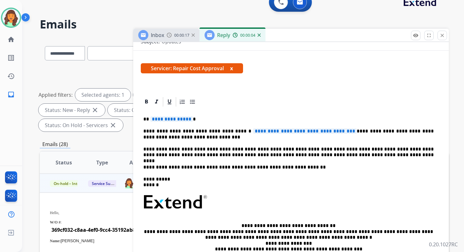
scroll to position [99, 0]
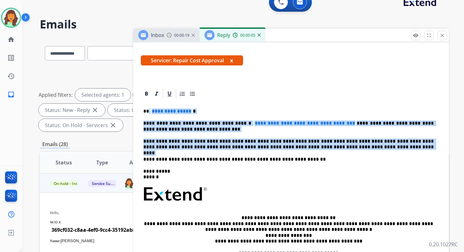
drag, startPoint x: 148, startPoint y: 111, endPoint x: 333, endPoint y: 153, distance: 189.2
click at [333, 153] on div "**********" at bounding box center [291, 194] width 301 height 190
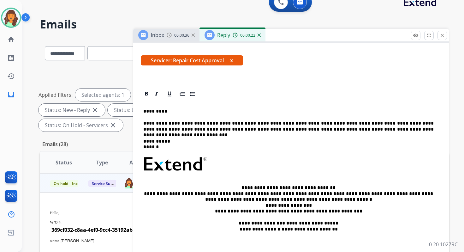
click at [198, 125] on p "**********" at bounding box center [288, 126] width 291 height 12
click at [259, 129] on p "**********" at bounding box center [288, 126] width 291 height 12
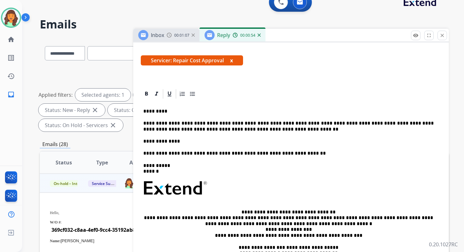
click at [181, 142] on p "**********" at bounding box center [288, 141] width 291 height 6
click at [145, 124] on p "**********" at bounding box center [288, 126] width 291 height 12
click at [143, 124] on p "**********" at bounding box center [288, 126] width 291 height 12
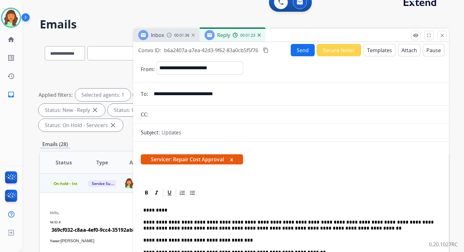
click at [299, 53] on button "Send" at bounding box center [303, 50] width 24 height 12
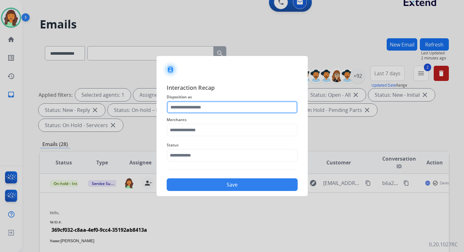
click at [214, 109] on input "text" at bounding box center [232, 107] width 131 height 13
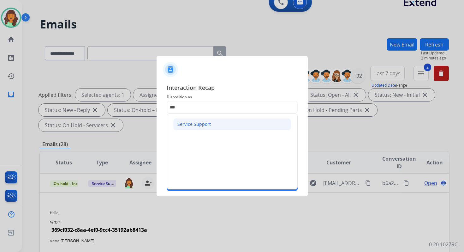
click at [204, 126] on div "Service Support" at bounding box center [194, 124] width 33 height 6
type input "**********"
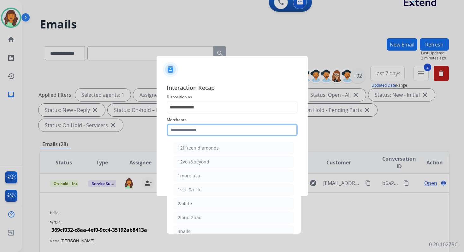
click at [199, 127] on input "text" at bounding box center [232, 129] width 131 height 13
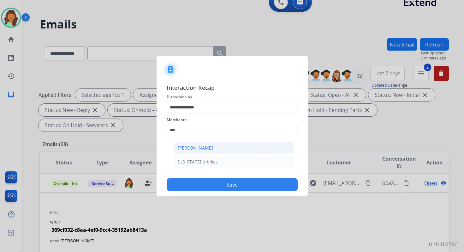
click at [198, 147] on div "Ashley - Reguard" at bounding box center [195, 148] width 35 height 6
type input "**********"
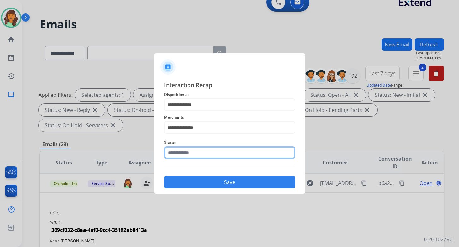
click at [202, 156] on input "text" at bounding box center [229, 152] width 131 height 13
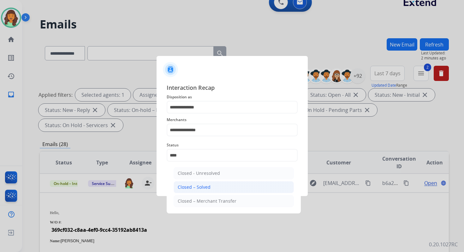
click at [216, 186] on li "Closed – Solved" at bounding box center [234, 187] width 120 height 12
type input "**********"
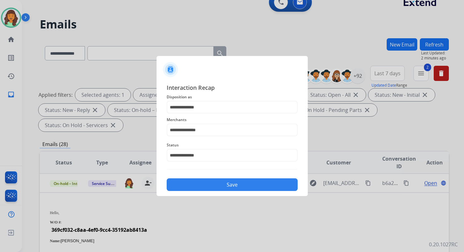
click at [216, 186] on button "Save" at bounding box center [232, 184] width 131 height 13
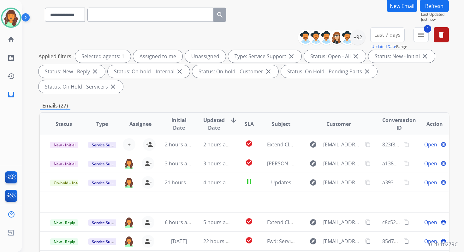
scroll to position [153, 0]
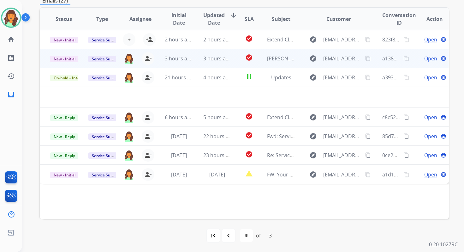
click at [224, 61] on span "3 hours ago" at bounding box center [217, 58] width 28 height 7
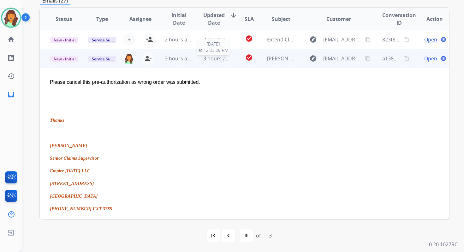
scroll to position [19, 0]
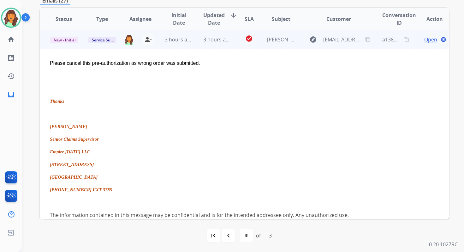
click at [425, 40] on span "Open" at bounding box center [431, 40] width 13 height 8
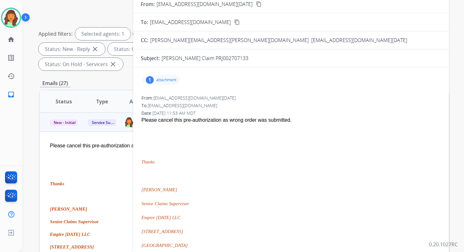
scroll to position [70, 0]
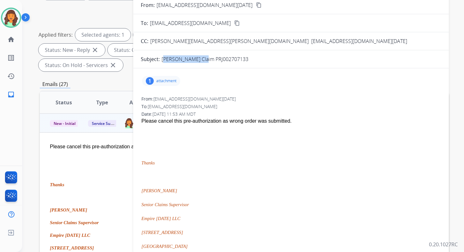
drag, startPoint x: 162, startPoint y: 59, endPoint x: 200, endPoint y: 60, distance: 38.2
click at [200, 60] on p "Christine Thames's Claim PRJ002707133" at bounding box center [205, 59] width 87 height 8
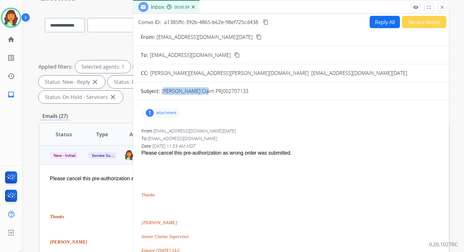
scroll to position [0, 0]
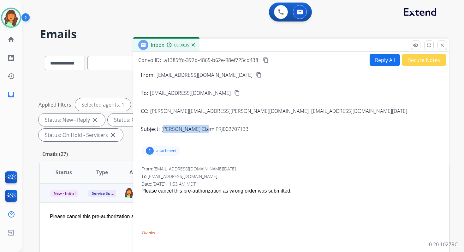
click at [376, 62] on button "Reply All" at bounding box center [385, 60] width 30 height 12
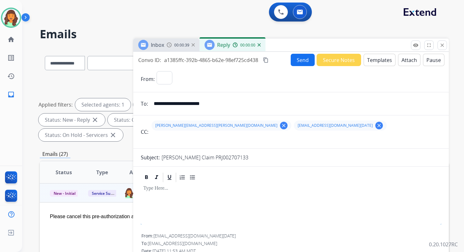
click at [376, 62] on button "Templates" at bounding box center [380, 60] width 32 height 12
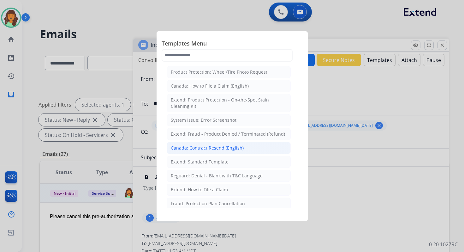
select select "**********"
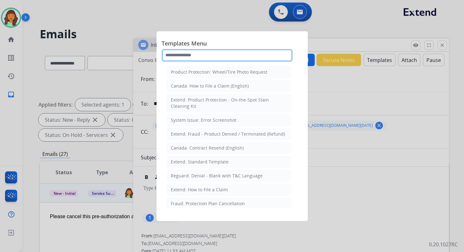
click at [195, 53] on input "text" at bounding box center [227, 55] width 131 height 13
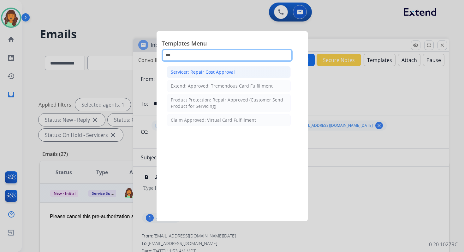
type input "***"
click at [210, 71] on div "Servicer: Repair Cost Approval" at bounding box center [203, 72] width 64 height 6
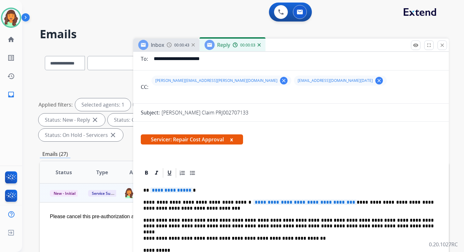
scroll to position [60, 0]
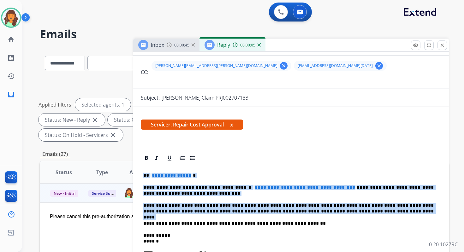
drag, startPoint x: 144, startPoint y: 175, endPoint x: 315, endPoint y: 214, distance: 175.8
click at [315, 214] on div "**********" at bounding box center [291, 255] width 301 height 183
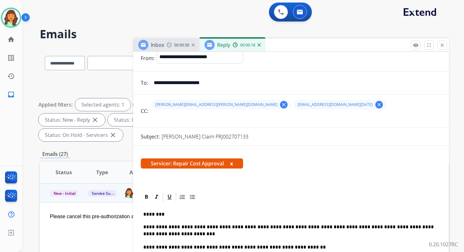
scroll to position [0, 0]
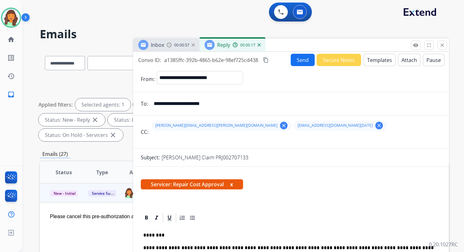
click at [296, 60] on button "Send" at bounding box center [303, 60] width 24 height 12
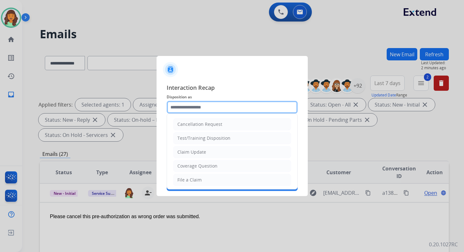
click at [187, 109] on input "text" at bounding box center [232, 107] width 131 height 13
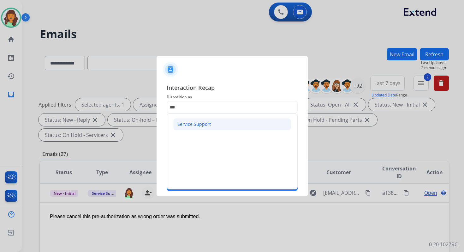
click at [191, 126] on div "Service Support" at bounding box center [194, 124] width 33 height 6
type input "**********"
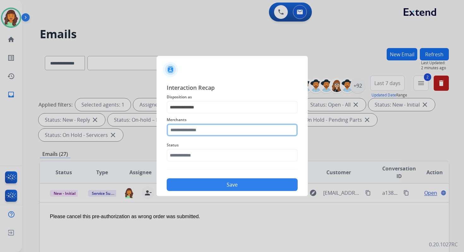
click at [198, 127] on input "text" at bounding box center [232, 129] width 131 height 13
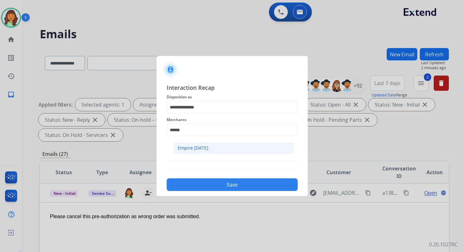
click at [205, 149] on div "Empire today" at bounding box center [193, 148] width 31 height 6
type input "**********"
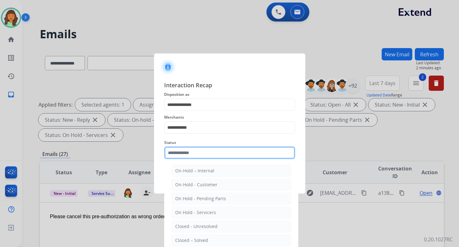
click at [205, 152] on input "text" at bounding box center [229, 152] width 131 height 13
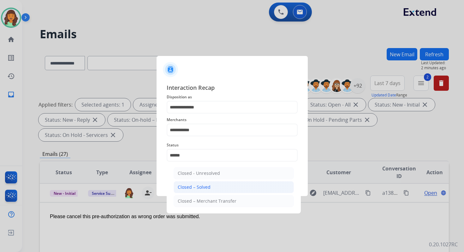
click at [207, 184] on div "Closed – Solved" at bounding box center [194, 187] width 33 height 6
type input "**********"
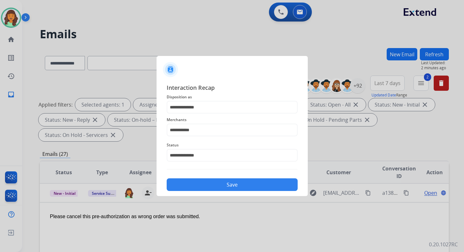
click at [207, 184] on button "Save" at bounding box center [232, 184] width 131 height 13
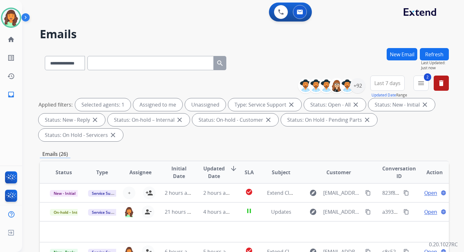
scroll to position [153, 0]
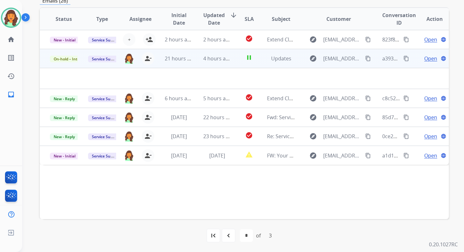
click at [236, 61] on td "pause" at bounding box center [245, 58] width 26 height 19
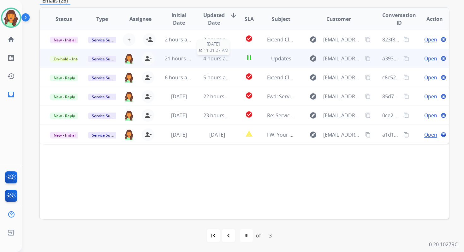
click at [212, 59] on span "4 hours ago" at bounding box center [217, 58] width 28 height 7
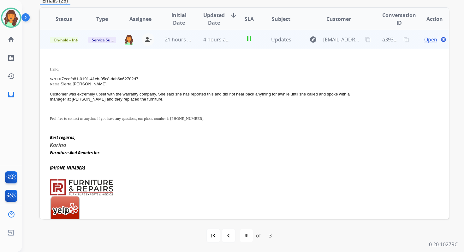
scroll to position [0, 0]
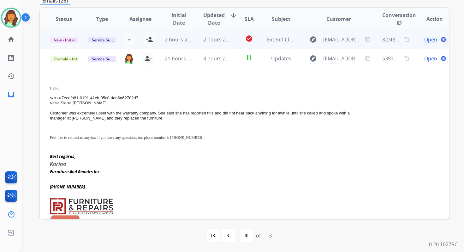
click at [201, 34] on td "2 hours ago" at bounding box center [212, 39] width 38 height 19
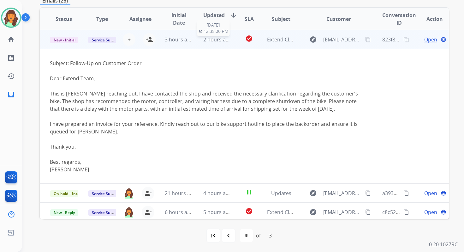
click at [218, 37] on span "2 hours ago" at bounding box center [217, 39] width 28 height 7
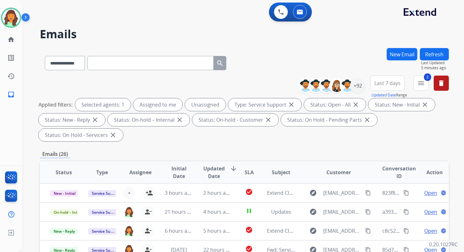
click at [431, 53] on button "Refresh" at bounding box center [434, 54] width 29 height 12
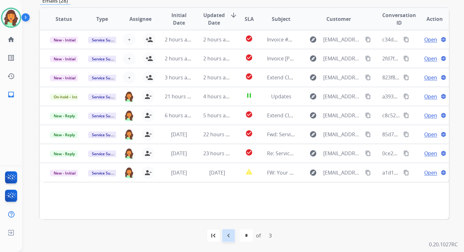
click at [229, 236] on mat-icon "navigate_before" at bounding box center [229, 236] width 8 height 8
select select "*"
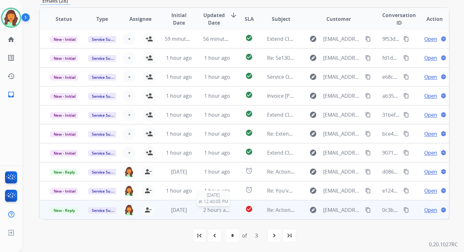
click at [203, 212] on span "2 hours ago" at bounding box center [217, 209] width 28 height 7
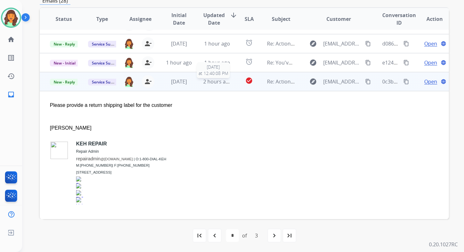
scroll to position [133, 0]
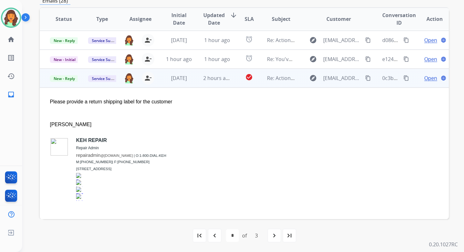
click at [426, 77] on span "Open" at bounding box center [431, 78] width 13 height 8
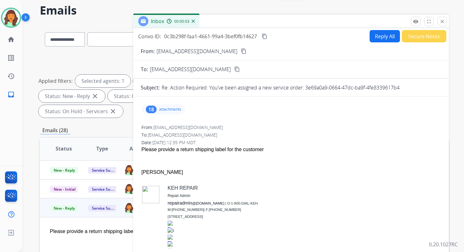
scroll to position [9, 0]
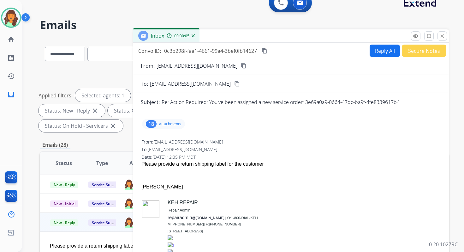
drag, startPoint x: 306, startPoint y: 102, endPoint x: 413, endPoint y: 101, distance: 107.7
click at [413, 101] on div "Re: Action Required: You've been assigned a new service order: 3e69a0a9-0664-47…" at bounding box center [302, 102] width 280 height 8
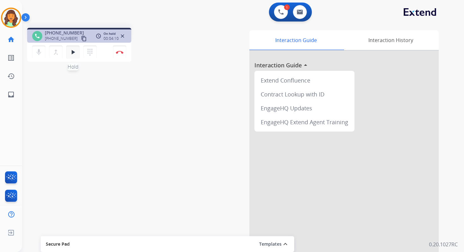
click at [73, 49] on mat-icon "play_arrow" at bounding box center [73, 52] width 8 height 8
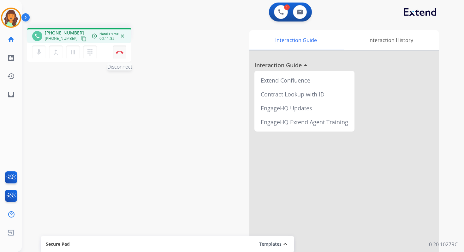
click at [121, 49] on button "Disconnect" at bounding box center [119, 51] width 13 height 13
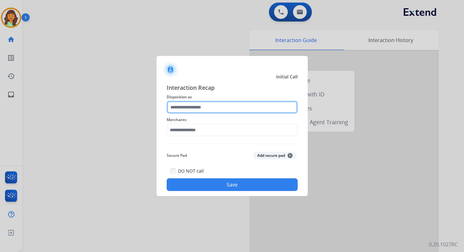
click at [206, 106] on input "text" at bounding box center [232, 107] width 131 height 13
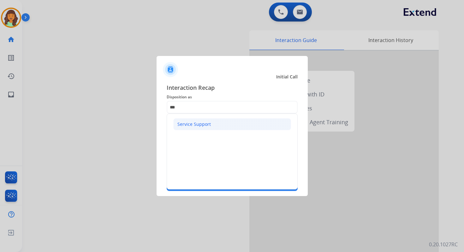
click at [207, 123] on div "Service Support" at bounding box center [194, 124] width 33 height 6
type input "**********"
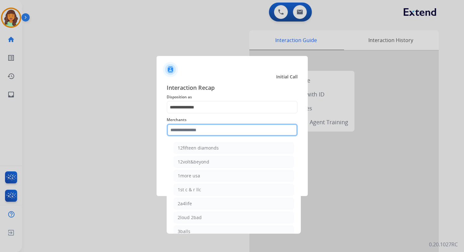
click at [207, 124] on input "text" at bounding box center [232, 129] width 131 height 13
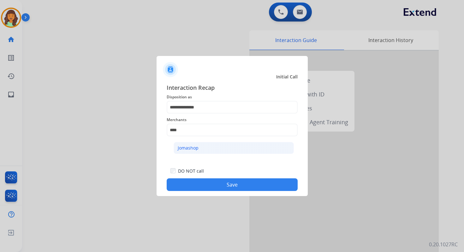
click at [209, 150] on li "Jomashop" at bounding box center [234, 148] width 120 height 12
type input "********"
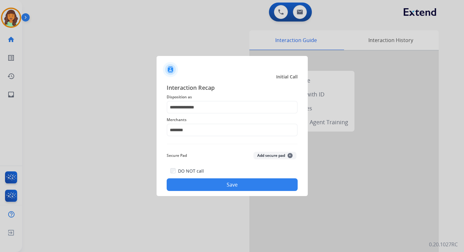
click at [229, 188] on button "Save" at bounding box center [232, 184] width 131 height 13
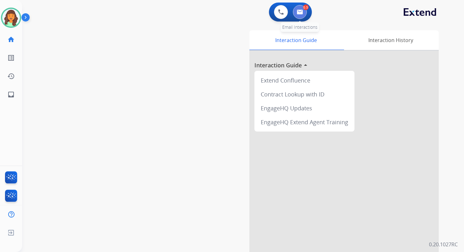
click at [298, 12] on img at bounding box center [300, 11] width 6 height 5
select select "**********"
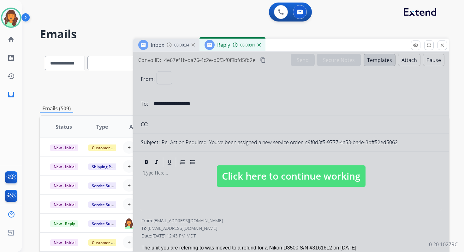
click at [448, 43] on div "Inbox 00:00:34 Reply 00:00:01" at bounding box center [291, 45] width 316 height 13
select select "**********"
click at [442, 42] on mat-icon "close" at bounding box center [443, 45] width 6 height 6
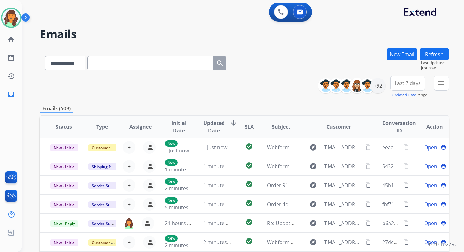
click at [120, 60] on input "text" at bounding box center [150, 63] width 126 height 14
paste input "**********"
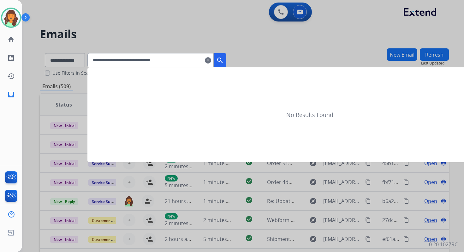
type input "**********"
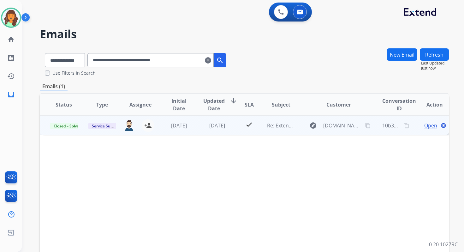
click at [425, 124] on span "Open" at bounding box center [431, 126] width 13 height 8
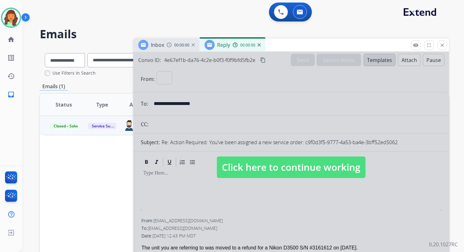
click at [274, 166] on span "Click here to continue working" at bounding box center [291, 166] width 149 height 21
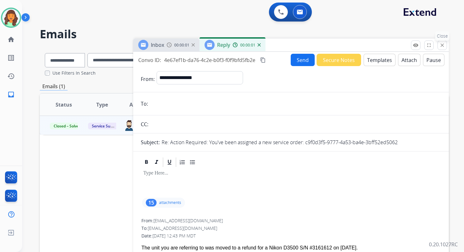
click at [441, 46] on mat-icon "close" at bounding box center [443, 45] width 6 height 6
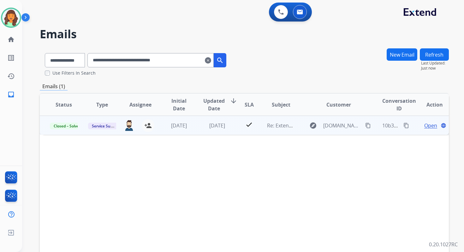
click at [425, 125] on span "Open" at bounding box center [431, 126] width 13 height 8
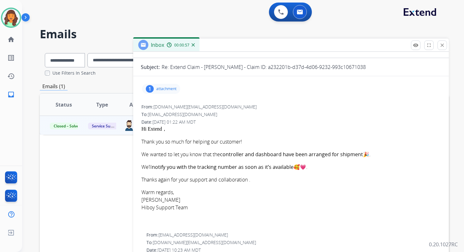
scroll to position [48, 0]
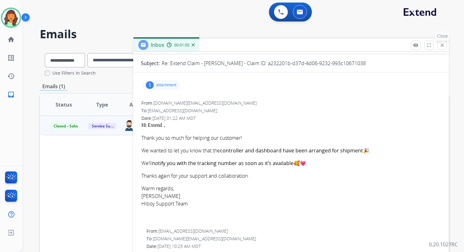
click at [442, 47] on mat-icon "close" at bounding box center [443, 45] width 6 height 6
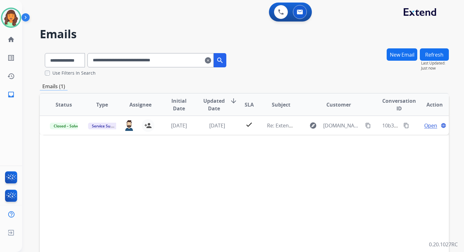
click at [211, 62] on mat-icon "clear" at bounding box center [208, 61] width 6 height 8
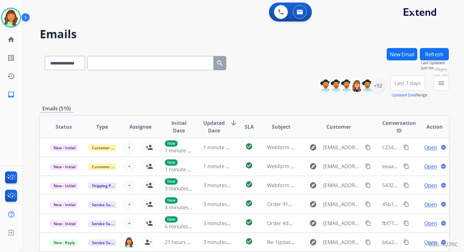
click at [442, 82] on mat-icon "menu" at bounding box center [442, 83] width 8 height 8
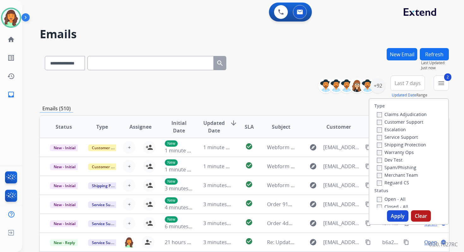
click at [393, 216] on button "Apply" at bounding box center [397, 215] width 21 height 11
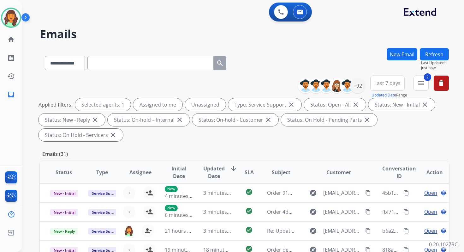
scroll to position [153, 0]
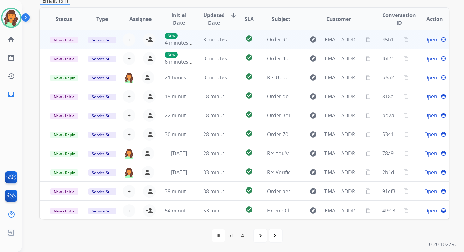
click at [204, 42] on span "3 minutes ago" at bounding box center [220, 39] width 34 height 7
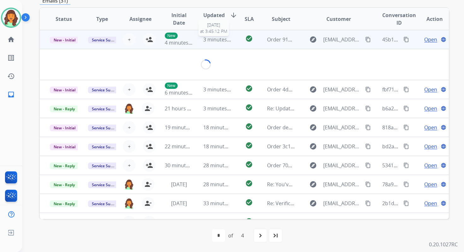
scroll to position [152, 0]
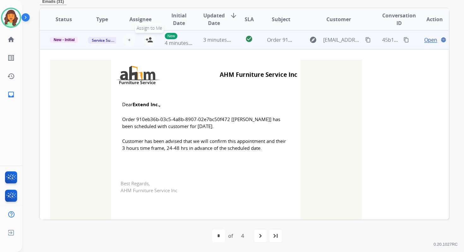
click at [148, 41] on mat-icon "person_add" at bounding box center [150, 40] width 8 height 8
click at [68, 40] on span "New - Initial" at bounding box center [64, 40] width 29 height 6
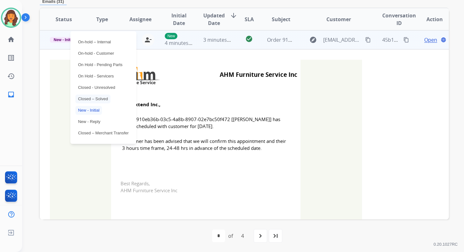
click at [90, 101] on p "Closed – Solved" at bounding box center [92, 98] width 35 height 9
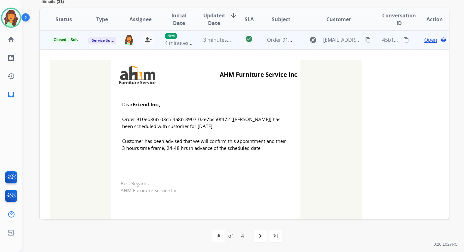
click at [203, 43] on div "3 minutes ago" at bounding box center [217, 40] width 28 height 8
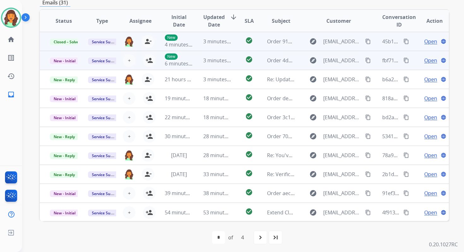
click at [211, 67] on td "3 minutes ago" at bounding box center [212, 60] width 38 height 19
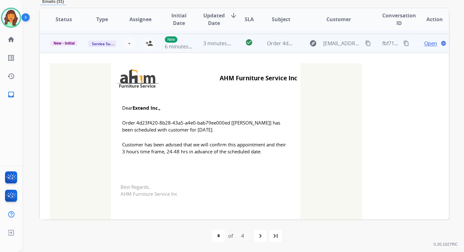
scroll to position [19, 0]
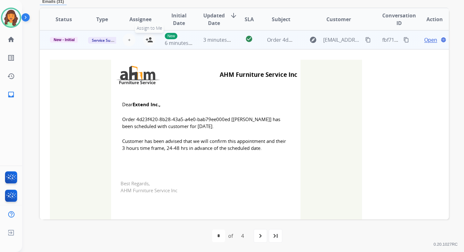
click at [148, 40] on mat-icon "person_add" at bounding box center [150, 40] width 8 height 8
click at [70, 37] on span "New - Initial" at bounding box center [64, 40] width 29 height 6
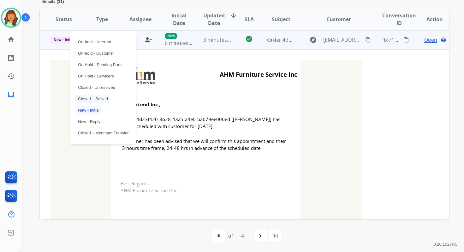
click at [87, 99] on p "Closed – Solved" at bounding box center [92, 98] width 35 height 9
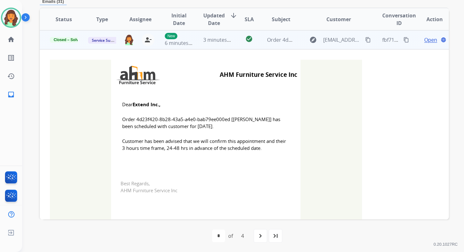
click at [216, 48] on td "3 minutes ago" at bounding box center [212, 39] width 38 height 19
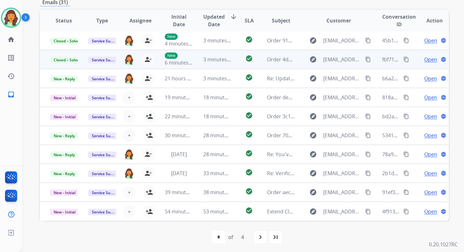
scroll to position [151, 0]
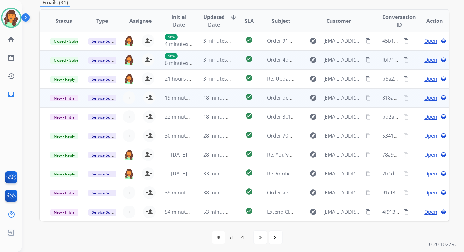
click at [218, 100] on span "18 minutes ago" at bounding box center [221, 97] width 37 height 7
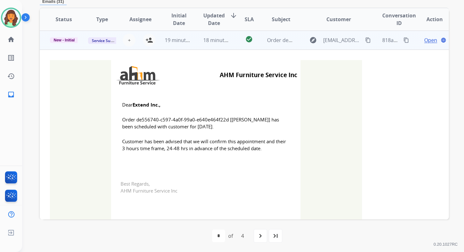
scroll to position [57, 0]
click at [150, 39] on mat-icon "person_add" at bounding box center [150, 40] width 8 height 8
click at [68, 39] on span "New - Initial" at bounding box center [64, 40] width 29 height 6
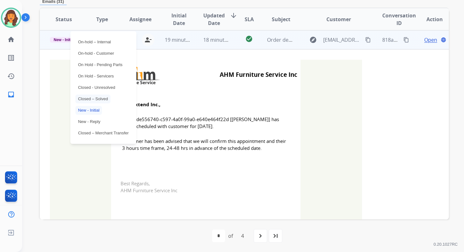
click at [93, 102] on p "Closed – Solved" at bounding box center [92, 98] width 35 height 9
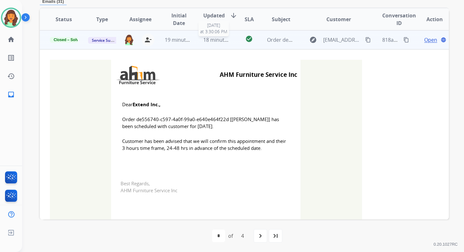
click at [205, 38] on span "18 minutes ago" at bounding box center [221, 39] width 37 height 7
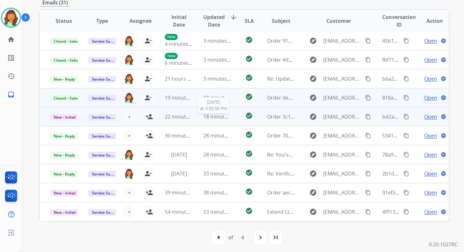
click at [211, 115] on span "18 minutes ago" at bounding box center [221, 116] width 37 height 7
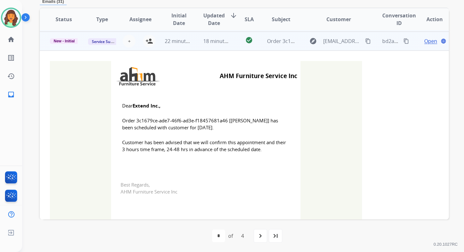
scroll to position [76, 0]
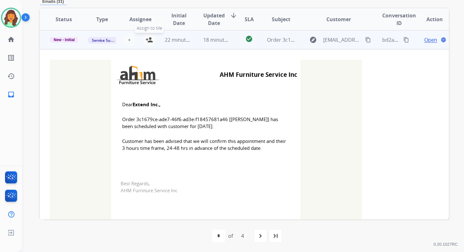
click at [149, 40] on mat-icon "person_add" at bounding box center [150, 40] width 8 height 8
click at [71, 41] on span "New - Initial" at bounding box center [64, 40] width 29 height 6
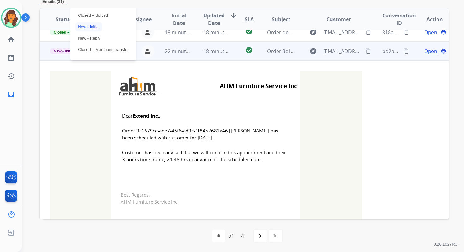
scroll to position [51, 0]
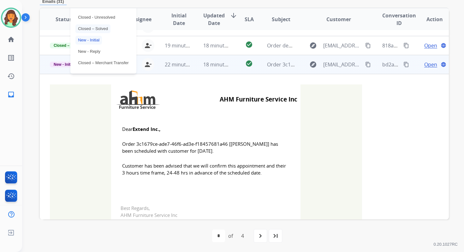
click at [90, 27] on p "Closed – Solved" at bounding box center [92, 28] width 35 height 9
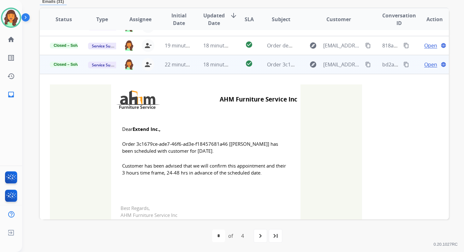
click at [211, 70] on td "18 minutes ago" at bounding box center [212, 64] width 38 height 19
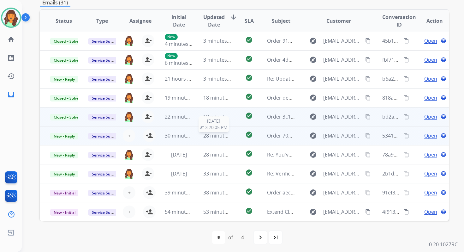
click at [207, 136] on span "28 minutes ago" at bounding box center [221, 135] width 37 height 7
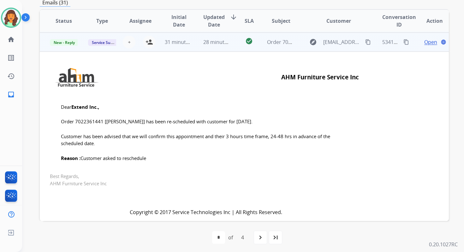
scroll to position [95, 0]
click at [150, 42] on mat-icon "person_add" at bounding box center [150, 42] width 8 height 8
click at [66, 41] on span "New - Reply" at bounding box center [64, 42] width 29 height 7
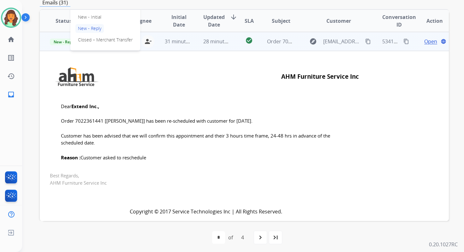
scroll to position [71, 0]
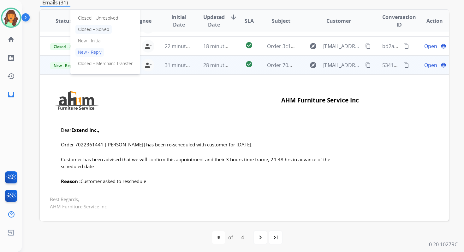
click at [93, 27] on p "Closed – Solved" at bounding box center [93, 29] width 36 height 9
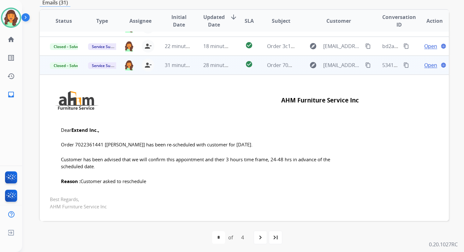
click at [219, 57] on td "28 minutes ago" at bounding box center [212, 65] width 38 height 19
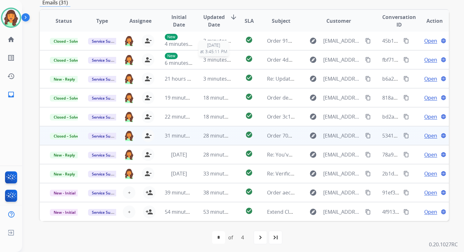
scroll to position [1, 0]
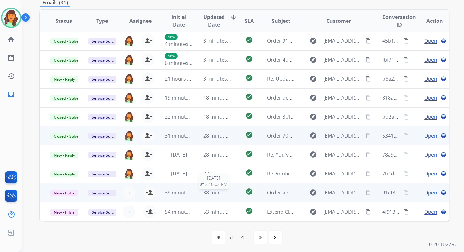
click at [227, 189] on span "38 minutes ago" at bounding box center [221, 192] width 37 height 7
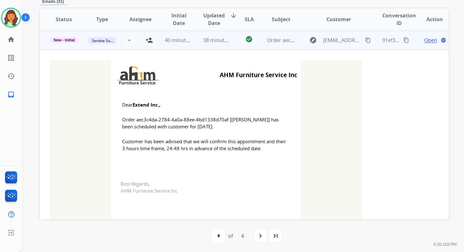
scroll to position [152, 0]
click at [149, 42] on mat-icon "person_add" at bounding box center [150, 40] width 8 height 8
click at [69, 41] on span "New - Initial" at bounding box center [64, 40] width 29 height 6
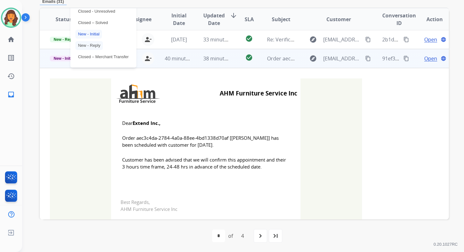
click at [85, 27] on p "Closed – Solved" at bounding box center [92, 22] width 35 height 9
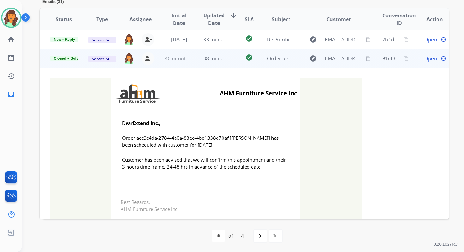
click at [184, 64] on td "40 minutes ago" at bounding box center [174, 58] width 38 height 19
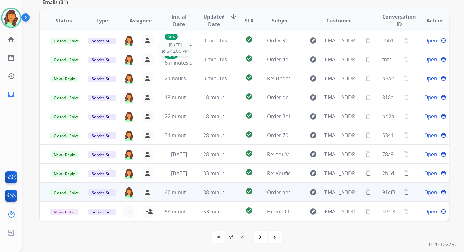
scroll to position [151, 0]
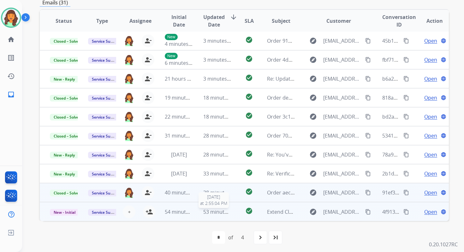
click at [216, 213] on span "53 minutes ago" at bounding box center [221, 211] width 37 height 7
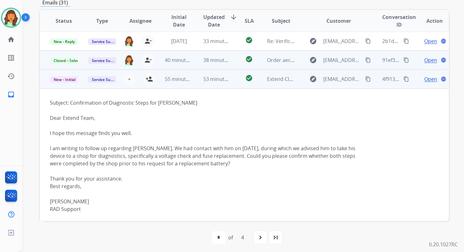
scroll to position [135, 0]
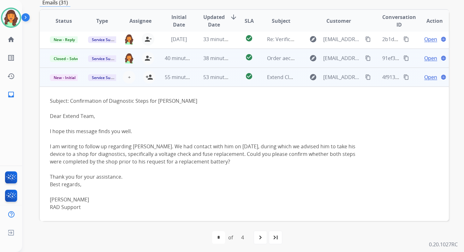
click at [218, 80] on span "53 minutes ago" at bounding box center [221, 77] width 37 height 7
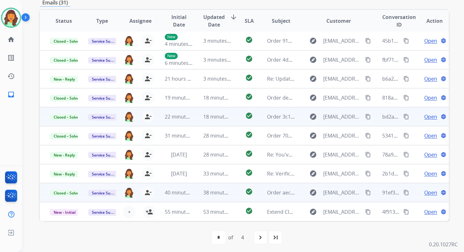
scroll to position [153, 0]
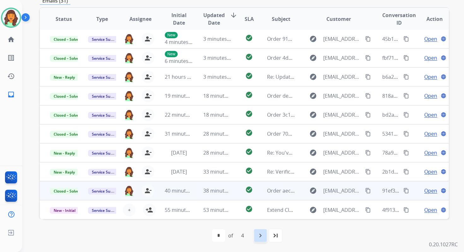
click at [264, 236] on div "navigate_next" at bounding box center [261, 235] width 14 height 14
select select "*"
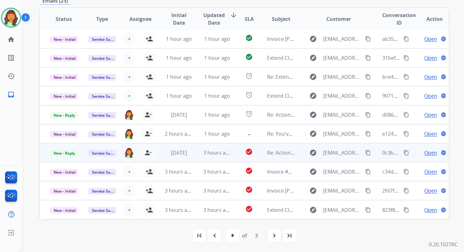
click at [232, 153] on td "check_circle" at bounding box center [245, 152] width 26 height 19
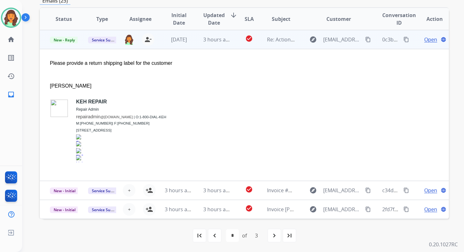
click at [425, 41] on span "Open" at bounding box center [431, 40] width 13 height 8
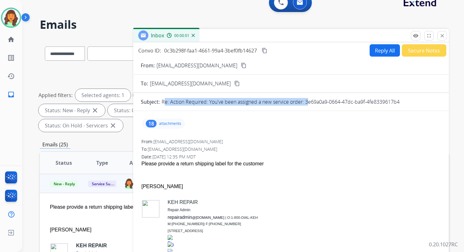
drag, startPoint x: 306, startPoint y: 102, endPoint x: 434, endPoint y: 96, distance: 128.4
click at [311, 102] on p "Re: Action Required: You've been assigned a new service order: 3e69a0a9-0664-47…" at bounding box center [281, 102] width 238 height 8
drag, startPoint x: 305, startPoint y: 102, endPoint x: 403, endPoint y: 102, distance: 97.9
click at [403, 102] on div "Re: Action Required: You've been assigned a new service order: 3e69a0a9-0664-47…" at bounding box center [302, 102] width 280 height 8
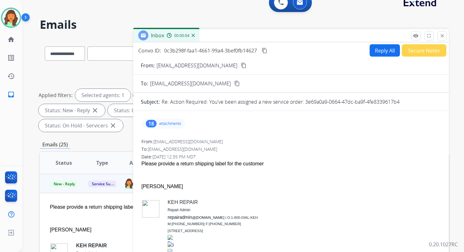
copy p "3e69a0a9-0664-47dc-ba9f-4fe8339617b4"
click at [378, 47] on button "Reply All" at bounding box center [385, 50] width 30 height 12
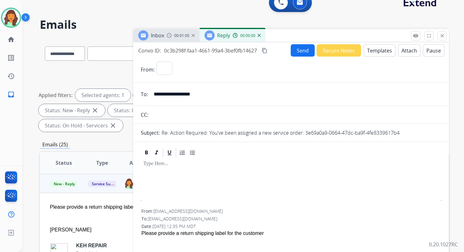
click at [378, 47] on button "Templates" at bounding box center [380, 50] width 32 height 12
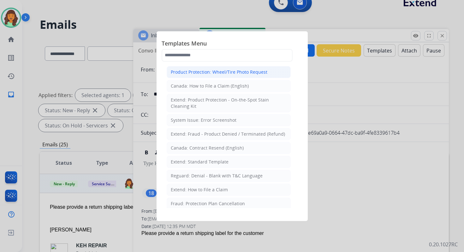
select select "**********"
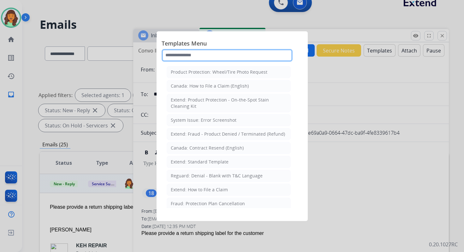
click at [184, 55] on input "text" at bounding box center [227, 55] width 131 height 13
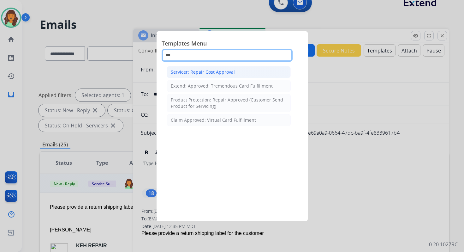
type input "***"
click at [200, 73] on div "Servicer: Repair Cost Approval" at bounding box center [203, 72] width 64 height 6
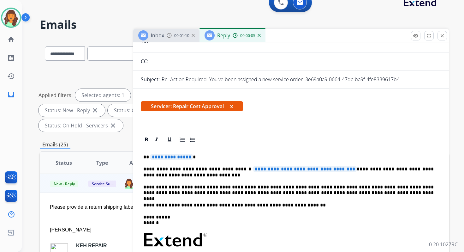
scroll to position [81, 0]
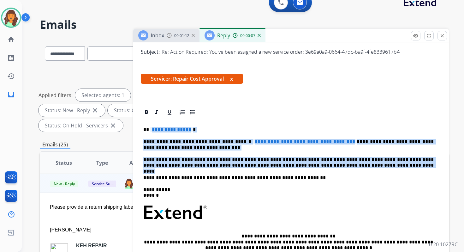
drag, startPoint x: 149, startPoint y: 128, endPoint x: 360, endPoint y: 164, distance: 213.5
click at [360, 164] on div "**********" at bounding box center [291, 209] width 301 height 183
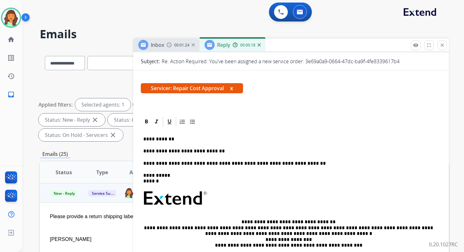
scroll to position [0, 0]
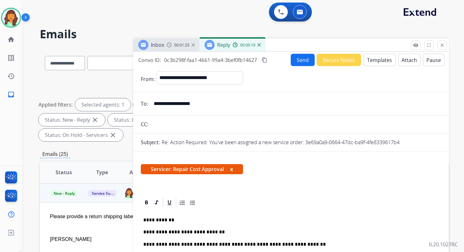
click at [402, 61] on button "Attach" at bounding box center [409, 60] width 22 height 12
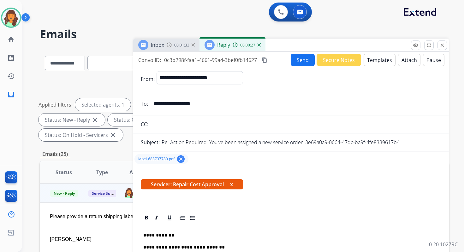
click at [268, 60] on mat-icon "content_copy" at bounding box center [265, 60] width 6 height 6
click at [297, 60] on button "Send" at bounding box center [303, 60] width 24 height 12
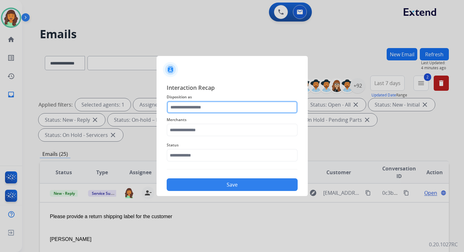
click at [222, 113] on input "text" at bounding box center [232, 107] width 131 height 13
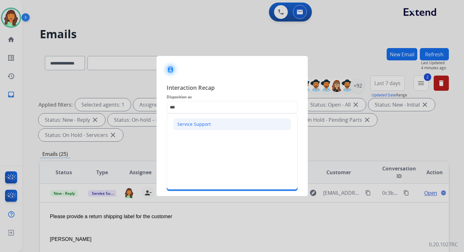
click at [206, 123] on div "Service Support" at bounding box center [194, 124] width 33 height 6
type input "**********"
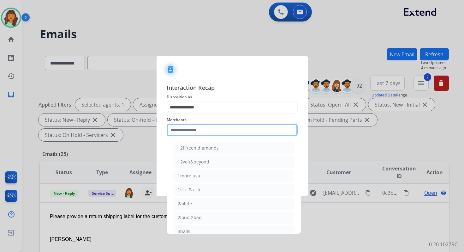
click at [193, 132] on input "text" at bounding box center [232, 129] width 131 height 13
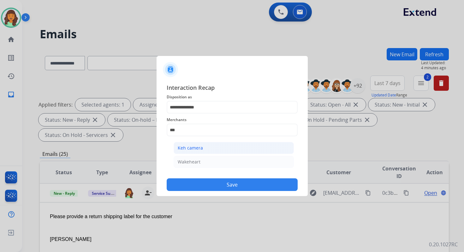
click at [204, 147] on li "Keh camera" at bounding box center [234, 148] width 120 height 12
type input "**********"
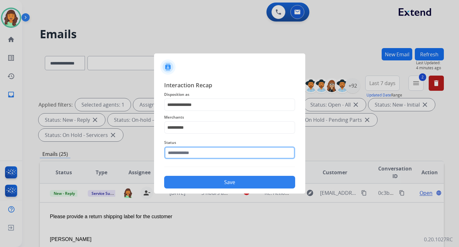
click at [203, 150] on input "text" at bounding box center [229, 152] width 131 height 13
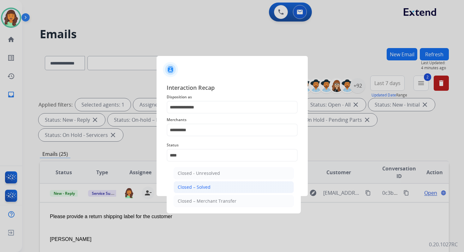
click at [215, 188] on li "Closed – Solved" at bounding box center [234, 187] width 120 height 12
type input "**********"
click at [215, 188] on button "Save" at bounding box center [232, 184] width 131 height 13
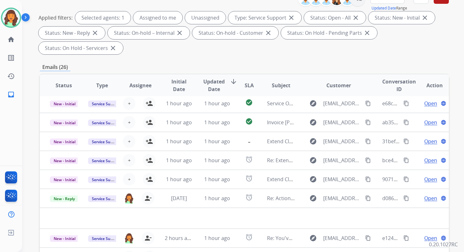
scroll to position [153, 0]
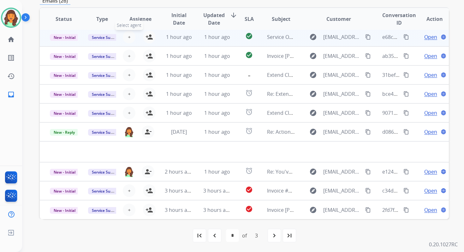
click at [129, 37] on span "+" at bounding box center [129, 37] width 3 height 8
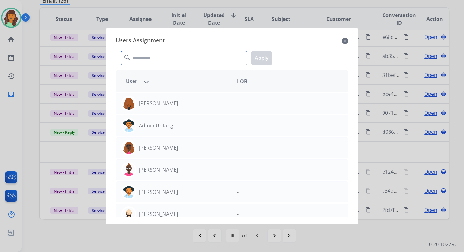
click at [172, 62] on input "text" at bounding box center [184, 58] width 126 height 14
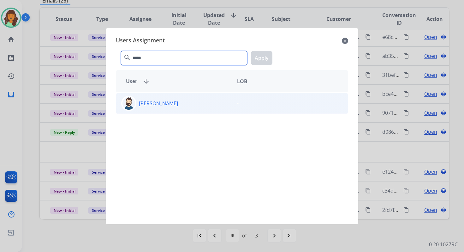
type input "*****"
click at [173, 102] on div "[PERSON_NAME]" at bounding box center [174, 103] width 116 height 15
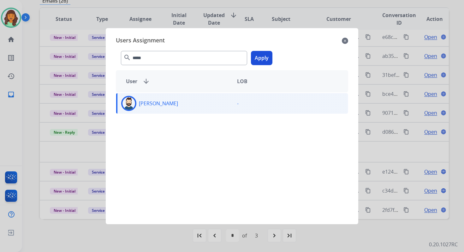
click at [266, 55] on button "Apply" at bounding box center [261, 58] width 21 height 14
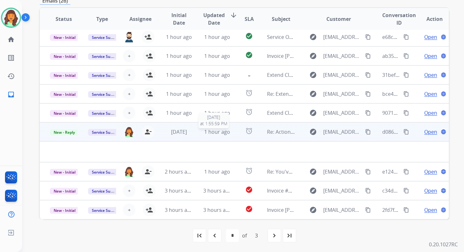
click at [217, 130] on span "1 hour ago" at bounding box center [217, 131] width 26 height 7
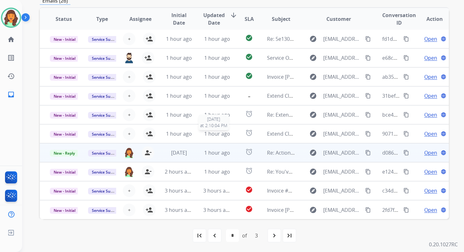
scroll to position [1, 0]
click at [222, 155] on span "1 hour ago" at bounding box center [217, 152] width 26 height 7
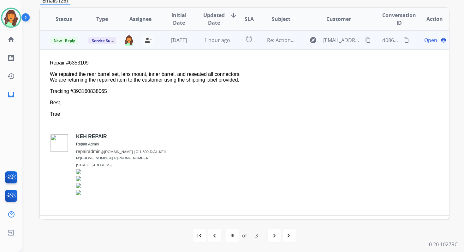
scroll to position [114, 0]
click at [426, 40] on span "Open" at bounding box center [431, 40] width 13 height 8
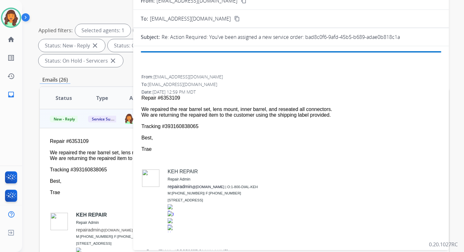
scroll to position [65, 0]
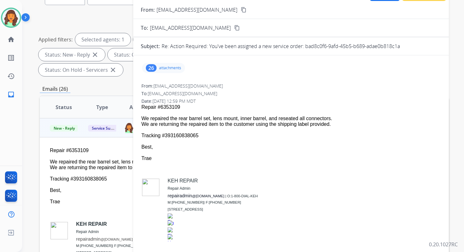
drag, startPoint x: 305, startPoint y: 45, endPoint x: 416, endPoint y: 47, distance: 110.9
click at [416, 47] on div "Re: Action Required: You've been assigned a new service order: bad8c0f6-9afd-45…" at bounding box center [302, 46] width 280 height 8
copy p "bad8c0f6-9afd-45b5-b689-adae0b818c1a"
drag, startPoint x: 142, startPoint y: 117, endPoint x: 212, endPoint y: 137, distance: 73.3
click at [212, 137] on span "Repair #6353109 We repaired the rear barrel set, lens mount, inner barrel, and …" at bounding box center [291, 176] width 299 height 145
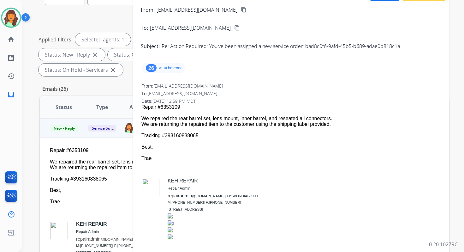
copy span "We repaired the rear barrel set, lens mount, inner barrel, and reseated all con…"
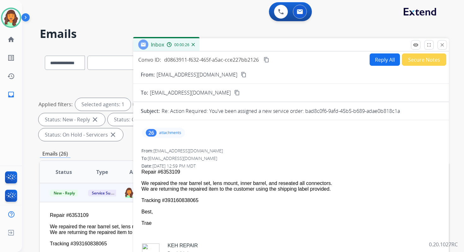
click at [271, 57] on div "Convo ID: d0863911-f632-465f-a5ac-cce227bb2126 content_copy Reply All Secure No…" at bounding box center [291, 59] width 316 height 12
click at [270, 57] on button "content_copy" at bounding box center [267, 60] width 8 height 8
click at [442, 43] on mat-icon "close" at bounding box center [443, 45] width 6 height 6
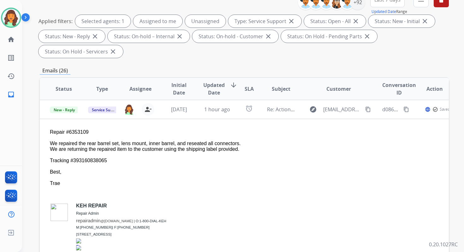
scroll to position [153, 0]
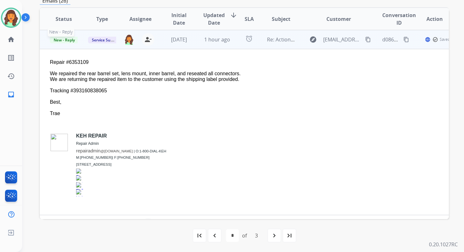
click at [72, 39] on span "New - Reply" at bounding box center [64, 40] width 29 height 7
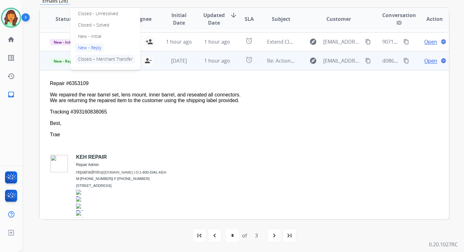
scroll to position [89, 0]
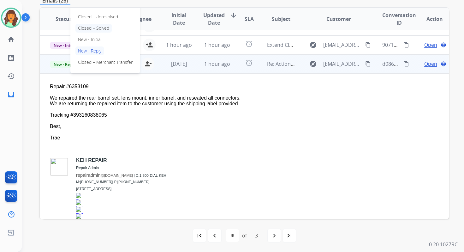
click at [90, 27] on p "Closed – Solved" at bounding box center [93, 28] width 36 height 9
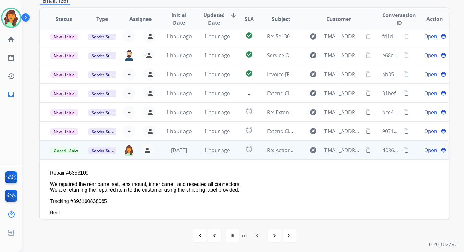
scroll to position [0, 0]
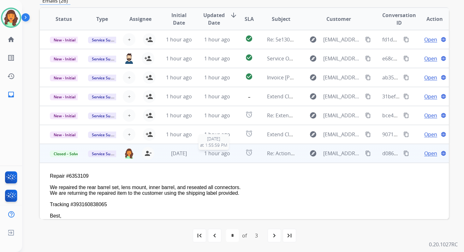
click at [214, 155] on span "1 hour ago" at bounding box center [217, 153] width 26 height 7
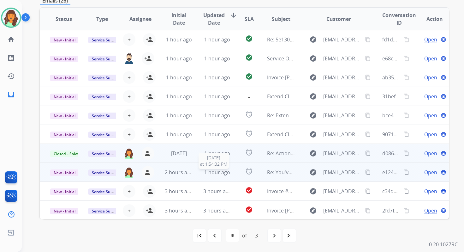
click at [219, 173] on span "1 hour ago" at bounding box center [217, 172] width 26 height 7
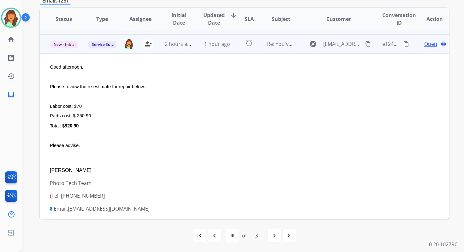
scroll to position [133, 0]
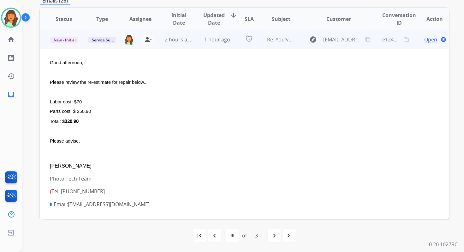
click at [426, 40] on span "Open" at bounding box center [431, 40] width 13 height 8
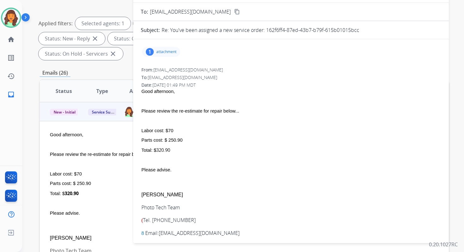
scroll to position [60, 0]
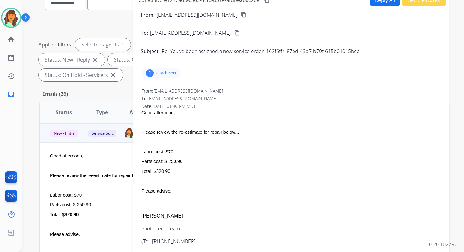
drag, startPoint x: 267, startPoint y: 52, endPoint x: 359, endPoint y: 50, distance: 92.6
click at [359, 50] on p "Re: You've been assigned a new service order: 162f6ff4-87ed-43b7-b79f-615b01015…" at bounding box center [261, 51] width 198 height 8
copy p "162f6ff4-87ed-43b7-b79f-615b01015bcc"
drag, startPoint x: 156, startPoint y: 171, endPoint x: 170, endPoint y: 172, distance: 14.2
click at [170, 172] on b "320.90" at bounding box center [163, 171] width 14 height 6
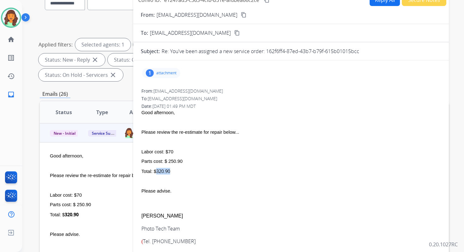
copy b "320.90"
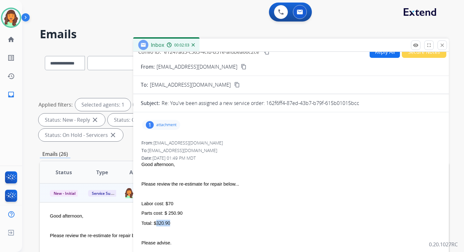
scroll to position [0, 0]
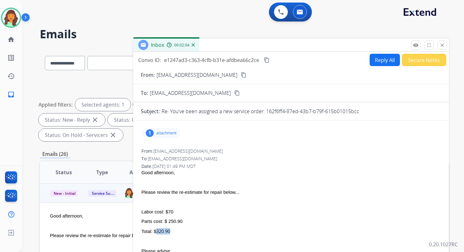
click at [378, 64] on button "Reply All" at bounding box center [385, 60] width 30 height 12
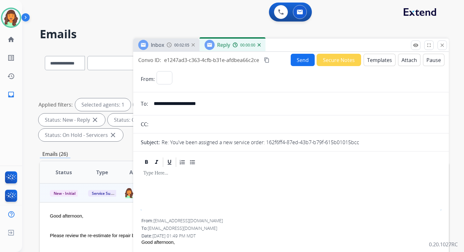
select select "**********"
click at [375, 60] on button "Templates" at bounding box center [380, 60] width 32 height 12
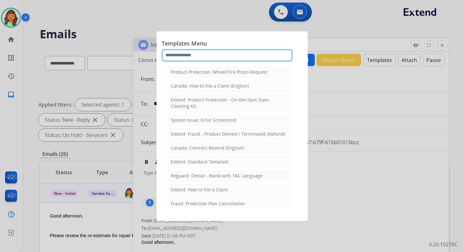
click at [226, 55] on input "text" at bounding box center [227, 55] width 131 height 13
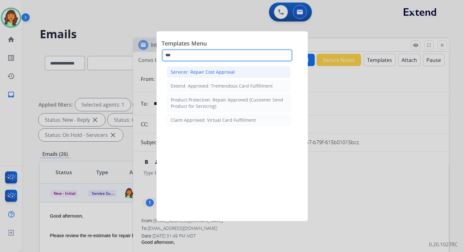
type input "***"
click at [232, 69] on div "Servicer: Repair Cost Approval" at bounding box center [203, 72] width 64 height 6
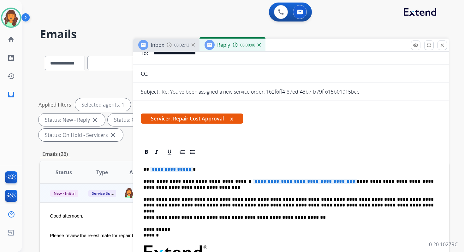
scroll to position [75, 0]
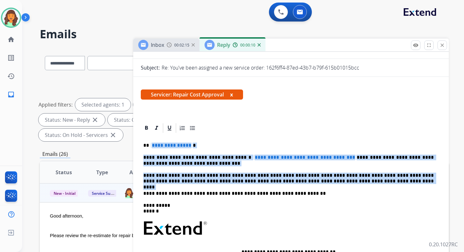
drag, startPoint x: 150, startPoint y: 146, endPoint x: 362, endPoint y: 186, distance: 215.4
click at [362, 186] on div "**********" at bounding box center [291, 225] width 301 height 183
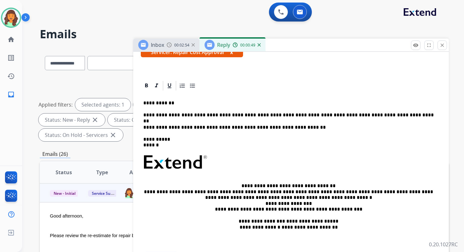
scroll to position [119, 0]
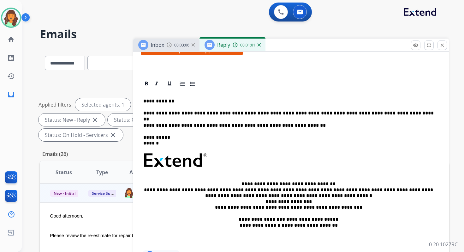
click at [277, 114] on p "**********" at bounding box center [288, 113] width 291 height 6
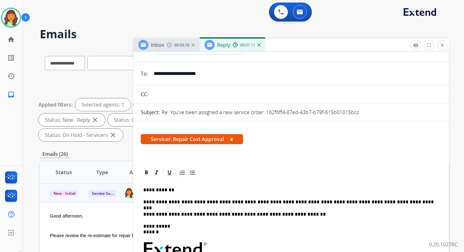
scroll to position [0, 0]
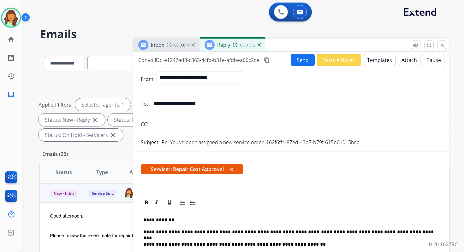
click at [268, 54] on div "Convo ID: e1247ad3-c363-4cfb-b31e-afdbea66c2ce content_copy Send Secure Notes T…" at bounding box center [291, 60] width 316 height 12
click at [268, 62] on mat-icon "content_copy" at bounding box center [267, 60] width 6 height 6
click at [301, 60] on button "Send" at bounding box center [303, 60] width 24 height 12
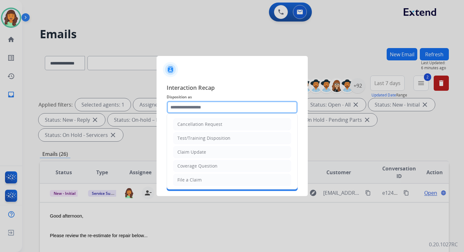
click at [207, 105] on input "text" at bounding box center [232, 107] width 131 height 13
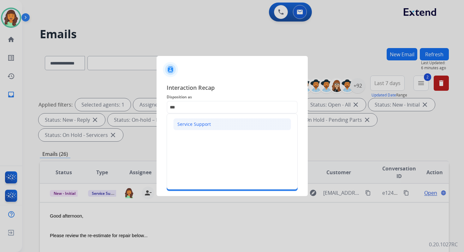
click at [194, 123] on div "Service Support" at bounding box center [194, 124] width 33 height 6
type input "**********"
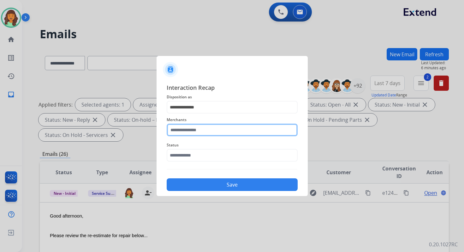
click at [194, 131] on input "text" at bounding box center [232, 129] width 131 height 13
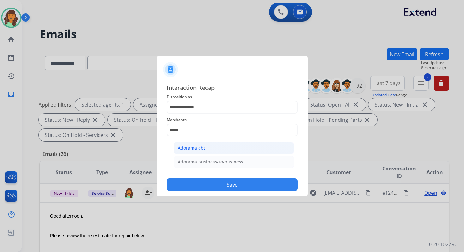
click at [206, 148] on li "Adorama abs" at bounding box center [234, 148] width 120 height 12
type input "**********"
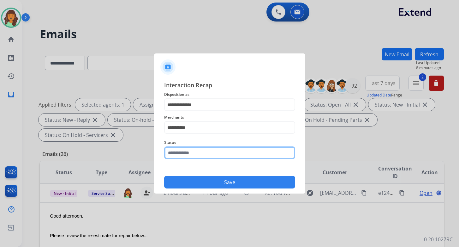
click at [206, 153] on input "text" at bounding box center [229, 152] width 131 height 13
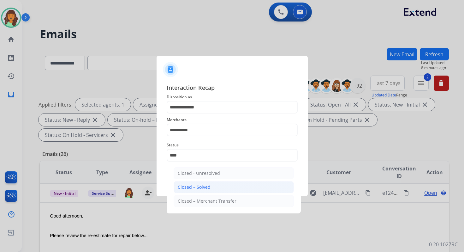
click at [215, 183] on li "Closed – Solved" at bounding box center [234, 187] width 120 height 12
type input "**********"
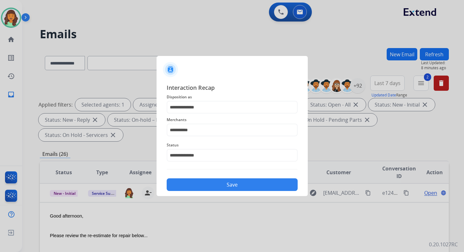
click at [215, 183] on button "Save" at bounding box center [232, 184] width 131 height 13
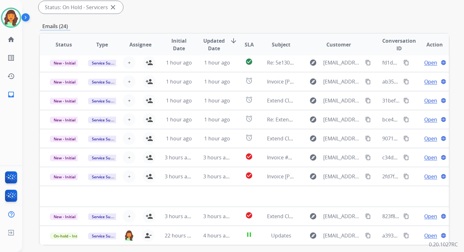
scroll to position [153, 0]
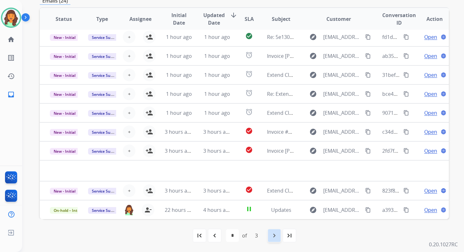
click at [274, 234] on mat-icon "navigate_next" at bounding box center [275, 236] width 8 height 8
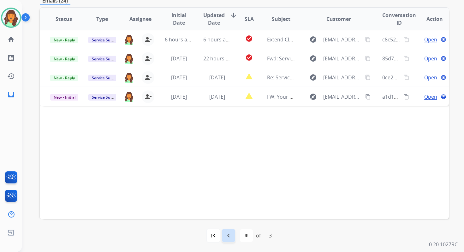
click at [230, 233] on mat-icon "navigate_before" at bounding box center [229, 236] width 8 height 8
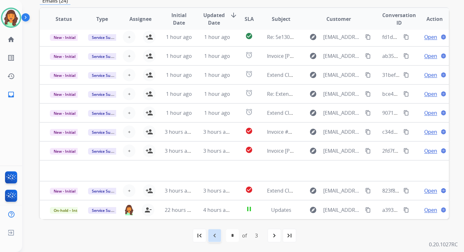
click at [214, 234] on mat-icon "navigate_before" at bounding box center [215, 236] width 8 height 8
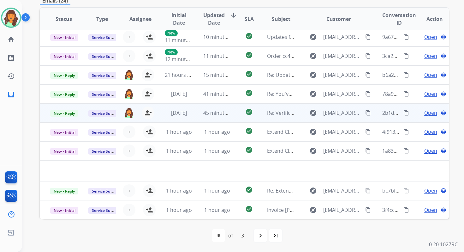
click at [193, 114] on td "45 minutes ago" at bounding box center [212, 112] width 38 height 19
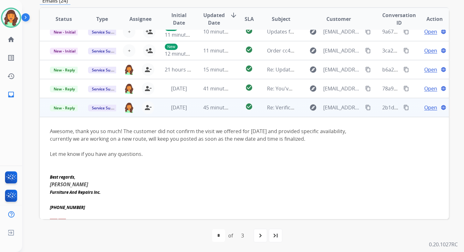
scroll to position [25, 0]
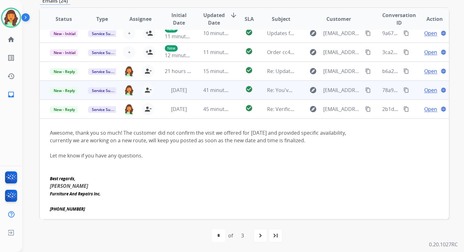
click at [174, 95] on td "6 days ago" at bounding box center [174, 90] width 38 height 19
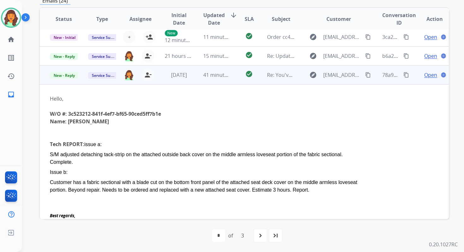
scroll to position [26, 0]
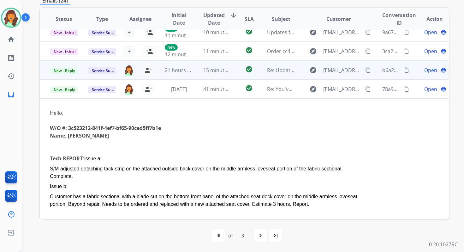
click at [173, 74] on td "21 hours ago" at bounding box center [174, 70] width 38 height 19
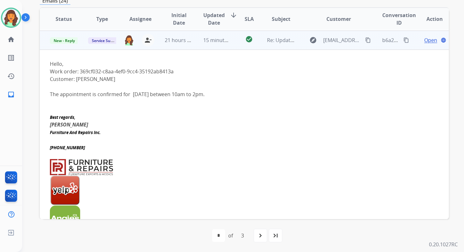
scroll to position [57, 0]
click at [223, 34] on td "15 minutes ago 9/30/2025 at 3:45:10 PM" at bounding box center [212, 39] width 38 height 19
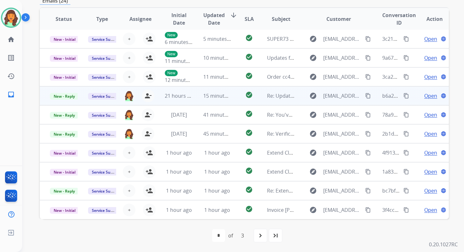
scroll to position [1, 0]
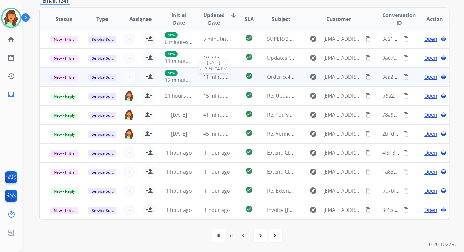
click at [203, 73] on span "11 minutes ago" at bounding box center [221, 76] width 37 height 7
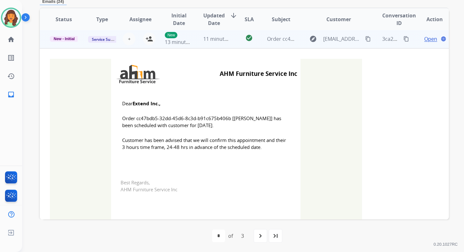
scroll to position [38, 0]
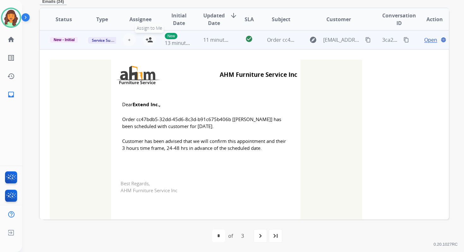
click at [148, 41] on mat-icon "person_add" at bounding box center [150, 40] width 8 height 8
click at [73, 40] on span "New - Initial" at bounding box center [64, 40] width 29 height 6
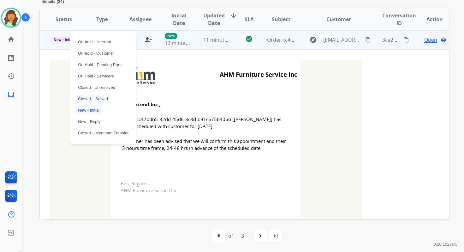
click at [91, 99] on p "Closed – Solved" at bounding box center [92, 98] width 35 height 9
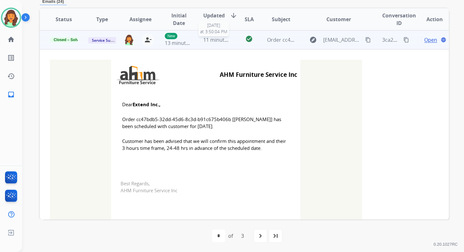
click at [212, 39] on span "11 minutes ago" at bounding box center [221, 39] width 37 height 7
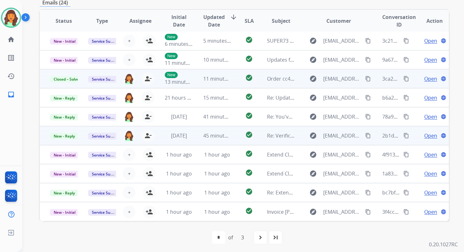
scroll to position [0, 0]
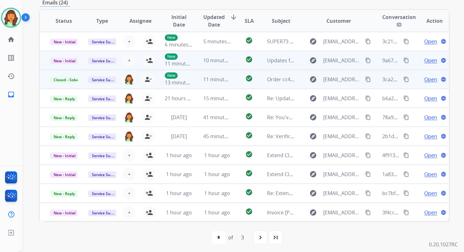
click at [195, 57] on td "10 minutes ago" at bounding box center [212, 60] width 38 height 19
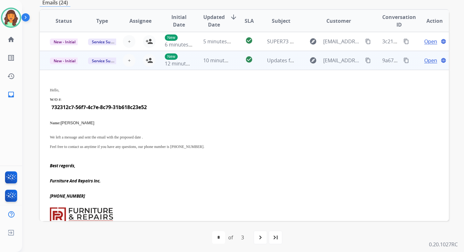
scroll to position [19, 0]
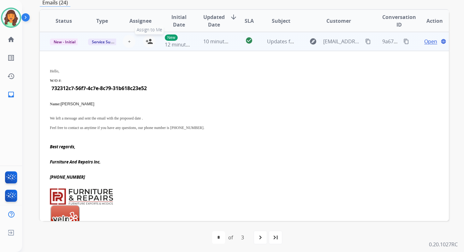
click at [149, 40] on mat-icon "person_add" at bounding box center [150, 42] width 8 height 8
click at [72, 43] on span "New - Initial" at bounding box center [64, 42] width 29 height 7
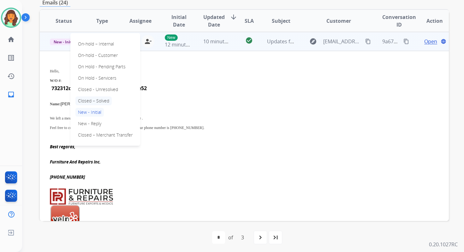
click at [98, 100] on p "Closed – Solved" at bounding box center [93, 100] width 36 height 9
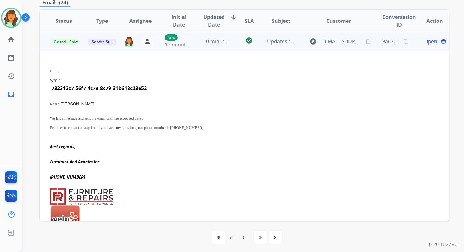
scroll to position [0, 0]
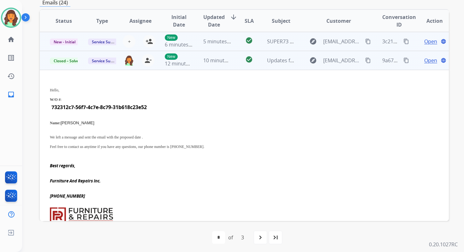
click at [214, 49] on td "5 minutes ago" at bounding box center [212, 41] width 38 height 19
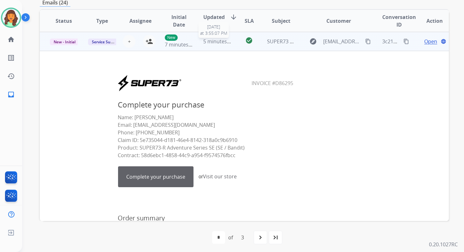
click at [220, 43] on span "5 minutes ago" at bounding box center [220, 41] width 34 height 7
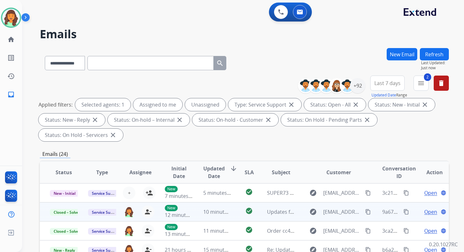
click at [437, 53] on button "Refresh" at bounding box center [434, 54] width 29 height 12
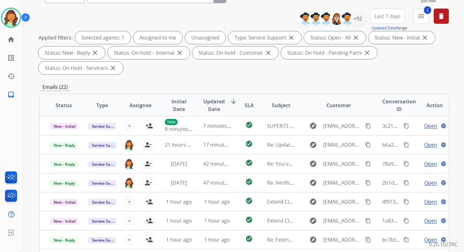
scroll to position [153, 0]
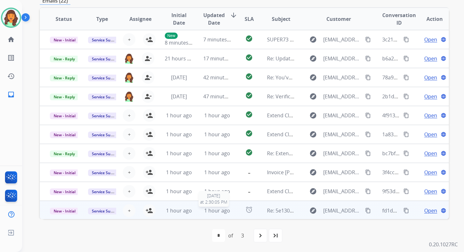
click at [215, 211] on span "1 hour ago" at bounding box center [217, 210] width 26 height 7
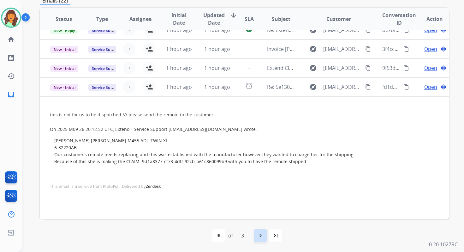
click at [262, 231] on div "navigate_next" at bounding box center [261, 235] width 14 height 14
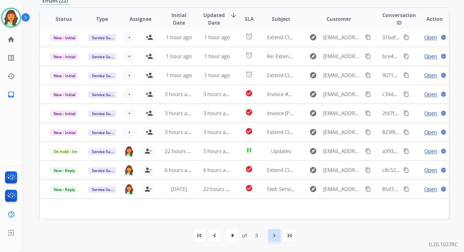
click at [274, 237] on mat-icon "navigate_next" at bounding box center [275, 236] width 8 height 8
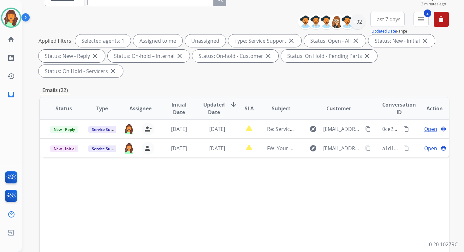
scroll to position [0, 0]
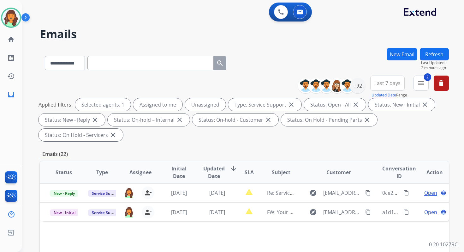
click at [238, 147] on div "**********" at bounding box center [244, 226] width 409 height 357
click at [420, 82] on mat-icon "menu" at bounding box center [422, 83] width 8 height 8
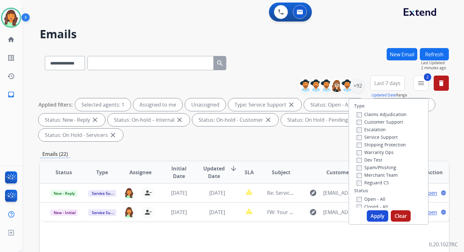
click at [377, 217] on button "Apply" at bounding box center [377, 215] width 21 height 11
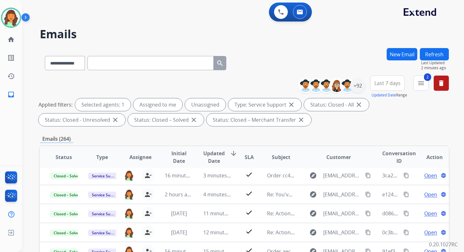
scroll to position [138, 0]
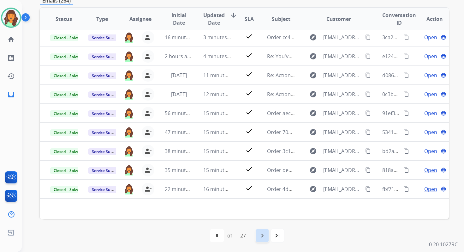
click at [265, 239] on div "navigate_next" at bounding box center [263, 235] width 14 height 14
click at [274, 236] on mat-icon "navigate_next" at bounding box center [277, 236] width 8 height 8
click at [280, 236] on mat-icon "navigate_next" at bounding box center [277, 236] width 8 height 8
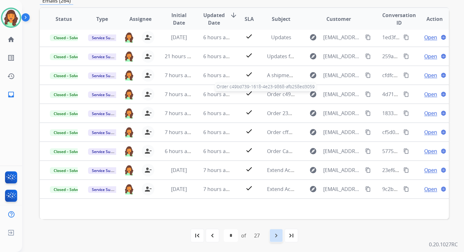
click at [280, 236] on mat-icon "navigate_next" at bounding box center [277, 236] width 8 height 8
select select "*"
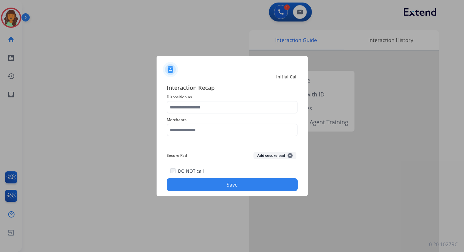
click at [208, 99] on span "Disposition as" at bounding box center [232, 97] width 131 height 8
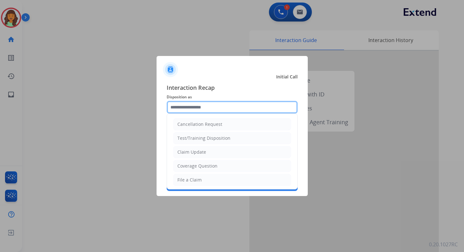
click at [208, 107] on input "text" at bounding box center [232, 107] width 131 height 13
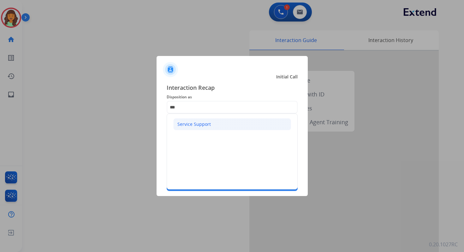
click at [206, 124] on div "Service Support" at bounding box center [194, 124] width 33 height 6
type input "**********"
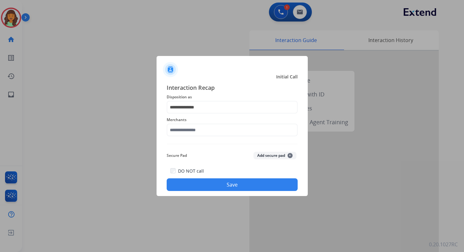
click at [209, 138] on div "Merchants" at bounding box center [232, 125] width 131 height 25
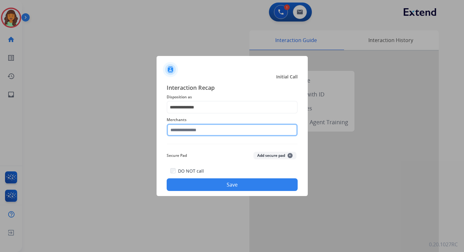
click at [208, 135] on input "text" at bounding box center [232, 129] width 131 height 13
click at [205, 127] on input "****" at bounding box center [232, 129] width 131 height 13
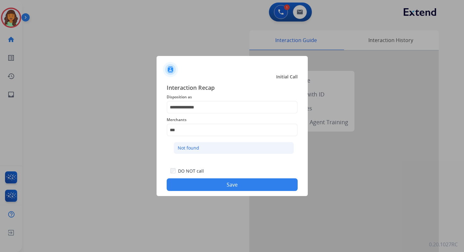
click at [209, 149] on li "Not found" at bounding box center [234, 148] width 120 height 12
type input "*********"
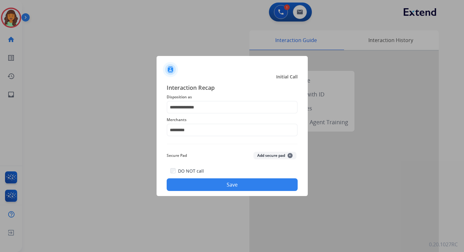
click at [226, 184] on button "Save" at bounding box center [232, 184] width 131 height 13
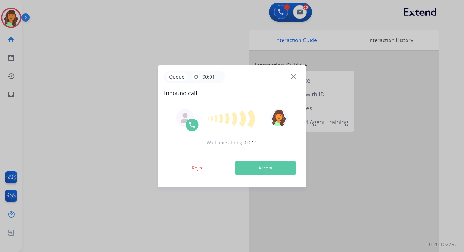
click at [268, 167] on button "Accept" at bounding box center [265, 167] width 61 height 15
click at [262, 166] on button "Accept" at bounding box center [265, 167] width 61 height 15
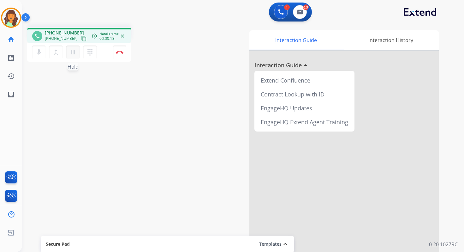
click at [70, 48] on button "pause Hold" at bounding box center [72, 51] width 13 height 13
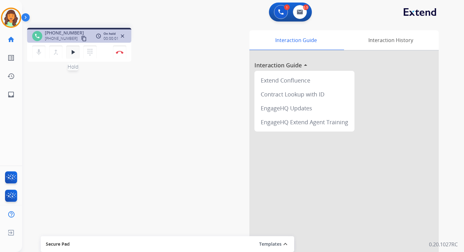
click at [74, 49] on mat-icon "play_arrow" at bounding box center [73, 52] width 8 height 8
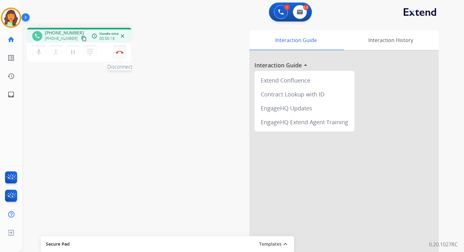
click at [120, 52] on img at bounding box center [120, 52] width 8 height 3
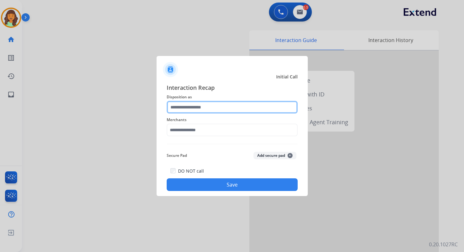
click at [210, 104] on input "text" at bounding box center [232, 107] width 131 height 13
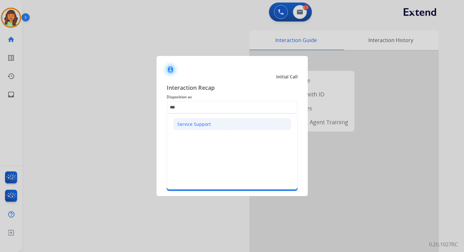
click at [210, 125] on li "Service Support" at bounding box center [232, 124] width 118 height 12
type input "**********"
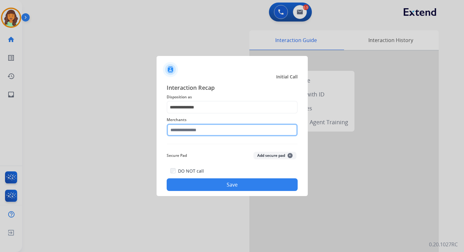
click at [210, 131] on input "text" at bounding box center [232, 129] width 131 height 13
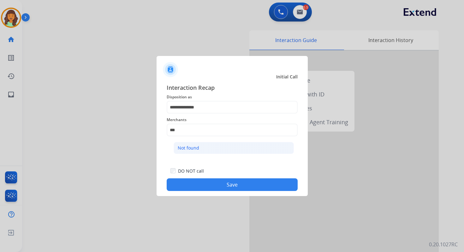
click at [218, 153] on li "Not found" at bounding box center [234, 148] width 120 height 12
type input "*********"
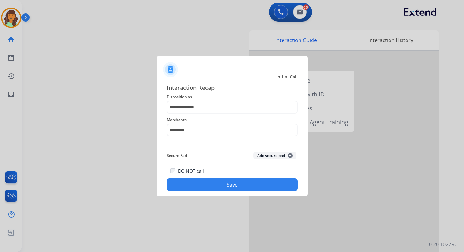
click at [231, 179] on button "Save" at bounding box center [232, 184] width 131 height 13
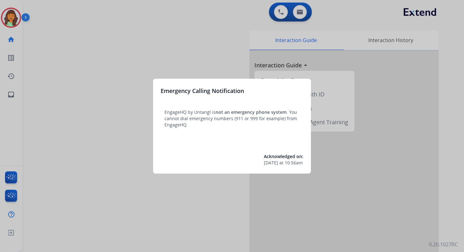
click at [239, 28] on div at bounding box center [232, 126] width 464 height 252
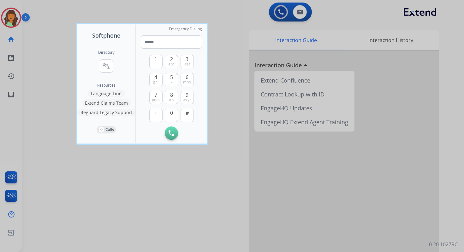
click at [239, 28] on div at bounding box center [232, 126] width 464 height 252
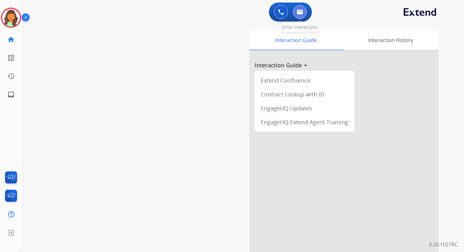
click at [300, 12] on img at bounding box center [300, 11] width 6 height 5
select select "**********"
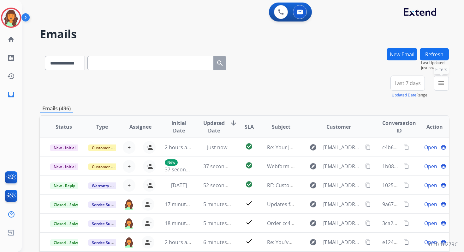
click at [439, 85] on mat-icon "menu" at bounding box center [442, 83] width 8 height 8
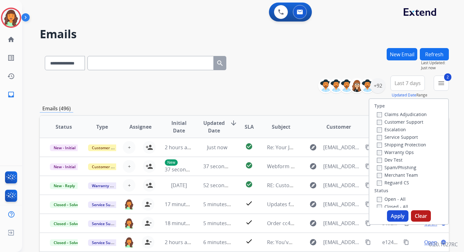
click at [398, 216] on button "Apply" at bounding box center [397, 215] width 21 height 11
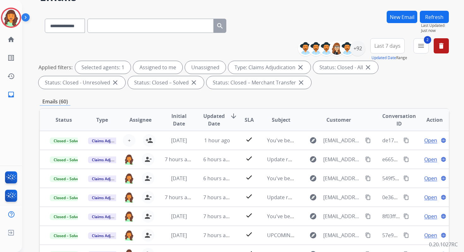
scroll to position [138, 0]
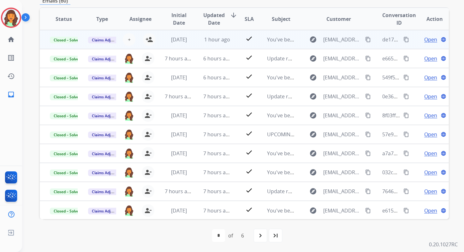
click at [200, 39] on td "1 hour ago" at bounding box center [212, 39] width 38 height 19
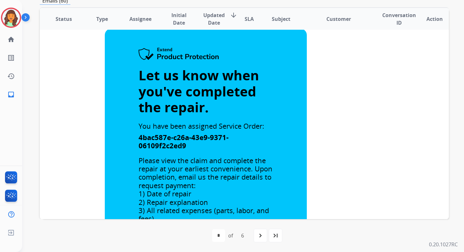
scroll to position [0, 0]
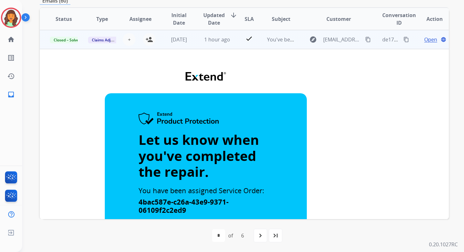
click at [425, 40] on span "Open" at bounding box center [431, 40] width 13 height 8
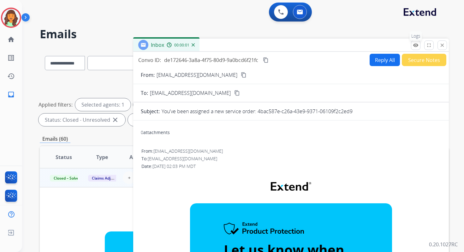
click at [417, 44] on mat-icon "remove_red_eye" at bounding box center [416, 45] width 6 height 6
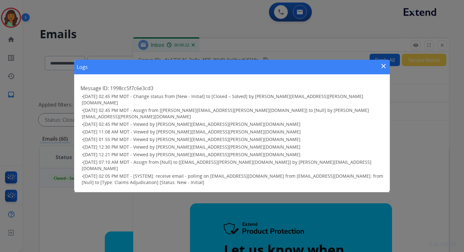
click at [384, 70] on mat-icon "close" at bounding box center [384, 66] width 8 height 8
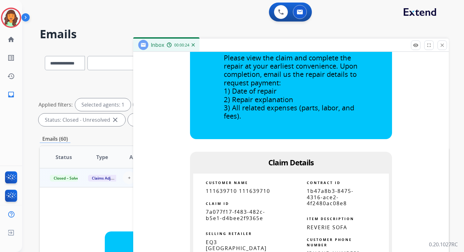
scroll to position [307, 0]
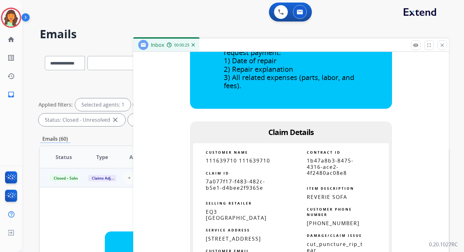
click at [322, 176] on span "1b47a8b3-8475-4316-ace2-4f2480ac08e8" at bounding box center [330, 166] width 47 height 19
click at [322, 170] on span "1b47a8b3-8475-4316-ace2-4f2480ac08e8" at bounding box center [330, 166] width 47 height 19
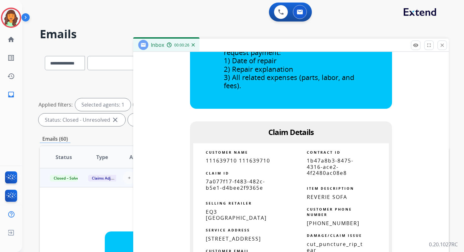
copy tbody
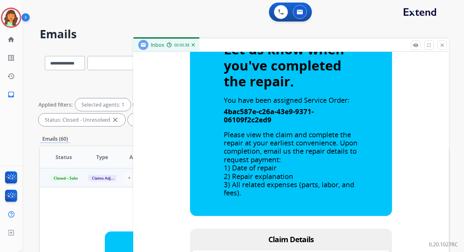
scroll to position [0, 0]
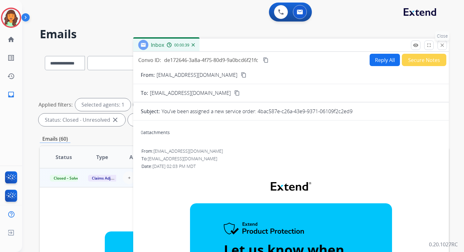
click at [441, 46] on mat-icon "close" at bounding box center [443, 45] width 6 height 6
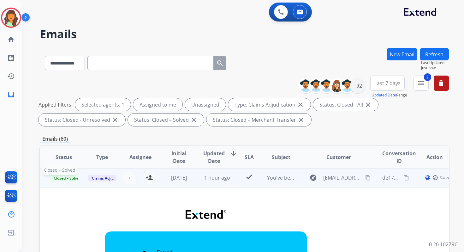
click at [66, 178] on span "Closed – Solved" at bounding box center [67, 178] width 35 height 7
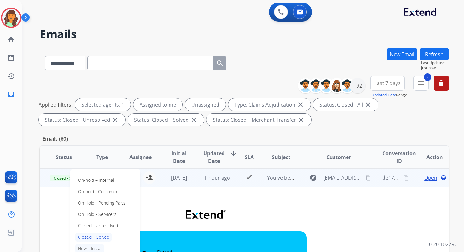
click at [94, 250] on p "New - Initial" at bounding box center [89, 248] width 28 height 9
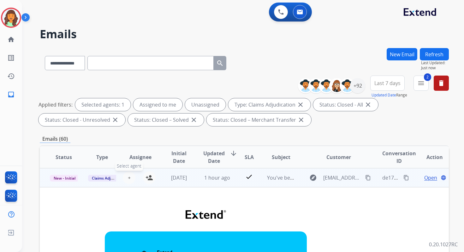
click at [130, 177] on button "+ Select agent" at bounding box center [129, 177] width 13 height 13
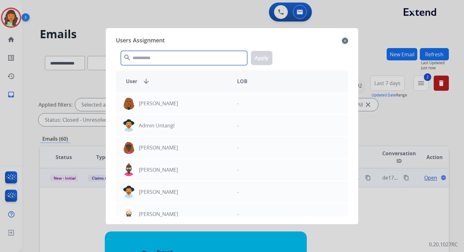
click at [160, 57] on input "text" at bounding box center [184, 58] width 126 height 14
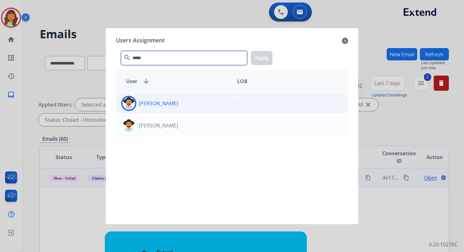
type input "*****"
click at [184, 105] on div "[PERSON_NAME]" at bounding box center [174, 103] width 116 height 15
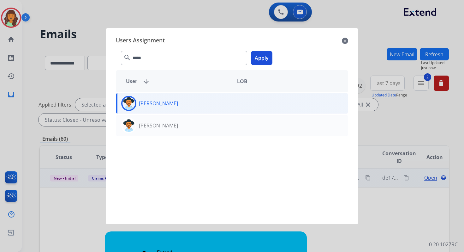
click at [262, 57] on button "Apply" at bounding box center [261, 58] width 21 height 14
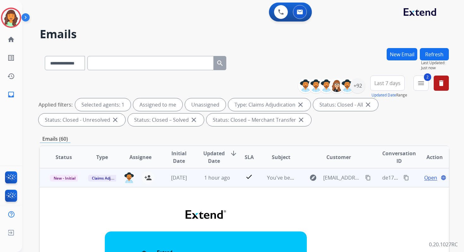
click at [194, 176] on td "1 hour ago" at bounding box center [212, 177] width 38 height 19
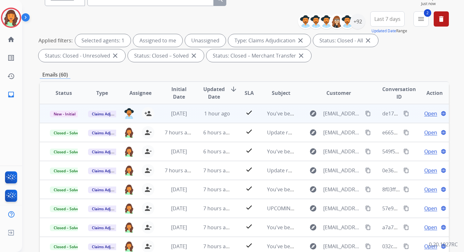
scroll to position [138, 0]
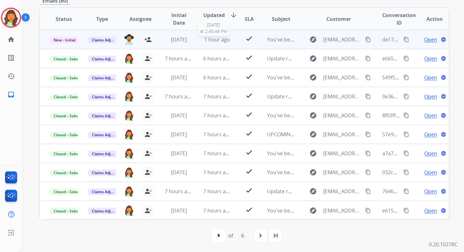
click at [217, 36] on span "1 hour ago" at bounding box center [217, 39] width 26 height 7
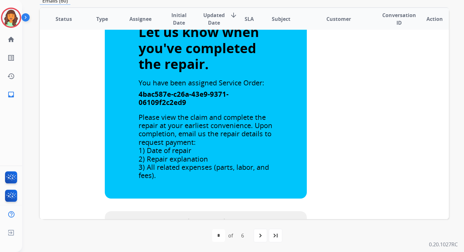
scroll to position [0, 0]
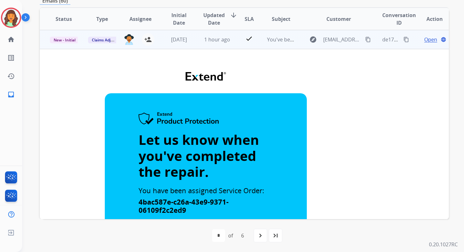
click at [425, 40] on span "Open" at bounding box center [431, 40] width 13 height 8
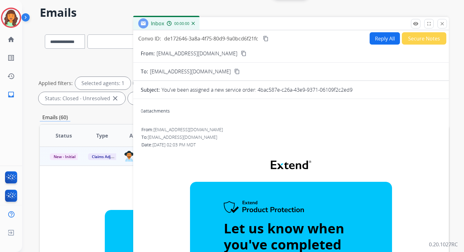
scroll to position [0, 0]
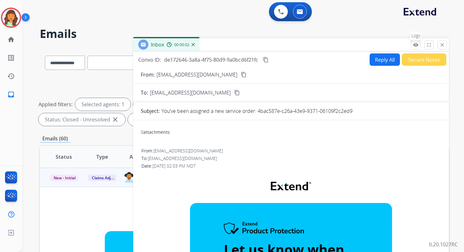
click at [415, 43] on mat-icon "remove_red_eye" at bounding box center [416, 45] width 6 height 6
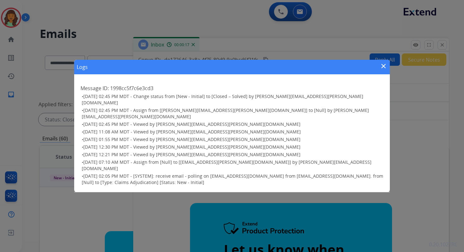
click at [384, 70] on mat-icon "close" at bounding box center [384, 66] width 8 height 8
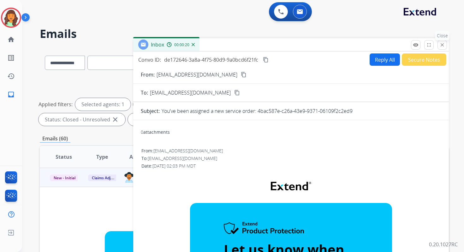
click at [442, 43] on mat-icon "close" at bounding box center [443, 45] width 6 height 6
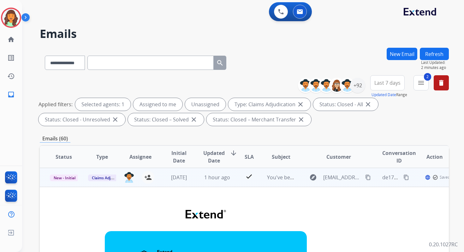
click at [214, 181] on td "1 hour ago" at bounding box center [212, 177] width 38 height 19
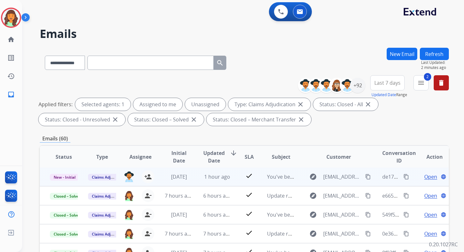
scroll to position [138, 0]
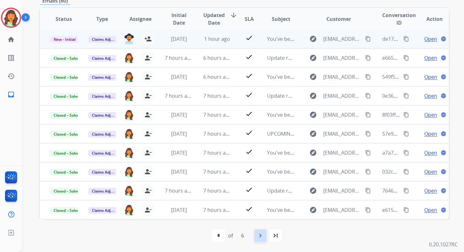
click at [258, 234] on mat-icon "navigate_next" at bounding box center [261, 236] width 8 height 8
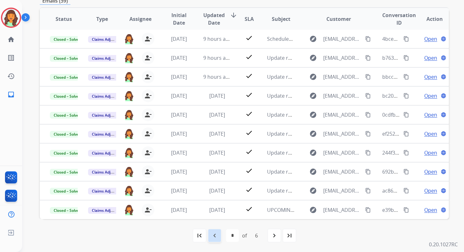
click at [219, 235] on div "navigate_before" at bounding box center [215, 235] width 14 height 14
select select "*"
click at [13, 232] on img at bounding box center [10, 232] width 11 height 12
